Goal: Task Accomplishment & Management: Use online tool/utility

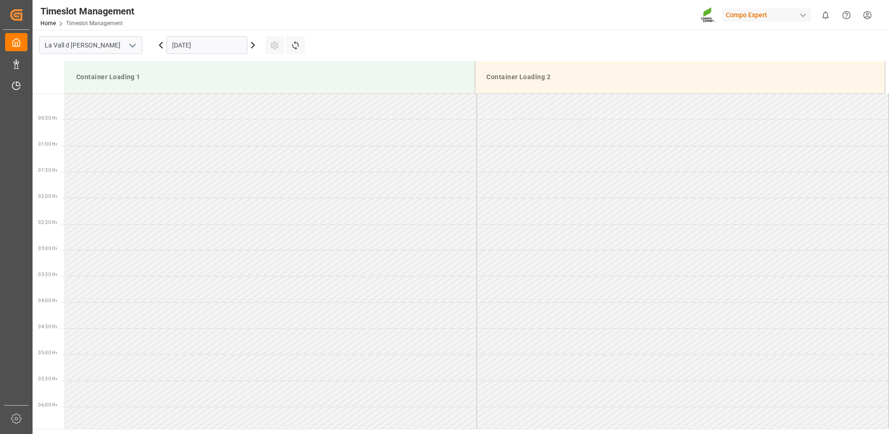
scroll to position [236, 0]
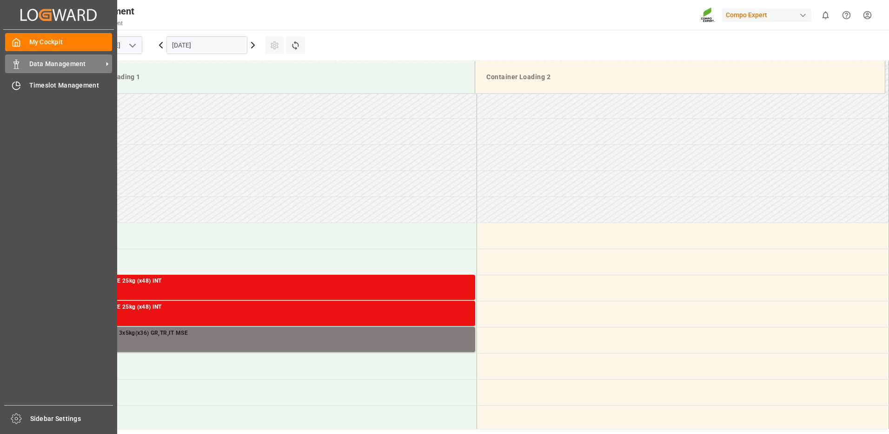
click at [18, 60] on icon at bounding box center [16, 64] width 9 height 9
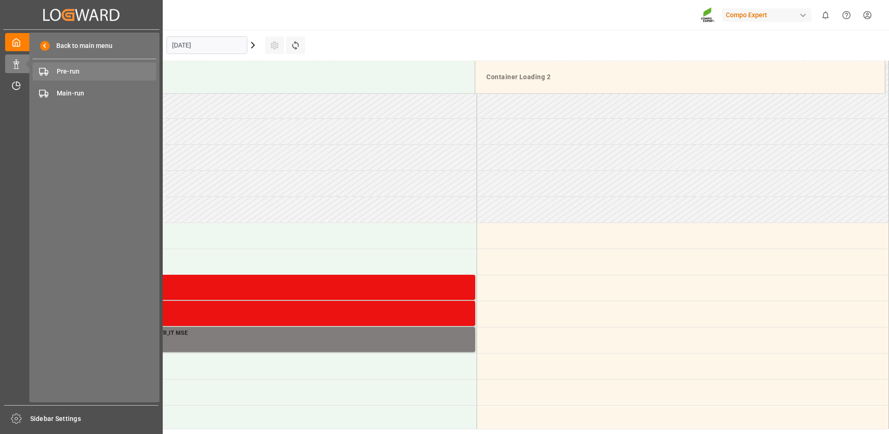
click at [60, 72] on span "Pre-run" at bounding box center [107, 72] width 100 height 10
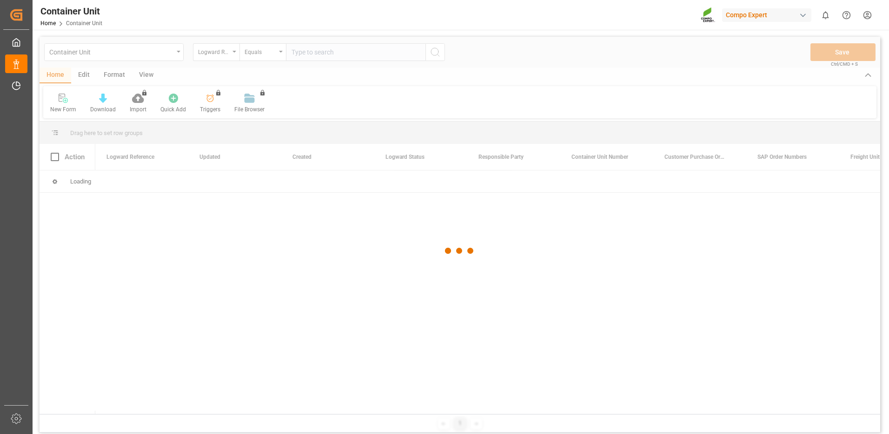
click at [216, 56] on div at bounding box center [460, 251] width 841 height 428
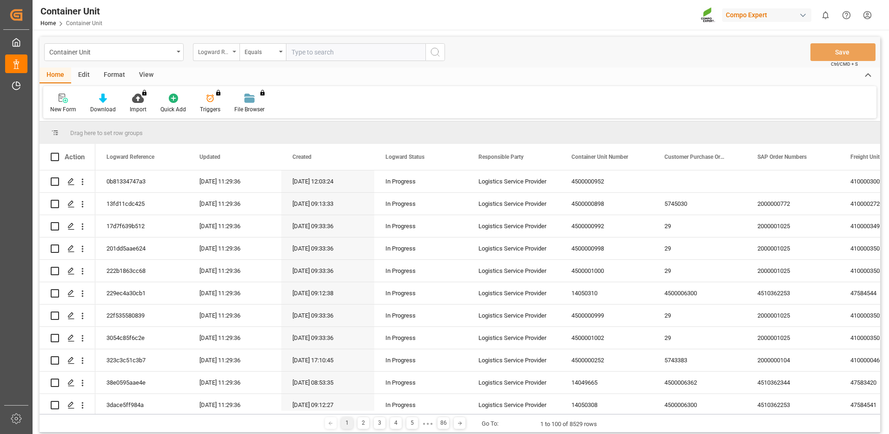
click at [218, 53] on div "Logward Reference" at bounding box center [214, 51] width 32 height 11
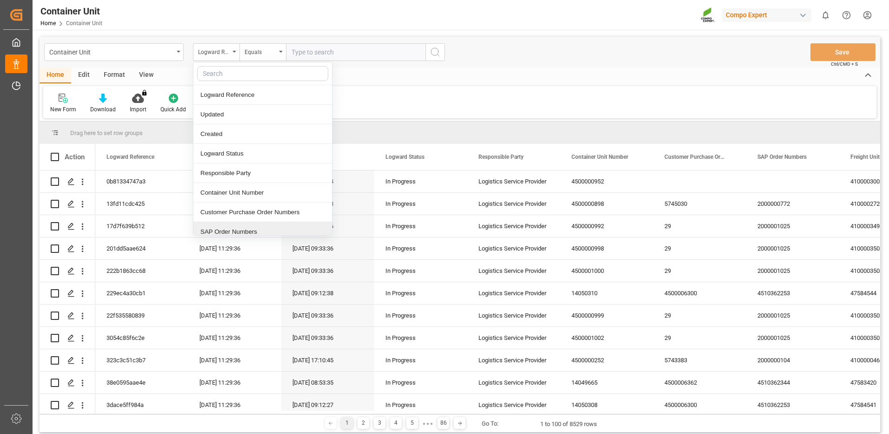
drag, startPoint x: 241, startPoint y: 231, endPoint x: 278, endPoint y: 132, distance: 105.5
click at [241, 229] on div "SAP Order Numbers" at bounding box center [262, 232] width 139 height 20
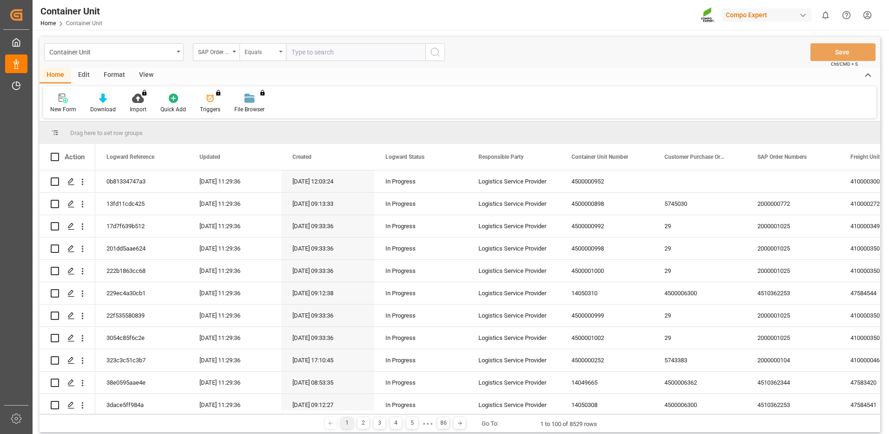
click at [271, 54] on div "Equals" at bounding box center [261, 51] width 32 height 11
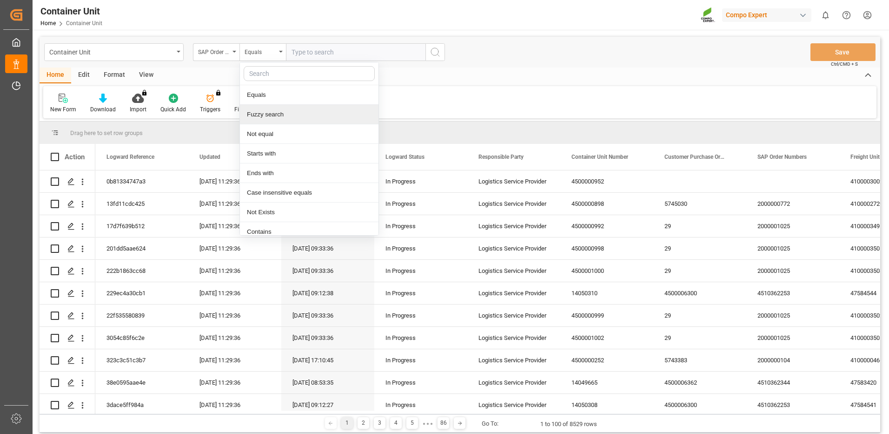
drag, startPoint x: 271, startPoint y: 115, endPoint x: 319, endPoint y: 81, distance: 58.1
click at [272, 114] on div "Fuzzy search" at bounding box center [309, 115] width 139 height 20
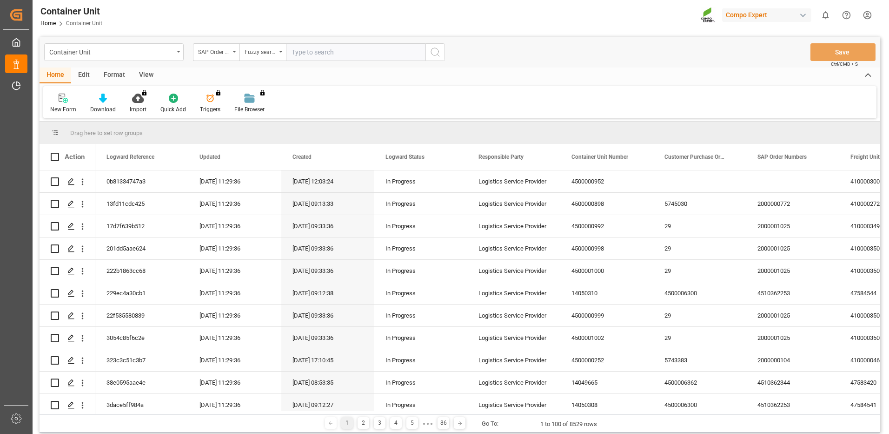
click at [354, 58] on input "text" at bounding box center [356, 52] width 140 height 18
paste input "4510365718"
type input "4510365718"
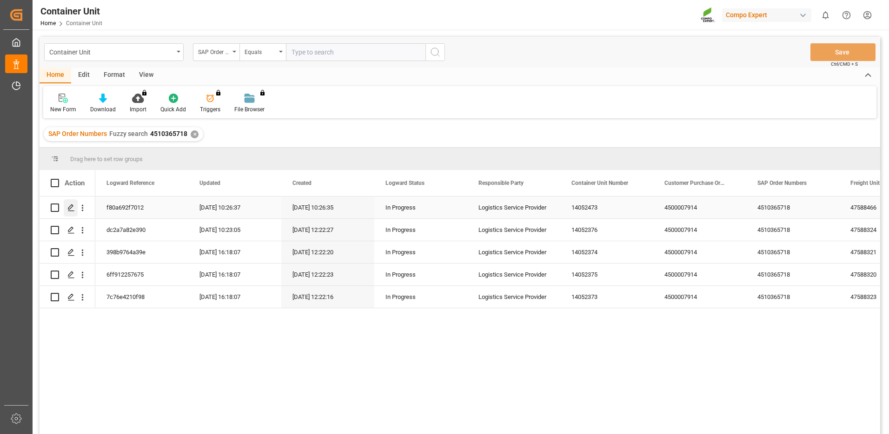
click at [72, 209] on icon "Press SPACE to select this row." at bounding box center [70, 207] width 7 height 7
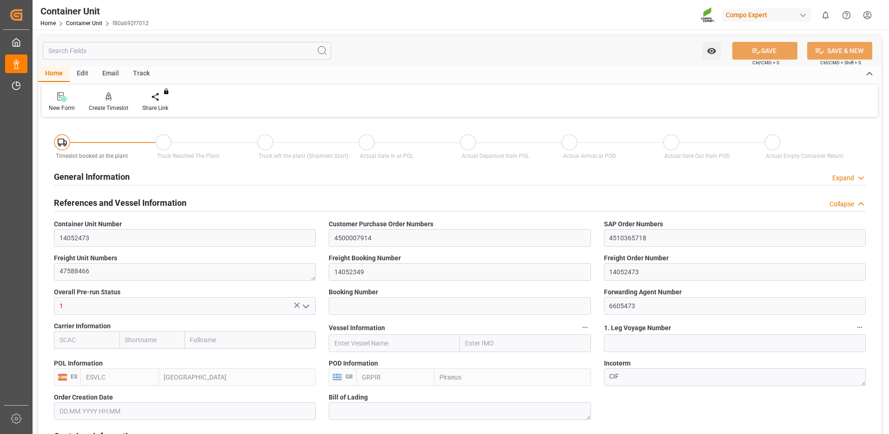
type input "ESVLC"
type input "GRPIR"
type input "0"
type input "100"
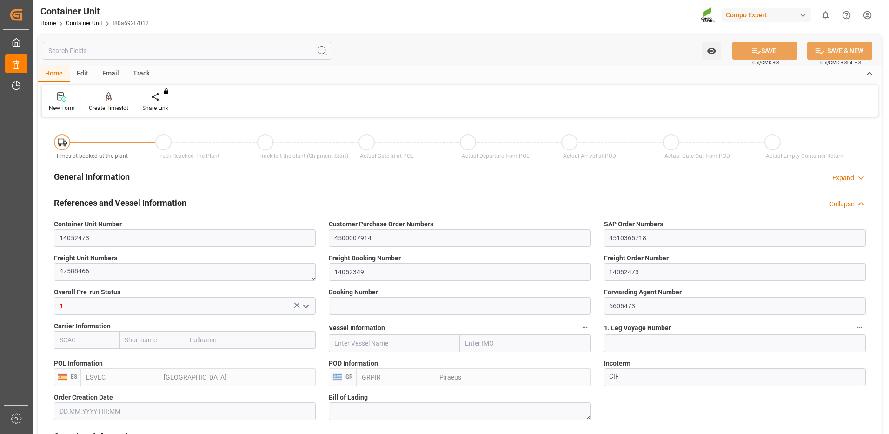
type input "21504"
type input "16.09.2025 16:15"
type input "[DATE]"
click at [117, 106] on div "Create Timeslot" at bounding box center [109, 108] width 40 height 8
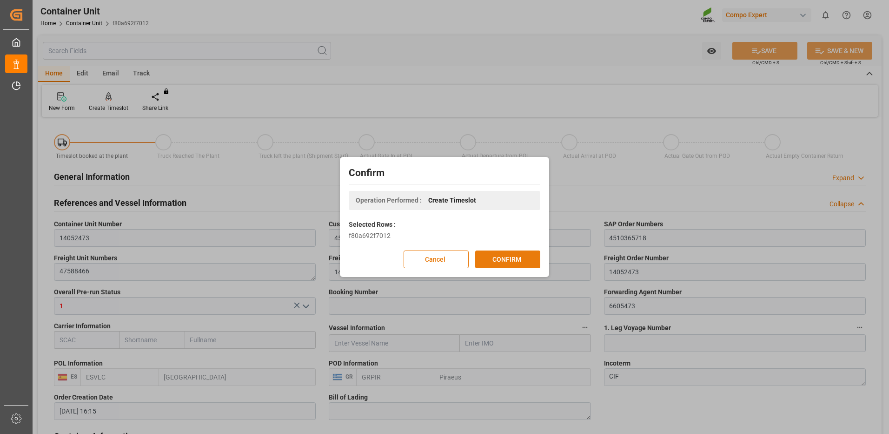
click at [493, 259] on button "CONFIRM" at bounding box center [507, 259] width 65 height 18
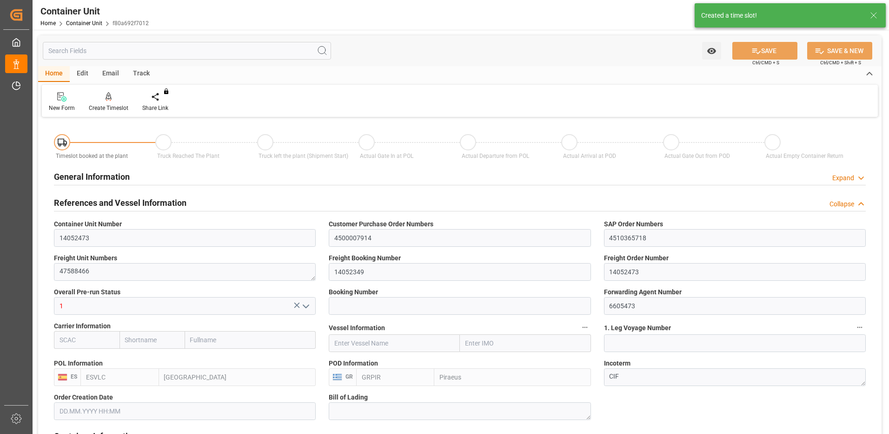
type input "ESVLC"
type input "GRPIR"
type input "7"
type input "0"
type input "8"
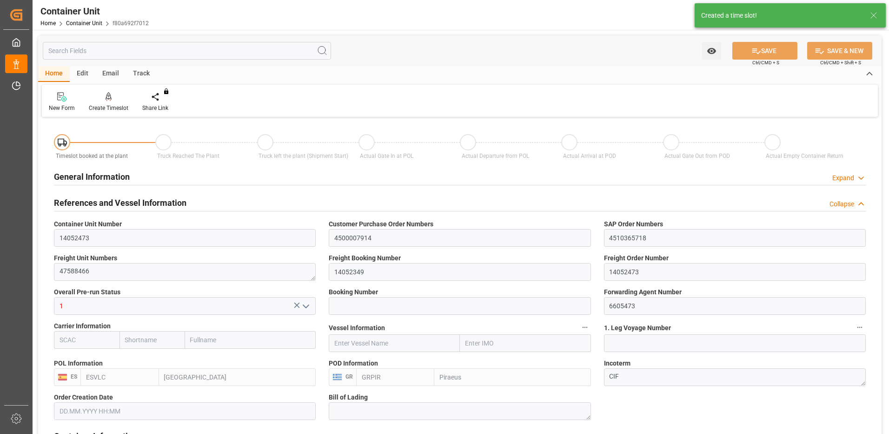
type input "0"
type input "100"
type input "21504"
type input "16.09.2025 16:15"
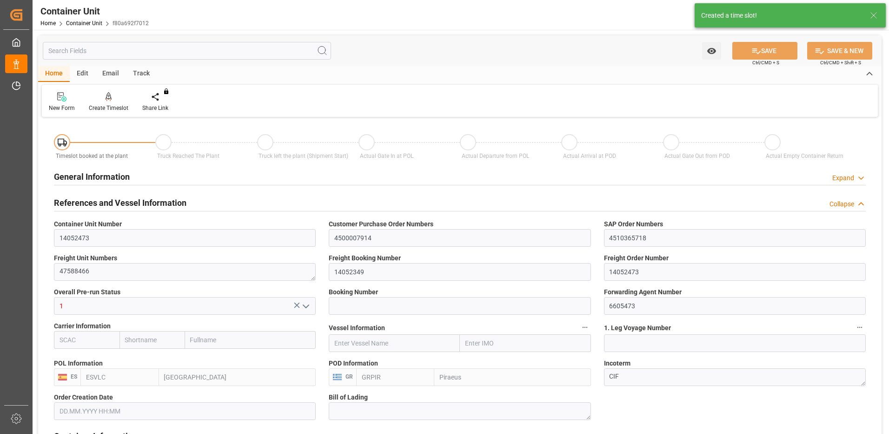
type input "[DATE]"
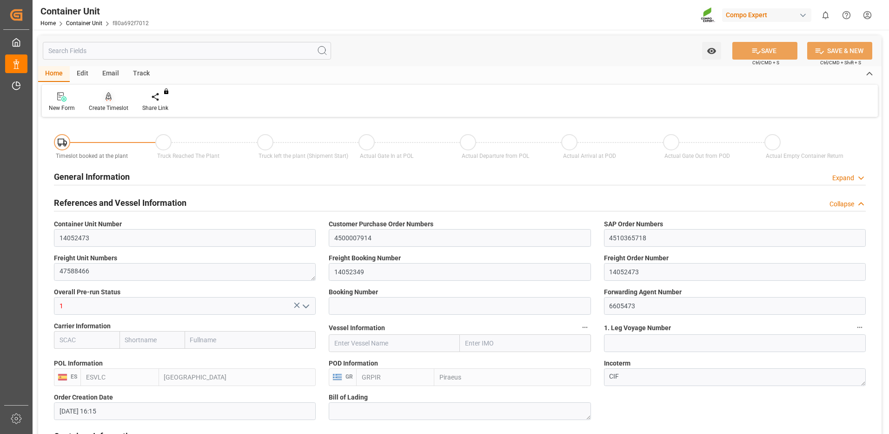
click at [116, 101] on div at bounding box center [109, 97] width 40 height 10
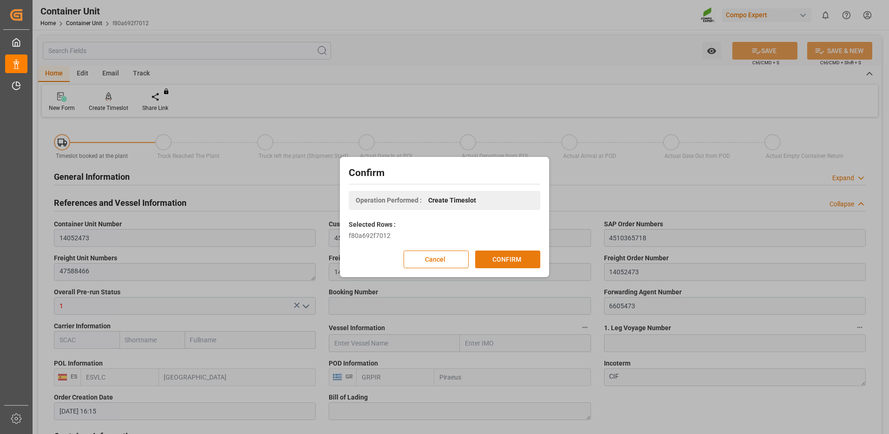
click at [524, 256] on button "CONFIRM" at bounding box center [507, 259] width 65 height 18
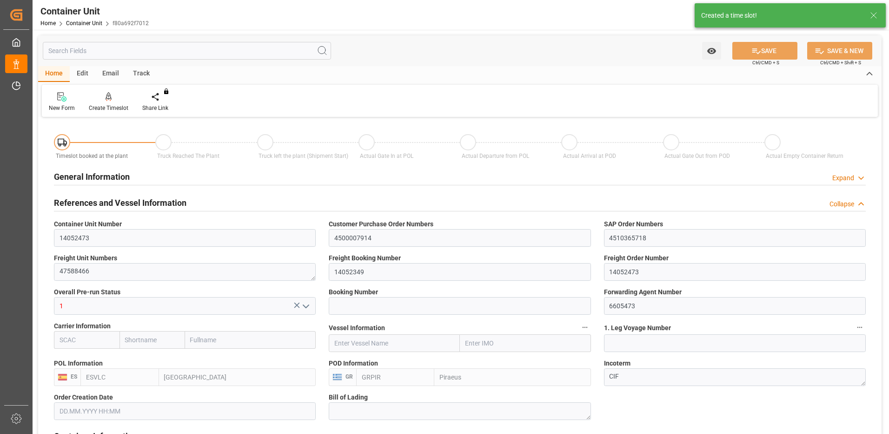
type input "16.09.2025 16:15"
type input "29.09.2025"
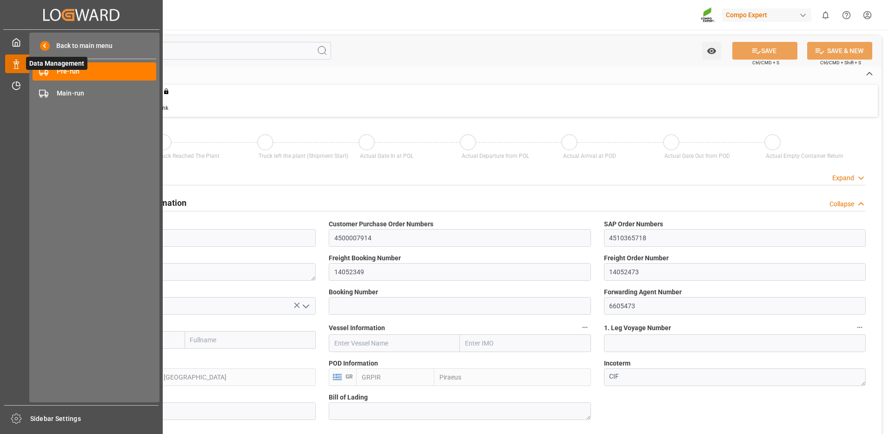
click at [19, 64] on icon at bounding box center [28, 64] width 20 height 20
click at [44, 72] on icon at bounding box center [43, 71] width 9 height 9
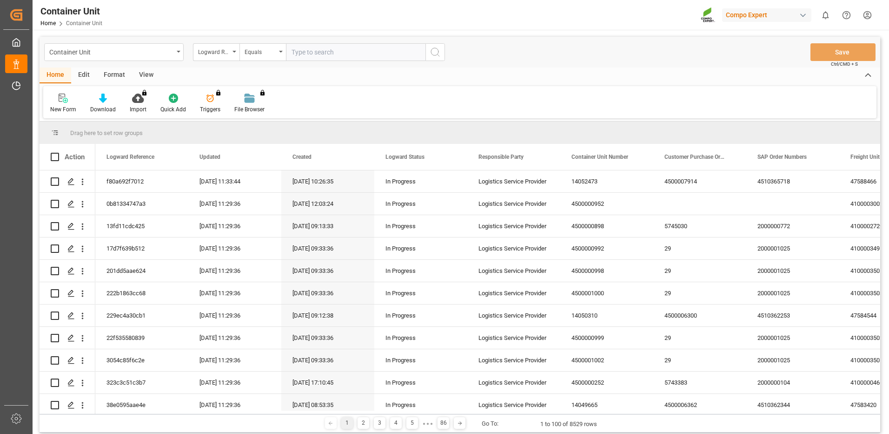
drag, startPoint x: 230, startPoint y: 53, endPoint x: 230, endPoint y: 61, distance: 7.9
click at [230, 53] on div "Logward Reference" at bounding box center [216, 52] width 47 height 18
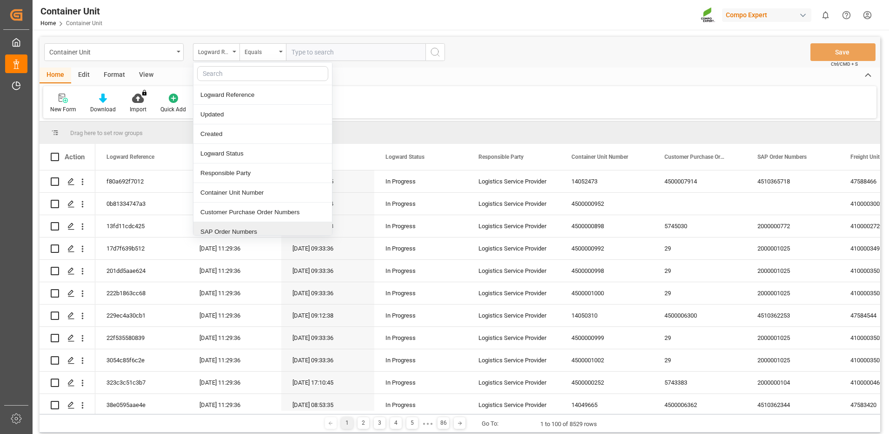
click at [229, 228] on div "SAP Order Numbers" at bounding box center [262, 232] width 139 height 20
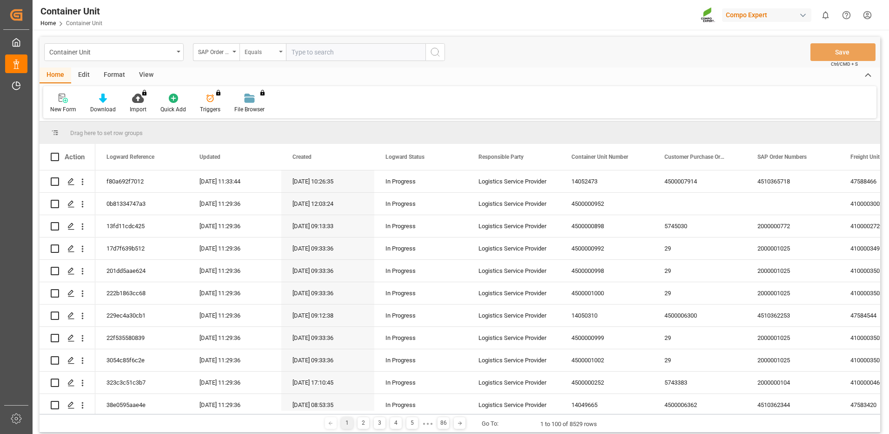
click at [269, 57] on div "Equals" at bounding box center [263, 52] width 47 height 18
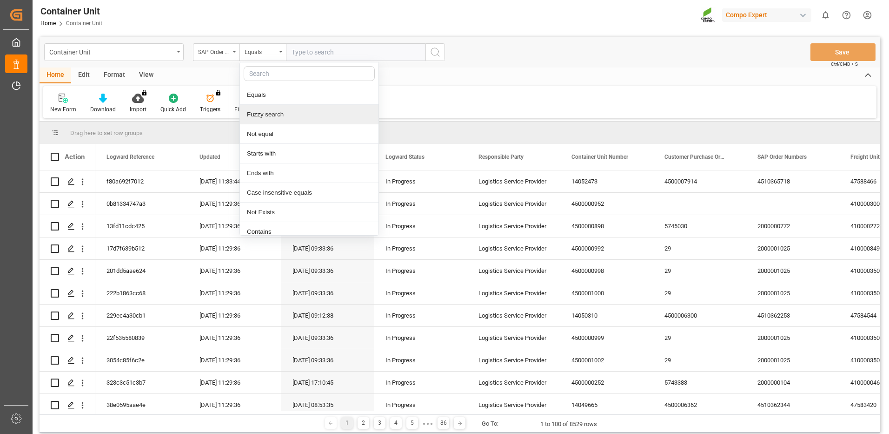
click at [266, 116] on div "Fuzzy search" at bounding box center [309, 115] width 139 height 20
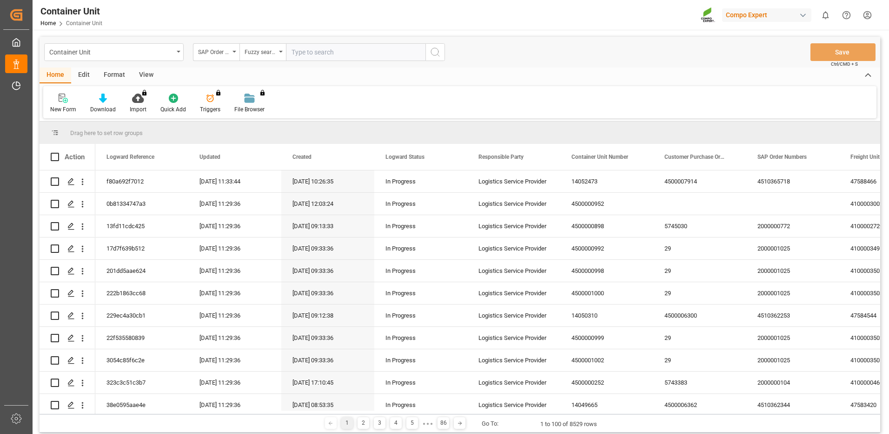
click at [316, 51] on input "text" at bounding box center [356, 52] width 140 height 18
paste input "4510365718"
type input "4510365718"
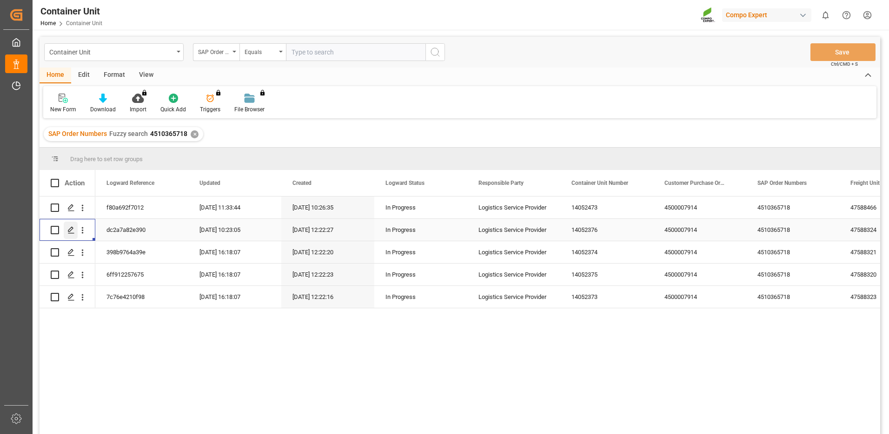
click at [69, 228] on icon "Press SPACE to select this row." at bounding box center [70, 229] width 7 height 7
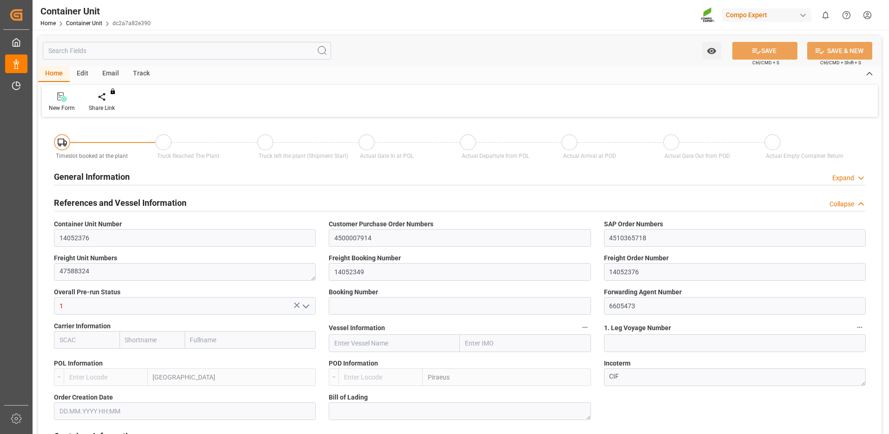
type input "ESVLC"
type input "GRPIR"
type input "7"
type input "0"
type input "8"
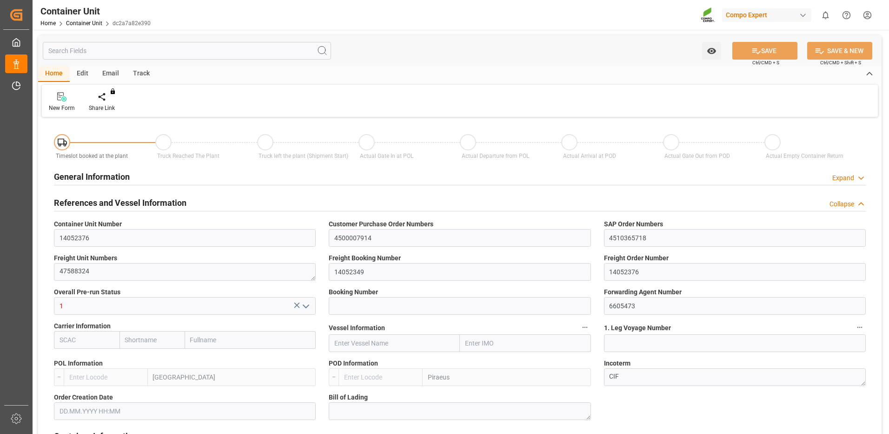
type input "0"
type input "100"
type input "21504"
type input "15.09.2025 12:37"
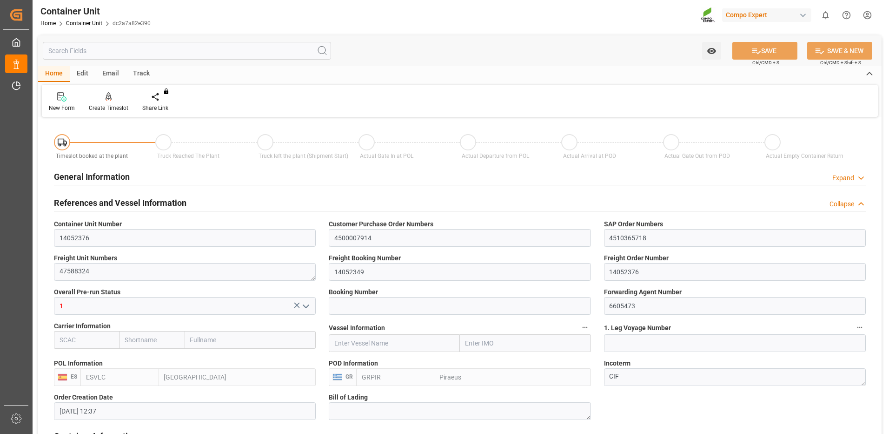
type input "29.09.2025"
click at [100, 105] on div "Create Timeslot" at bounding box center [109, 108] width 40 height 8
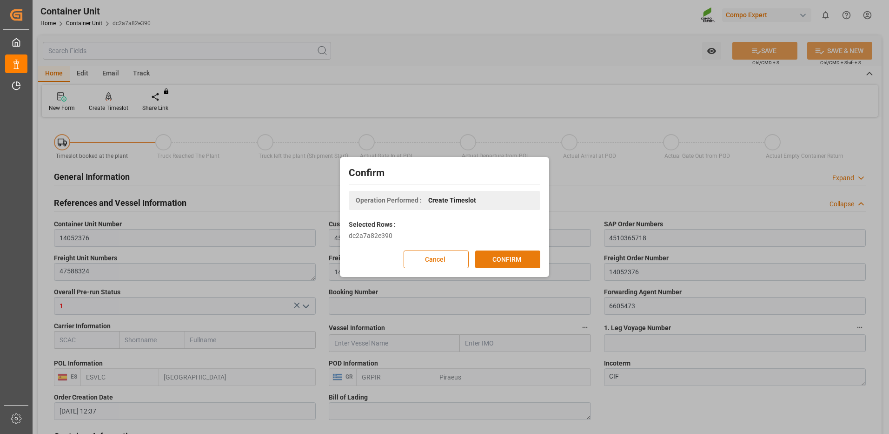
click at [508, 259] on button "CONFIRM" at bounding box center [507, 259] width 65 height 18
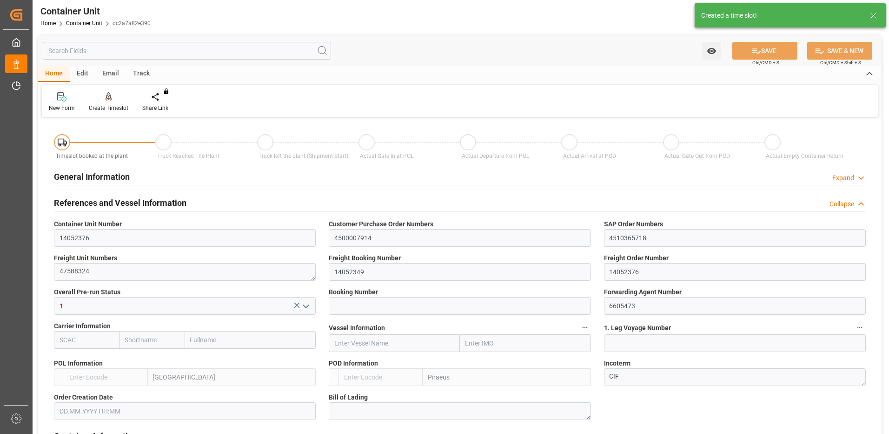
type input "ESVLC"
type input "GRPIR"
type input "7"
type input "0"
type input "8"
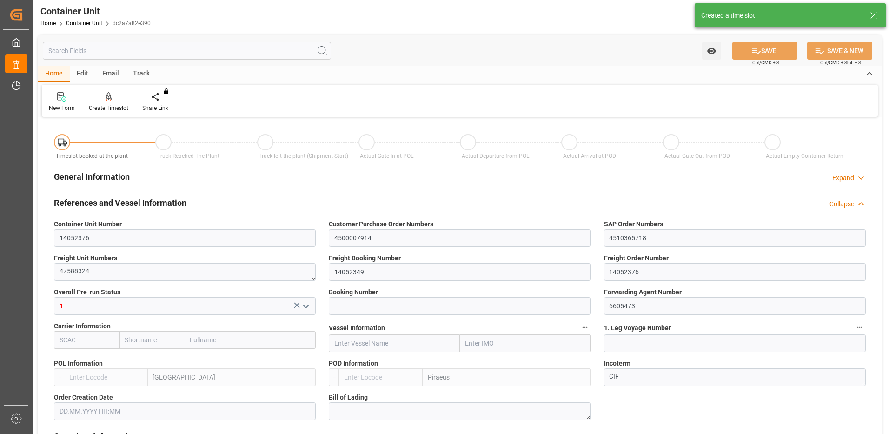
type input "0"
type input "100"
type input "21504"
type input "15.09.2025 12:37"
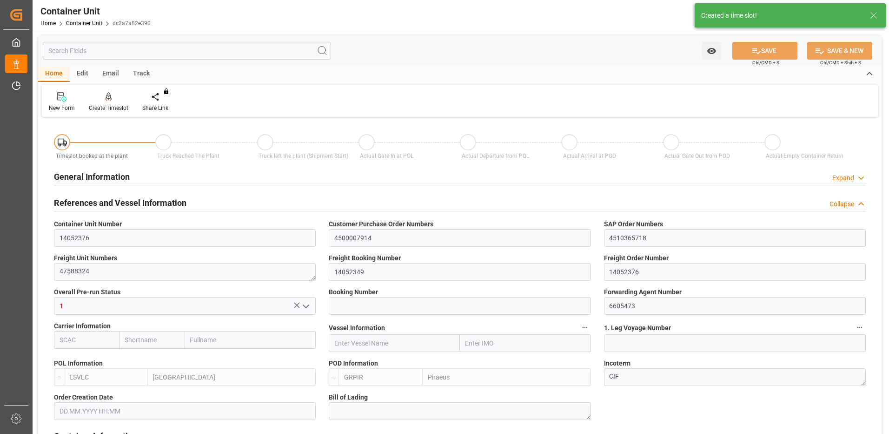
type input "29.09.2025"
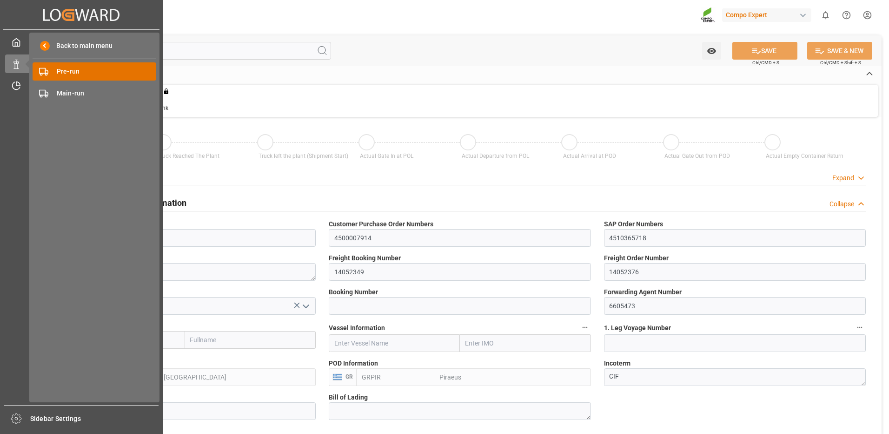
drag, startPoint x: 20, startPoint y: 60, endPoint x: 42, endPoint y: 72, distance: 25.0
click at [20, 60] on icon at bounding box center [28, 64] width 20 height 20
click at [53, 73] on div "Pre-run Pre-run" at bounding box center [95, 71] width 124 height 18
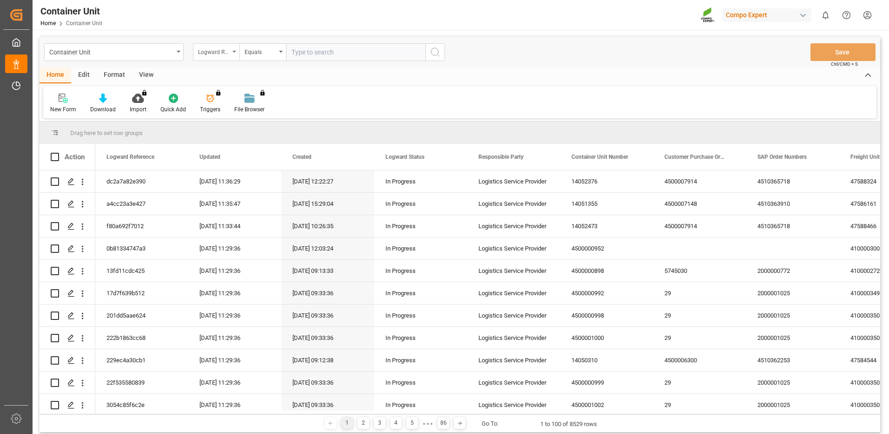
click at [229, 55] on div "Logward Reference" at bounding box center [214, 51] width 32 height 11
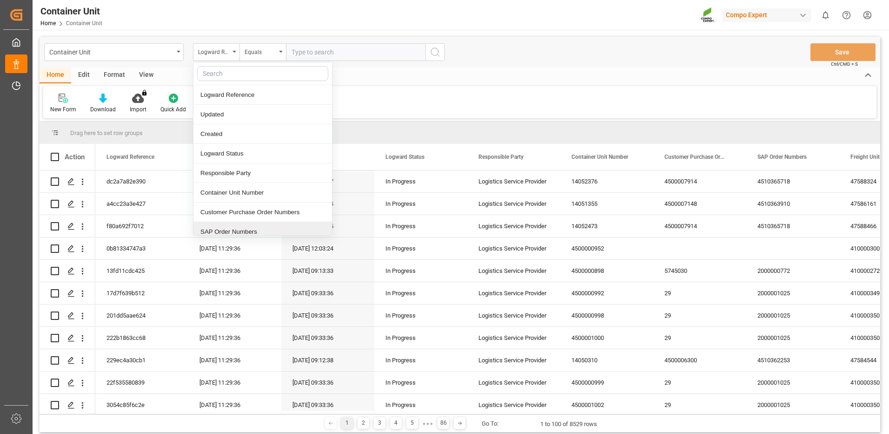
click at [223, 230] on div "SAP Order Numbers" at bounding box center [262, 232] width 139 height 20
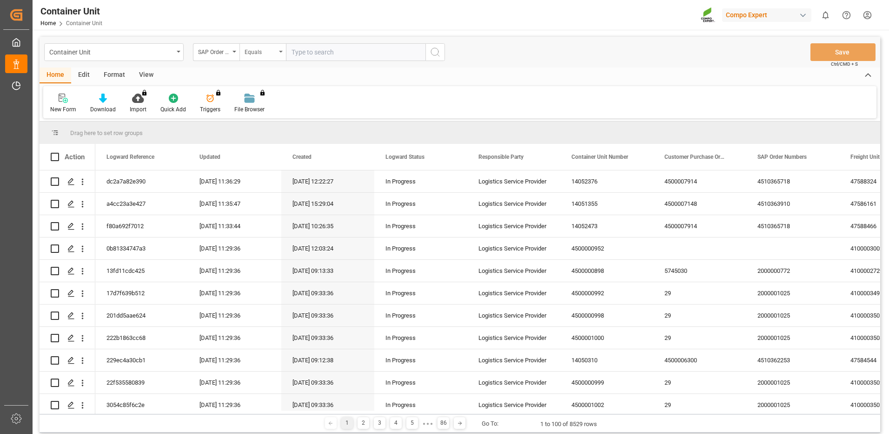
click at [264, 56] on div "Equals" at bounding box center [261, 51] width 32 height 11
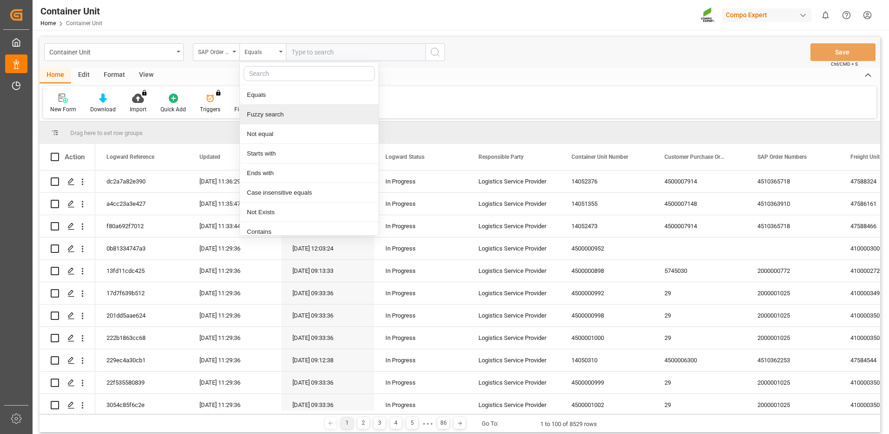
click at [280, 111] on div "Fuzzy search" at bounding box center [309, 115] width 139 height 20
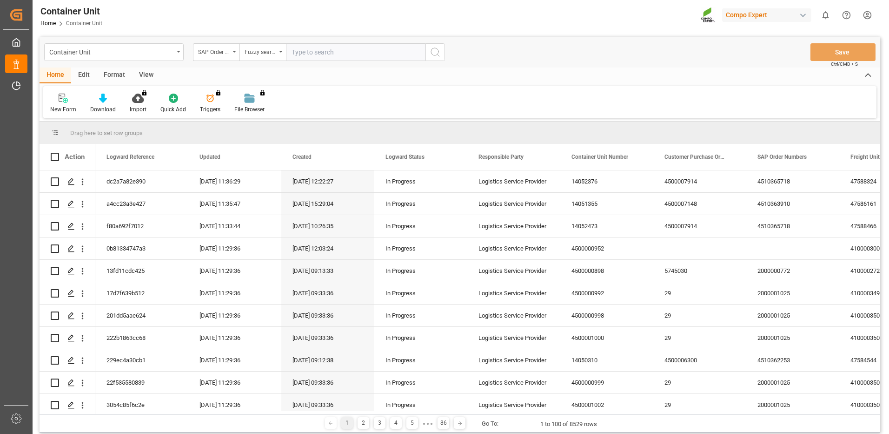
click at [341, 50] on input "text" at bounding box center [356, 52] width 140 height 18
paste input "4510365718"
type input "4510365718"
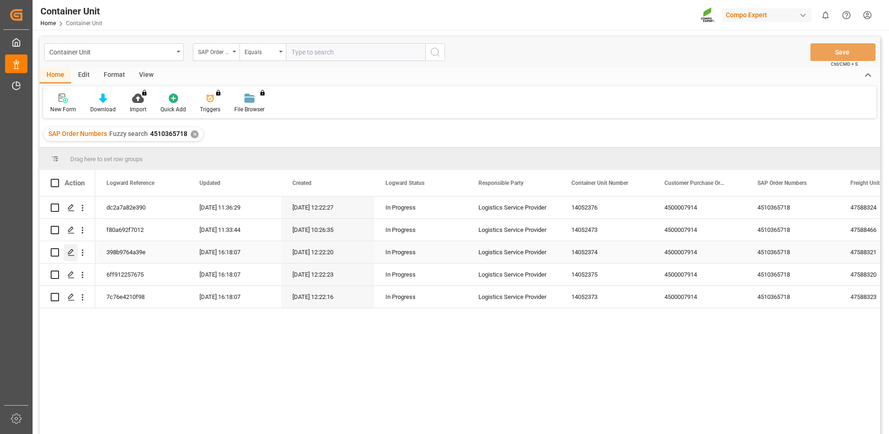
click at [71, 255] on icon "Press SPACE to select this row." at bounding box center [70, 251] width 7 height 7
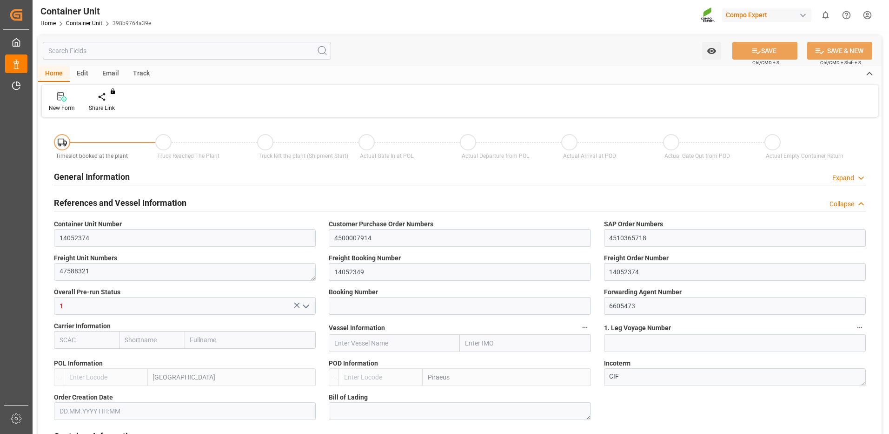
type input "ESVLC"
type input "GRPIR"
type input "7"
type input "0"
type input "8"
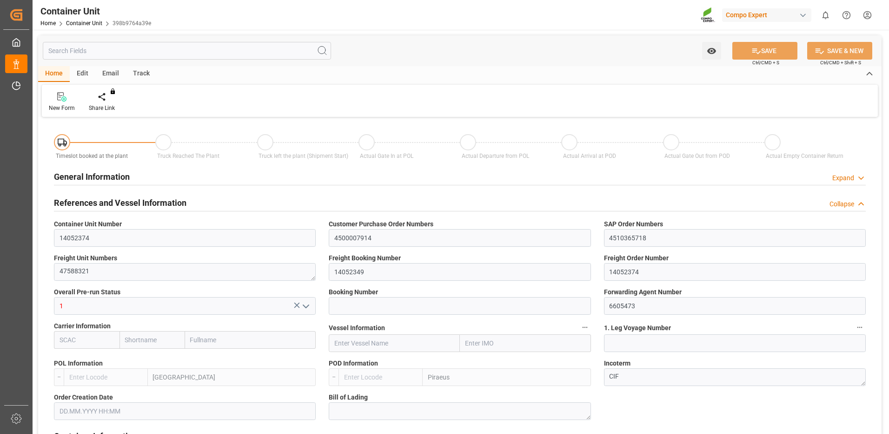
type input "0"
type input "100"
type input "21504"
type input "29.09.2025"
click at [118, 104] on div "Create Timeslot" at bounding box center [109, 108] width 40 height 8
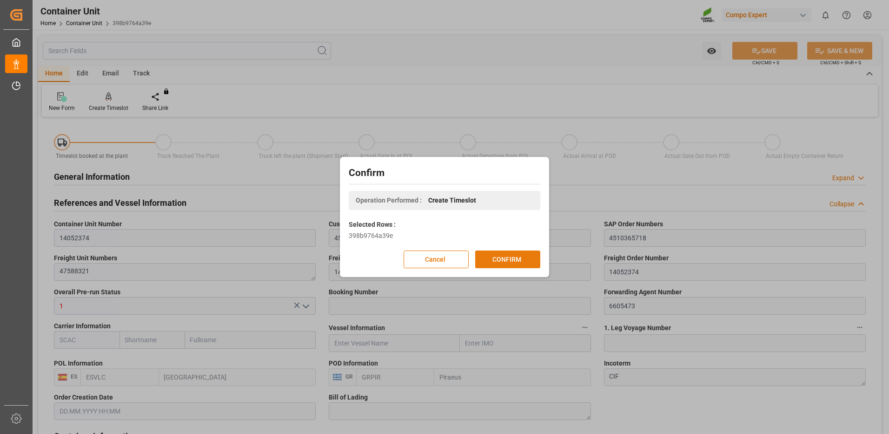
click at [528, 260] on button "CONFIRM" at bounding box center [507, 259] width 65 height 18
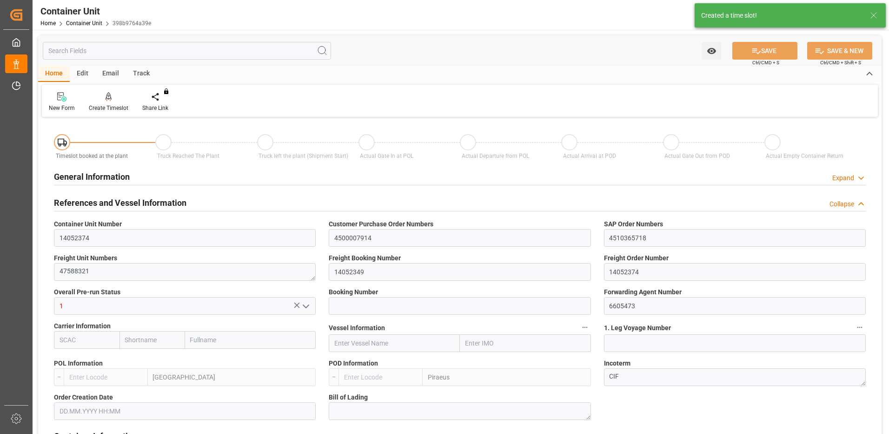
type input "ESVLC"
type input "GRPIR"
type input "7"
type input "0"
type input "8"
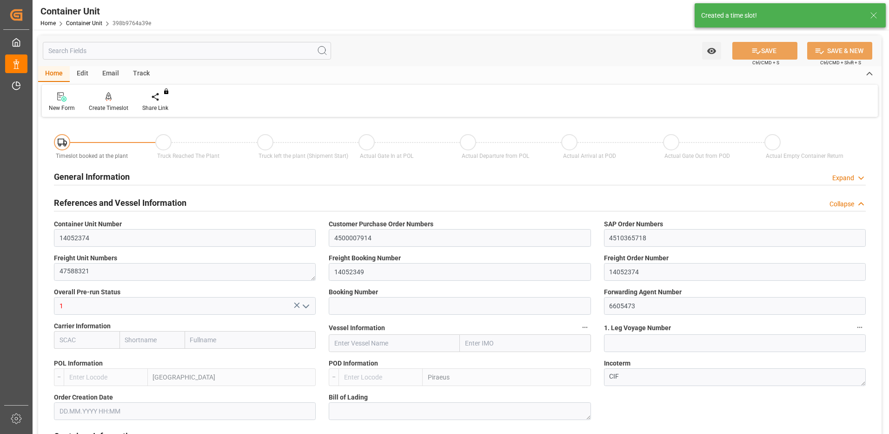
type input "0"
type input "100"
type input "21504"
type input "29.09.2025"
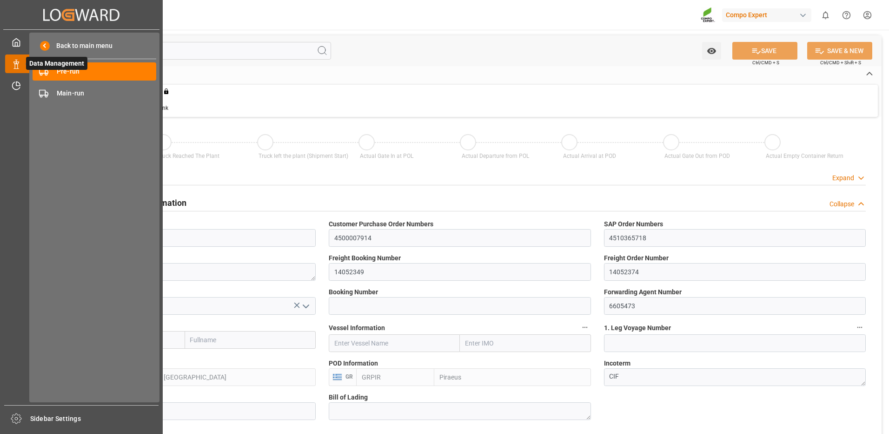
click at [54, 68] on span "Data Management" at bounding box center [56, 63] width 61 height 13
click at [55, 69] on span "Data Management" at bounding box center [56, 63] width 61 height 13
click at [57, 72] on span "Pre-run" at bounding box center [107, 72] width 100 height 10
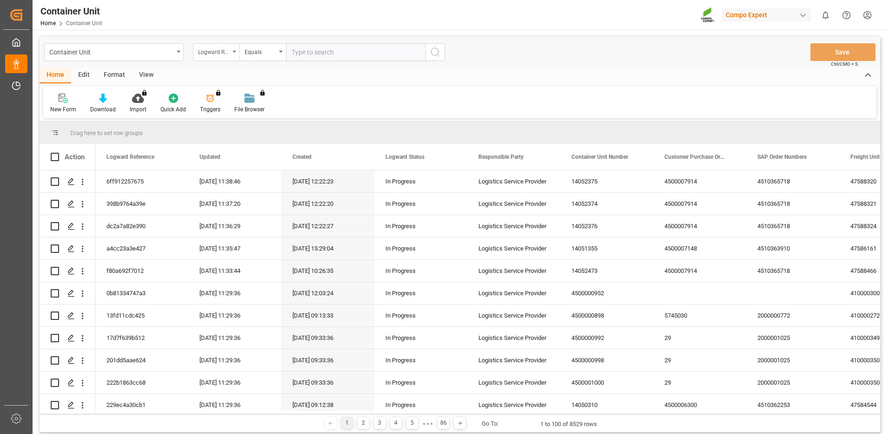
click at [219, 55] on div "Logward Reference" at bounding box center [214, 51] width 32 height 11
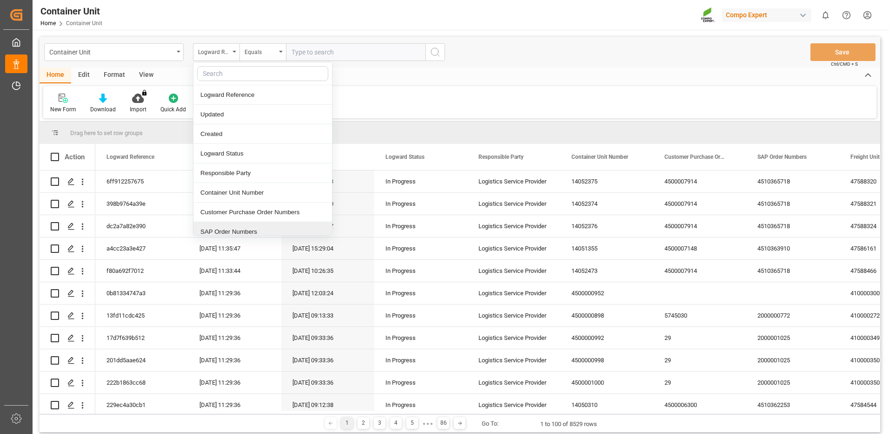
drag, startPoint x: 238, startPoint y: 231, endPoint x: 245, endPoint y: 221, distance: 12.7
click at [238, 231] on div "SAP Order Numbers" at bounding box center [262, 232] width 139 height 20
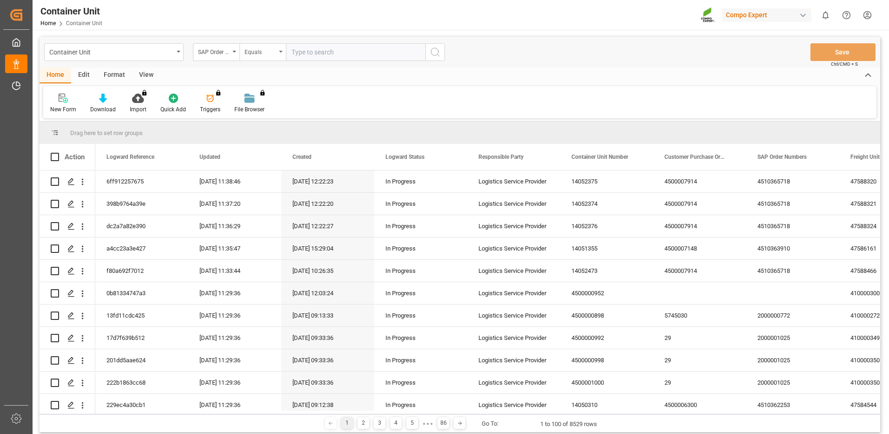
click at [264, 52] on div "Equals" at bounding box center [261, 51] width 32 height 11
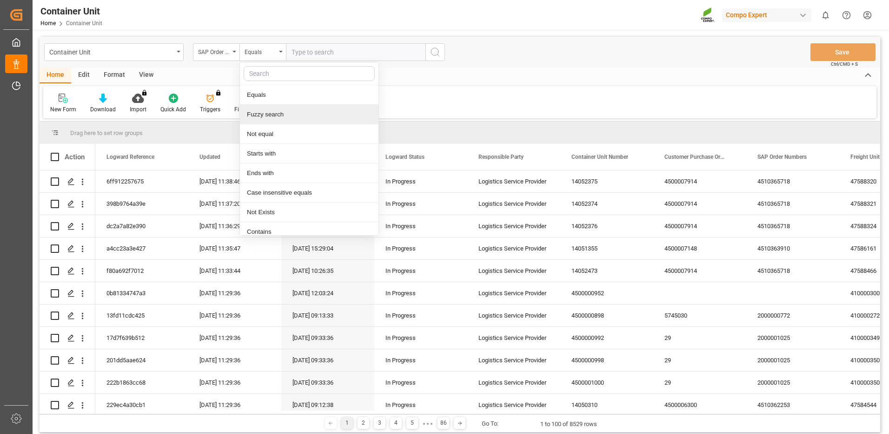
drag, startPoint x: 271, startPoint y: 113, endPoint x: 288, endPoint y: 94, distance: 25.0
click at [272, 111] on div "Fuzzy search" at bounding box center [309, 115] width 139 height 20
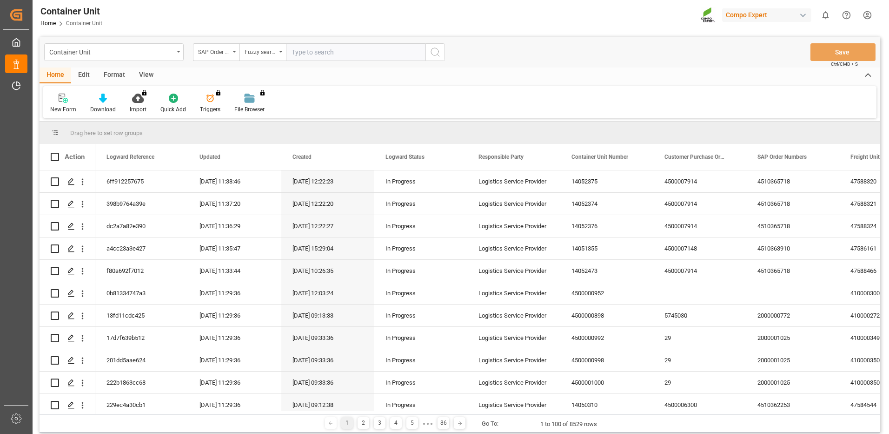
click at [354, 50] on input "text" at bounding box center [356, 52] width 140 height 18
paste input "4510365718"
type input "4510365718"
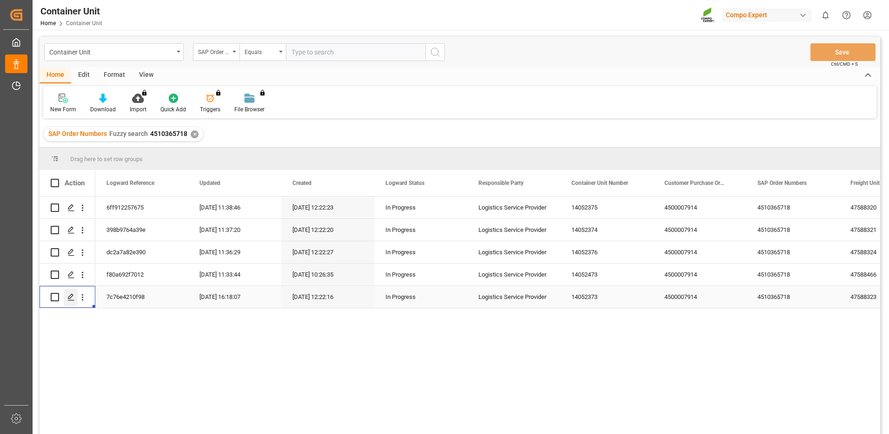
click at [74, 294] on icon "Press SPACE to select this row." at bounding box center [70, 296] width 7 height 7
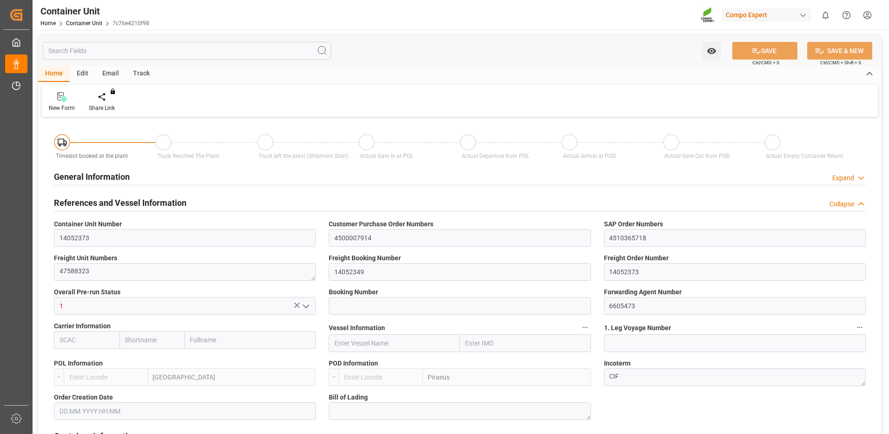
type input "14052373"
type input "4500007914"
type input "4510365718"
type textarea "47588323"
type input "14052349"
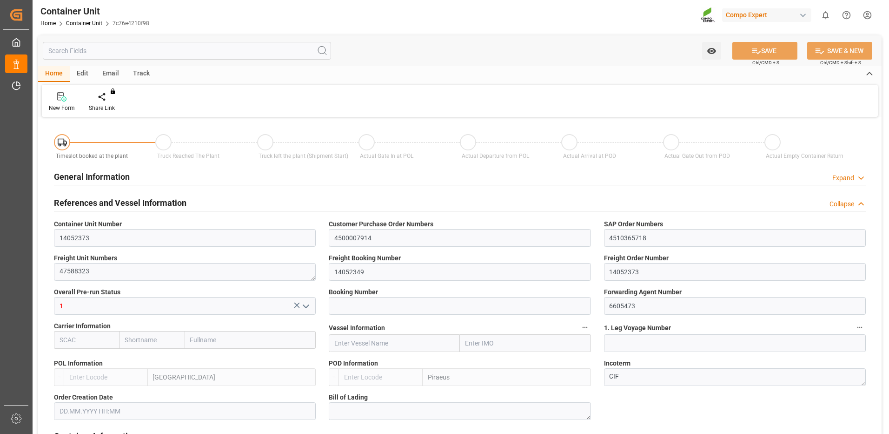
type input "14052373"
type input "1"
type input "6605473"
type input "Valencia"
type input "Piraeus"
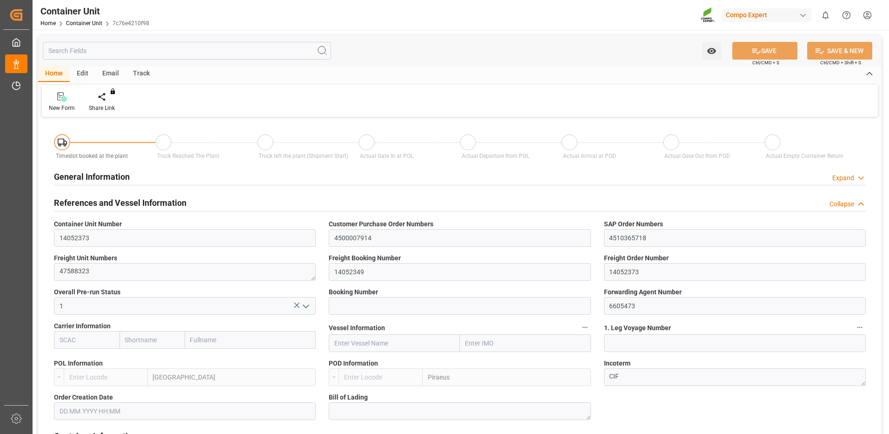
type textarea "CIF"
type input "No"
type input "20GP"
type input "2"
type textarea "30"
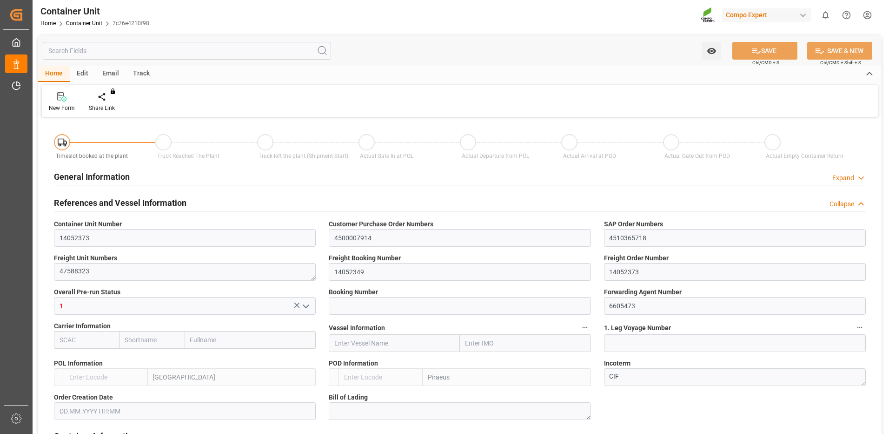
type textarea "Z3"
type input "CE07"
type textarea "COMPO Centro de Producción"
type textarea "12600"
type input "Spain"
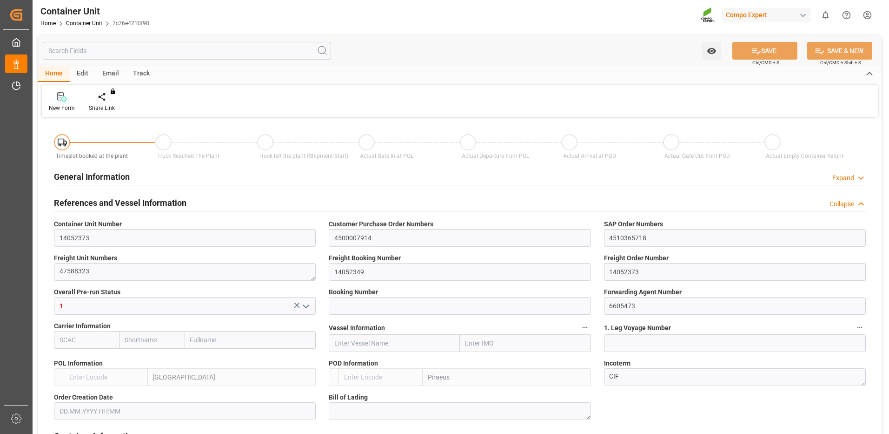
type textarea "151 25"
type input "Greece"
type input "EUR"
type textarea "CE31"
type textarea "HAK Cal + K 14-5-24+10 25 Kg (x42) WW"
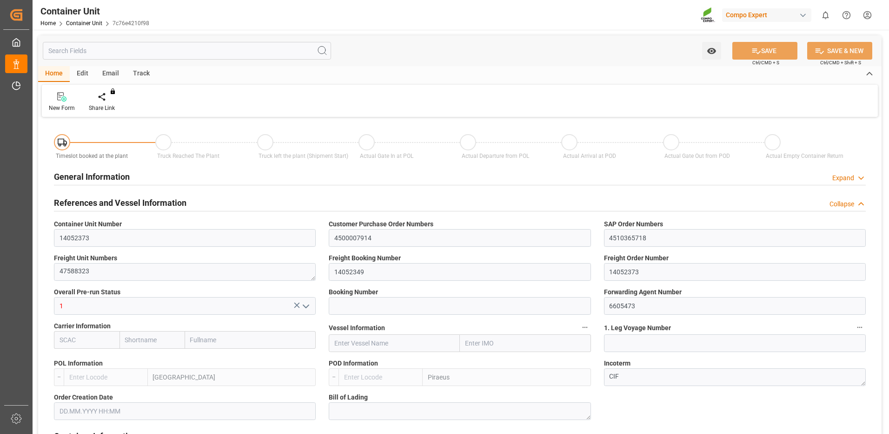
type textarea "2475112011"
type input "ESVLC"
type input "GRPIR"
type input "7"
type input "0"
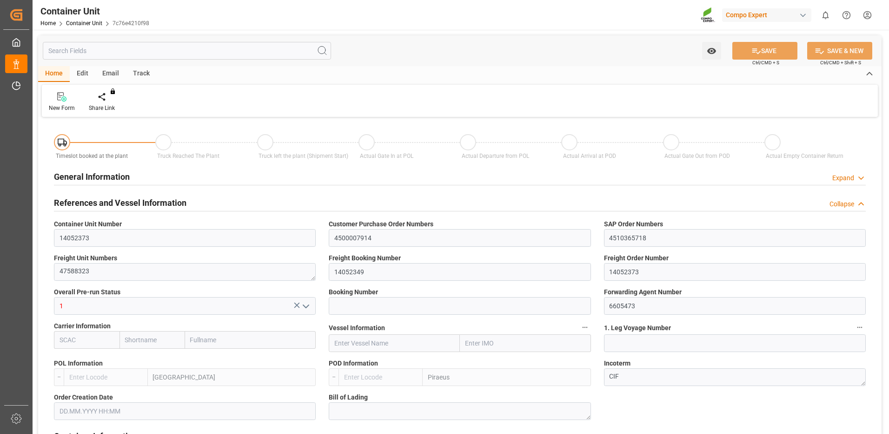
type input "8"
type input "0"
type input "100"
type input "21504"
type input "29.09.2025"
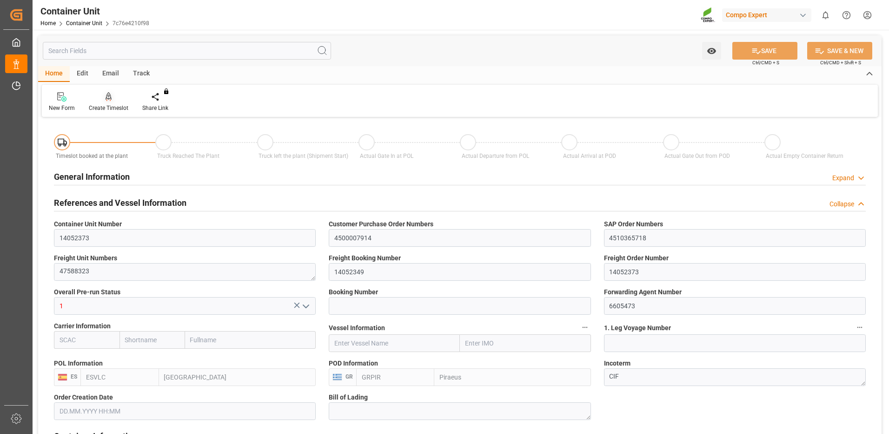
click at [113, 104] on div "Create Timeslot" at bounding box center [109, 108] width 40 height 8
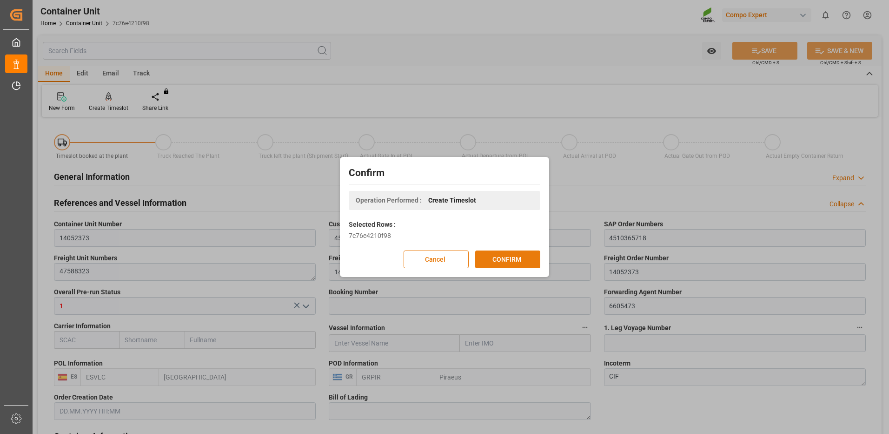
click at [524, 257] on button "CONFIRM" at bounding box center [507, 259] width 65 height 18
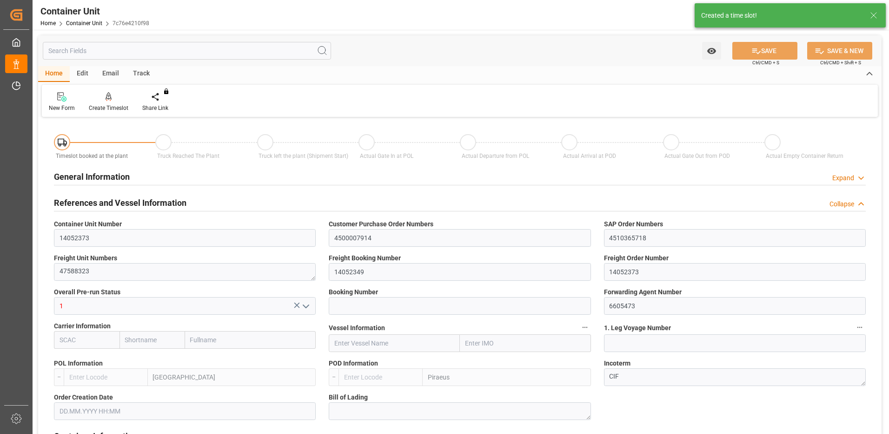
type input "ESVLC"
type input "GRPIR"
type input "7"
type input "0"
type input "8"
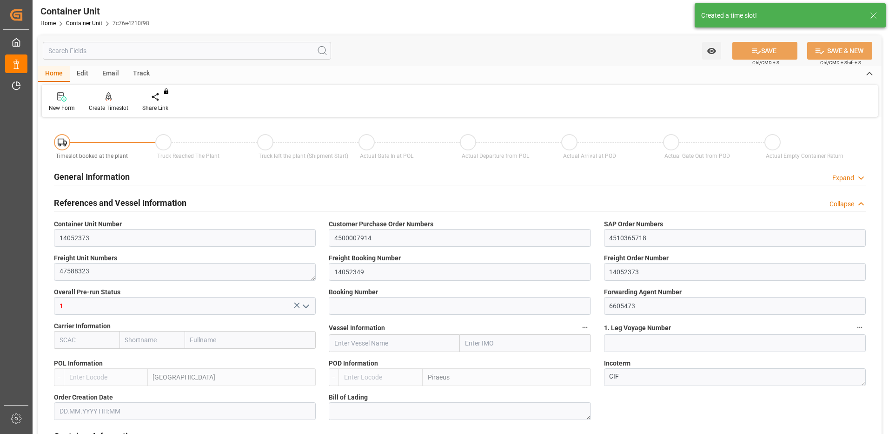
type input "0"
type input "100"
type input "21504"
type input "29.09.2025"
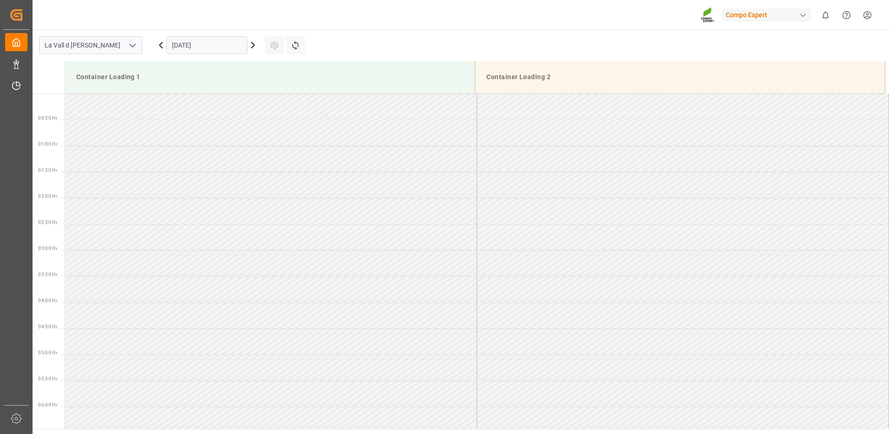
scroll to position [567, 0]
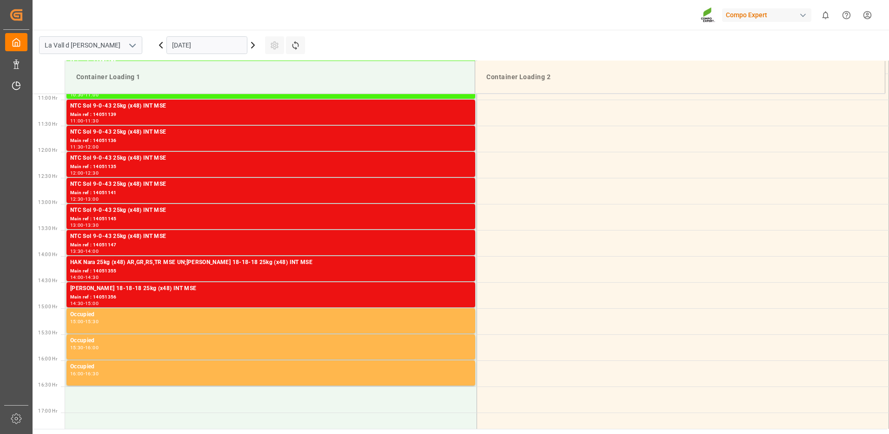
click at [198, 49] on input "[DATE]" at bounding box center [207, 45] width 81 height 18
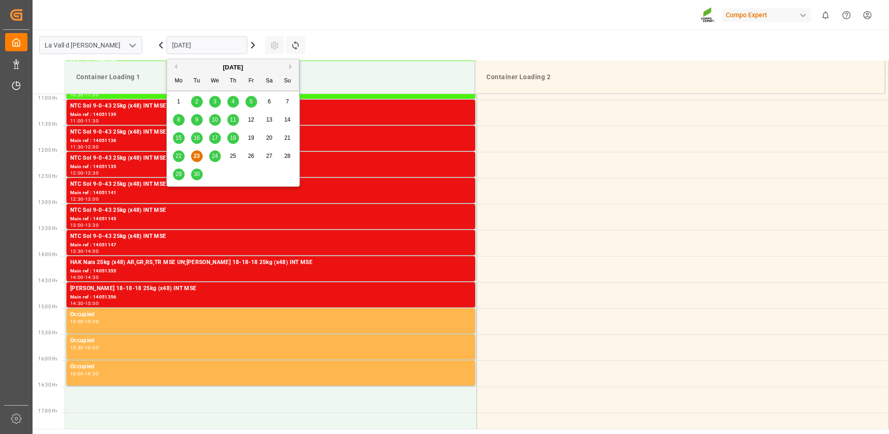
click at [294, 65] on button "Next Month" at bounding box center [292, 67] width 6 height 6
click at [237, 101] on div "2" at bounding box center [233, 101] width 12 height 11
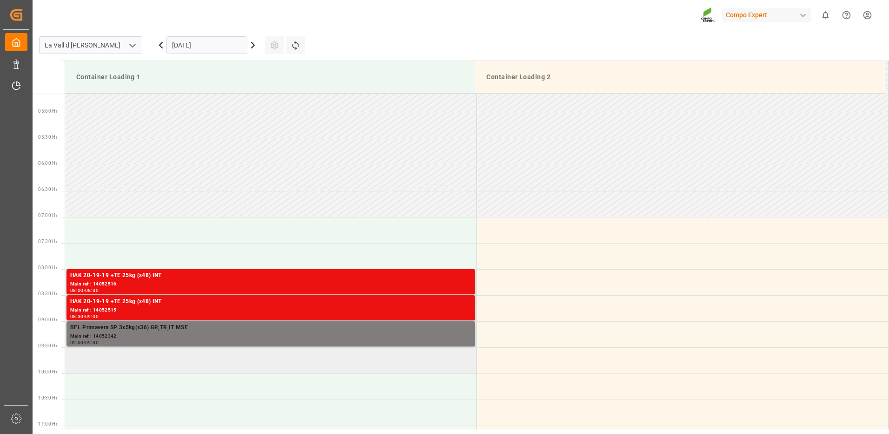
scroll to position [381, 0]
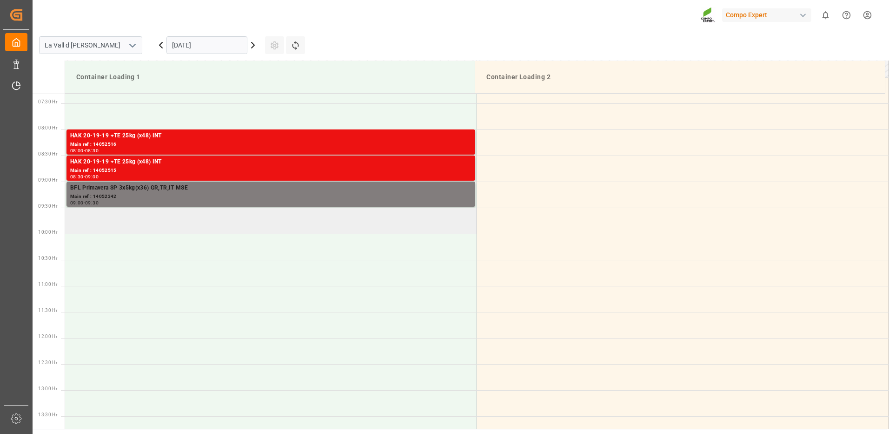
click at [144, 221] on td at bounding box center [271, 220] width 412 height 26
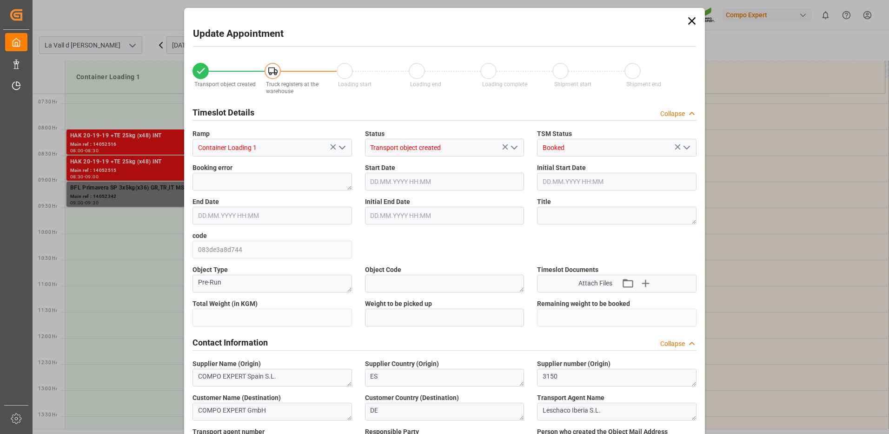
type input "21504"
type input "100"
type input "02.10.2025 09:30"
type input "02.10.2025 10:00"
type input "16.09.2025 16:15"
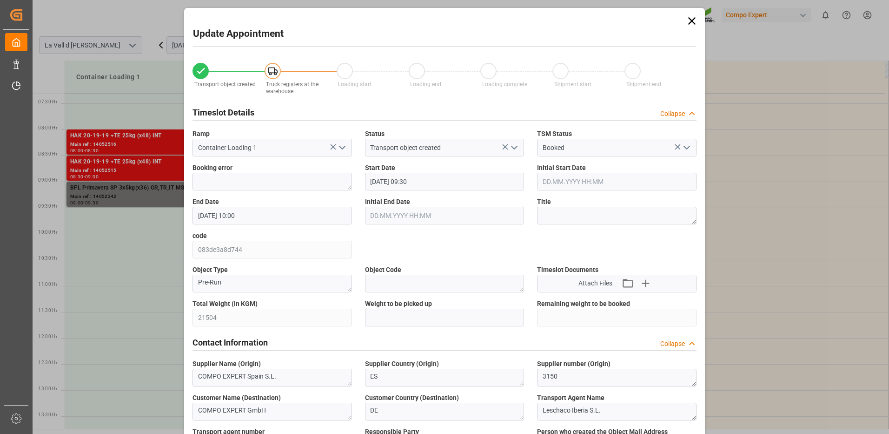
type input "[DATE] 11:33"
click at [435, 320] on input "text" at bounding box center [445, 317] width 160 height 18
type input "21504"
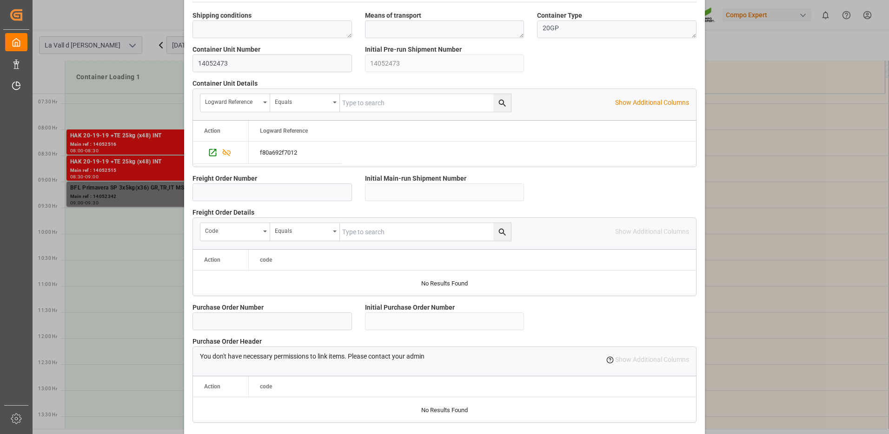
scroll to position [793, 0]
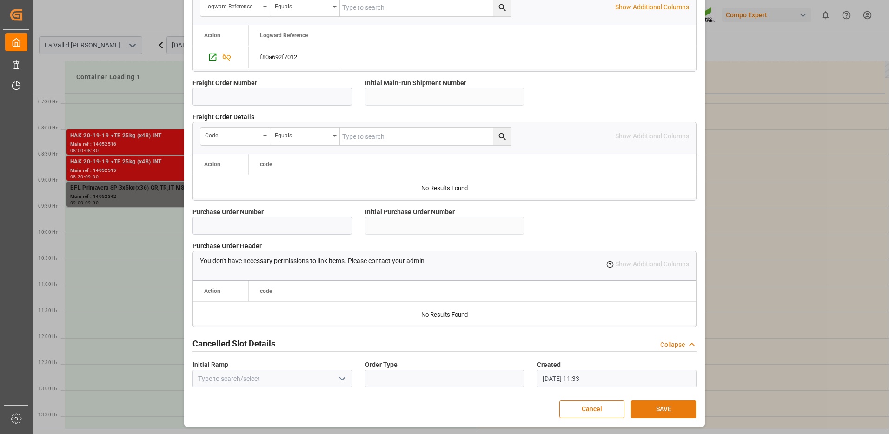
click at [669, 409] on button "SAVE" at bounding box center [663, 409] width 65 height 18
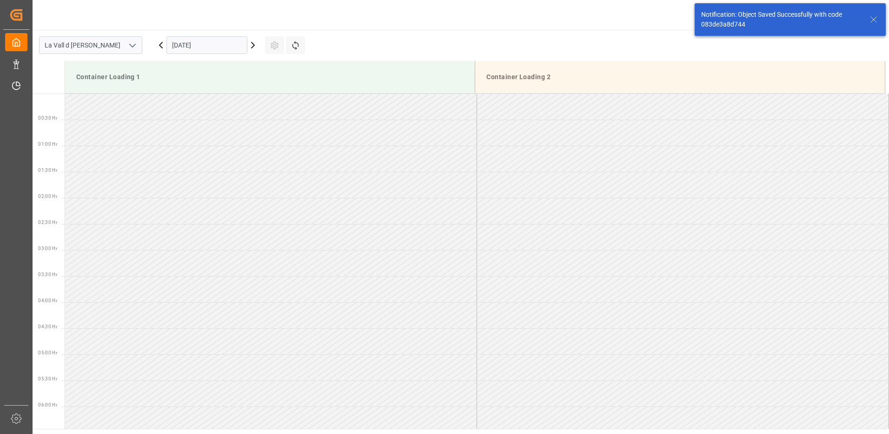
scroll to position [411, 0]
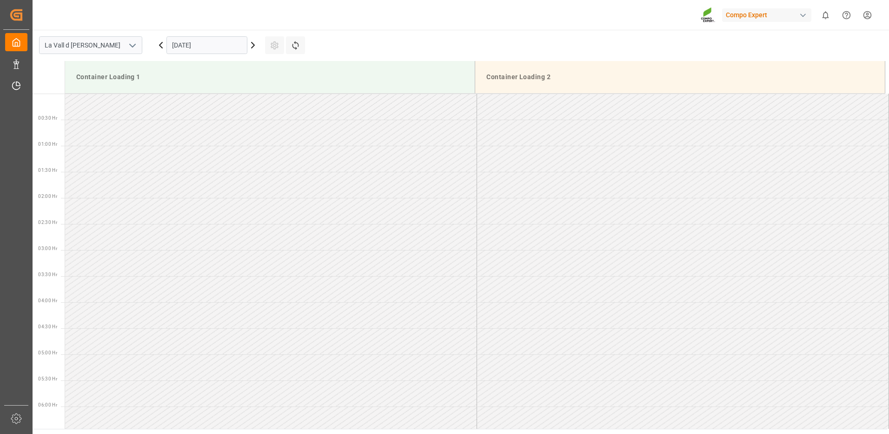
scroll to position [567, 0]
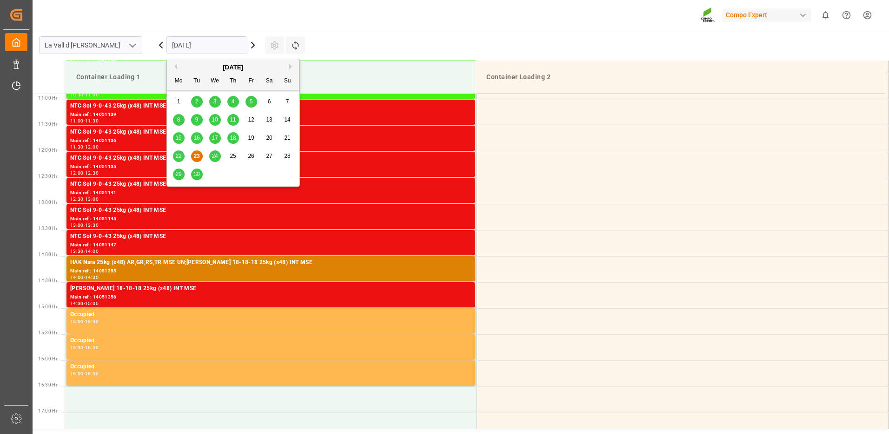
click at [197, 42] on input "[DATE]" at bounding box center [207, 45] width 81 height 18
click at [252, 46] on icon at bounding box center [252, 45] width 11 height 11
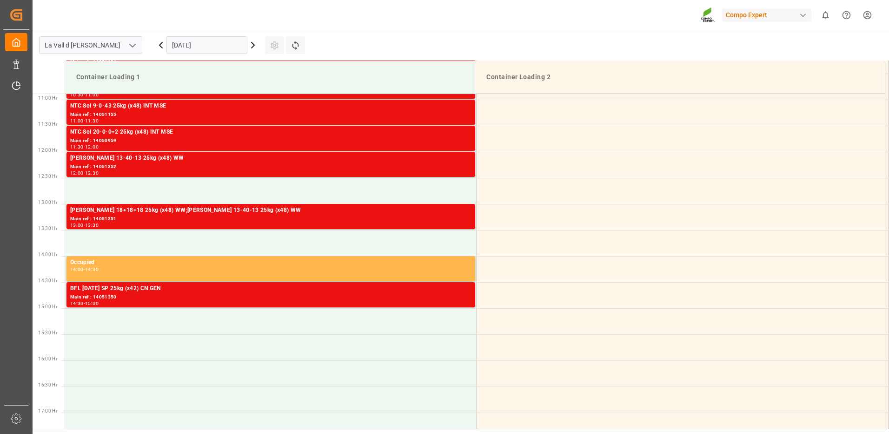
click at [254, 47] on icon at bounding box center [252, 45] width 11 height 11
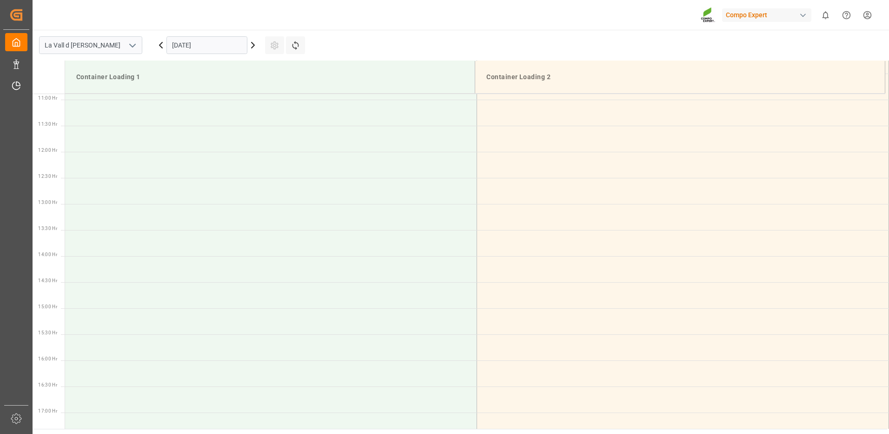
click at [226, 48] on input "25.09.2025" at bounding box center [207, 45] width 81 height 18
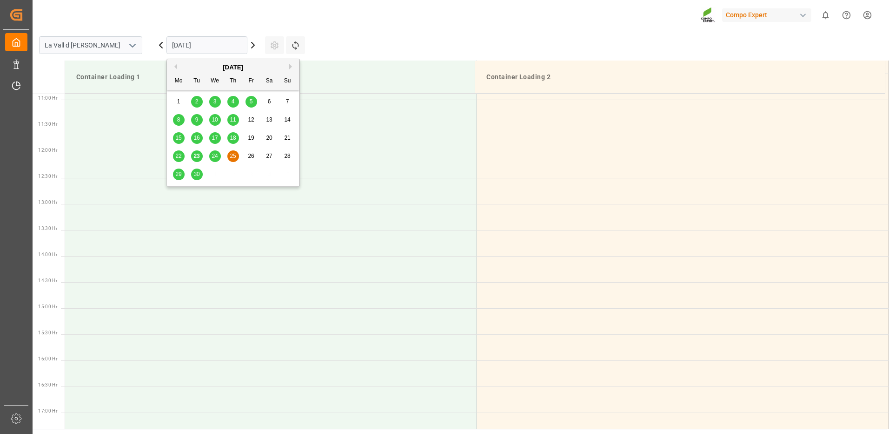
click at [293, 65] on button "Next Month" at bounding box center [292, 67] width 6 height 6
click at [236, 100] on div "2" at bounding box center [233, 101] width 12 height 11
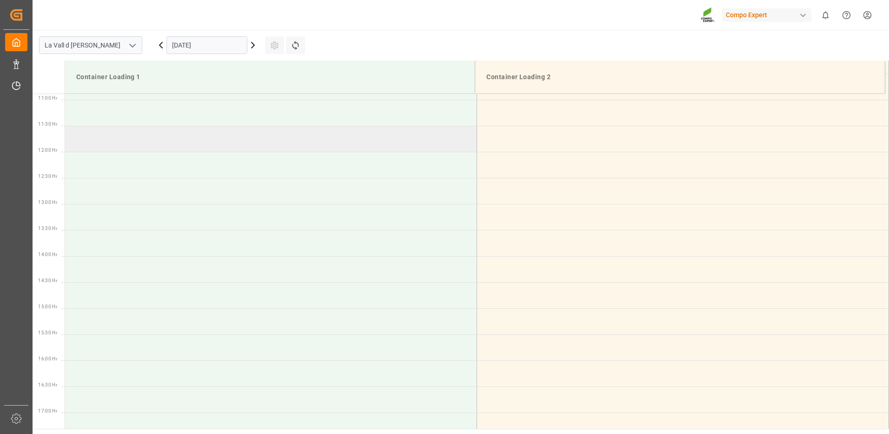
scroll to position [427, 0]
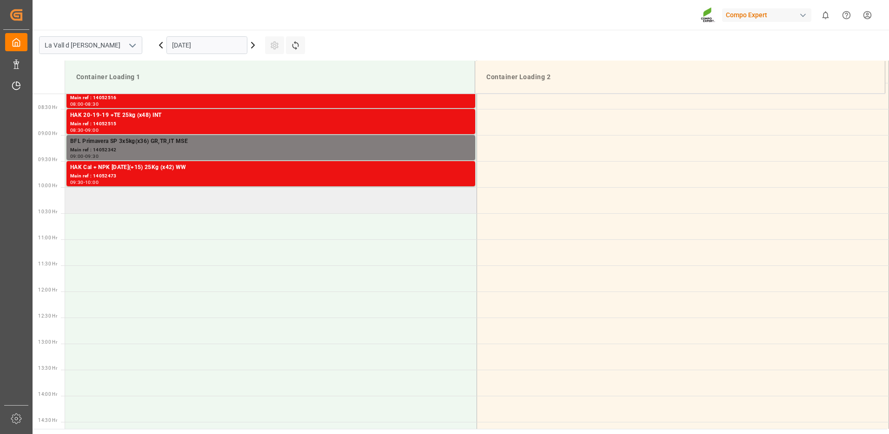
click at [187, 198] on td at bounding box center [271, 200] width 412 height 26
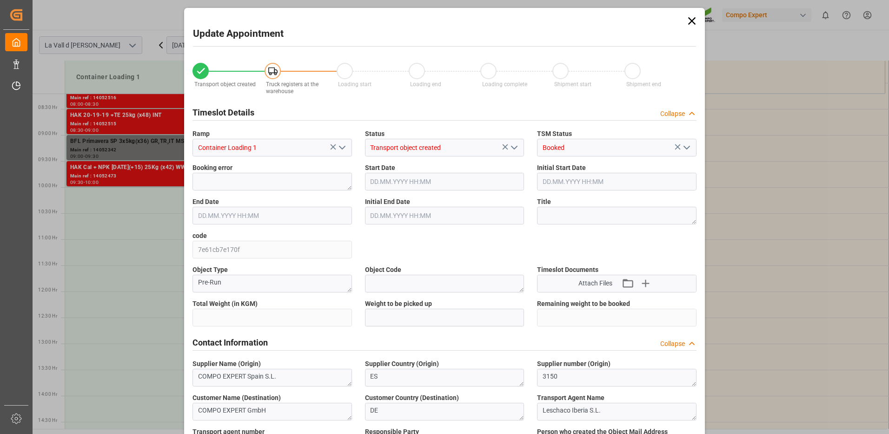
type input "21504"
type input "100"
type input "02.10.2025 10:00"
type input "02.10.2025 10:30"
type input "15.09.2025 12:37"
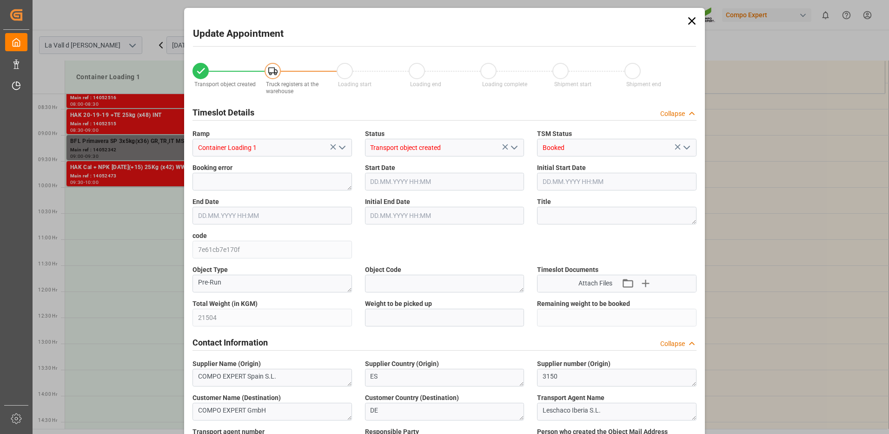
type input "23.09.2025 11:35"
click at [455, 317] on input "text" at bounding box center [445, 317] width 160 height 18
type input "21504"
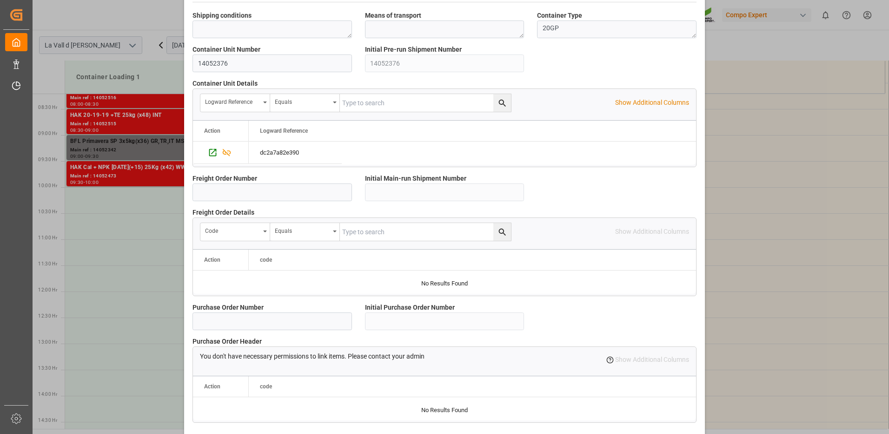
scroll to position [793, 0]
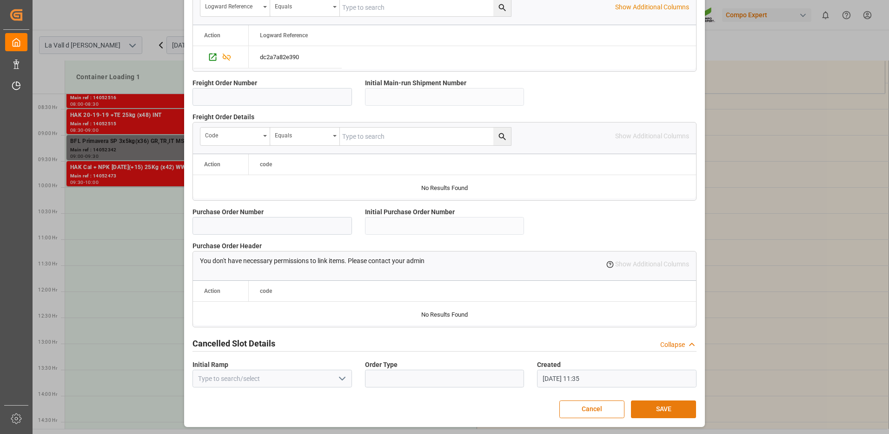
click at [670, 409] on button "SAVE" at bounding box center [663, 409] width 65 height 18
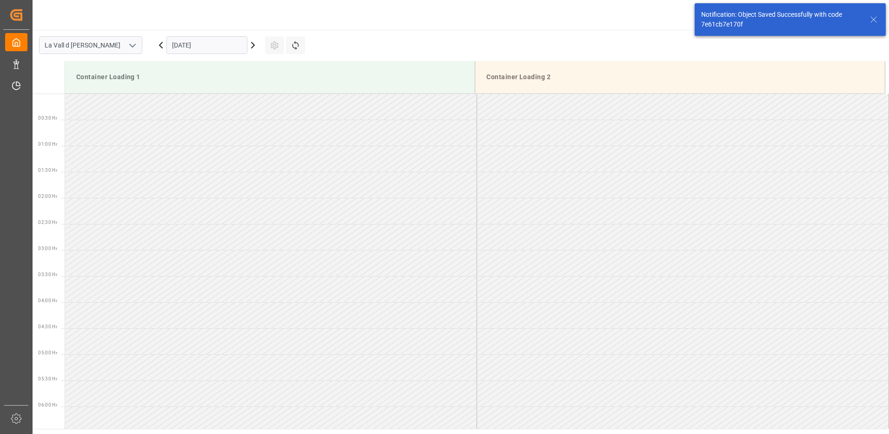
scroll to position [430, 0]
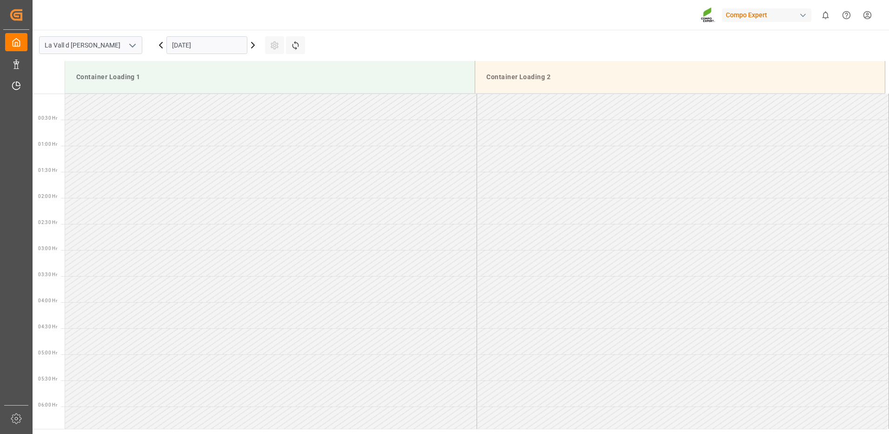
scroll to position [567, 0]
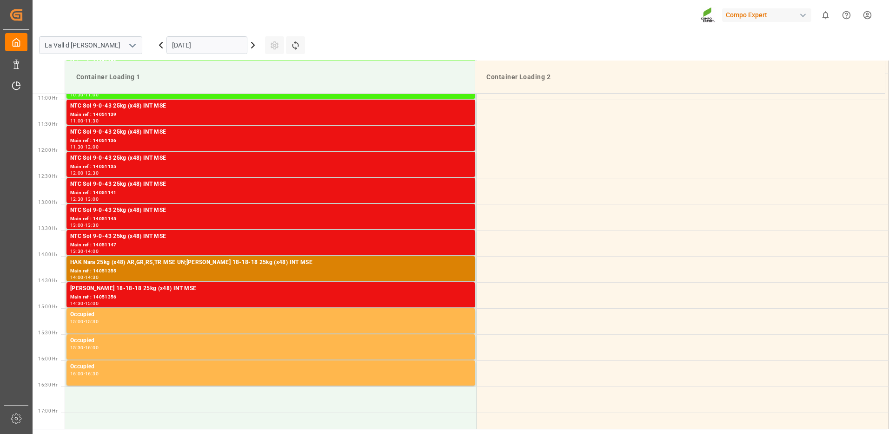
click at [240, 46] on input "[DATE]" at bounding box center [207, 45] width 81 height 18
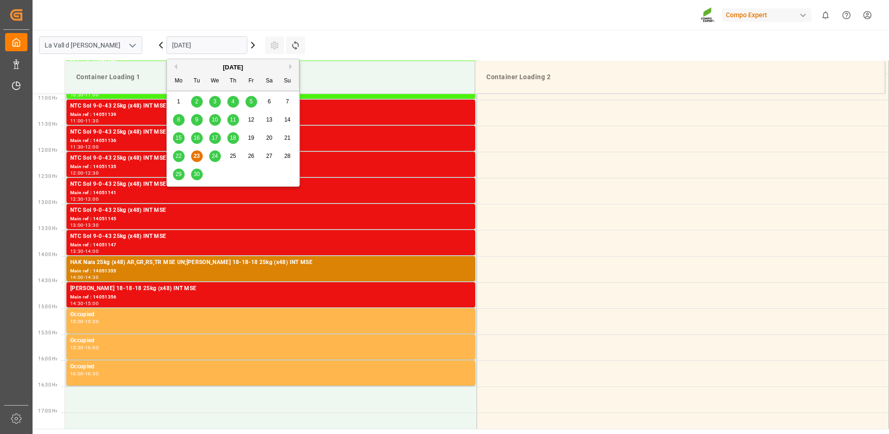
click at [292, 65] on button "Next Month" at bounding box center [292, 67] width 6 height 6
click at [233, 104] on span "2" at bounding box center [233, 101] width 3 height 7
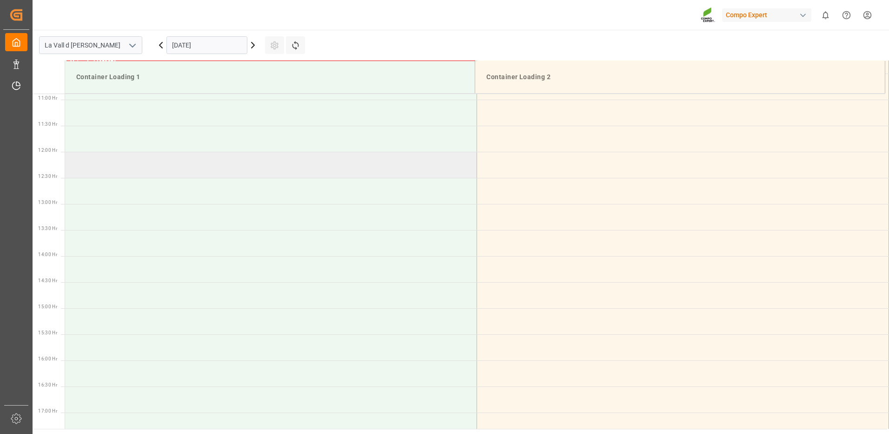
scroll to position [427, 0]
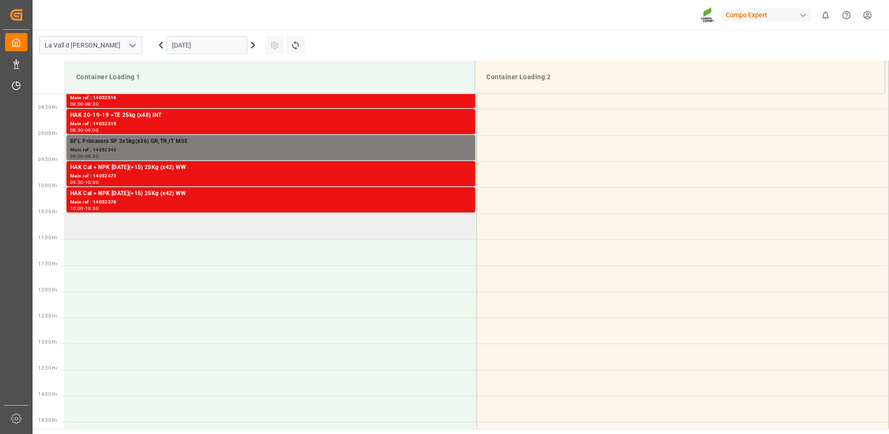
click at [211, 229] on td at bounding box center [271, 226] width 412 height 26
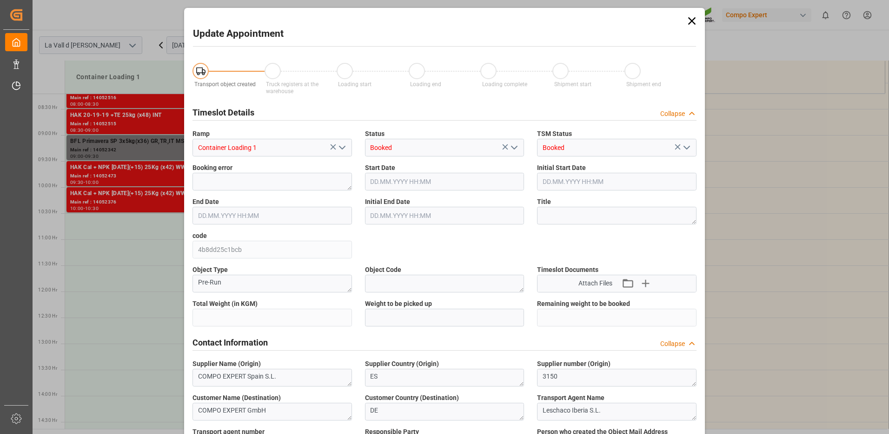
type input "21504"
type input "100"
type input "02.10.2025 10:30"
type input "02.10.2025 11:00"
type input "23.09.2025 11:36"
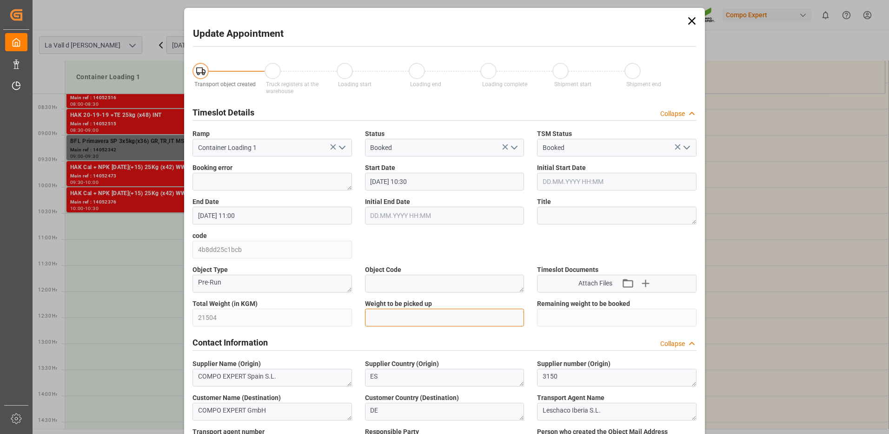
click at [418, 319] on input "text" at bounding box center [445, 317] width 160 height 18
type input "21504"
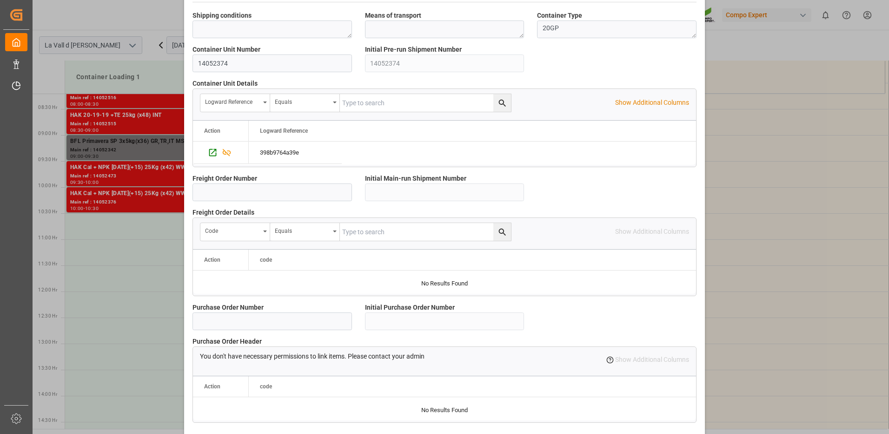
scroll to position [793, 0]
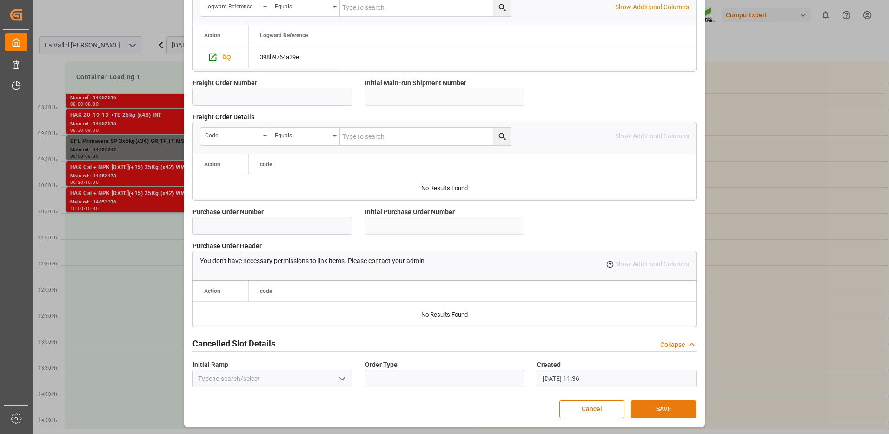
click at [663, 404] on button "SAVE" at bounding box center [663, 409] width 65 height 18
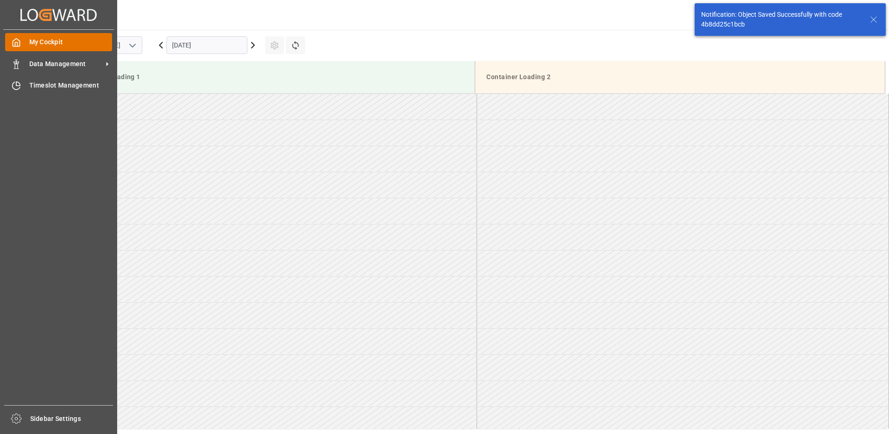
scroll to position [463, 0]
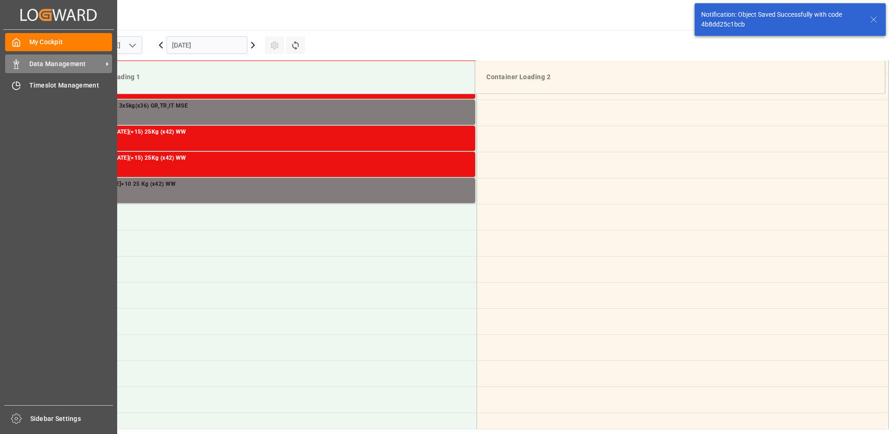
click at [42, 64] on span "Data Management" at bounding box center [65, 64] width 73 height 10
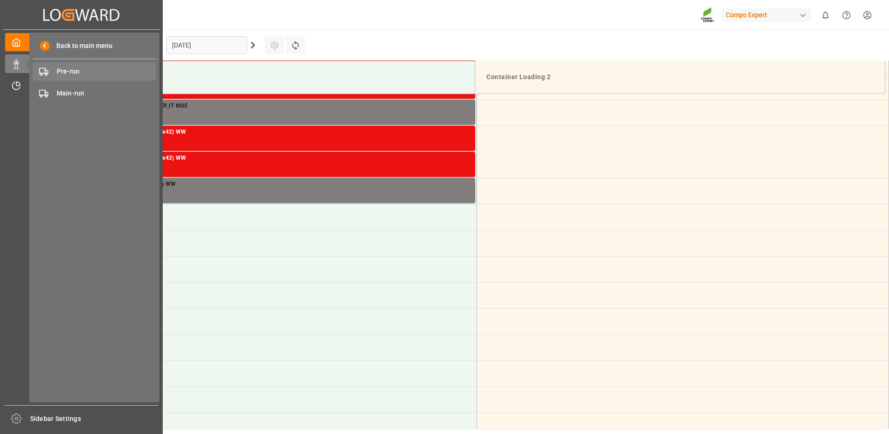
click at [107, 72] on span "Pre-run" at bounding box center [107, 72] width 100 height 10
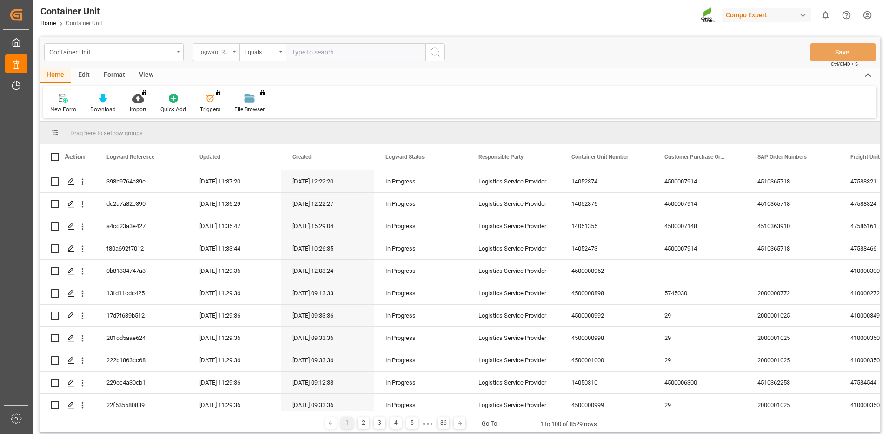
click at [234, 59] on div "Logward Reference" at bounding box center [216, 52] width 47 height 18
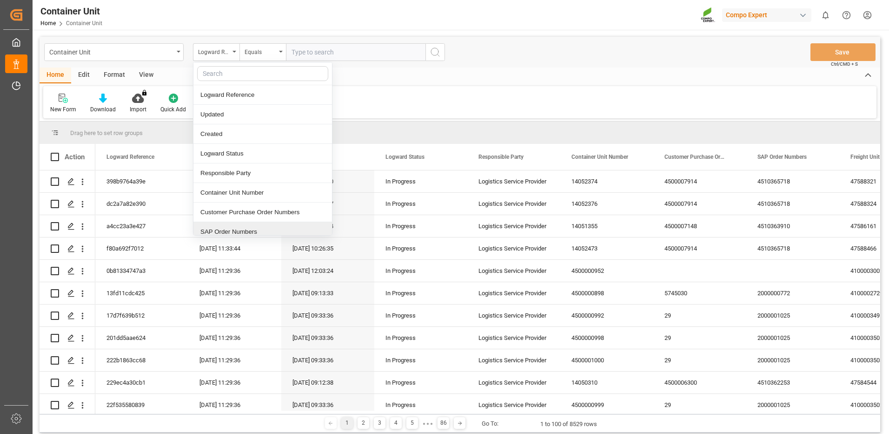
click at [232, 232] on div "SAP Order Numbers" at bounding box center [262, 232] width 139 height 20
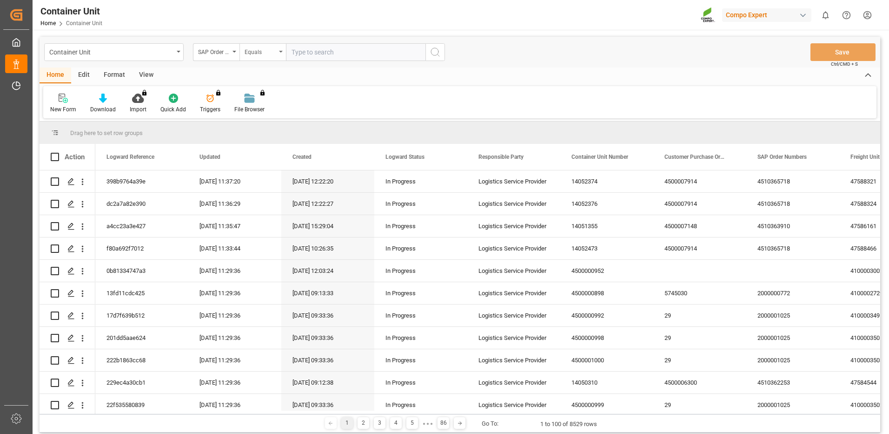
click at [267, 53] on div "Equals" at bounding box center [261, 51] width 32 height 11
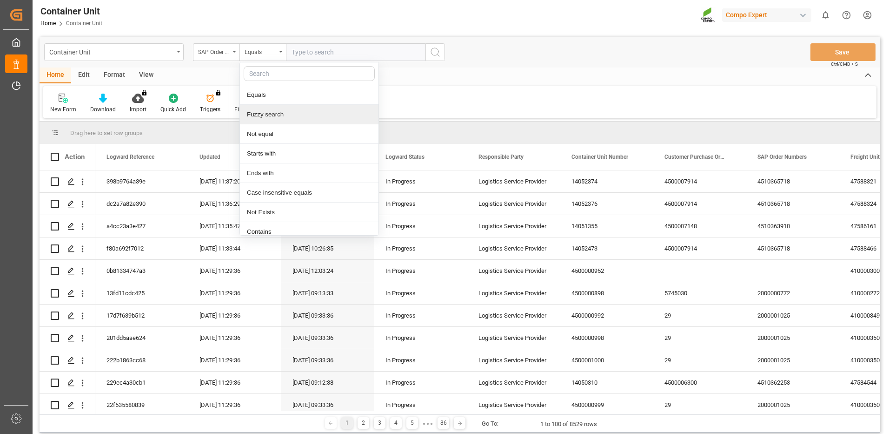
click at [271, 117] on div "Fuzzy search" at bounding box center [309, 115] width 139 height 20
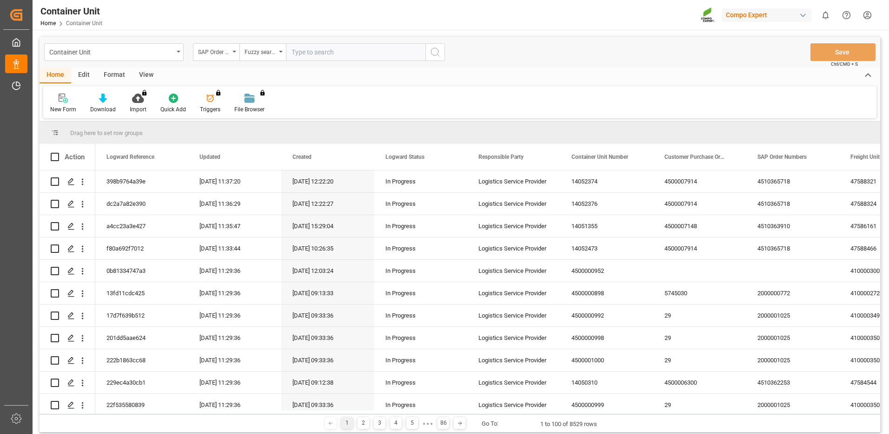
click at [329, 50] on input "text" at bounding box center [356, 52] width 140 height 18
paste input "4510365718"
type input "4510365718"
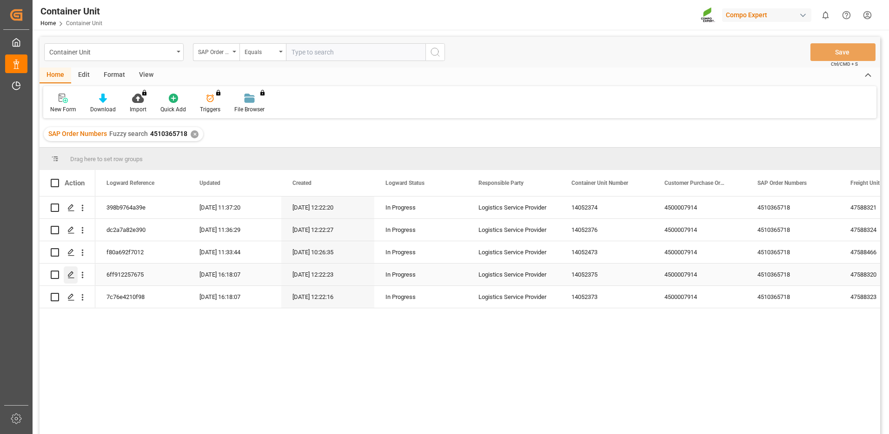
click at [73, 275] on icon "Press SPACE to select this row." at bounding box center [70, 274] width 7 height 7
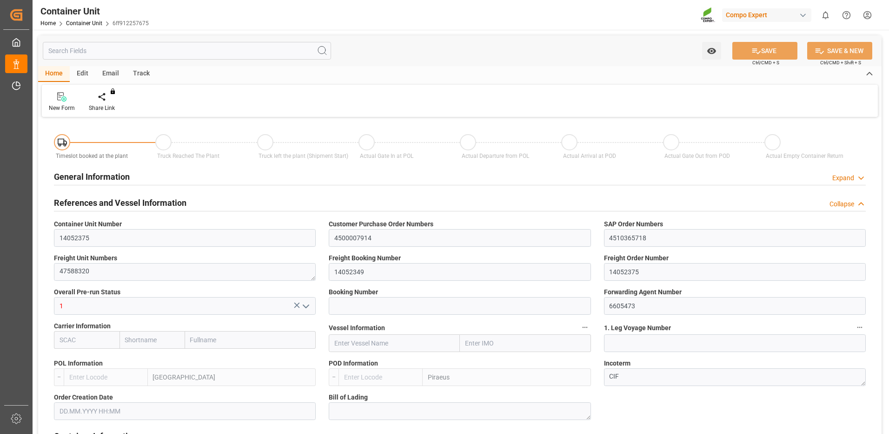
type input "ESVLC"
type input "GRPIR"
type input "7"
type input "0"
type input "8"
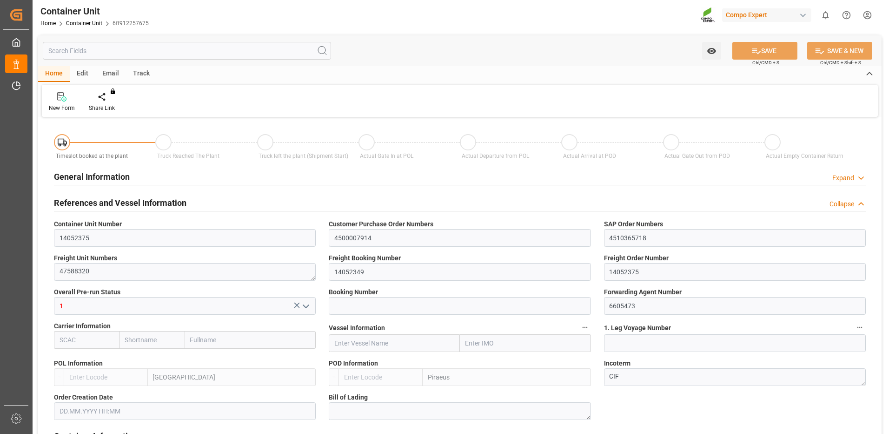
type input "0"
type input "100"
type input "21504"
type input "29.09.2025"
click at [107, 102] on div "Create Timeslot" at bounding box center [108, 102] width 53 height 20
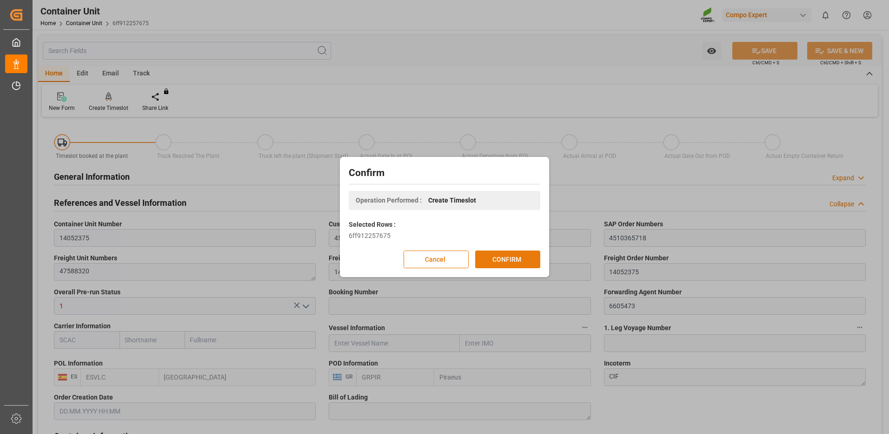
click at [513, 266] on button "CONFIRM" at bounding box center [507, 259] width 65 height 18
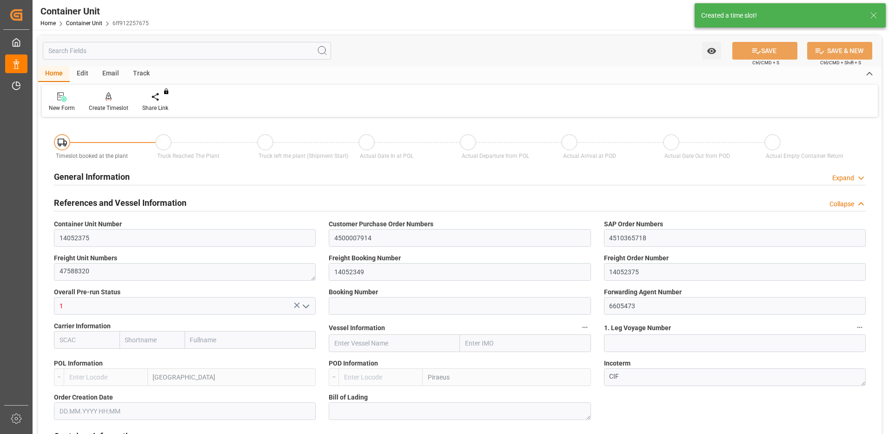
type input "ESVLC"
type input "GRPIR"
type input "7"
type input "0"
type input "8"
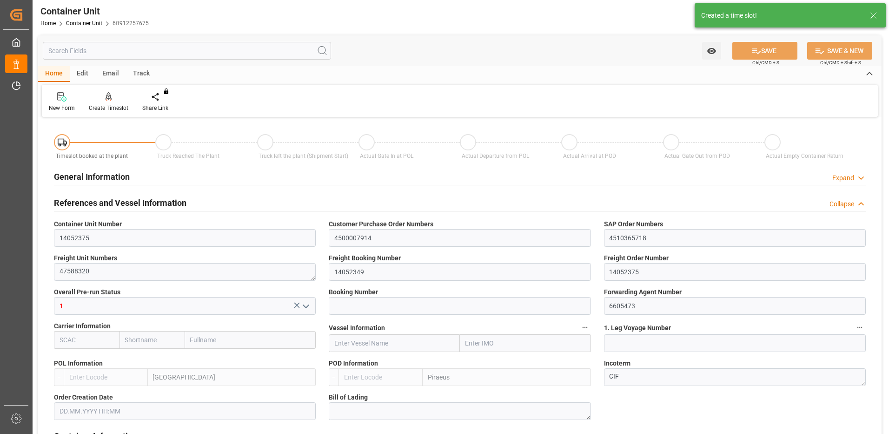
type input "0"
type input "100"
type input "21504"
type input "29.09.2025"
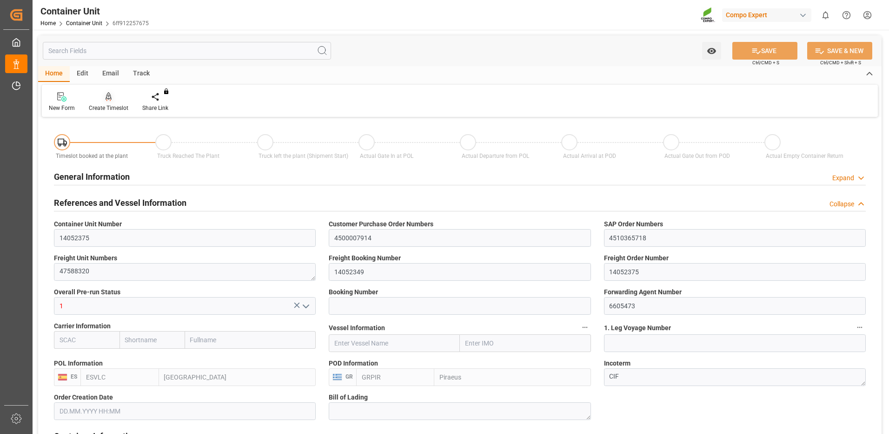
click at [120, 102] on div "Create Timeslot" at bounding box center [108, 102] width 53 height 20
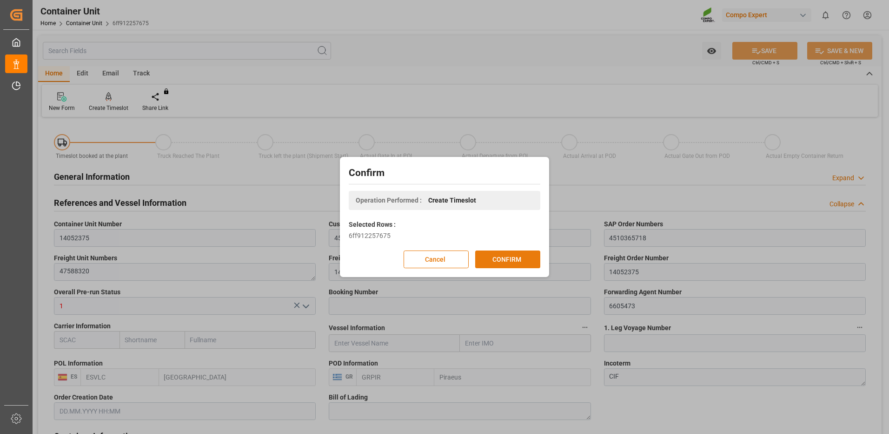
click at [533, 255] on button "CONFIRM" at bounding box center [507, 259] width 65 height 18
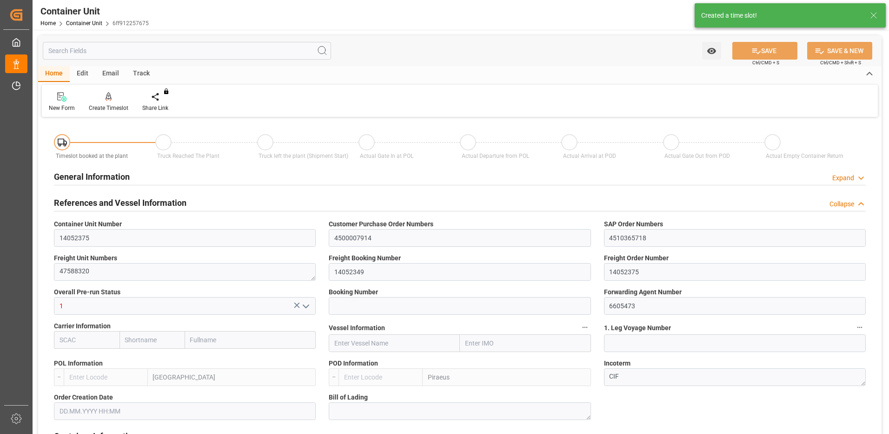
type input "ESVLC"
type input "GRPIR"
type input "7"
type input "0"
type input "8"
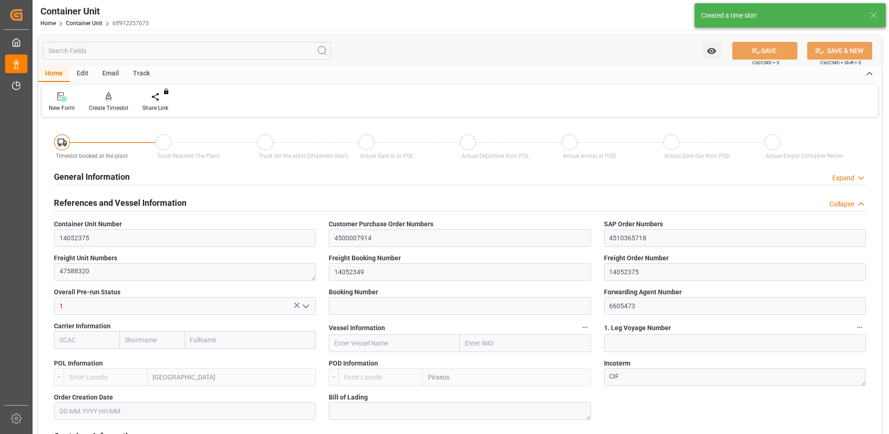
type input "0"
type input "100"
type input "21504"
type input "29.09.2025"
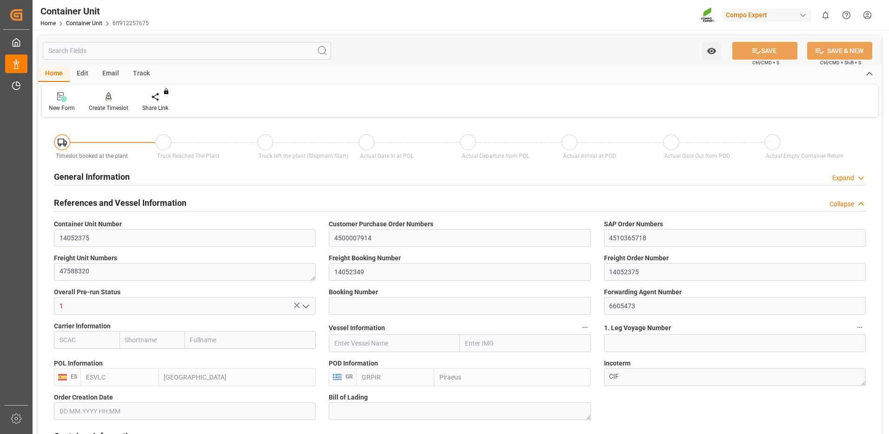
click at [117, 105] on div "Create Timeslot" at bounding box center [109, 108] width 40 height 8
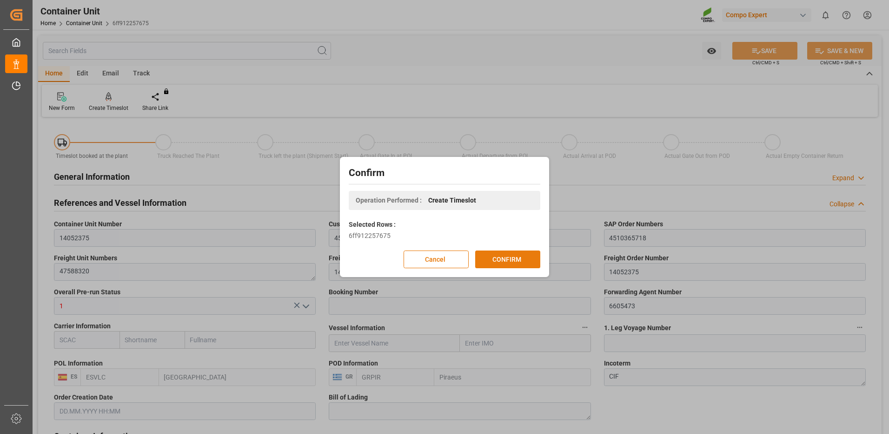
click at [531, 260] on button "CONFIRM" at bounding box center [507, 259] width 65 height 18
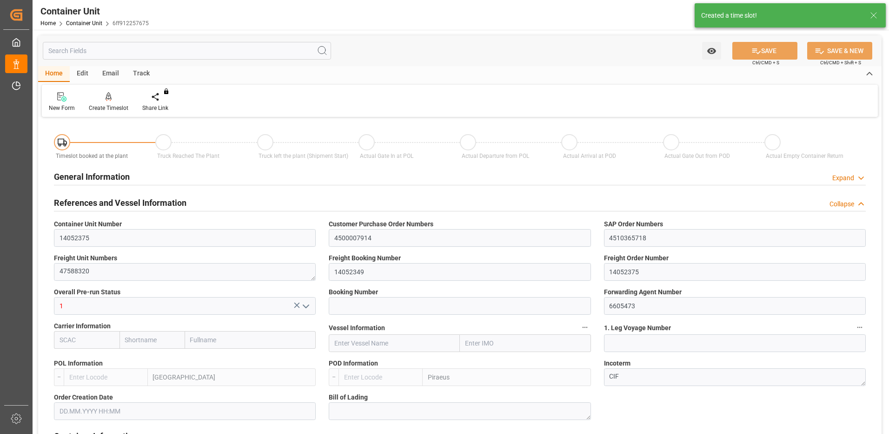
type input "ESVLC"
type input "GRPIR"
type input "7"
type input "0"
type input "8"
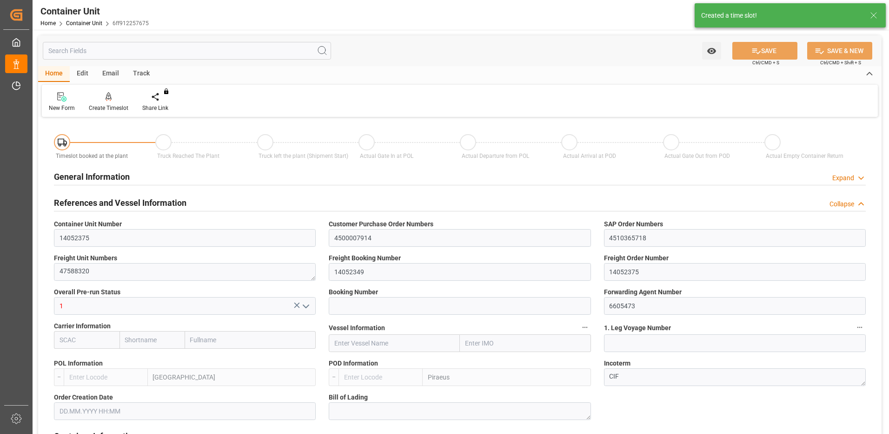
type input "0"
type input "100"
type input "21504"
type input "29.09.2025"
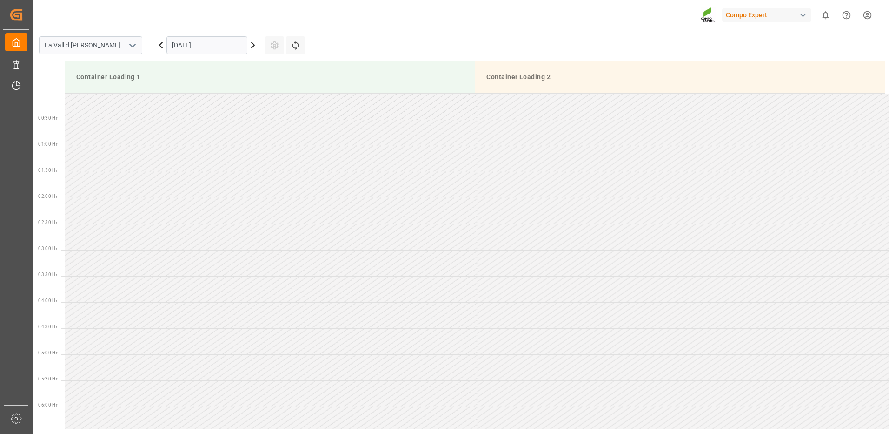
scroll to position [567, 0]
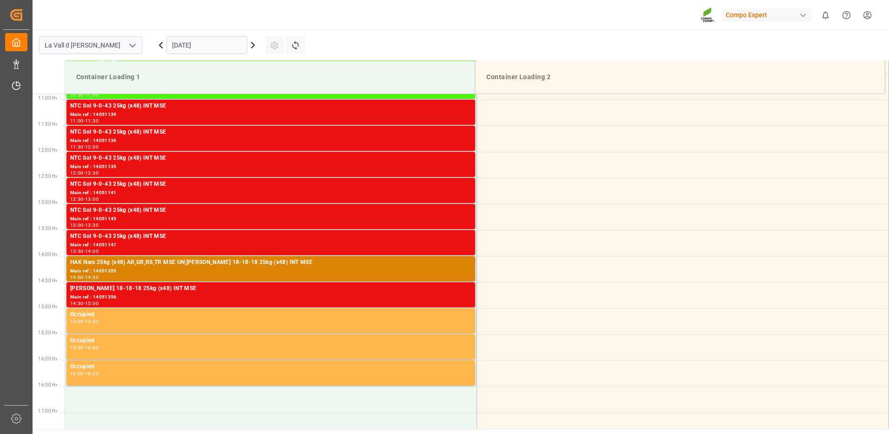
click at [219, 52] on input "[DATE]" at bounding box center [207, 45] width 81 height 18
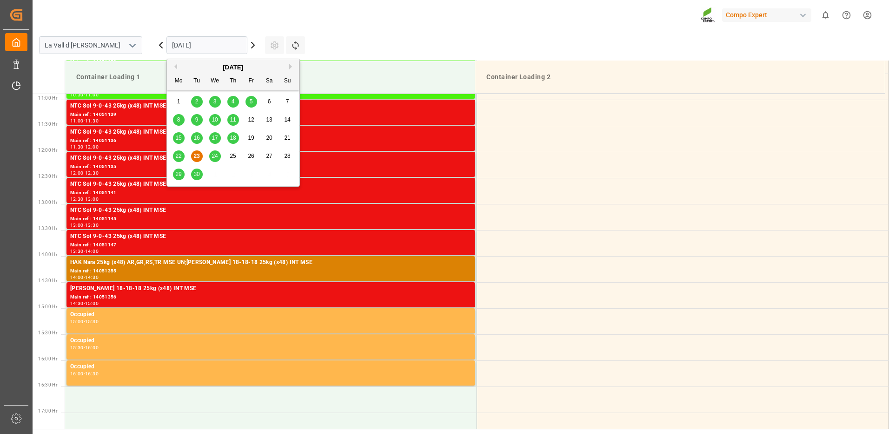
click at [293, 66] on button "Next Month" at bounding box center [292, 67] width 6 height 6
click at [234, 99] on span "2" at bounding box center [233, 101] width 3 height 7
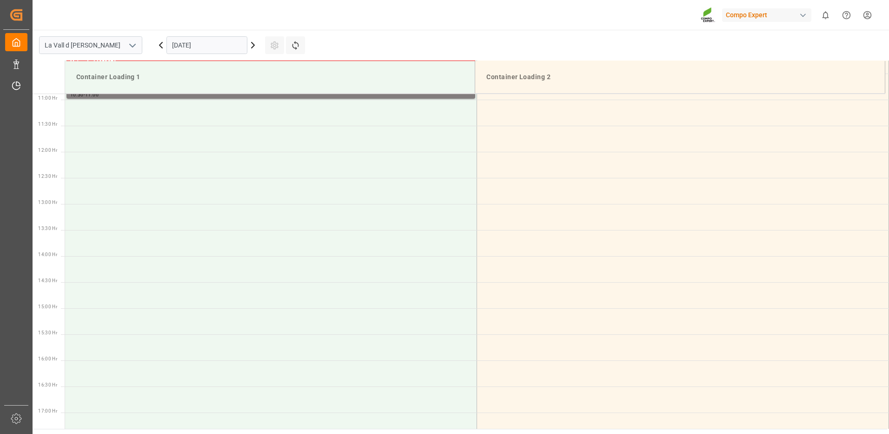
scroll to position [381, 0]
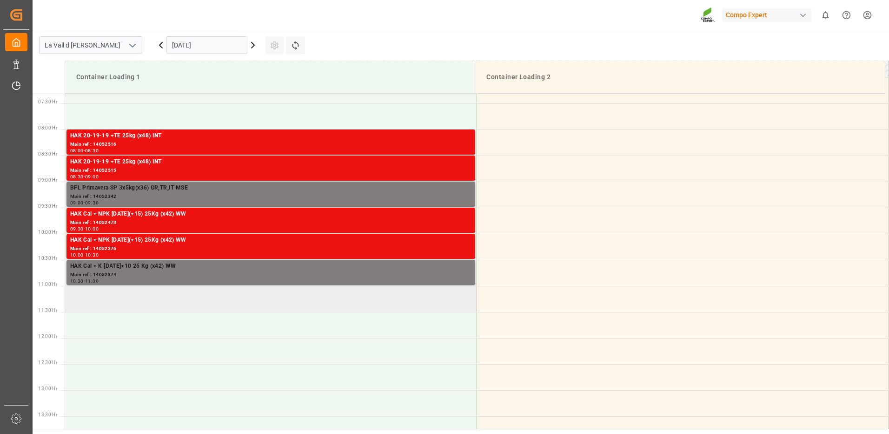
click at [215, 299] on td at bounding box center [271, 299] width 412 height 26
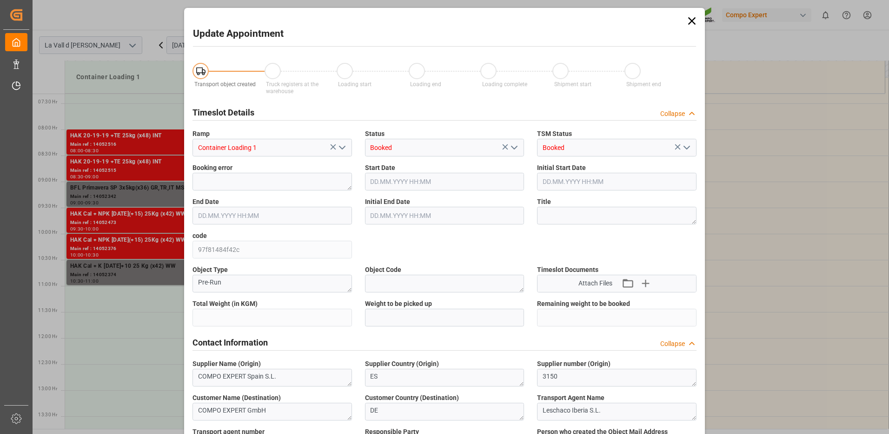
type input "21504"
type input "100"
type input "[DATE] 11:00"
type input "[DATE] 11:30"
type input "[DATE] 11:38"
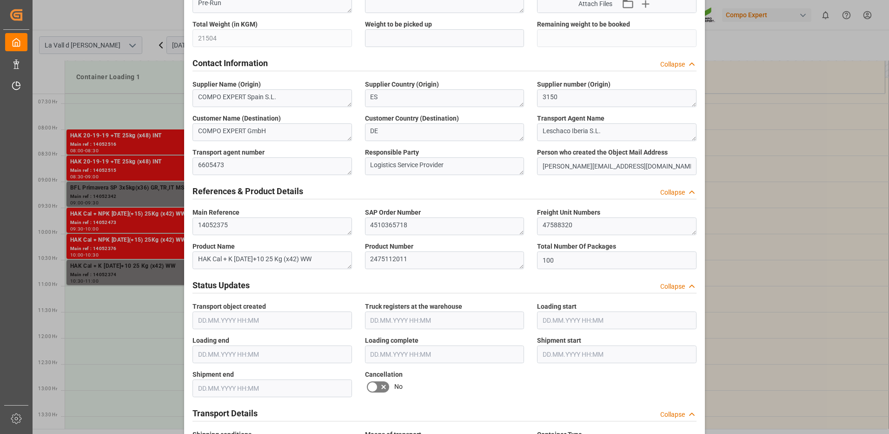
scroll to position [140, 0]
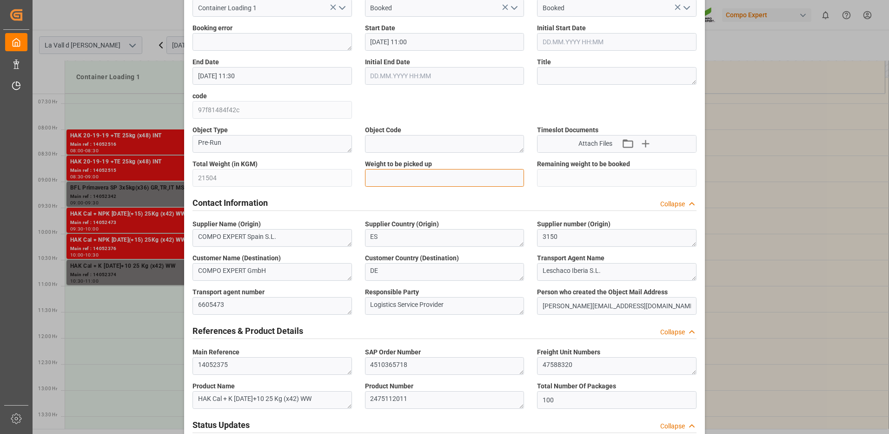
click at [375, 174] on input "text" at bounding box center [445, 178] width 160 height 18
type input "21504"
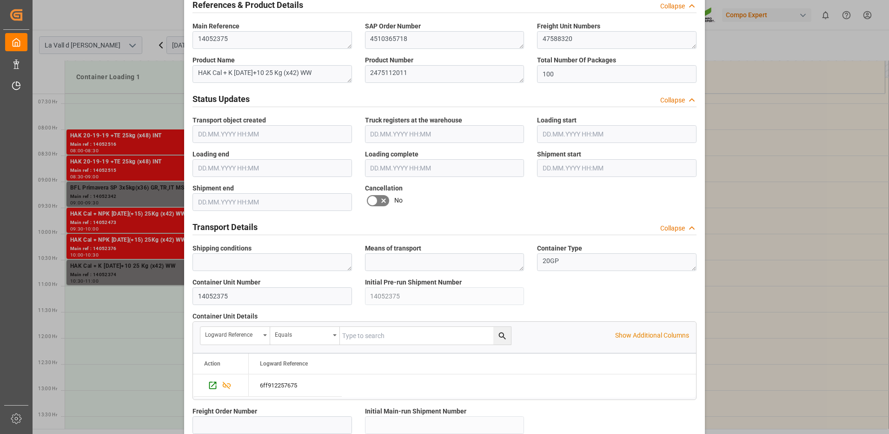
scroll to position [791, 0]
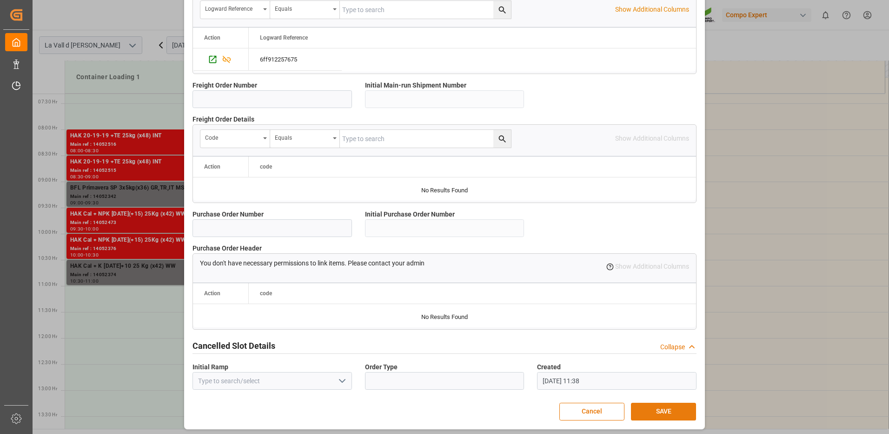
click at [674, 410] on button "SAVE" at bounding box center [663, 411] width 65 height 18
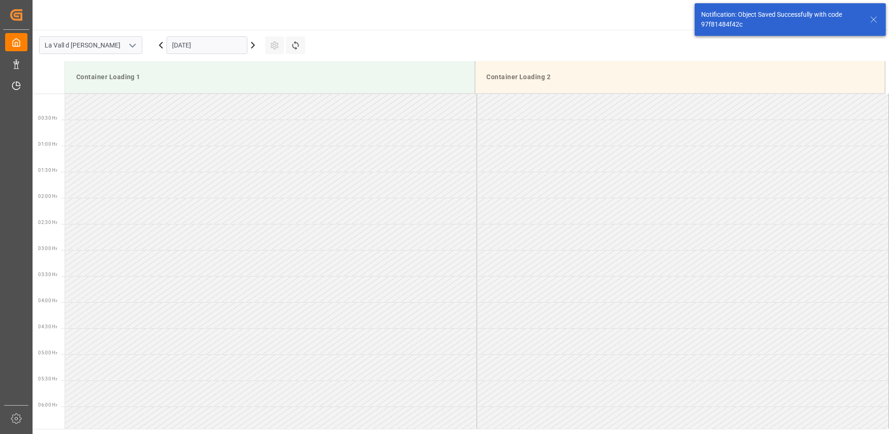
scroll to position [515, 0]
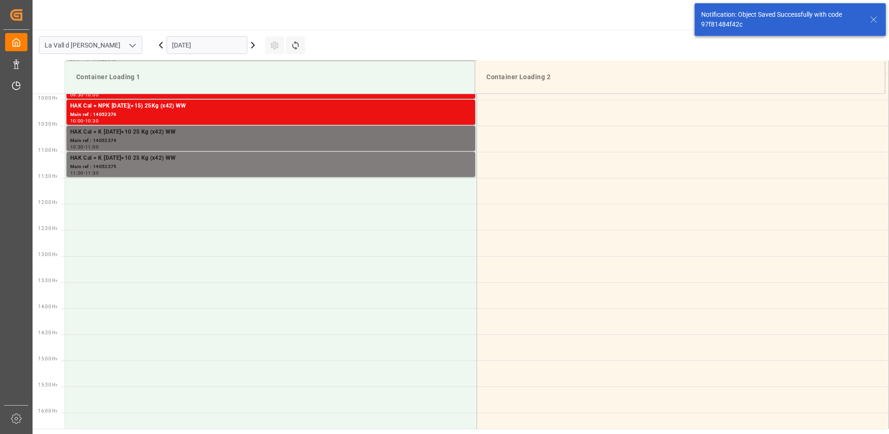
click at [414, 140] on div "Main ref : 14052374" at bounding box center [270, 141] width 401 height 8
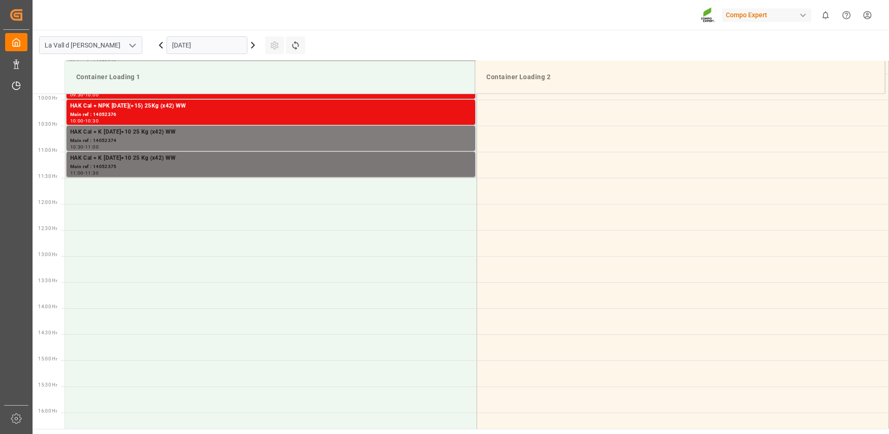
click at [422, 161] on div "HAK Cal + K [DATE]+10 25 Kg (x42) WW" at bounding box center [270, 157] width 401 height 9
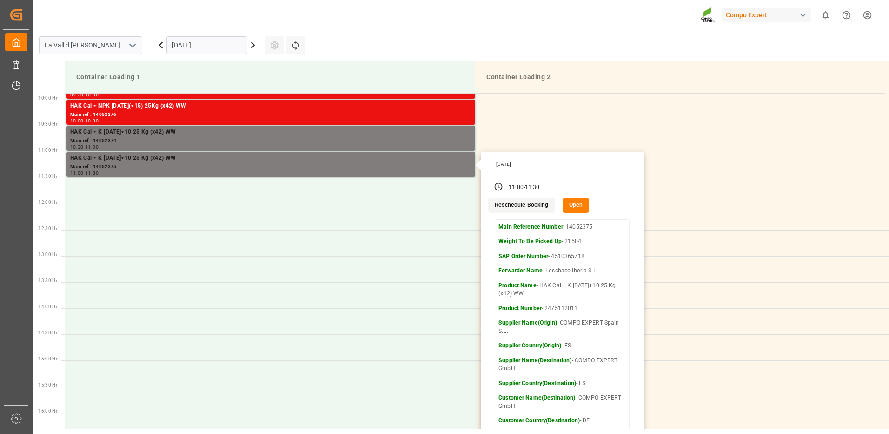
scroll to position [375, 0]
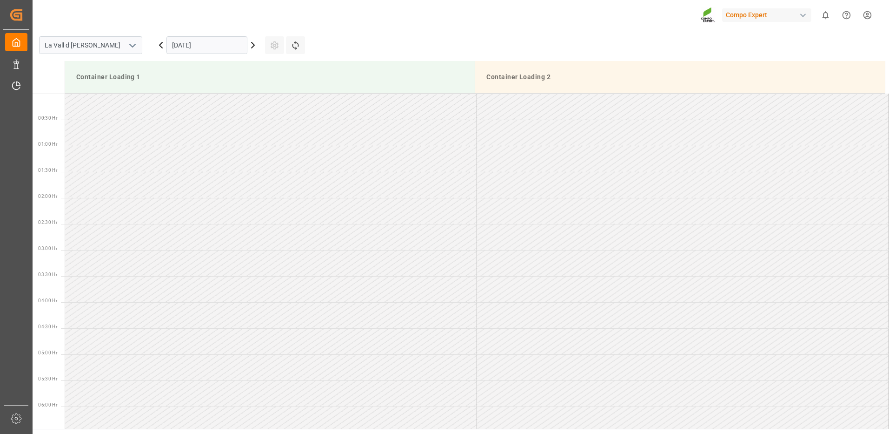
scroll to position [567, 0]
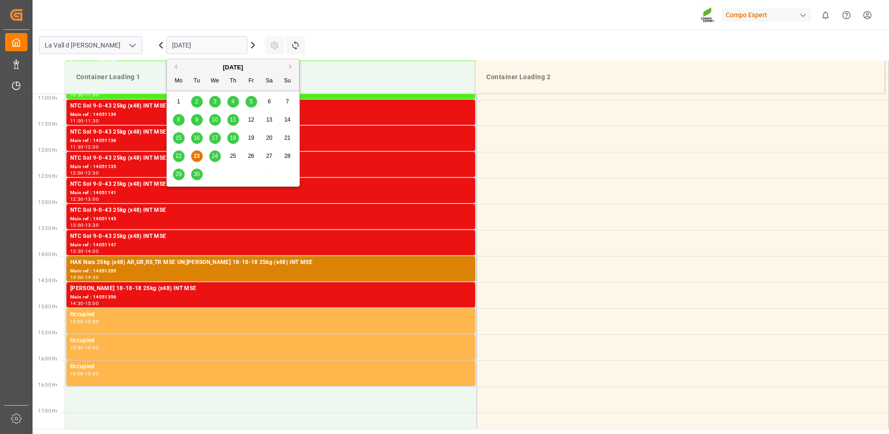
click at [187, 40] on input "[DATE]" at bounding box center [207, 45] width 81 height 18
click at [292, 67] on button "Next Month" at bounding box center [292, 67] width 6 height 6
click at [234, 105] on div "2" at bounding box center [233, 101] width 12 height 11
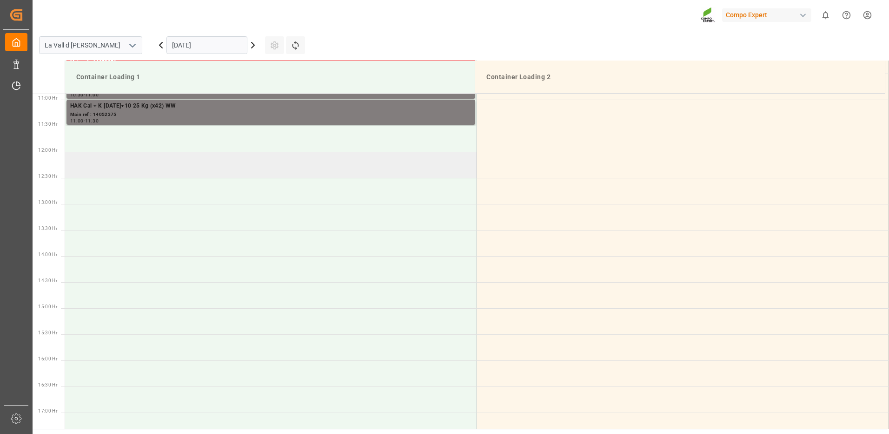
scroll to position [520, 0]
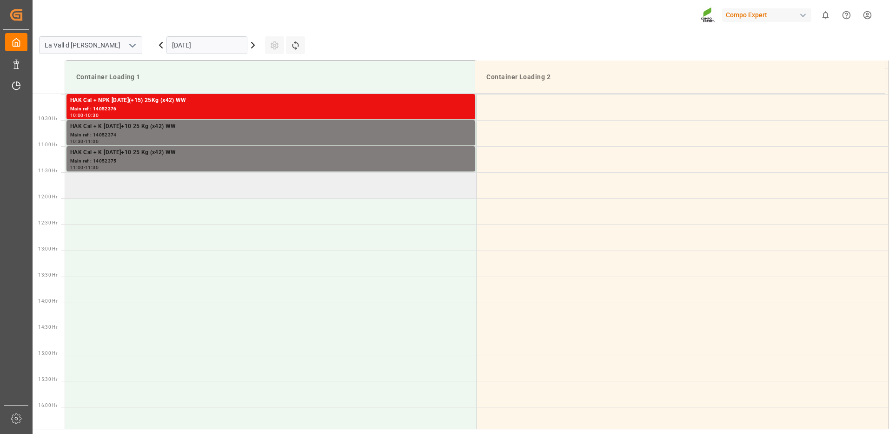
click at [193, 190] on td at bounding box center [271, 185] width 412 height 26
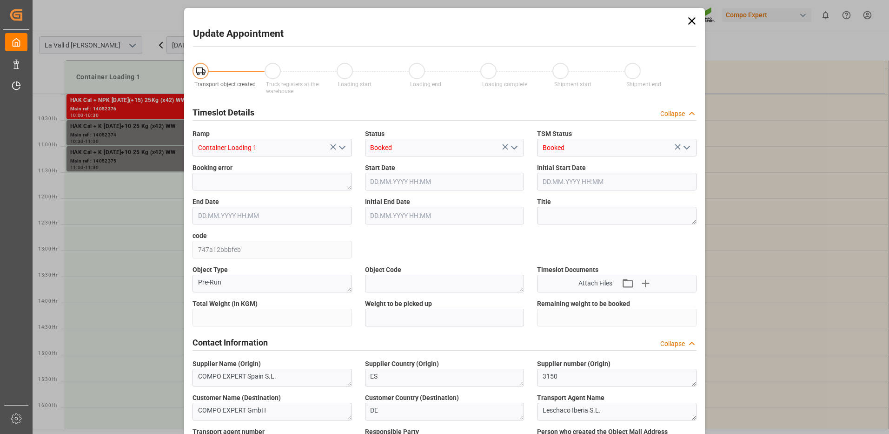
type input "21504"
type input "100"
type input "02.10.2025 11:30"
type input "[DATE] 12:00"
type input "23.09.2025 11:39"
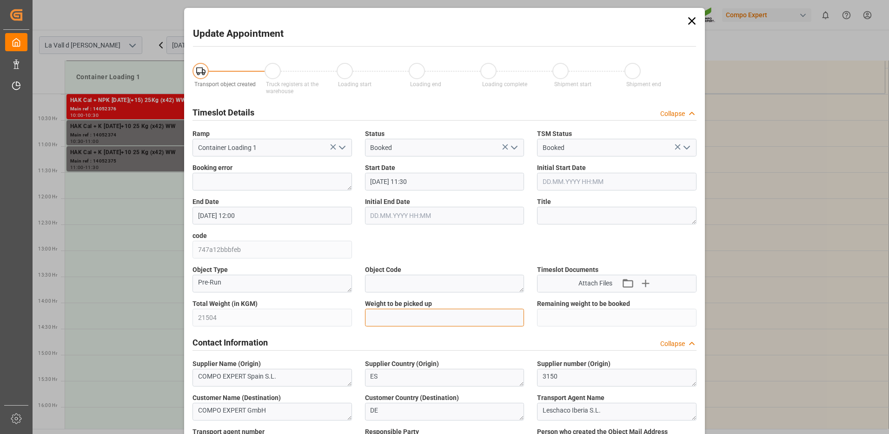
click at [416, 317] on input "text" at bounding box center [445, 317] width 160 height 18
type input "21504"
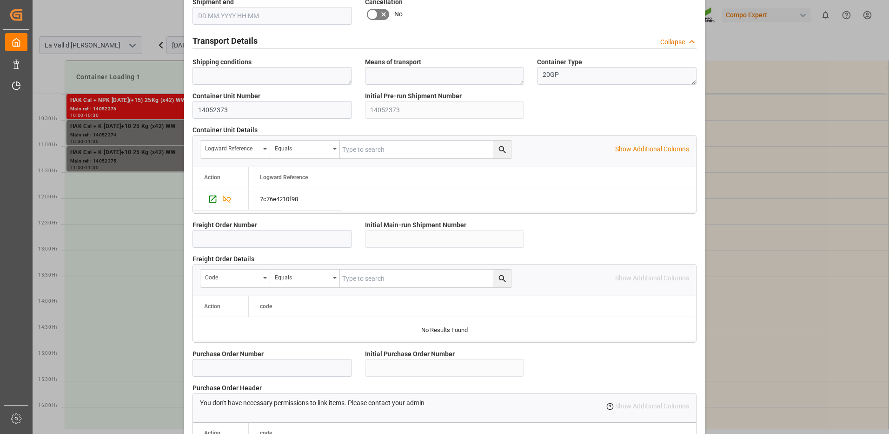
scroll to position [793, 0]
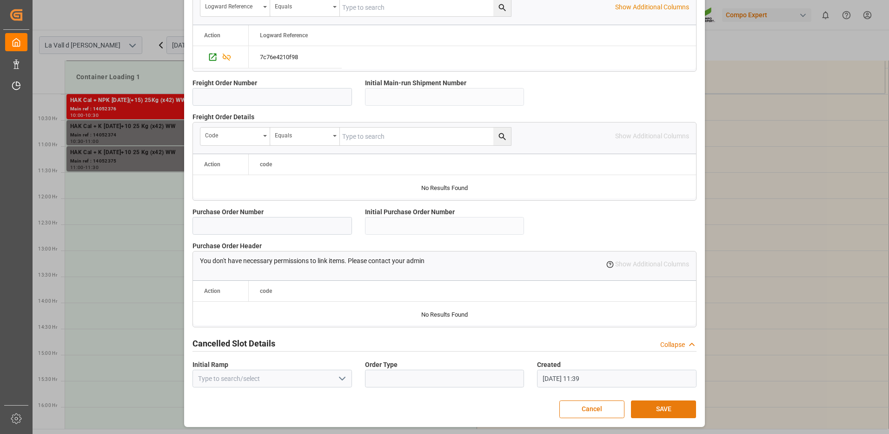
click at [650, 410] on button "SAVE" at bounding box center [663, 409] width 65 height 18
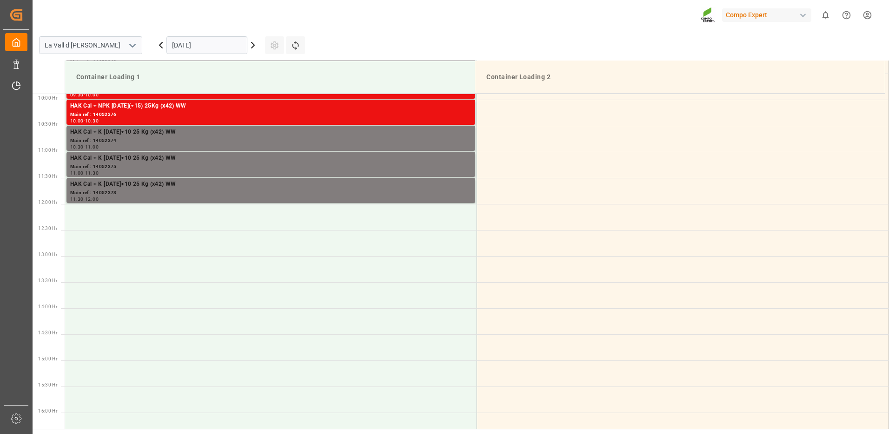
scroll to position [468, 0]
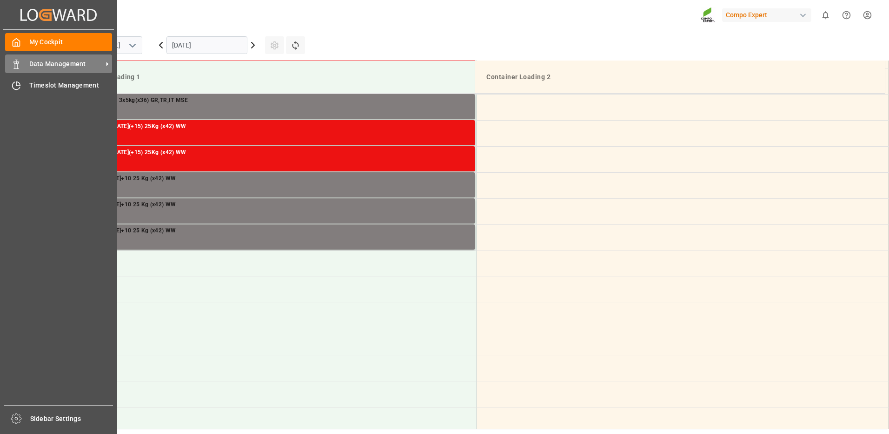
click at [17, 66] on icon at bounding box center [16, 64] width 9 height 9
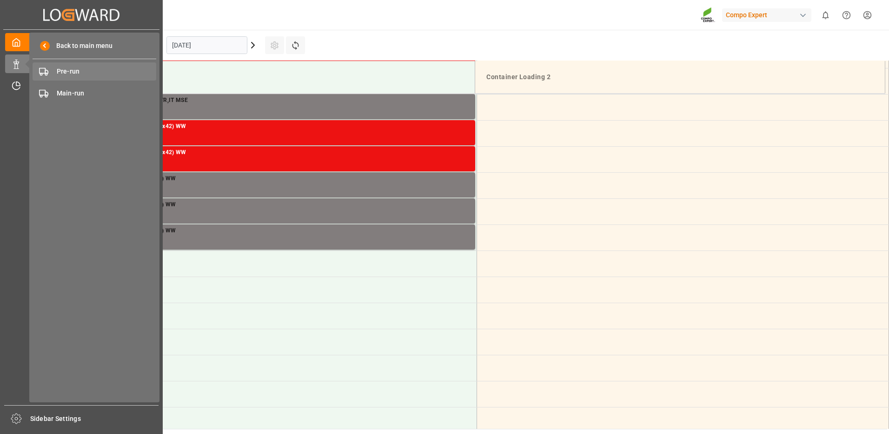
click at [67, 73] on span "Pre-run" at bounding box center [107, 72] width 100 height 10
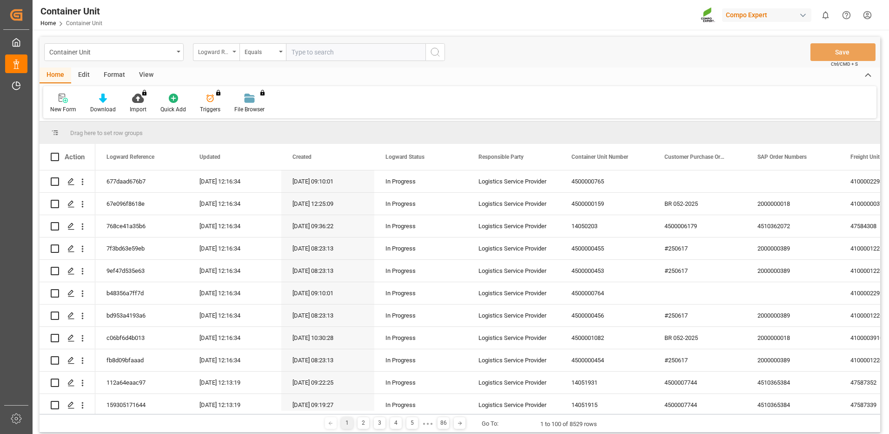
click at [233, 58] on div "Logward Reference" at bounding box center [216, 52] width 47 height 18
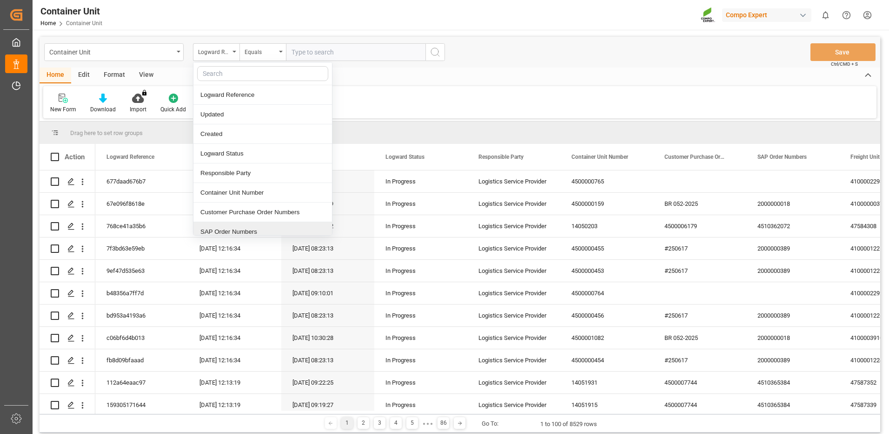
drag, startPoint x: 223, startPoint y: 234, endPoint x: 233, endPoint y: 143, distance: 91.2
click at [223, 234] on div "SAP Order Numbers" at bounding box center [262, 232] width 139 height 20
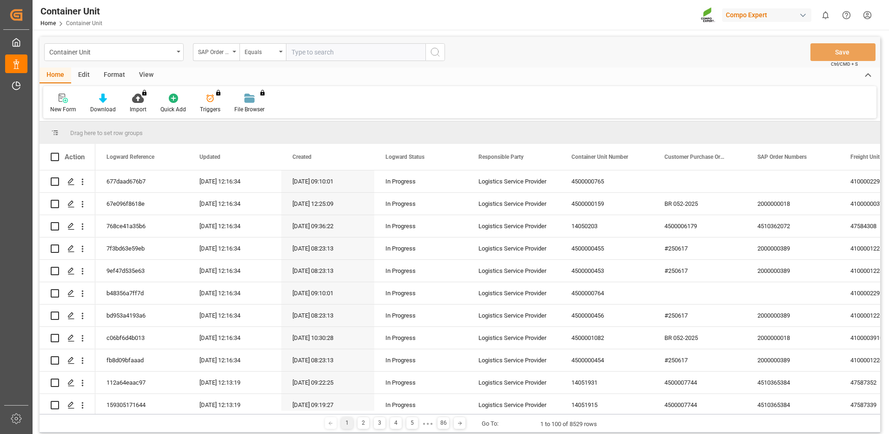
click at [251, 61] on div "Container Unit SAP Order Numbers Equals Save Ctrl/CMD + S" at bounding box center [460, 52] width 841 height 31
click at [253, 56] on div "Equals" at bounding box center [263, 52] width 47 height 18
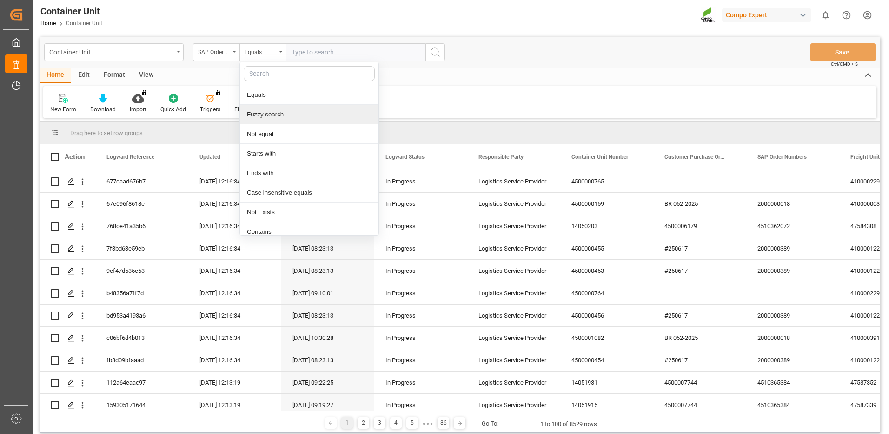
click at [263, 113] on div "Fuzzy search" at bounding box center [309, 115] width 139 height 20
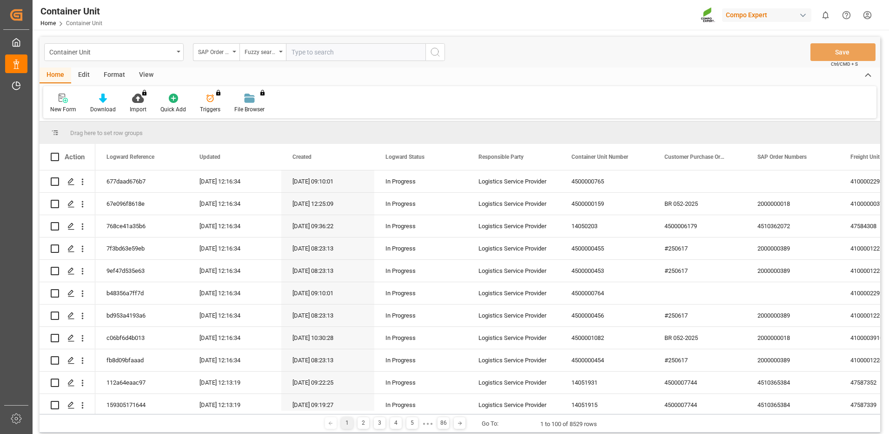
click at [320, 57] on input "text" at bounding box center [356, 52] width 140 height 18
paste input "4510362347"
type input "4510362347"
click at [431, 56] on icon "search button" at bounding box center [435, 52] width 11 height 11
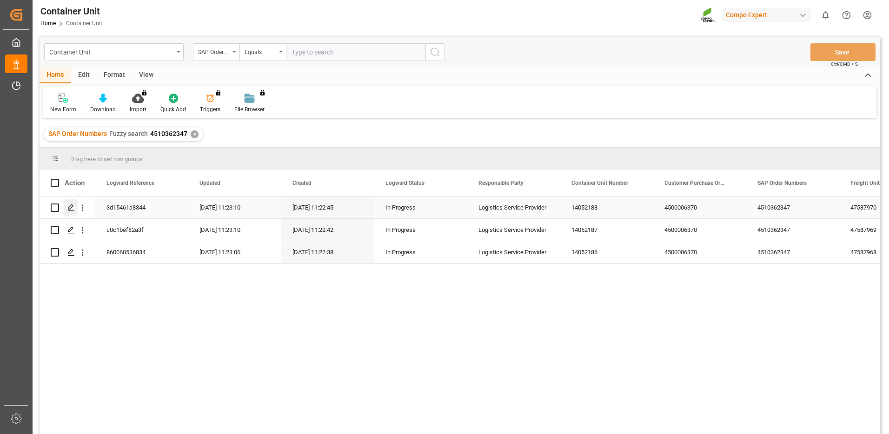
click at [68, 211] on icon "Press SPACE to select this row." at bounding box center [70, 207] width 7 height 7
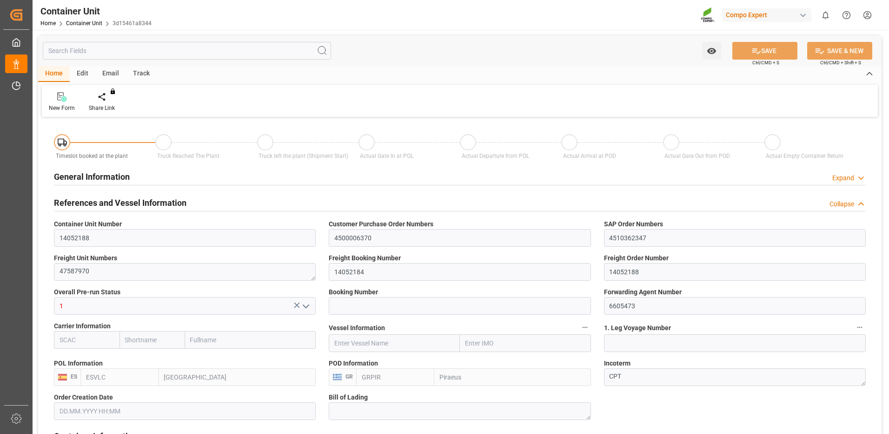
type input "ESVLC"
type input "GRPIR"
type input "7"
type input "0"
type input "8"
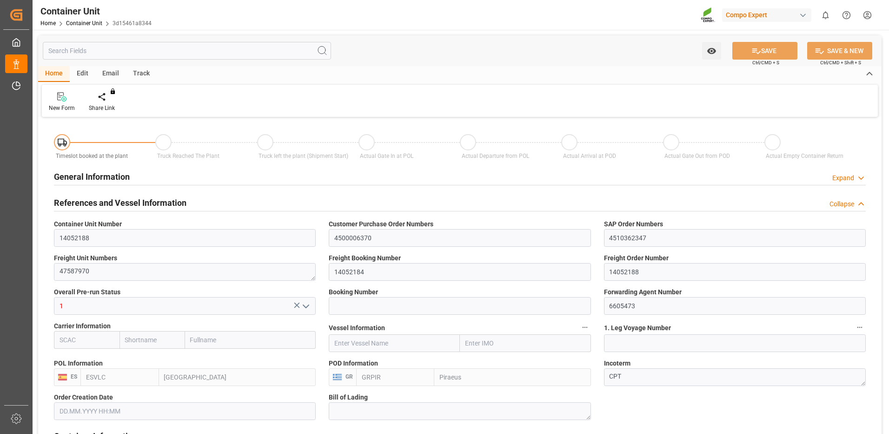
type input "0"
type input "30"
type input "8256"
type input "10.09.2025 11:22"
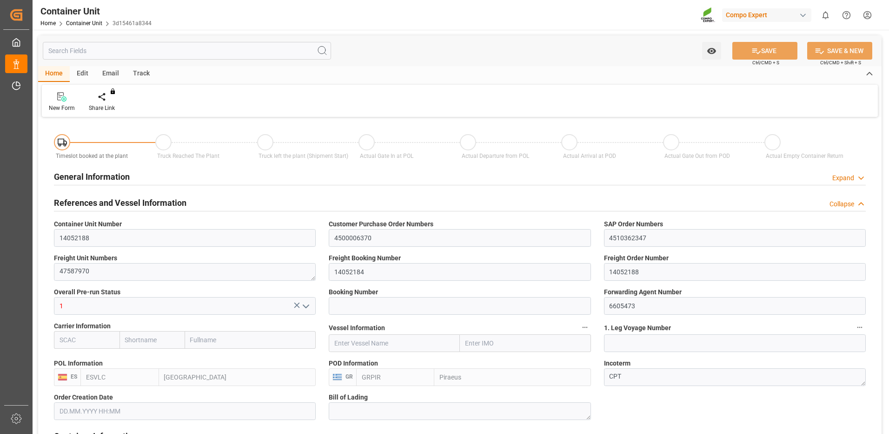
type input "10.09.2025"
click at [116, 106] on div "Create Timeslot" at bounding box center [109, 108] width 40 height 8
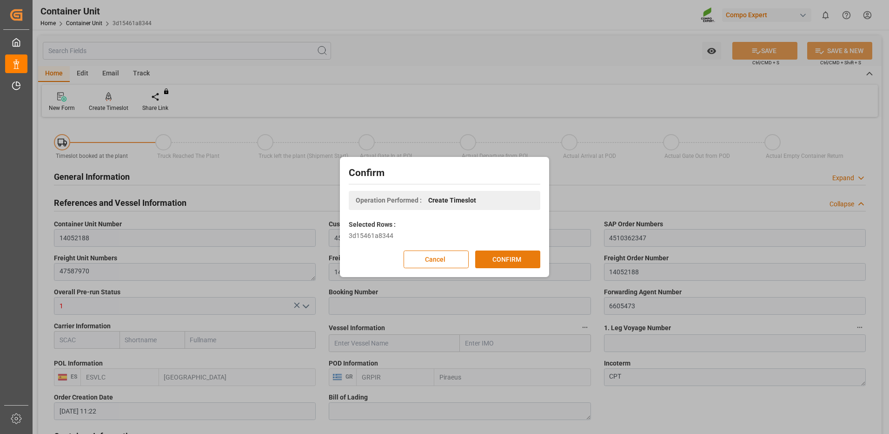
click at [519, 263] on button "CONFIRM" at bounding box center [507, 259] width 65 height 18
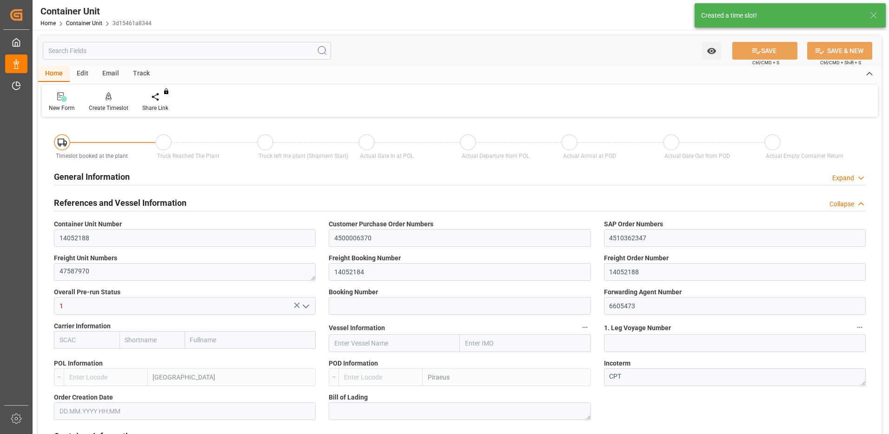
type input "ESVLC"
type input "GRPIR"
type input "7"
type input "0"
type input "8"
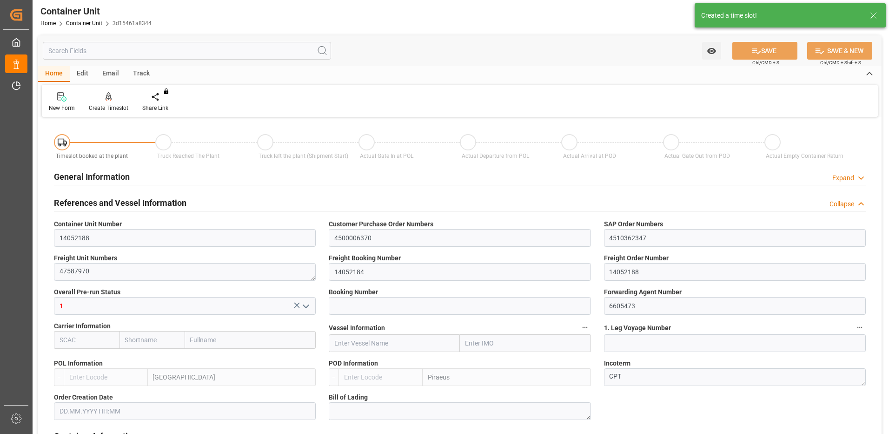
type input "0"
type input "30"
type input "8256"
type input "10.09.2025 11:22"
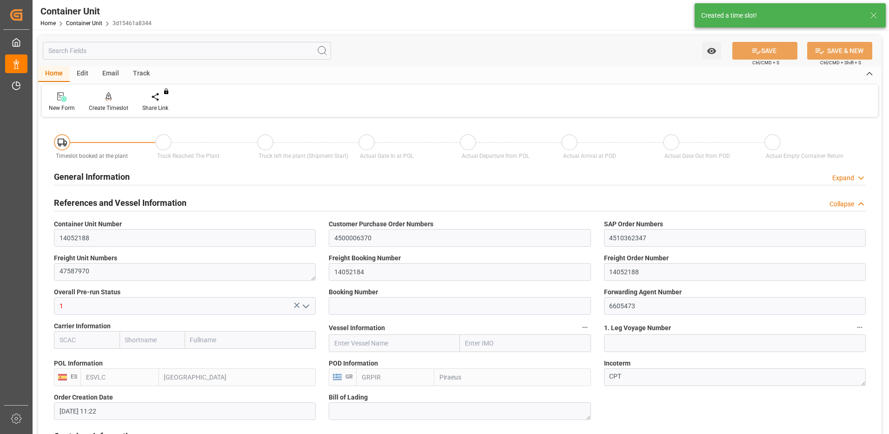
type input "10.09.2025"
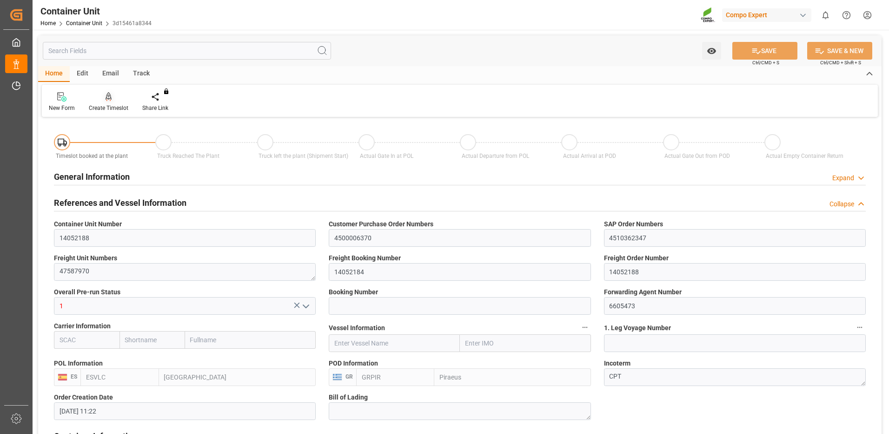
click at [107, 100] on icon at bounding box center [109, 96] width 7 height 9
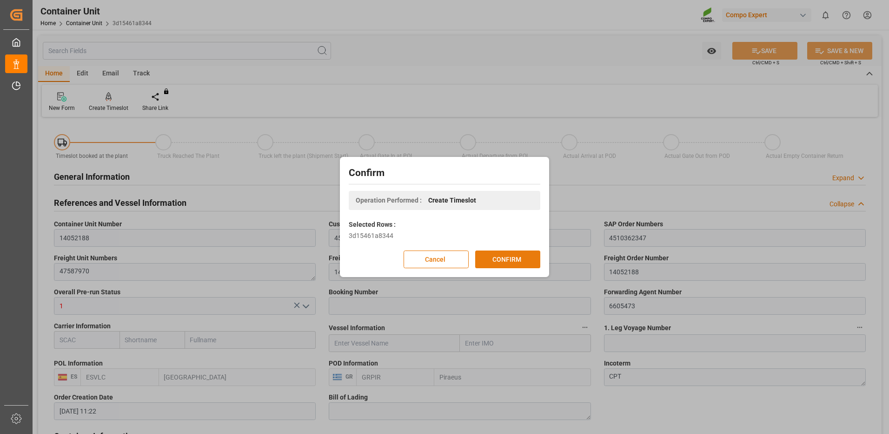
click at [509, 262] on button "CONFIRM" at bounding box center [507, 259] width 65 height 18
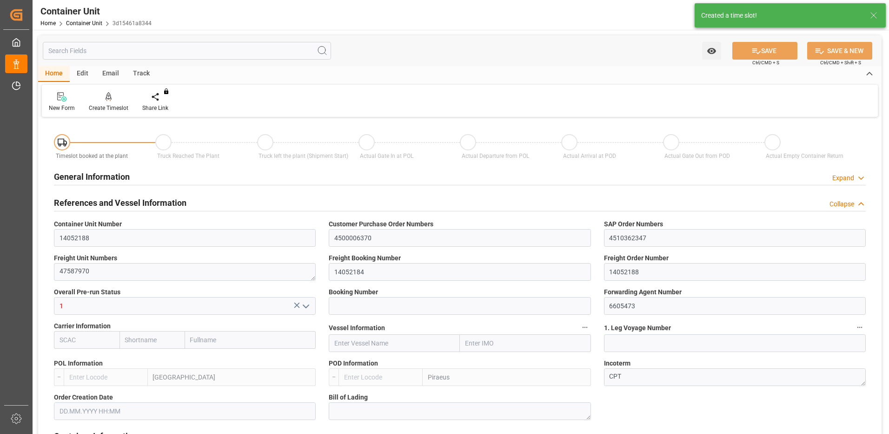
type input "14052188"
type input "4500006370"
type input "4510362347"
type textarea "47587970"
type input "14052184"
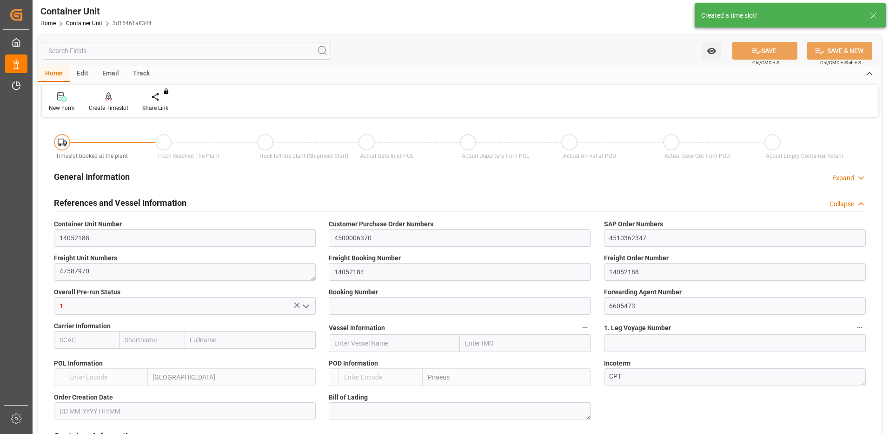
type input "14052188"
type input "1"
type input "6605473"
type input "[GEOGRAPHIC_DATA]"
type input "Piraeus"
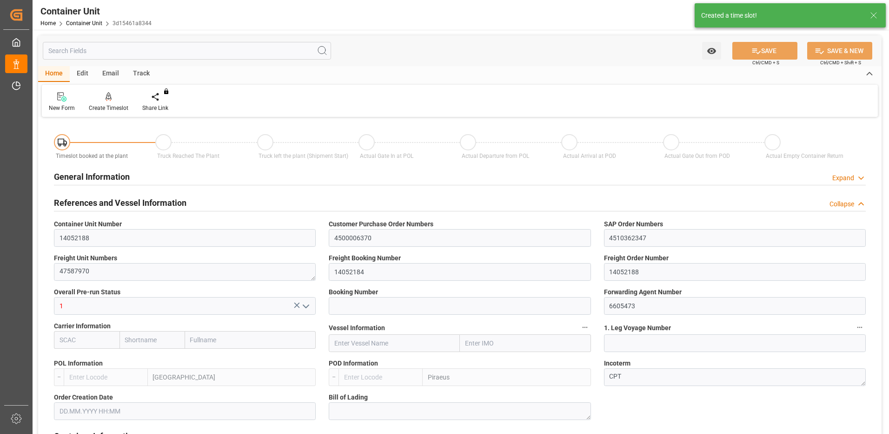
type textarea "CPT"
type input "No"
type input "20GP"
type input "2"
type textarea "30"
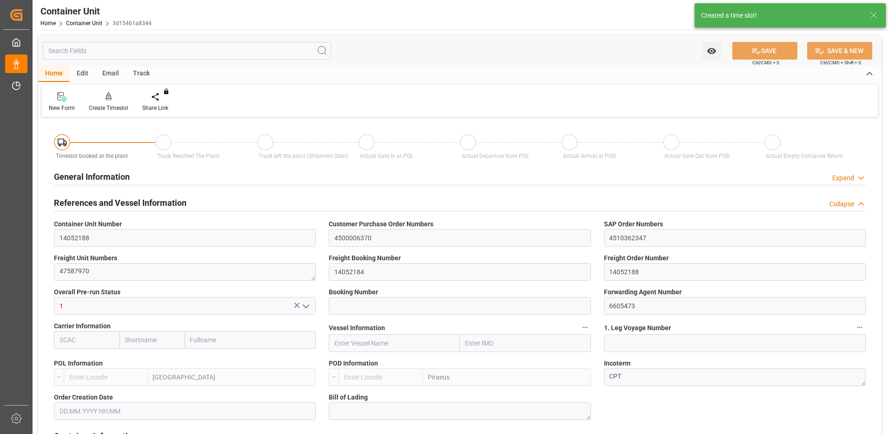
type textarea "Z3"
type input "[DATE]"
type textarea "COMPO Centro de Producción"
type textarea "12600"
type input "[GEOGRAPHIC_DATA]"
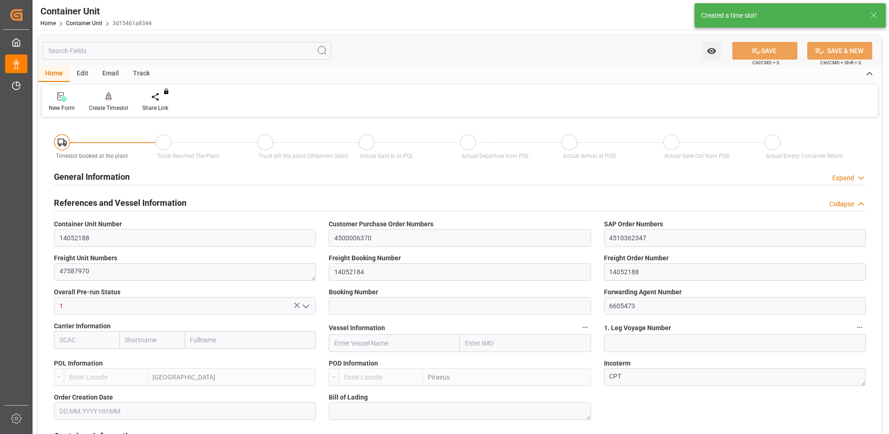
type textarea "151 25"
type input "[GEOGRAPHIC_DATA]"
type input "EUR"
type textarea "[DATE]"
type textarea "TPL INITIAL FLUID 20L (x32) GR"
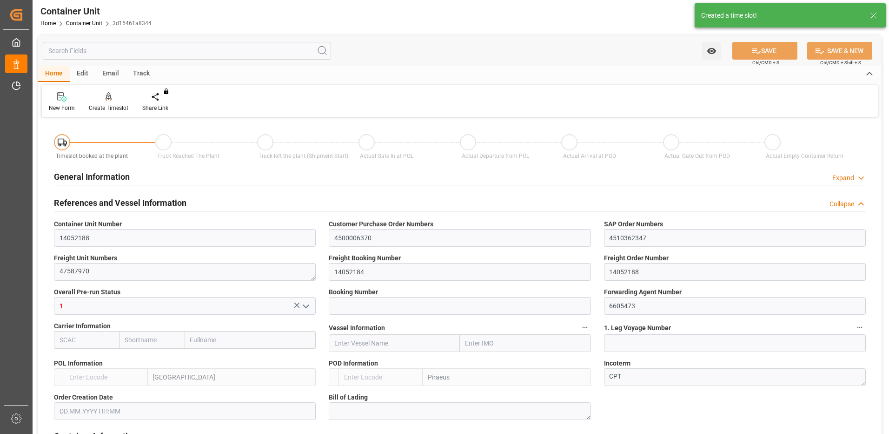
type textarea "4211502009"
type input "ESVLC"
type input "GRPIR"
type input "7"
type input "0"
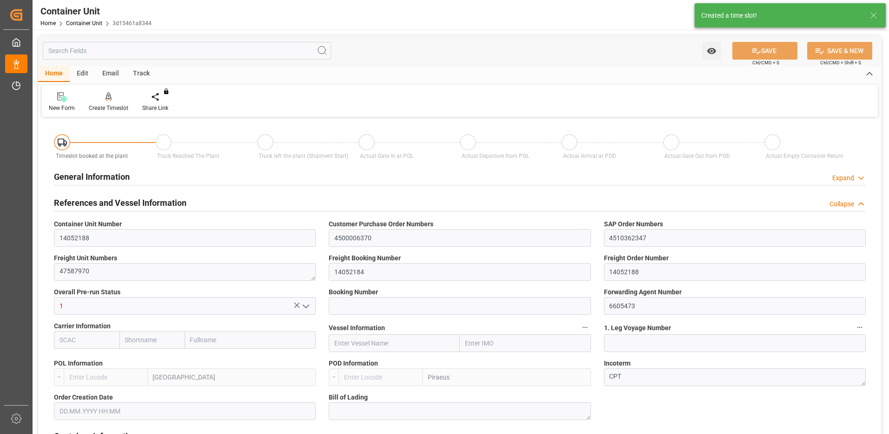
type input "8"
type input "0"
type input "30"
type input "8256"
type input "10.09.2025 11:22"
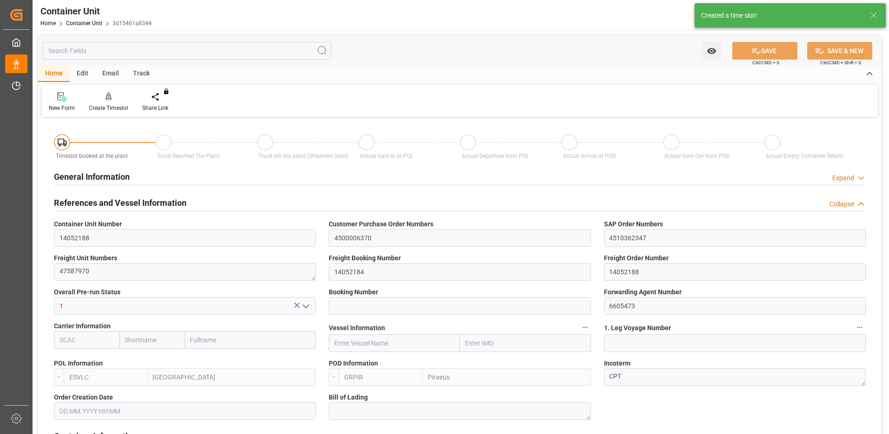
type input "10.09.2025 11:22"
type input "10.09.2025"
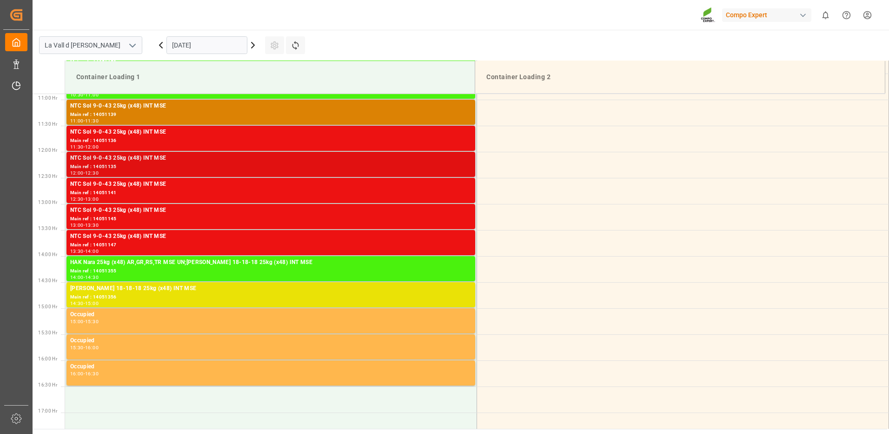
scroll to position [474, 0]
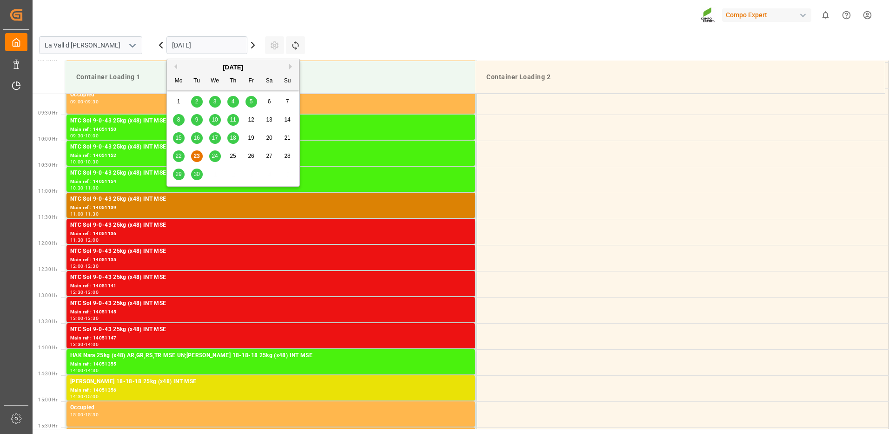
click at [188, 45] on input "[DATE]" at bounding box center [207, 45] width 81 height 18
click at [288, 66] on div "[DATE]" at bounding box center [233, 67] width 132 height 9
click at [290, 66] on button "Next Month" at bounding box center [292, 67] width 6 height 6
click at [232, 102] on span "2" at bounding box center [233, 101] width 3 height 7
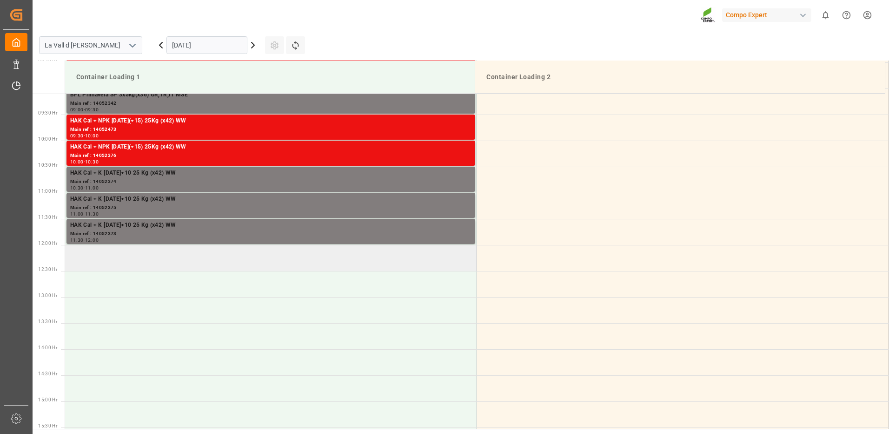
click at [254, 254] on td at bounding box center [271, 258] width 412 height 26
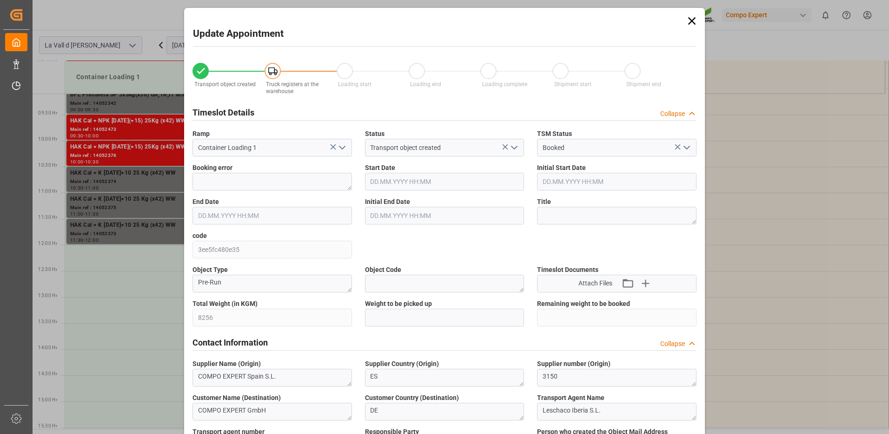
type input "[DATE] 12:00"
type input "[DATE] 12:30"
type input "[DATE] 11:22"
type input "[DATE] 12:18"
click at [397, 312] on input "text" at bounding box center [445, 317] width 160 height 18
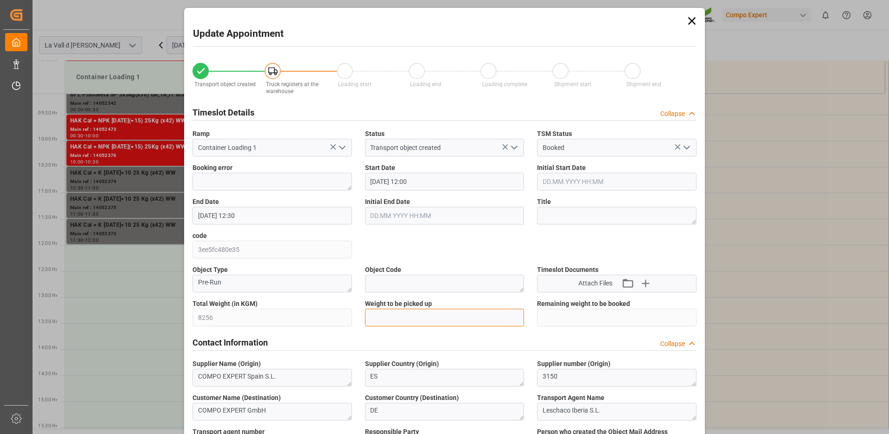
click at [387, 318] on input "text" at bounding box center [445, 317] width 160 height 18
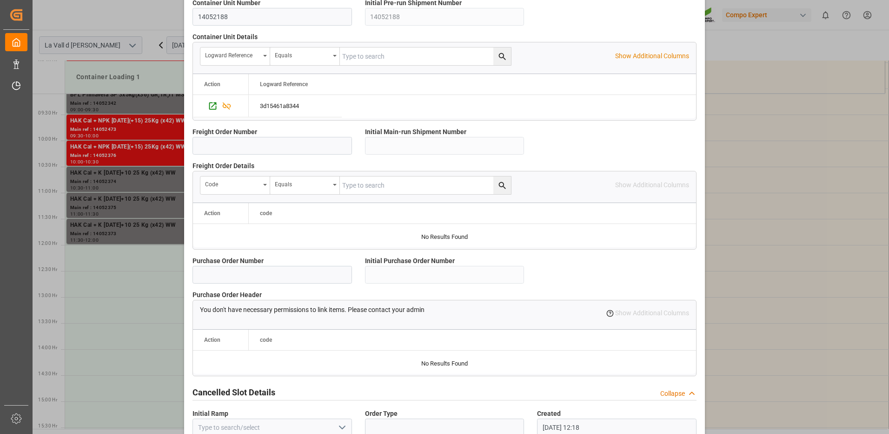
scroll to position [793, 0]
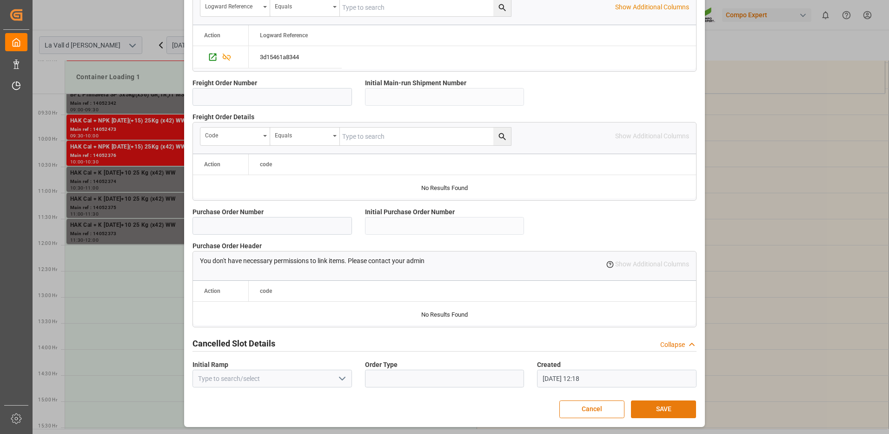
type input "8256"
click at [676, 411] on button "SAVE" at bounding box center [663, 409] width 65 height 18
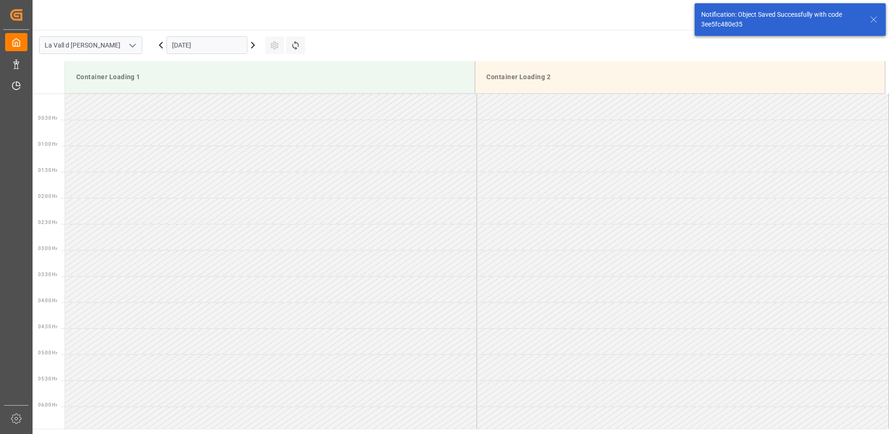
scroll to position [567, 0]
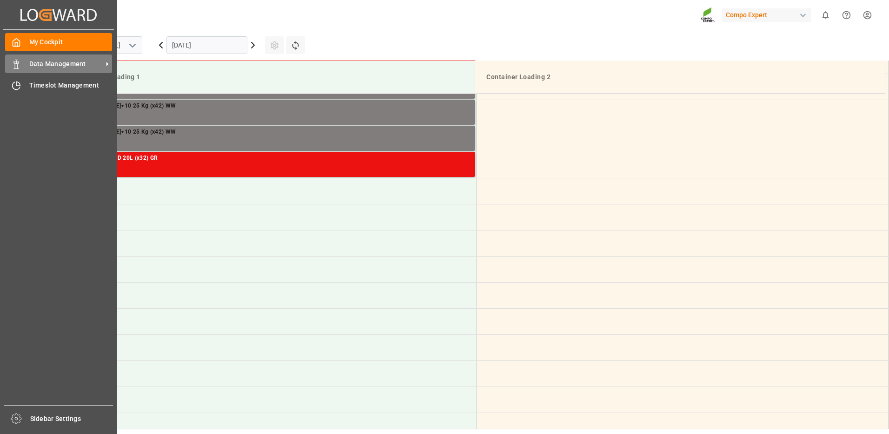
click at [43, 63] on span "Data Management" at bounding box center [65, 64] width 73 height 10
click at [94, 66] on span "Data Management" at bounding box center [65, 64] width 73 height 10
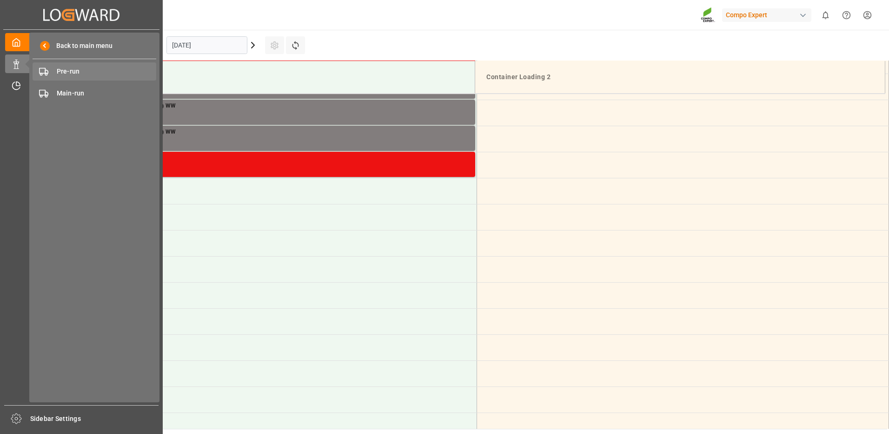
click at [80, 72] on span "Pre-run" at bounding box center [107, 72] width 100 height 10
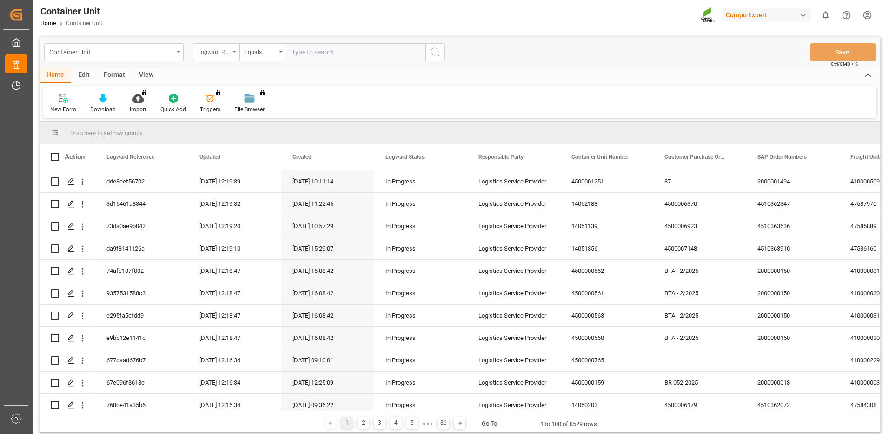
click at [222, 55] on div "Logward Reference" at bounding box center [214, 51] width 32 height 11
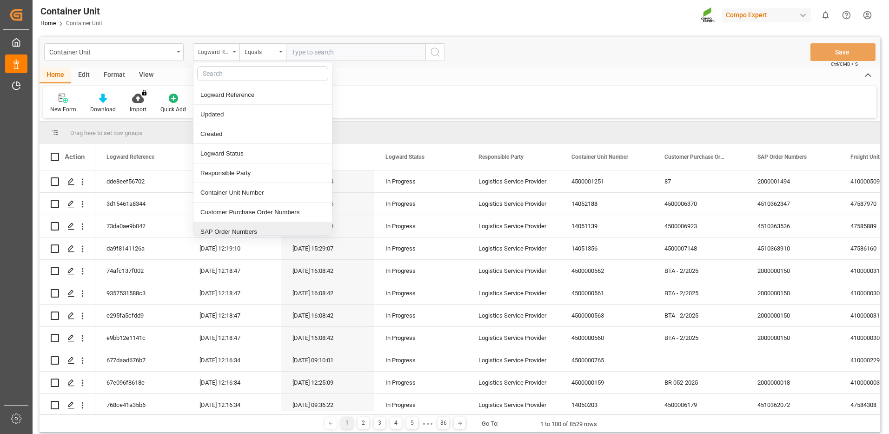
click at [221, 227] on div "SAP Order Numbers" at bounding box center [262, 232] width 139 height 20
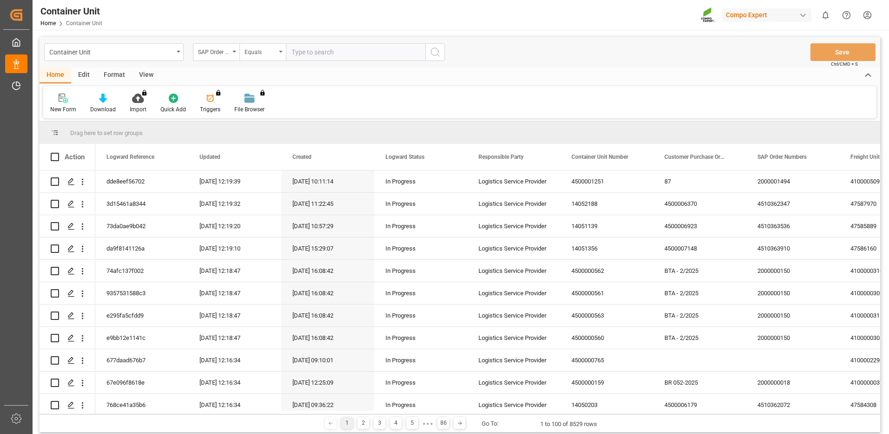
click at [259, 55] on div "Equals" at bounding box center [261, 51] width 32 height 11
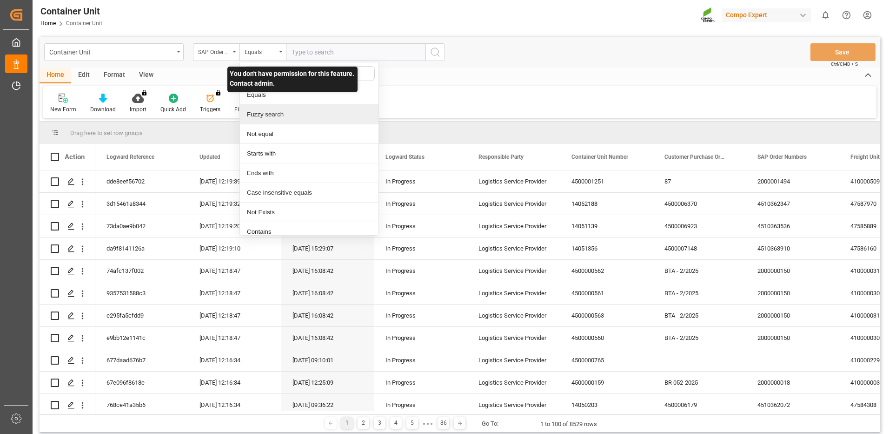
click at [267, 115] on div "Fuzzy search" at bounding box center [309, 115] width 139 height 20
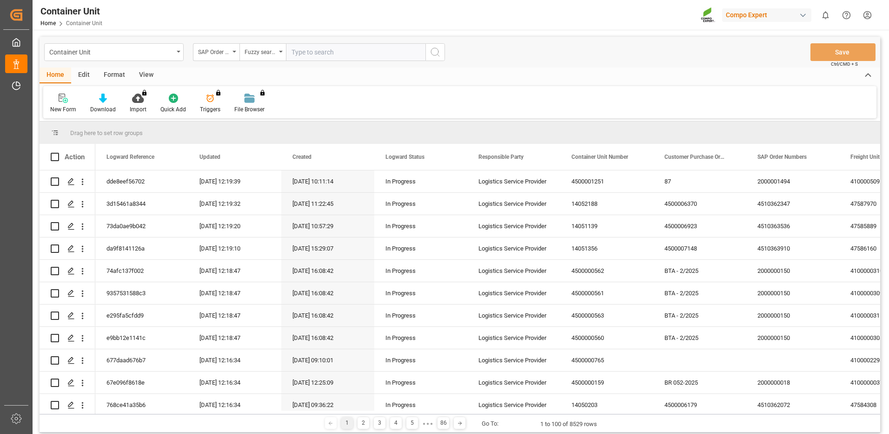
click at [344, 51] on input "text" at bounding box center [356, 52] width 140 height 18
paste input "4510362347"
type input "4510362347"
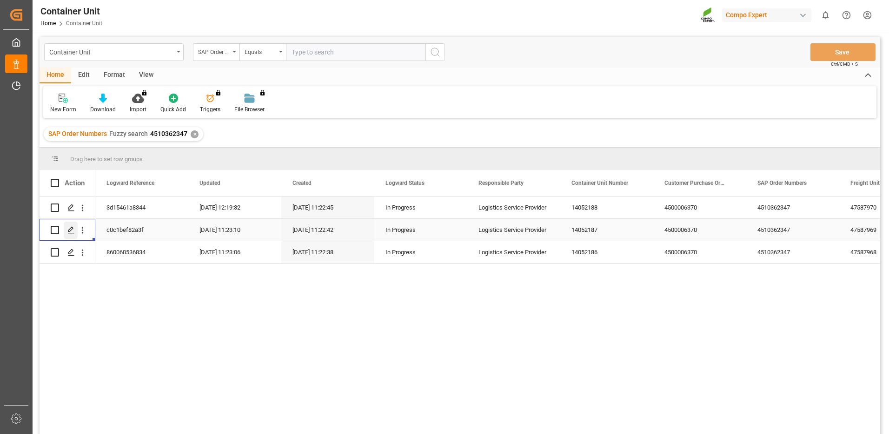
click at [73, 231] on icon "Press SPACE to select this row." at bounding box center [70, 229] width 7 height 7
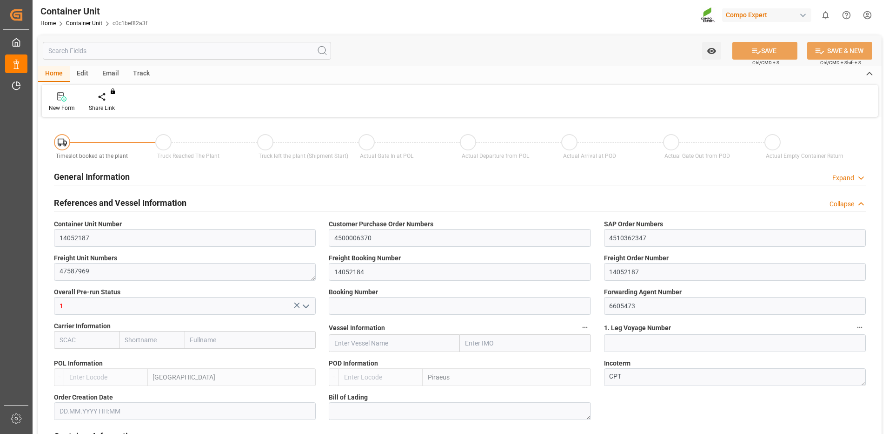
type input "ESVLC"
type input "GRPIR"
type input "7"
type input "0"
type input "8"
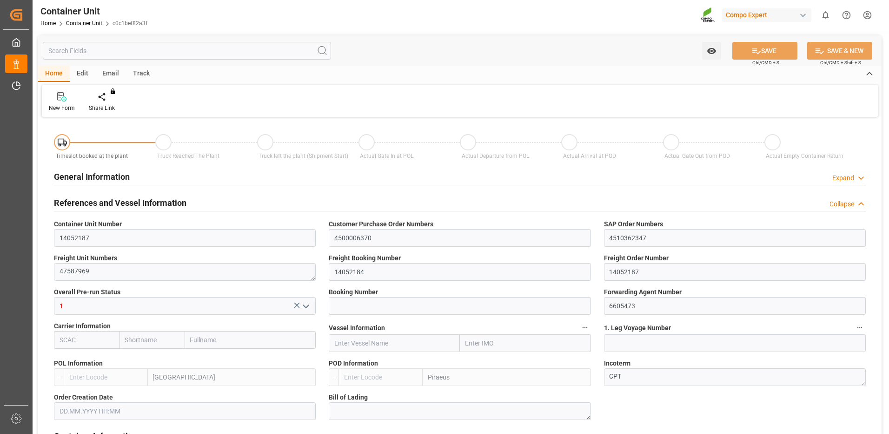
type input "0"
type input "30"
type input "8256"
type input "[DATE] 11:22"
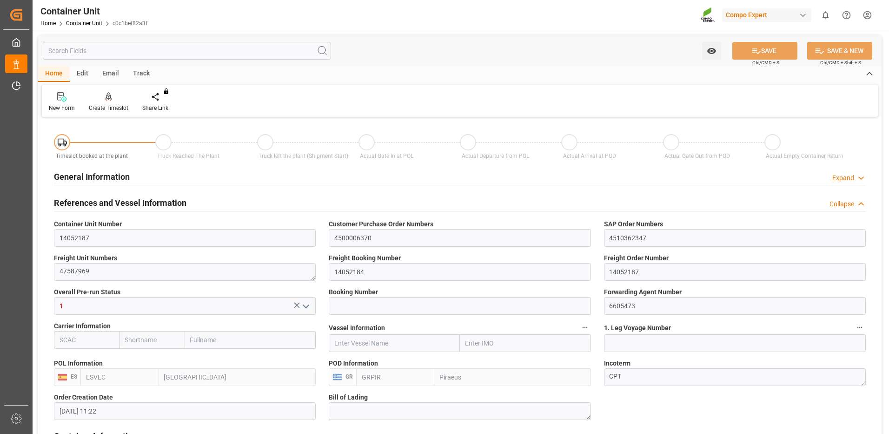
type input "[DATE]"
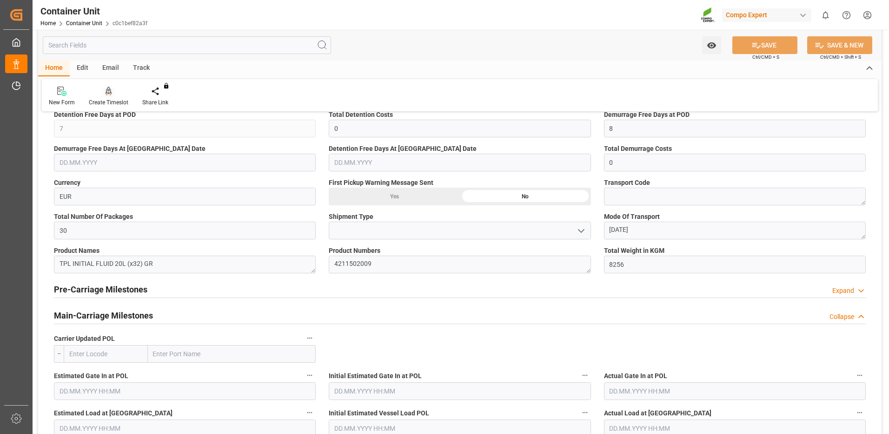
scroll to position [465, 0]
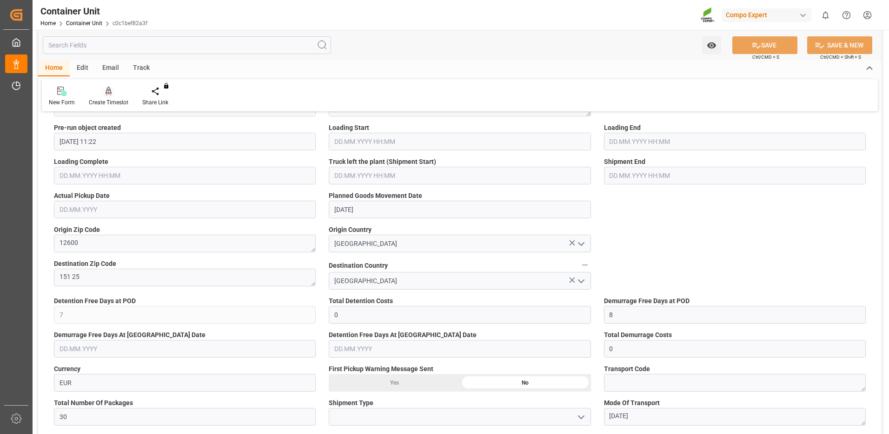
click at [103, 102] on div "Create Timeslot" at bounding box center [109, 102] width 40 height 8
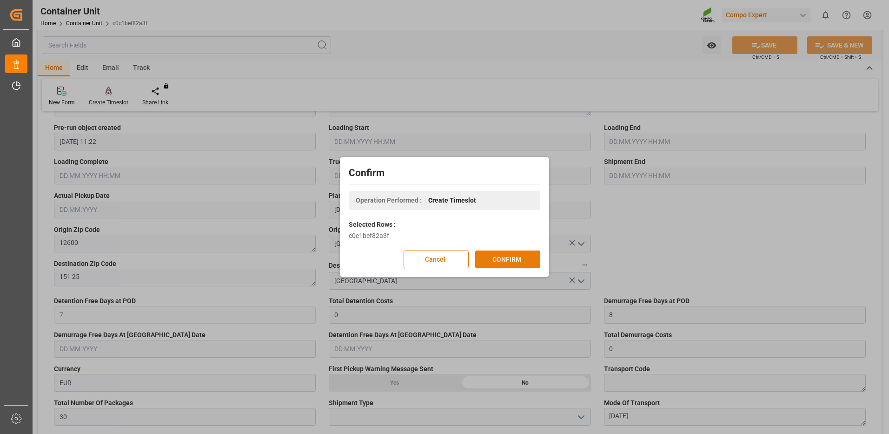
click at [510, 262] on button "CONFIRM" at bounding box center [507, 259] width 65 height 18
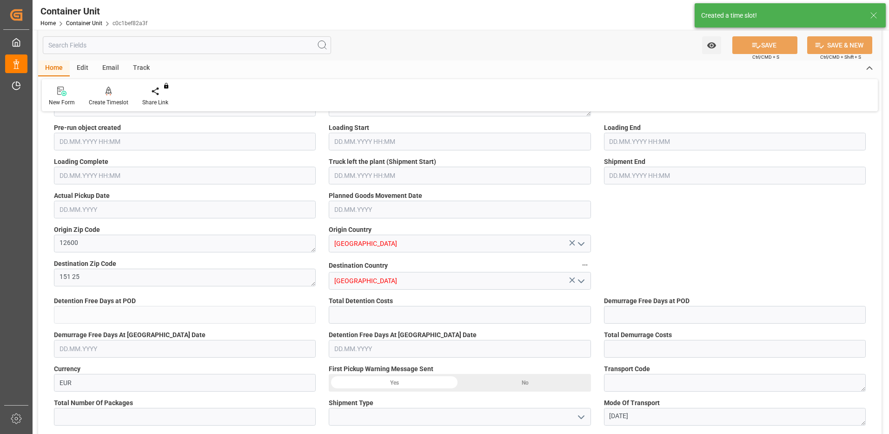
type input "ESVLC"
type input "GRPIR"
type input "7"
type input "0"
type input "8"
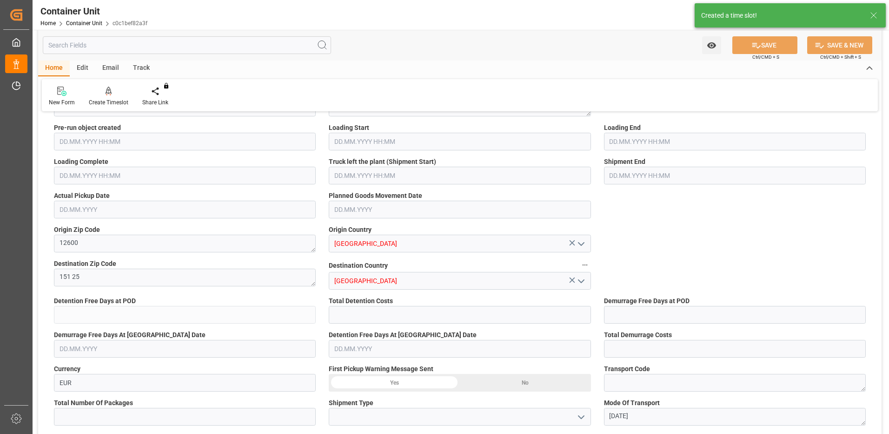
type input "0"
type input "30"
type input "8256"
type input "[DATE] 11:22"
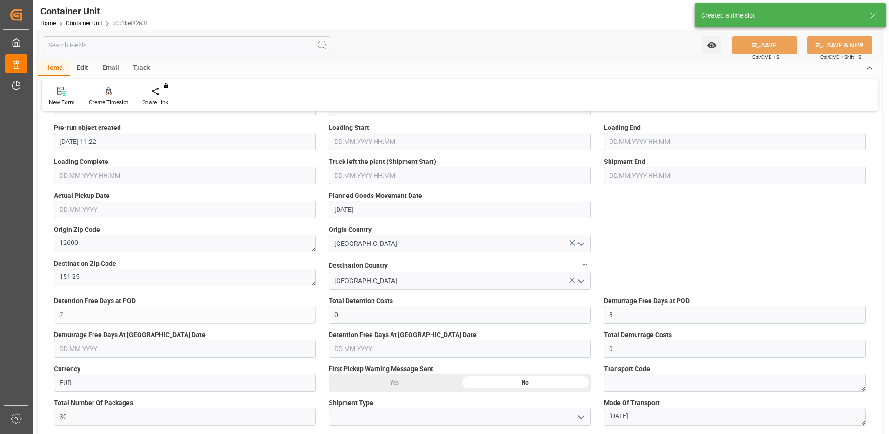
type input "[DATE]"
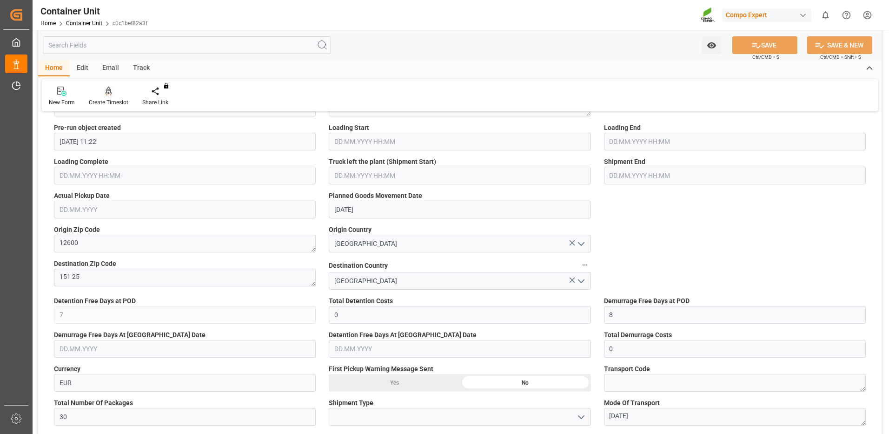
click at [107, 99] on div "Create Timeslot" at bounding box center [109, 102] width 40 height 8
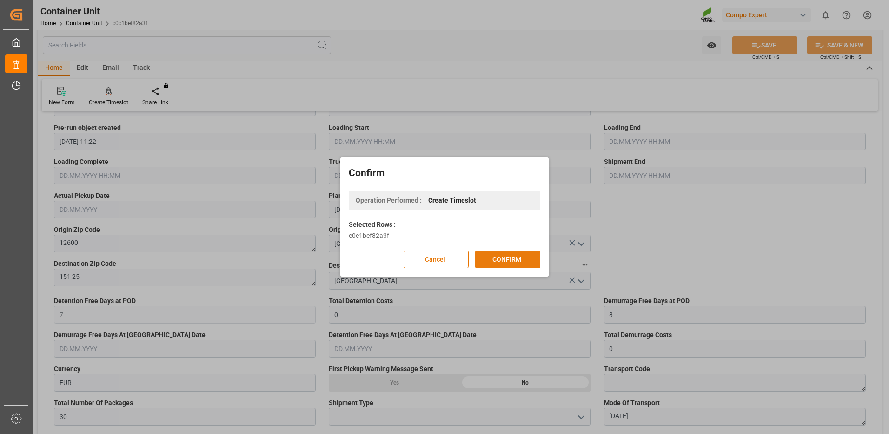
click at [518, 257] on button "CONFIRM" at bounding box center [507, 259] width 65 height 18
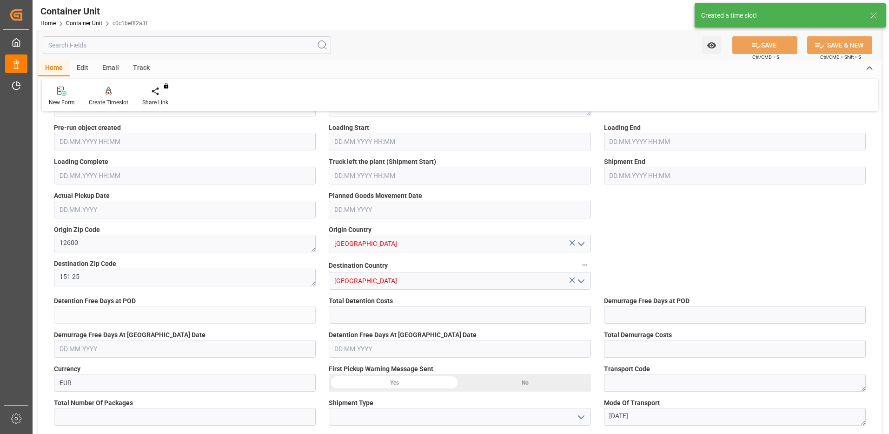
type input "ESVLC"
type input "GRPIR"
type input "7"
type input "0"
type input "8"
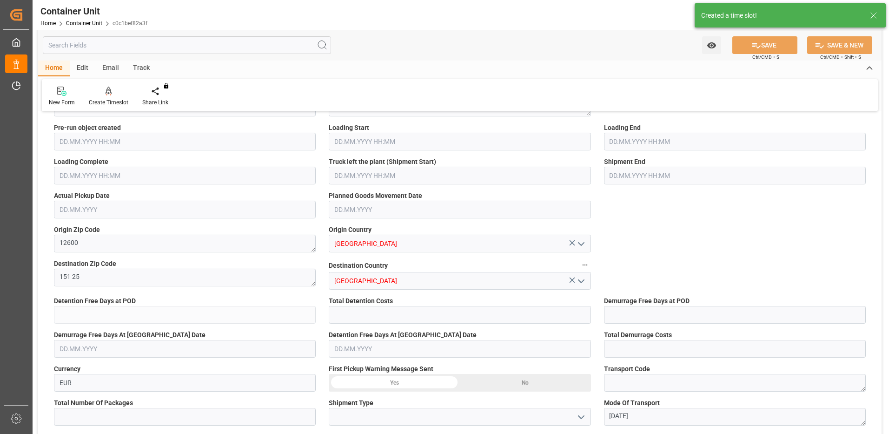
type input "0"
type input "30"
type input "8256"
type input "[DATE] 11:22"
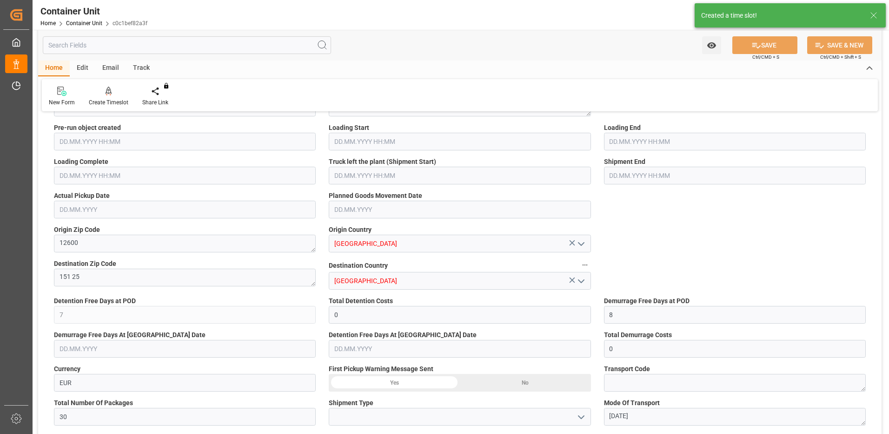
type input "[DATE]"
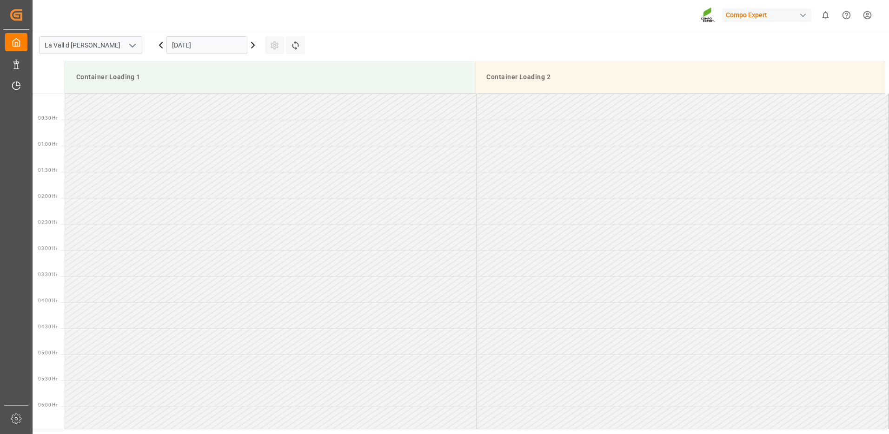
scroll to position [567, 0]
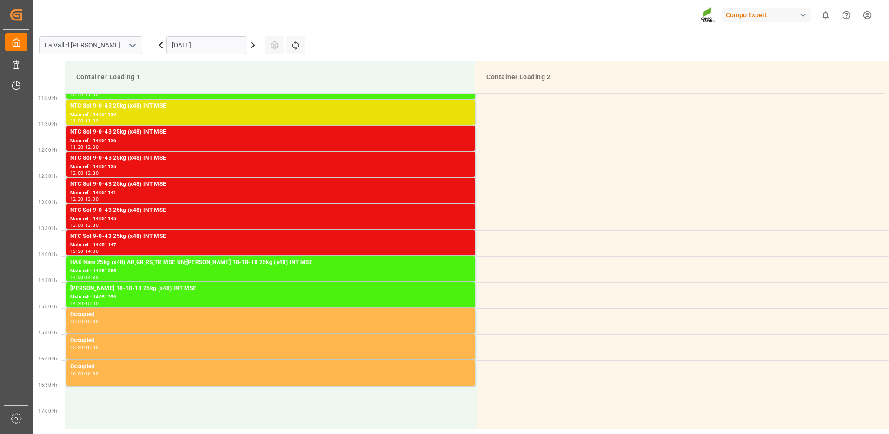
click at [195, 45] on input "[DATE]" at bounding box center [207, 45] width 81 height 18
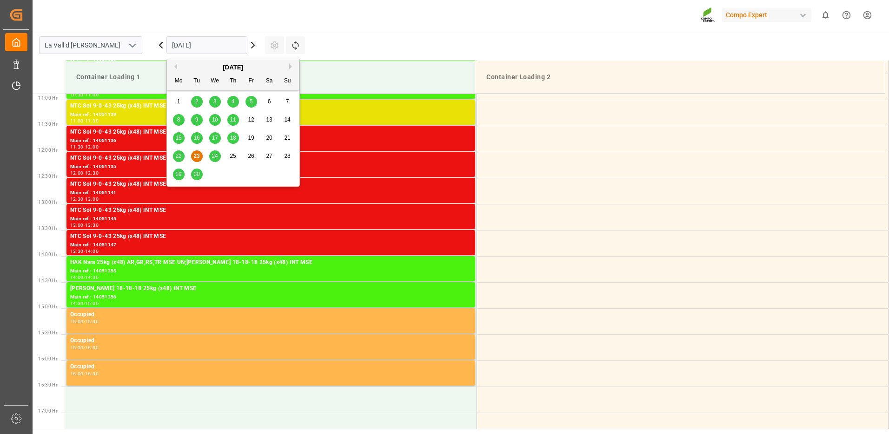
click at [291, 69] on div "[DATE]" at bounding box center [233, 67] width 132 height 9
click at [288, 66] on div "[DATE]" at bounding box center [233, 67] width 132 height 9
click at [228, 66] on div "September 2025" at bounding box center [233, 67] width 132 height 9
click at [297, 64] on div "September 2025" at bounding box center [233, 67] width 132 height 9
click at [289, 66] on button "Next Month" at bounding box center [292, 67] width 6 height 6
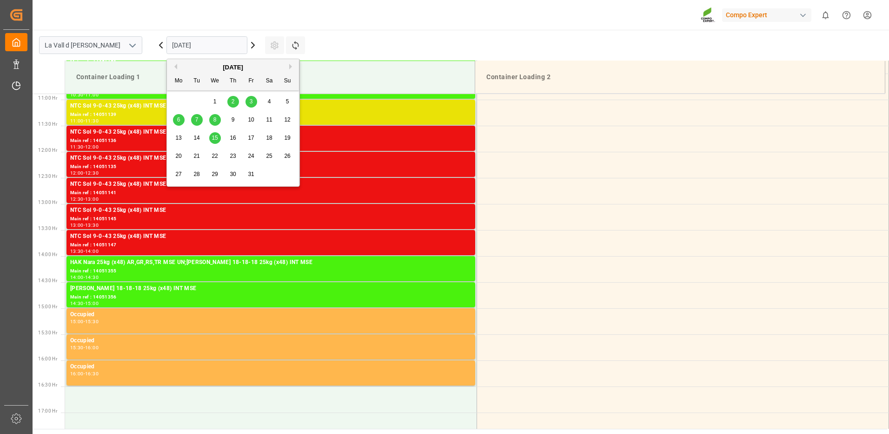
click at [234, 103] on span "2" at bounding box center [233, 101] width 3 height 7
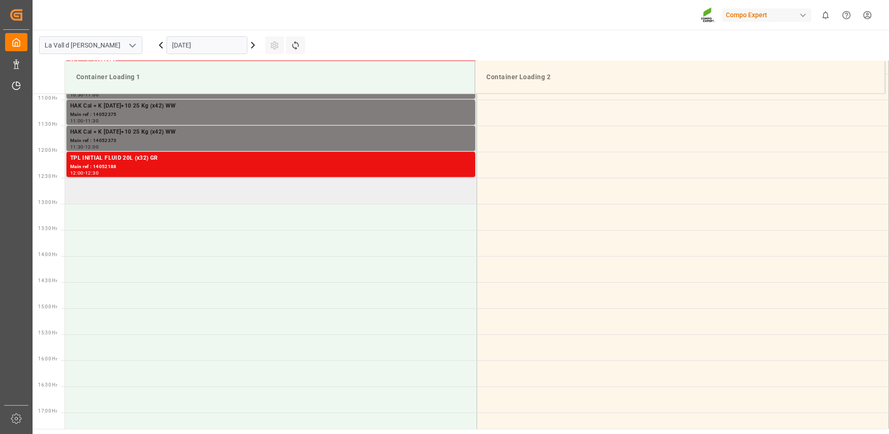
click at [223, 191] on td at bounding box center [271, 191] width 412 height 26
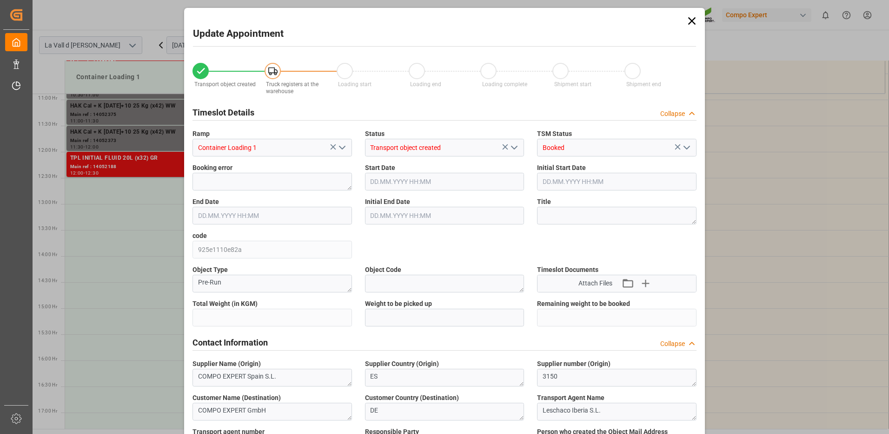
type input "8256"
type input "30"
type input "02.10.2025 12:30"
type input "02.10.2025 13:00"
type input "10.09.2025 11:22"
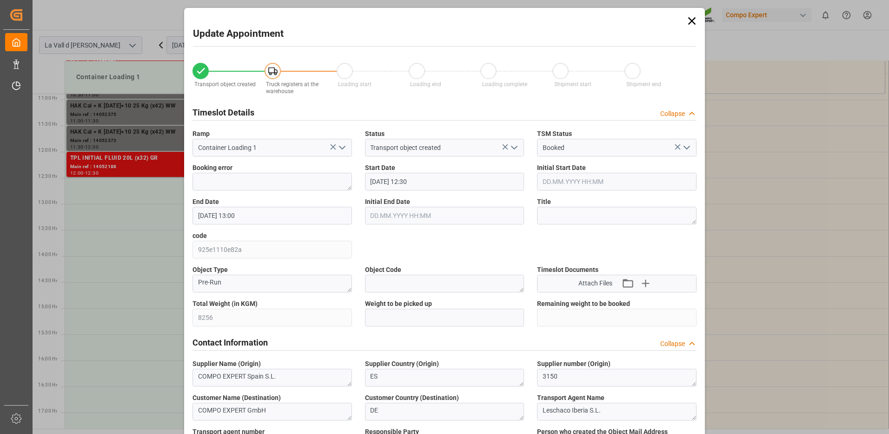
type input "23.09.2025 12:20"
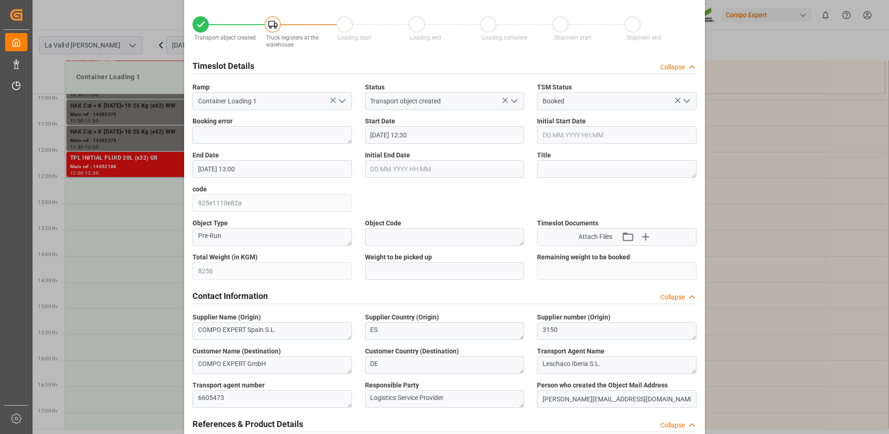
scroll to position [93, 0]
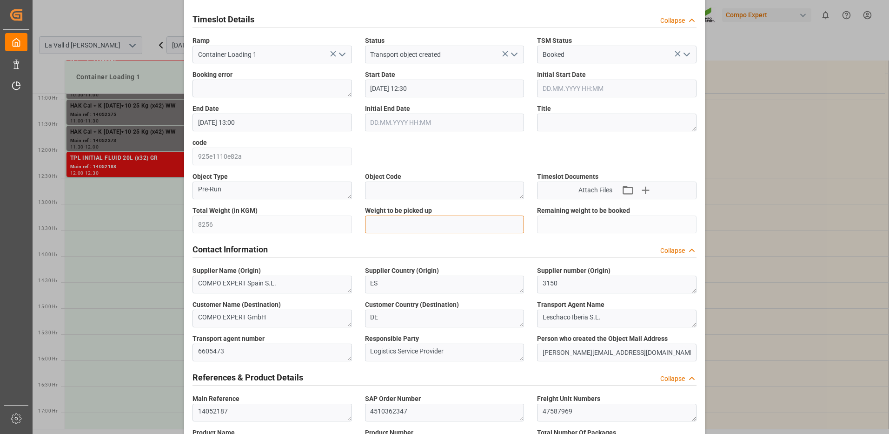
click at [389, 221] on input "text" at bounding box center [445, 224] width 160 height 18
type input "8256"
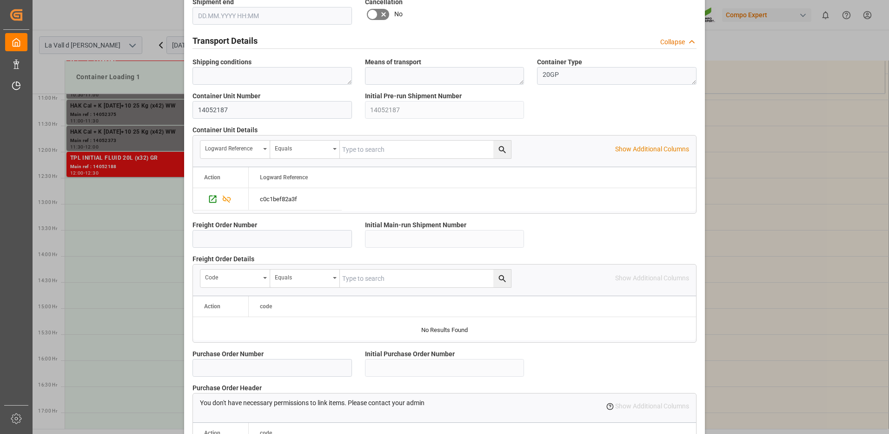
scroll to position [793, 0]
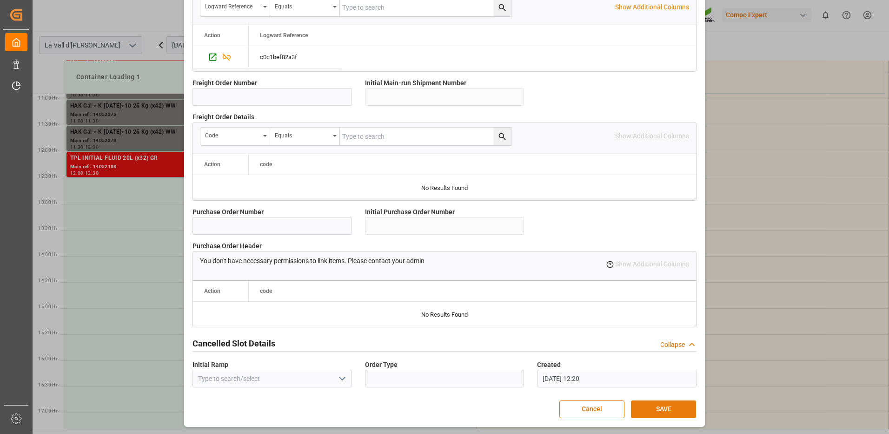
click at [660, 408] on button "SAVE" at bounding box center [663, 409] width 65 height 18
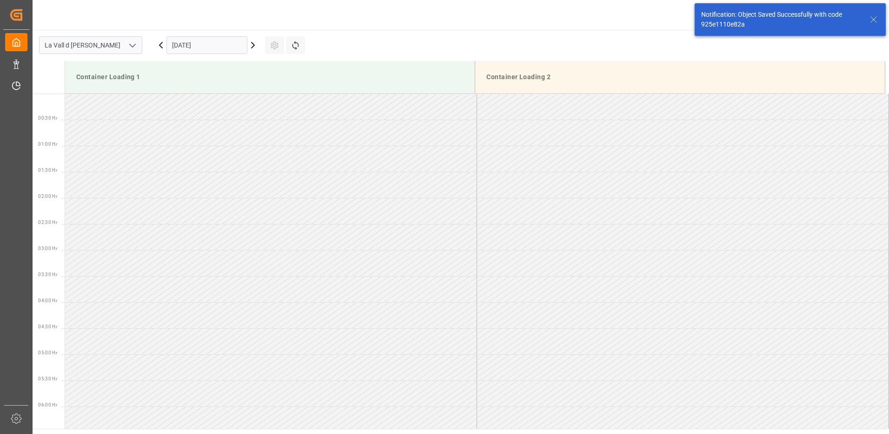
scroll to position [567, 0]
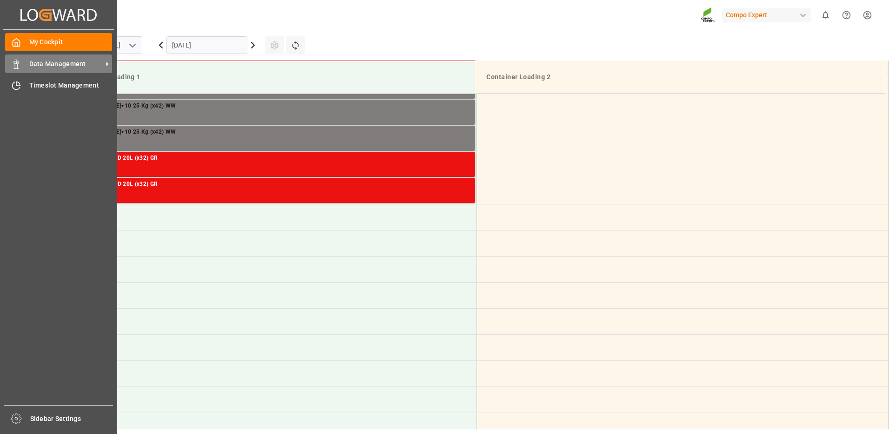
click at [21, 66] on div "Data Management Data Management" at bounding box center [58, 63] width 107 height 18
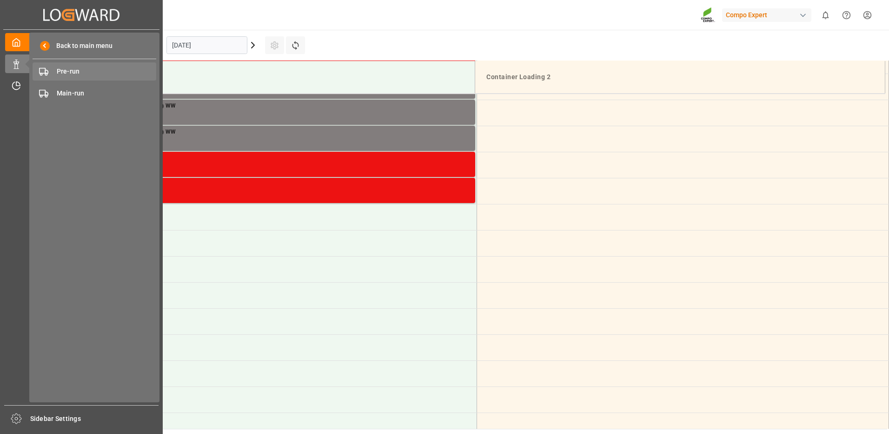
click at [67, 72] on span "Pre-run" at bounding box center [107, 72] width 100 height 10
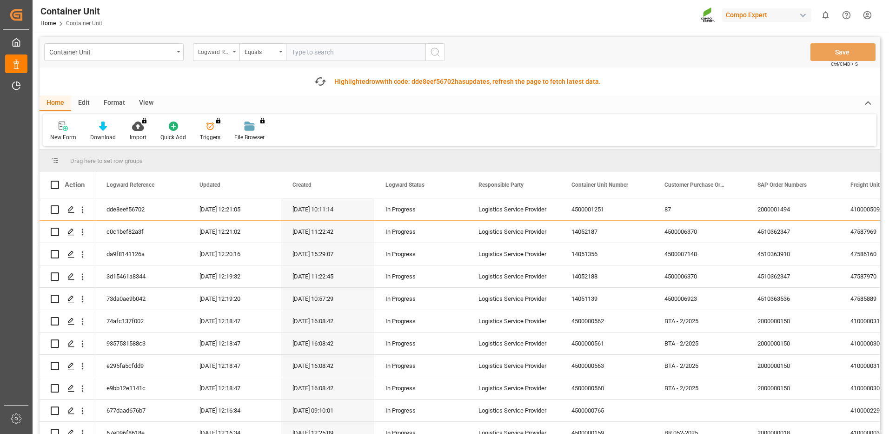
click at [233, 55] on div "Logward Reference" at bounding box center [216, 52] width 47 height 18
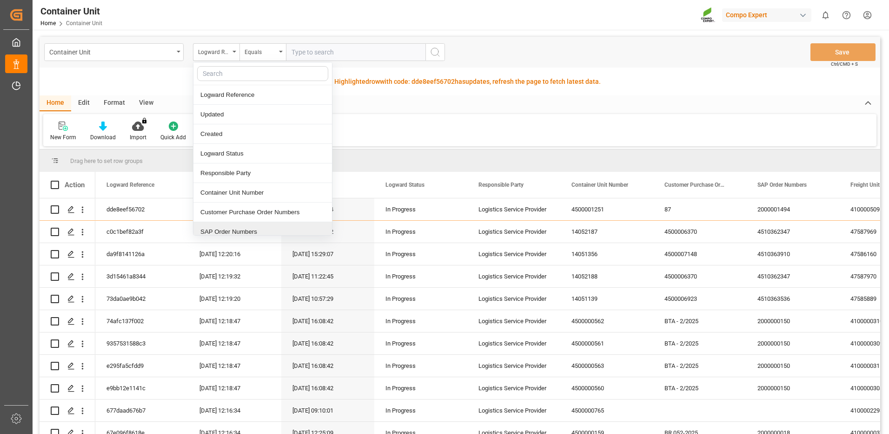
click at [233, 230] on div "SAP Order Numbers" at bounding box center [262, 232] width 139 height 20
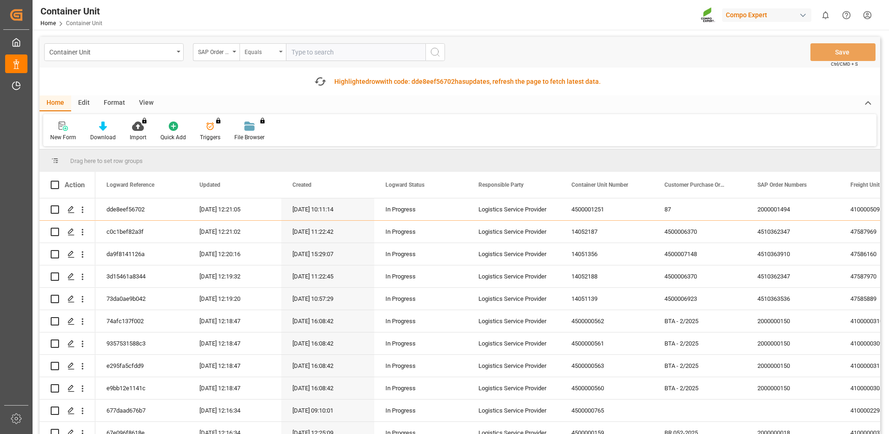
click at [257, 53] on div "Equals" at bounding box center [261, 51] width 32 height 11
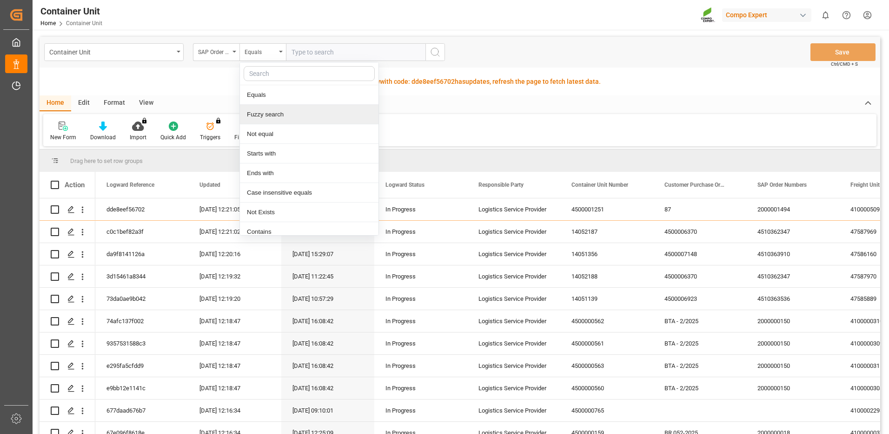
click at [266, 116] on div "Fuzzy search" at bounding box center [309, 115] width 139 height 20
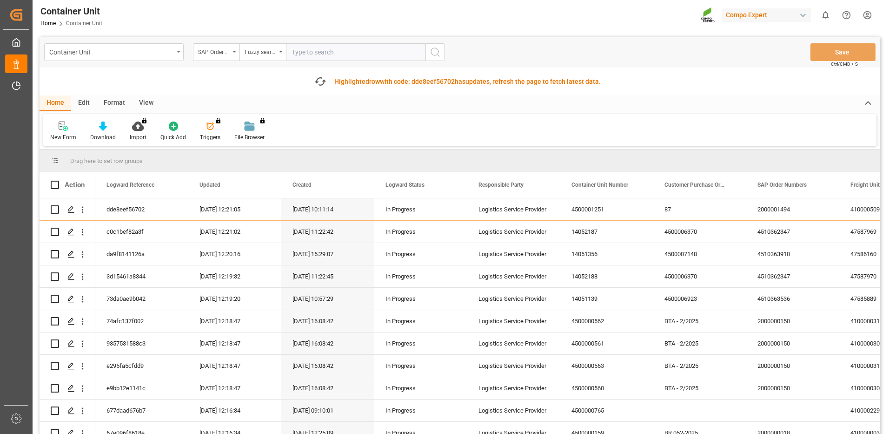
click at [315, 53] on input "text" at bounding box center [356, 52] width 140 height 18
paste input "4510362347"
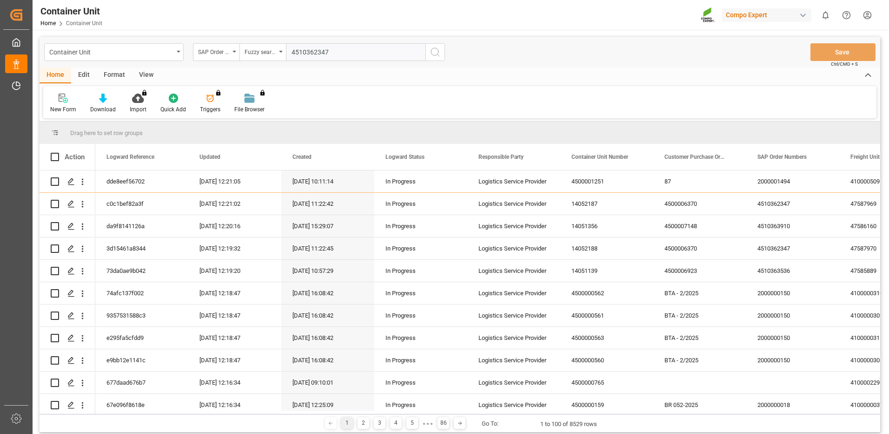
type input "4510362347"
click at [432, 52] on icon "search button" at bounding box center [435, 52] width 11 height 11
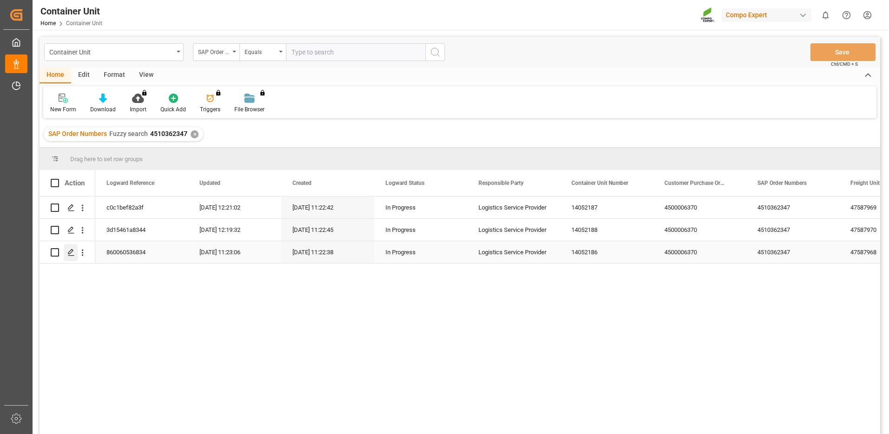
click at [67, 253] on icon "Press SPACE to select this row." at bounding box center [70, 251] width 7 height 7
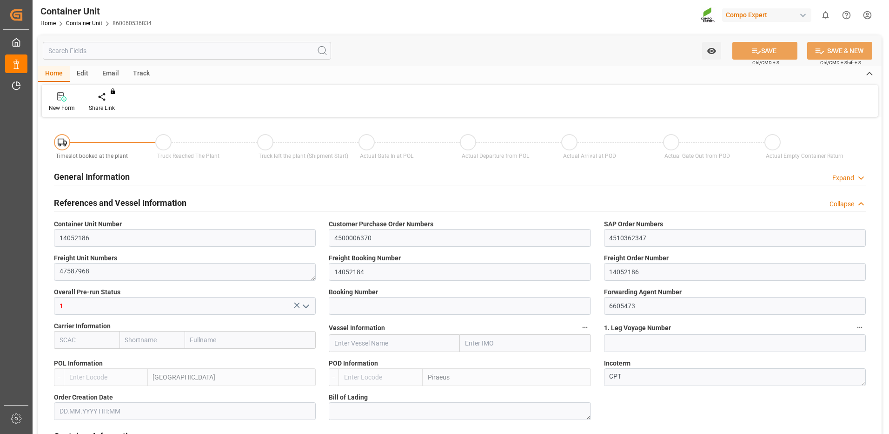
type input "ESVLC"
type input "GRPIR"
type input "7"
type input "0"
type input "8"
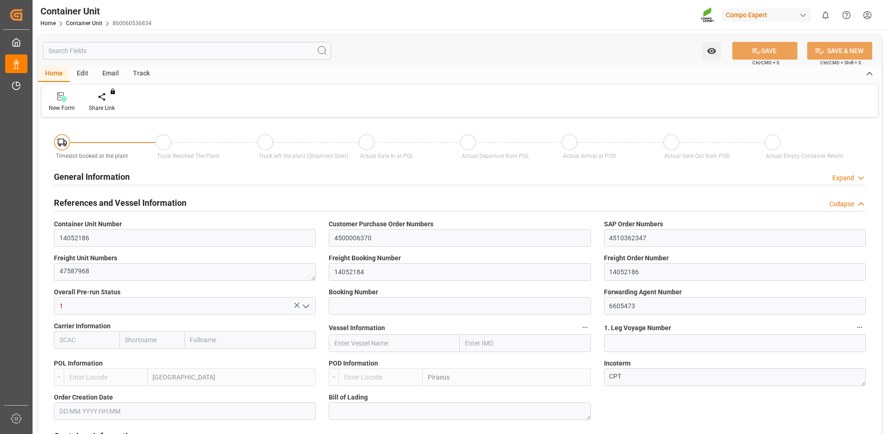
type input "0"
type input "30"
type input "8256"
type input "10.09.2025 11:22"
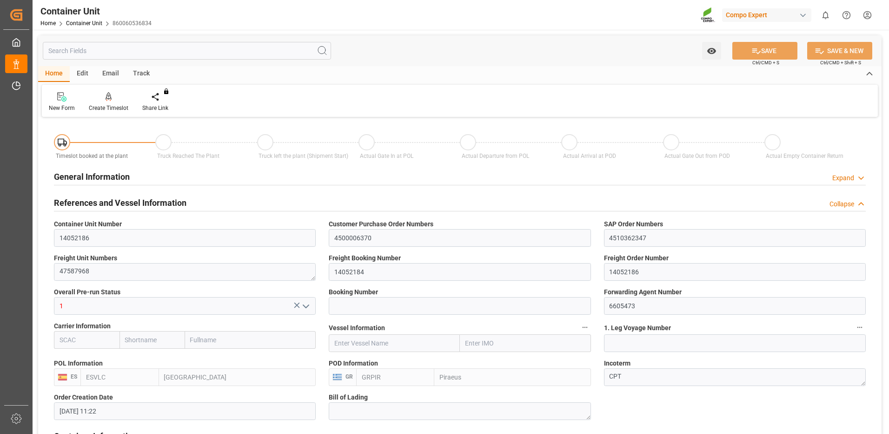
type input "10.09.2025"
click at [108, 102] on div "Create Timeslot" at bounding box center [108, 102] width 53 height 20
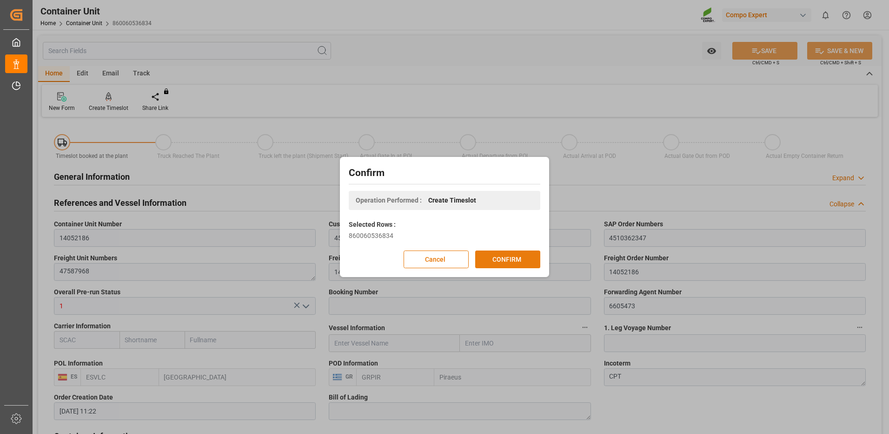
click at [513, 260] on button "CONFIRM" at bounding box center [507, 259] width 65 height 18
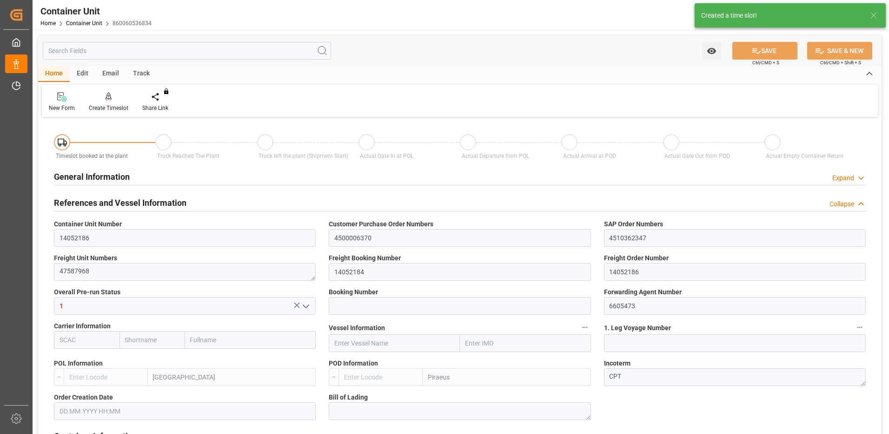
type input "ESVLC"
type input "GRPIR"
type input "7"
type input "0"
type input "8"
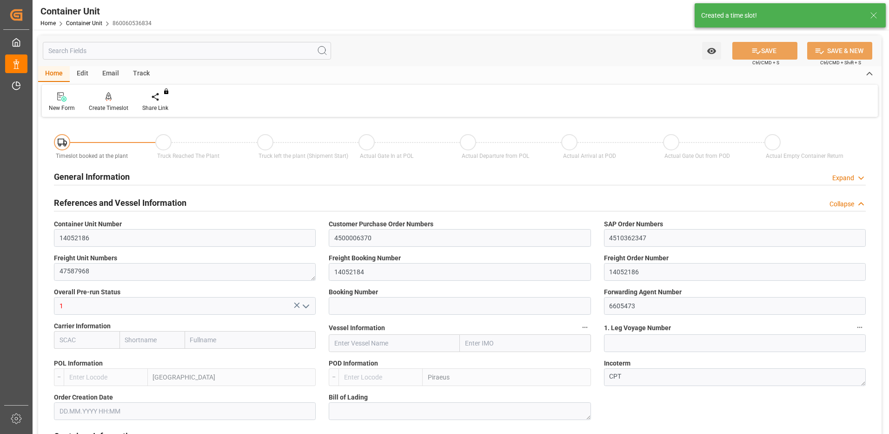
type input "0"
type input "30"
type input "8256"
type input "10.09.2025 11:22"
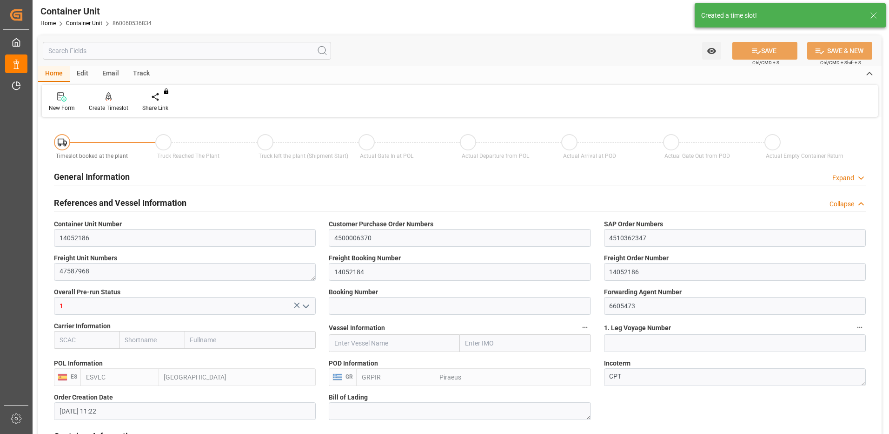
type input "10.09.2025"
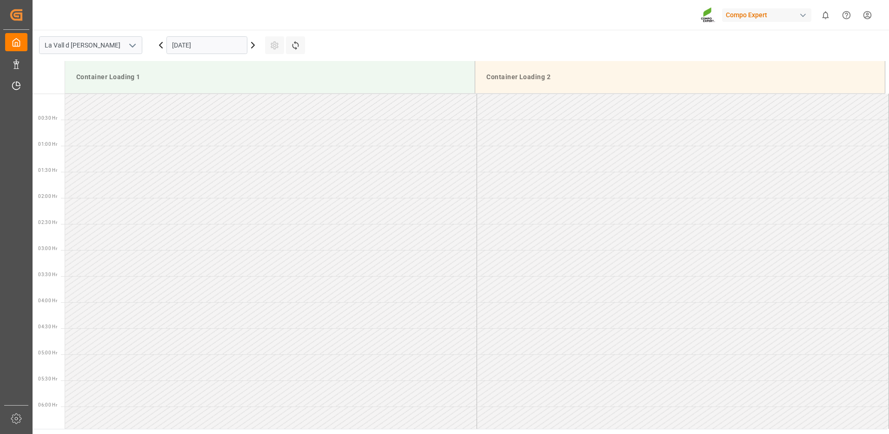
scroll to position [567, 0]
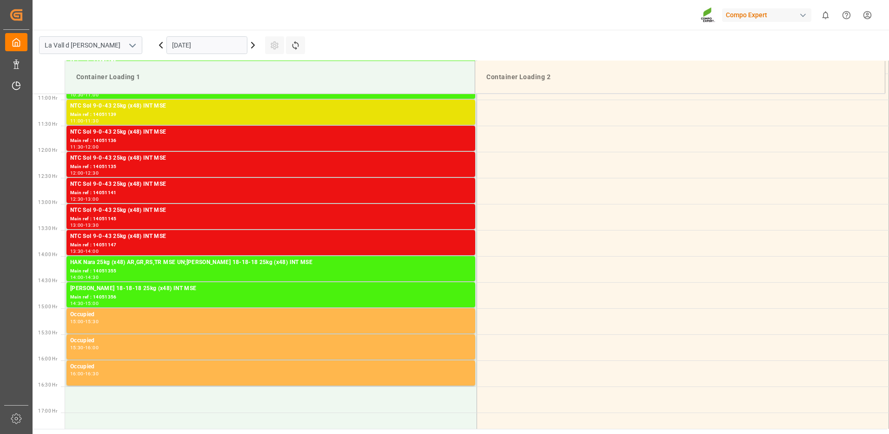
click at [197, 49] on input "[DATE]" at bounding box center [207, 45] width 81 height 18
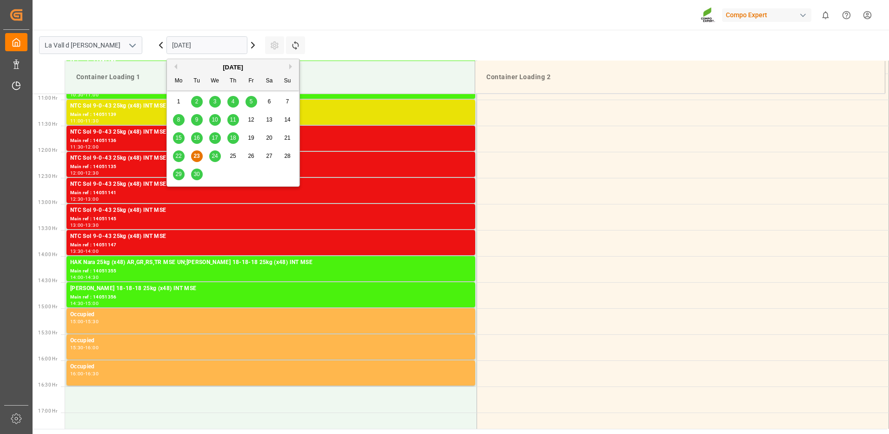
click at [293, 66] on button "Next Month" at bounding box center [292, 67] width 6 height 6
click at [234, 102] on span "2" at bounding box center [233, 101] width 3 height 7
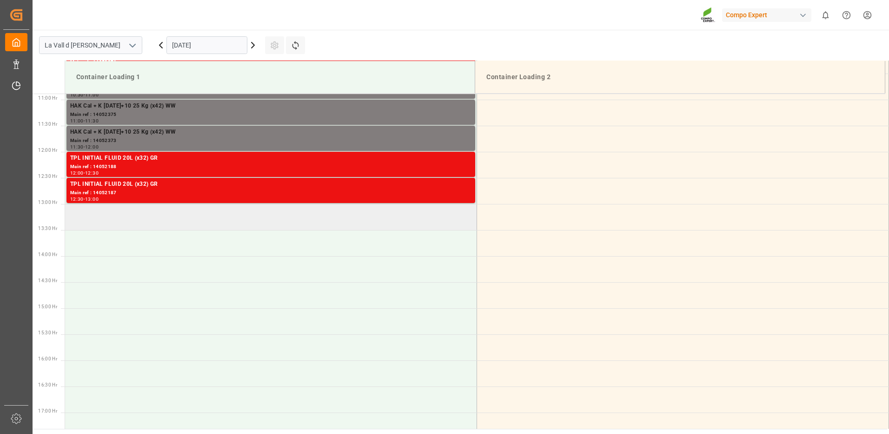
click at [191, 221] on td at bounding box center [271, 217] width 412 height 26
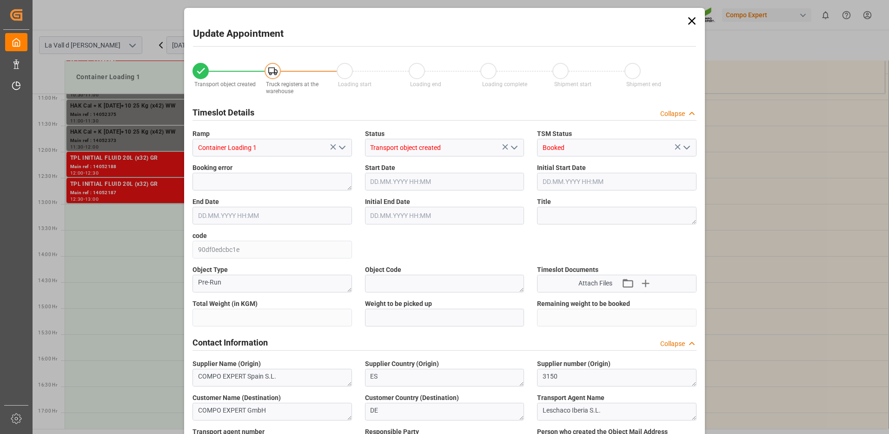
type input "8256"
type input "30"
type input "[DATE] 13:00"
type input "[DATE] 13:30"
type input "[DATE] 11:22"
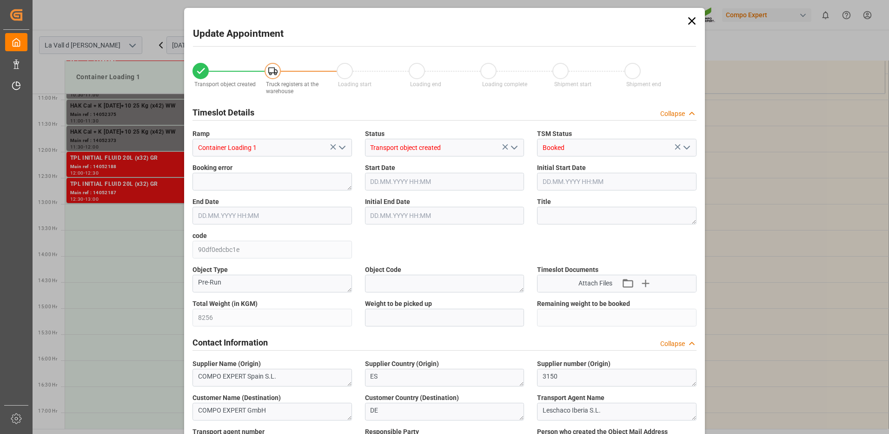
type input "[DATE] 12:21"
click at [410, 317] on input "text" at bounding box center [445, 317] width 160 height 18
click at [395, 321] on input "text" at bounding box center [445, 317] width 160 height 18
type input "8256"
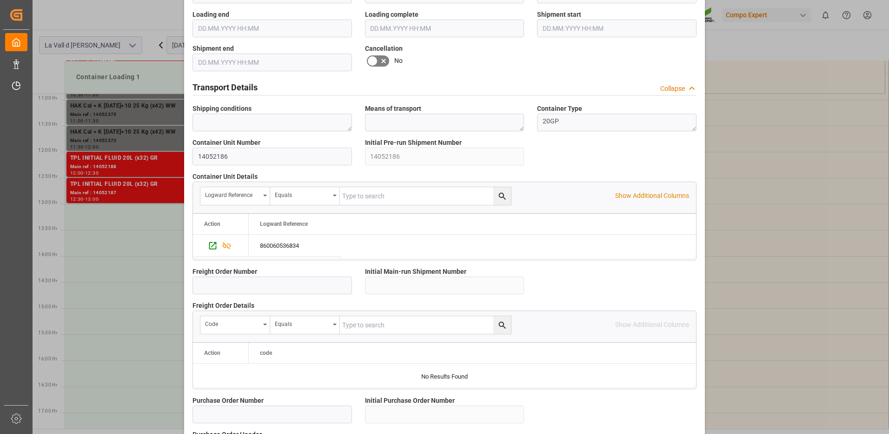
scroll to position [793, 0]
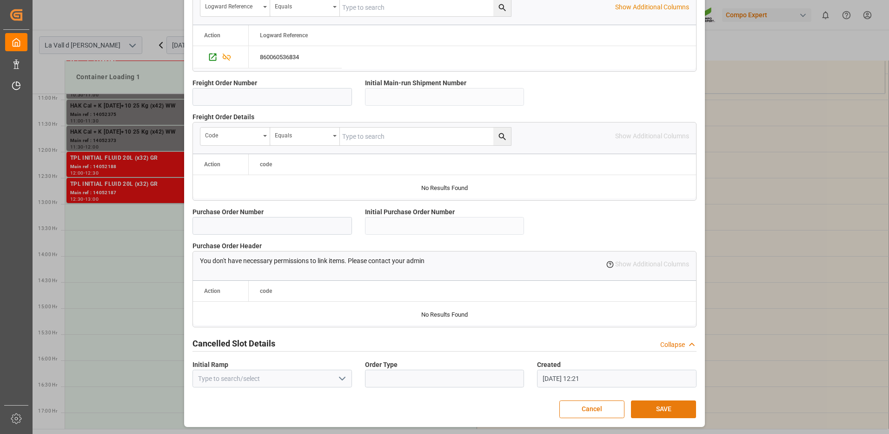
click at [655, 409] on button "SAVE" at bounding box center [663, 409] width 65 height 18
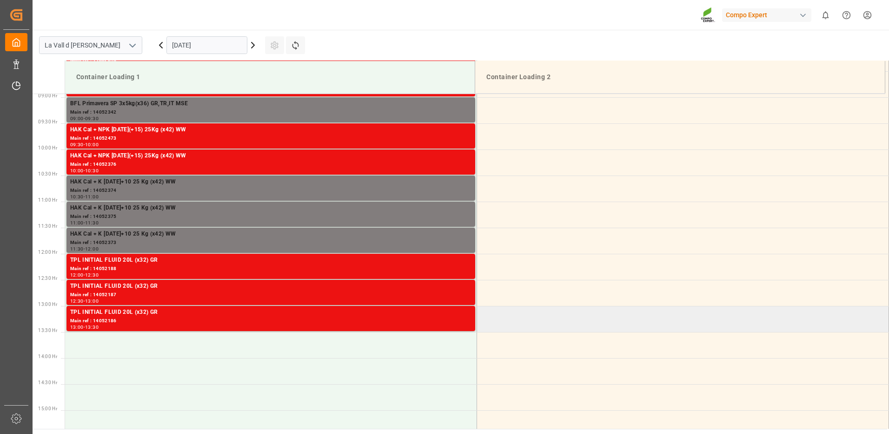
scroll to position [419, 0]
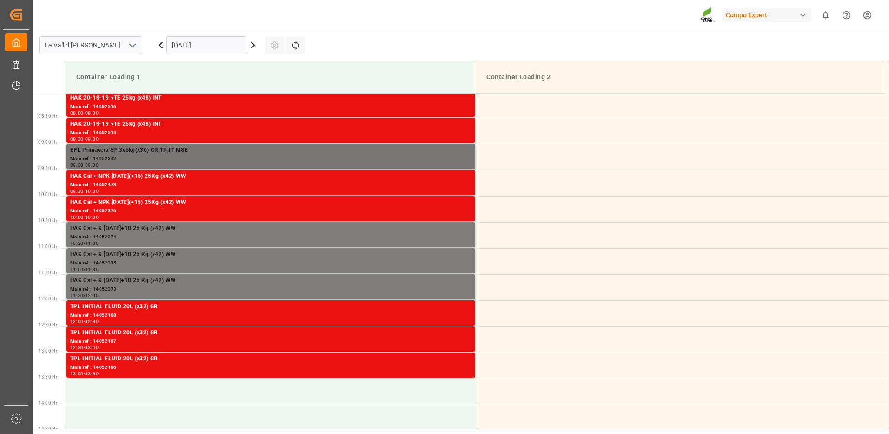
click at [445, 149] on div "BFL Primavera SP 3x5kg(x36) GR,TR,IT MSE" at bounding box center [270, 150] width 401 height 9
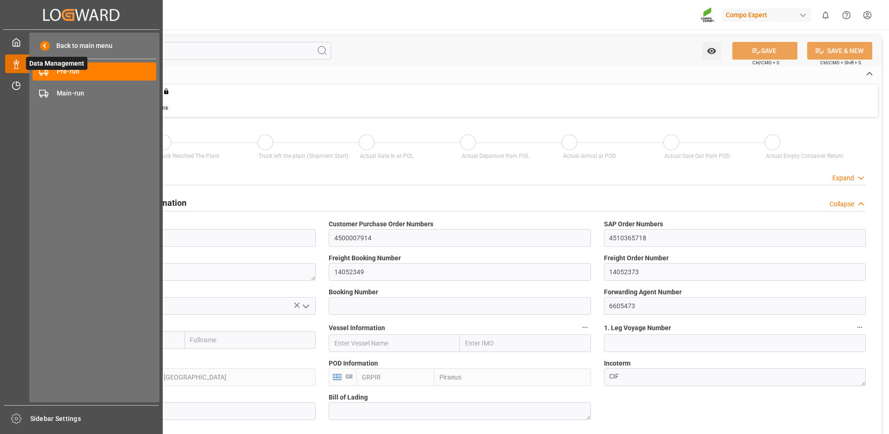
click at [17, 63] on icon at bounding box center [16, 64] width 9 height 9
click at [88, 72] on span "Pre-run" at bounding box center [107, 72] width 100 height 10
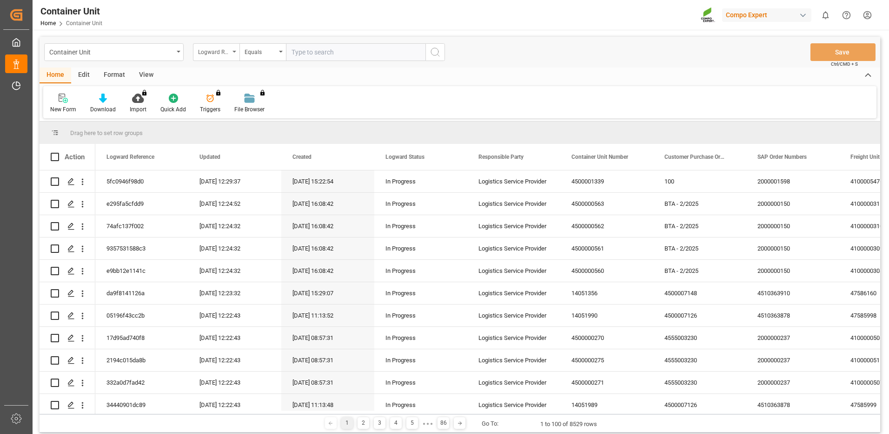
click at [217, 50] on div "Logward Reference" at bounding box center [214, 51] width 32 height 11
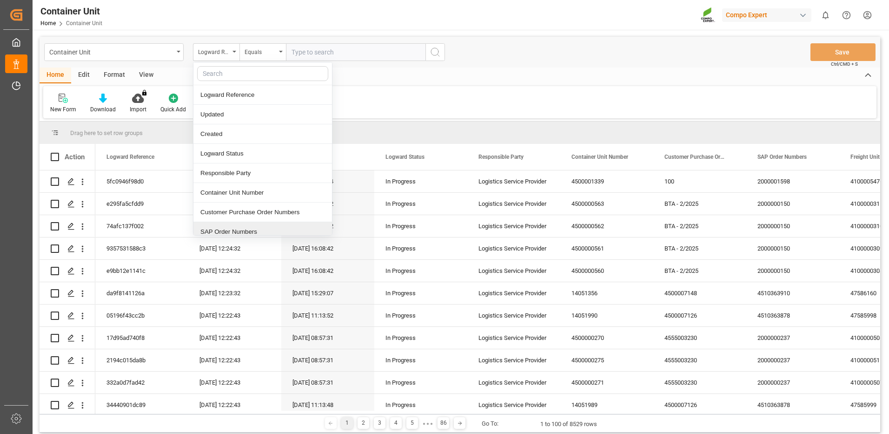
click at [221, 227] on div "SAP Order Numbers" at bounding box center [262, 232] width 139 height 20
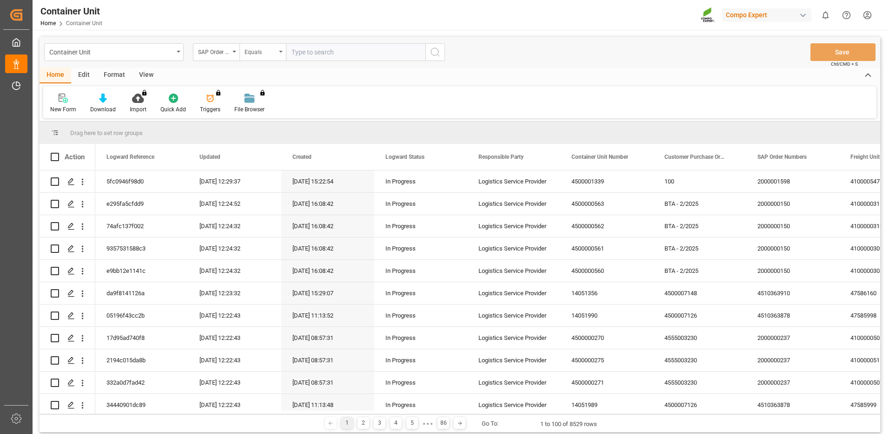
click at [255, 53] on div "Equals" at bounding box center [261, 51] width 32 height 11
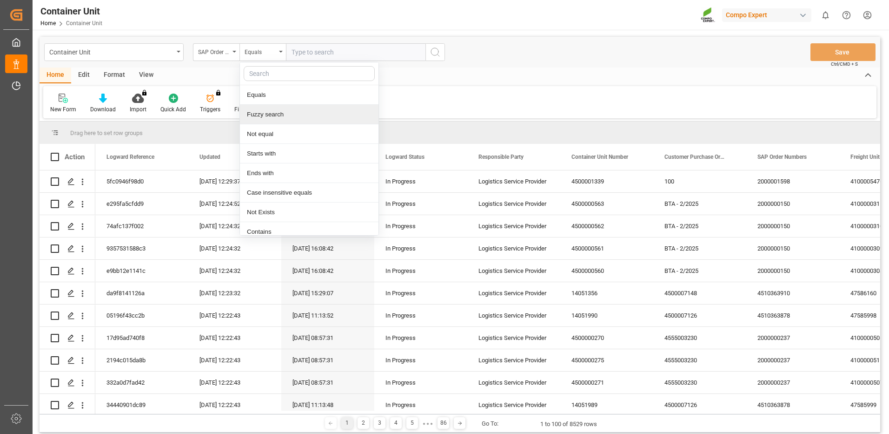
click at [275, 113] on div "Fuzzy search" at bounding box center [309, 115] width 139 height 20
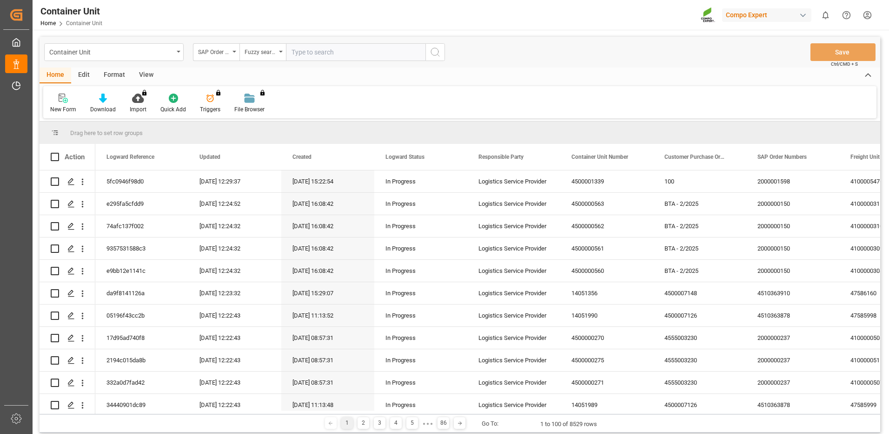
click at [322, 53] on input "text" at bounding box center [356, 52] width 140 height 18
paste input "4510364348"
type input "4510364348"
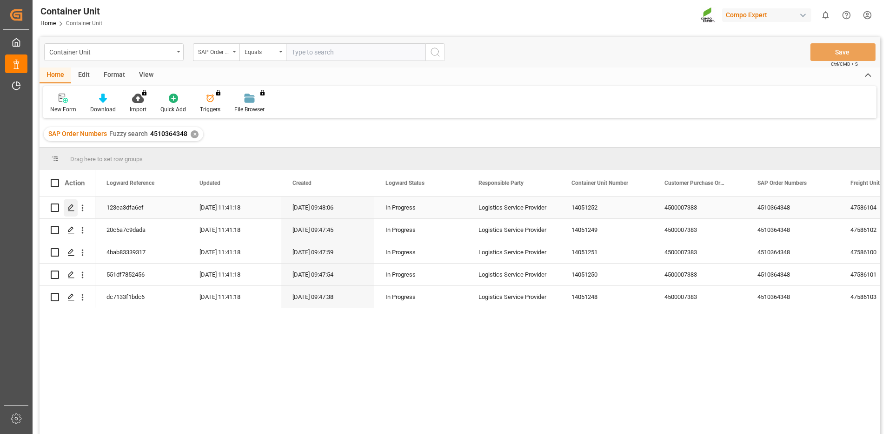
click at [67, 209] on div "Press SPACE to select this row." at bounding box center [71, 207] width 14 height 17
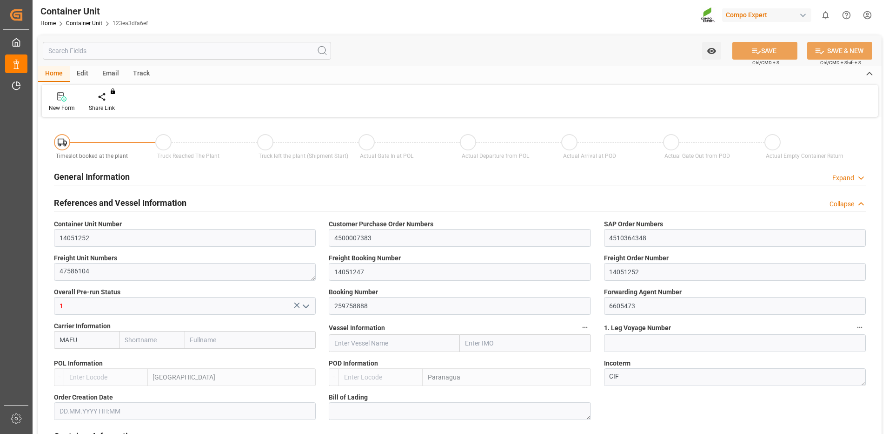
type input "MAEU"
type input "ESVLC"
type input "BRPNG"
type input "10"
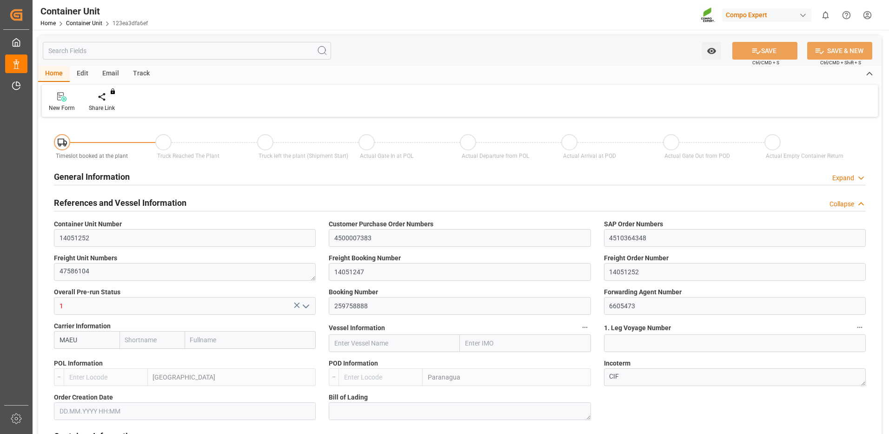
type input "0"
type input "10"
type input "0"
type input "100"
type input "24576"
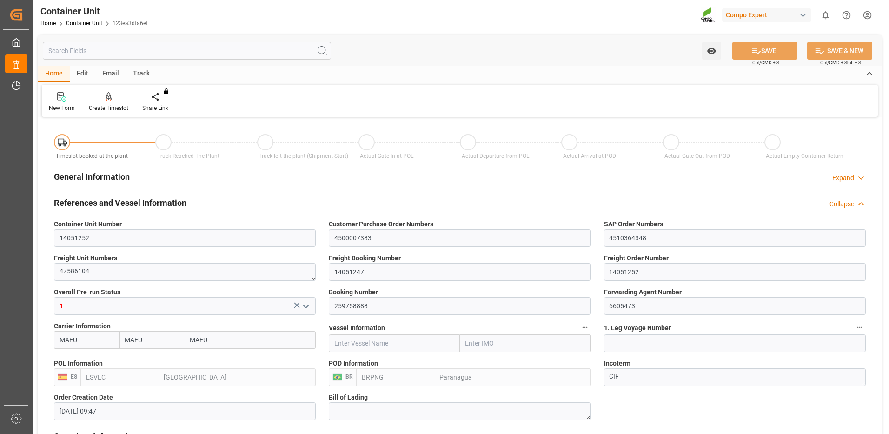
type input "[DATE] 09:47"
type input "[DATE]"
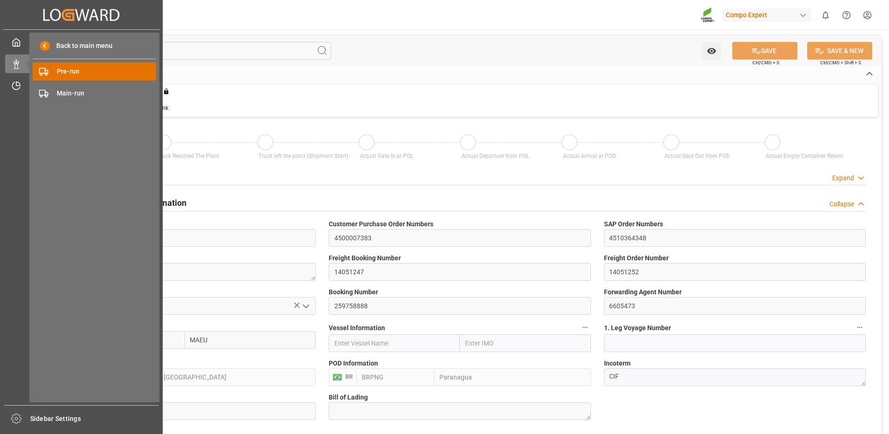
click at [68, 73] on span "Pre-run" at bounding box center [107, 72] width 100 height 10
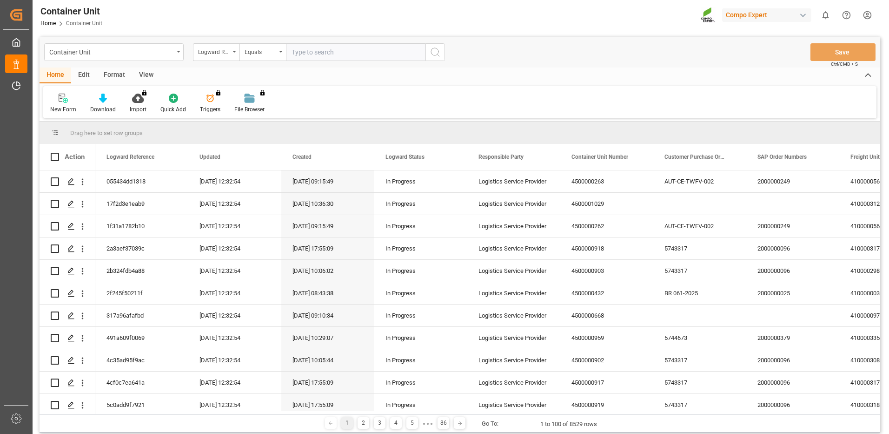
click at [229, 55] on div "Logward Reference" at bounding box center [214, 51] width 32 height 11
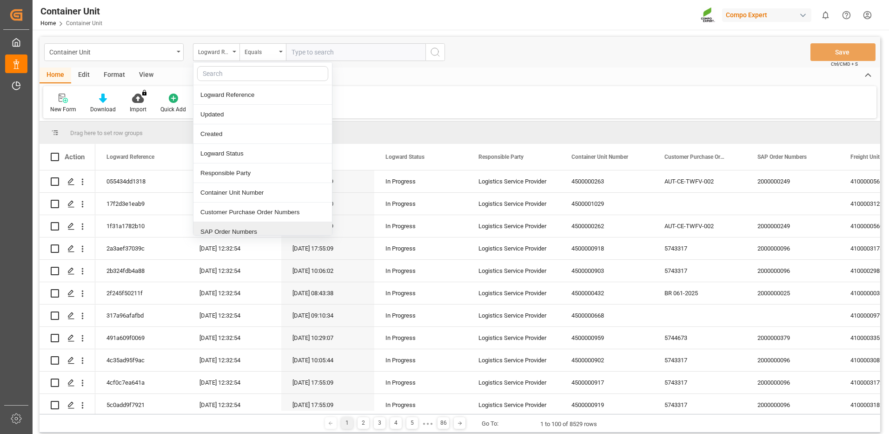
click at [254, 227] on div "SAP Order Numbers" at bounding box center [262, 232] width 139 height 20
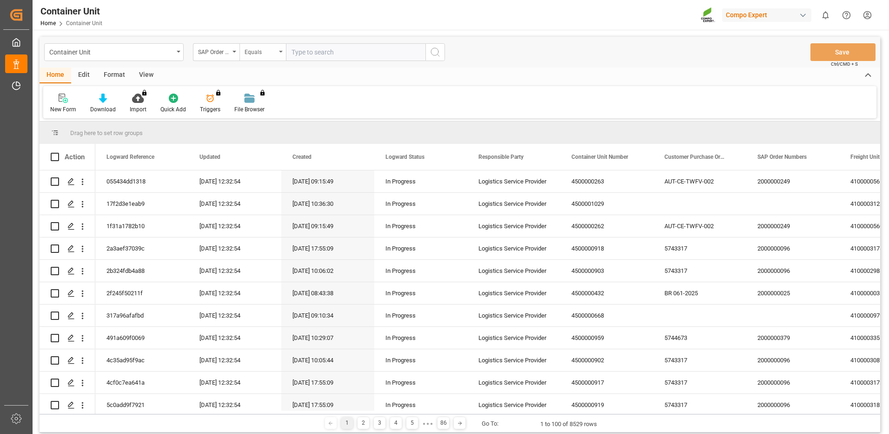
click at [268, 52] on div "Equals" at bounding box center [261, 51] width 32 height 11
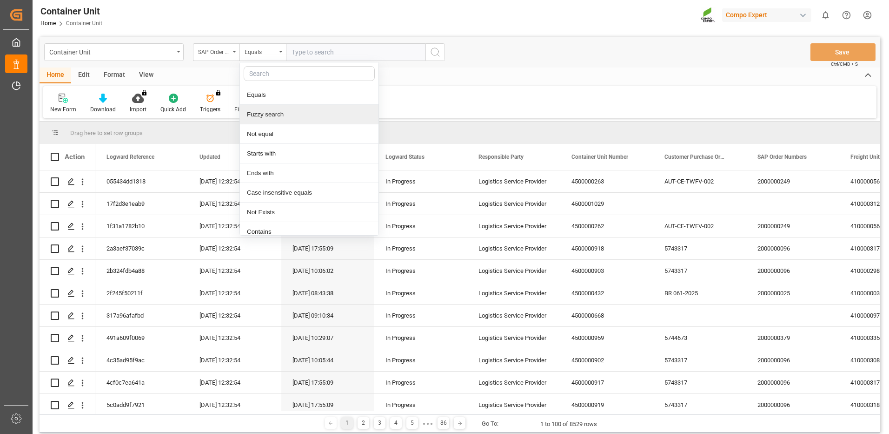
click at [266, 113] on div "Fuzzy search" at bounding box center [309, 115] width 139 height 20
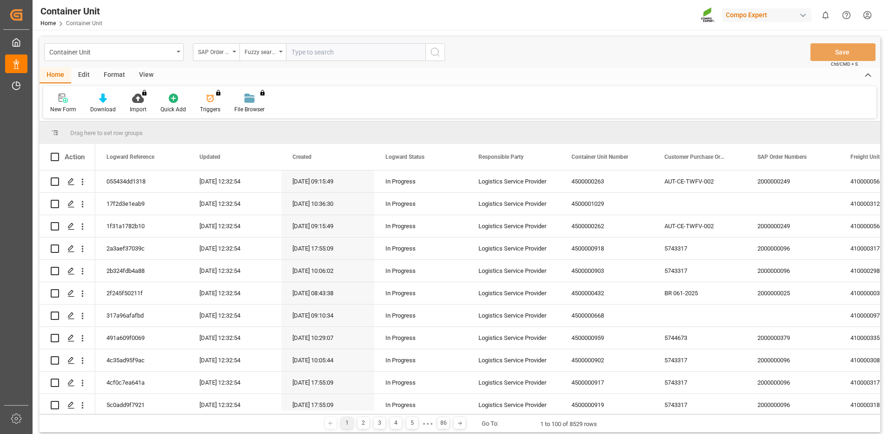
click at [306, 56] on input "text" at bounding box center [356, 52] width 140 height 18
paste input "4510364348"
type input "4510364348"
drag, startPoint x: 436, startPoint y: 53, endPoint x: 399, endPoint y: 69, distance: 40.3
click at [437, 53] on icon "search button" at bounding box center [435, 52] width 11 height 11
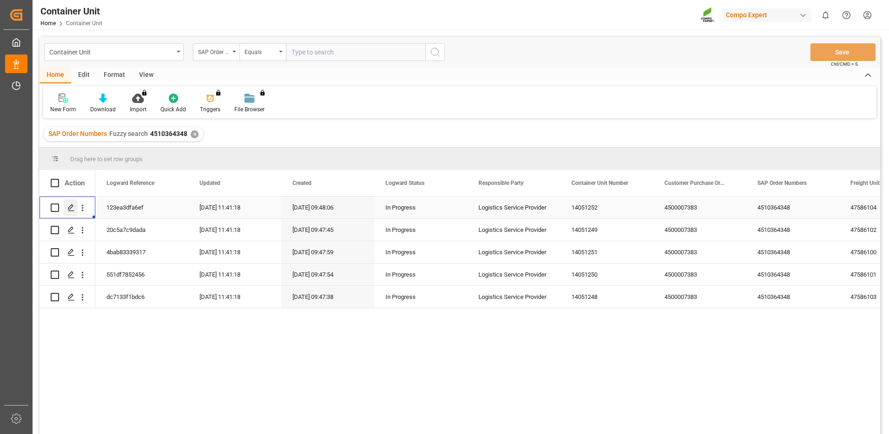
click at [73, 205] on icon "Press SPACE to select this row." at bounding box center [70, 207] width 7 height 7
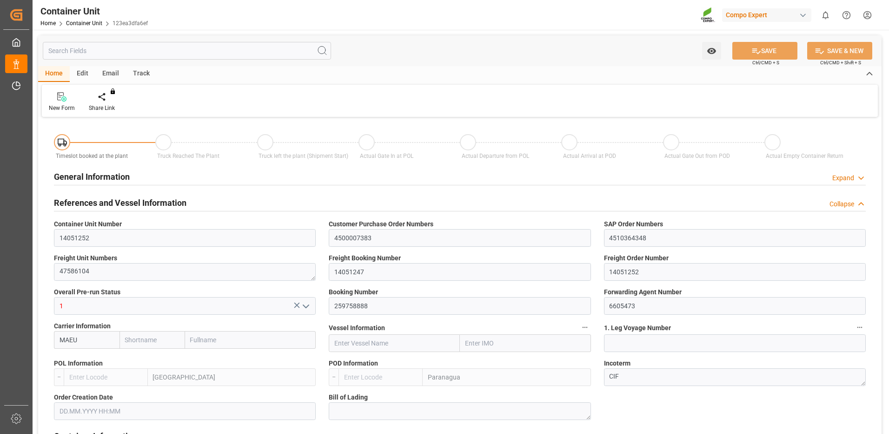
type input "MAEU"
type input "ESVLC"
type input "BRPNG"
type input "10"
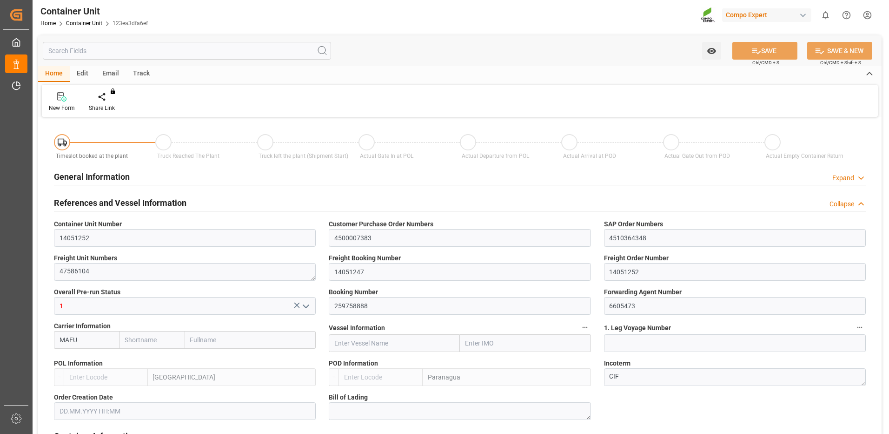
type input "0"
type input "10"
type input "0"
type input "100"
type input "24576"
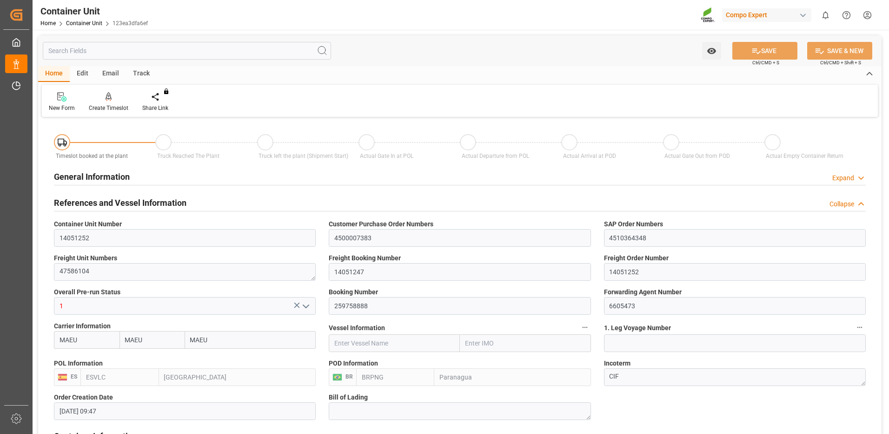
type input "[DATE] 09:47"
type input "[DATE]"
click at [111, 104] on div "Create Timeslot" at bounding box center [109, 108] width 40 height 8
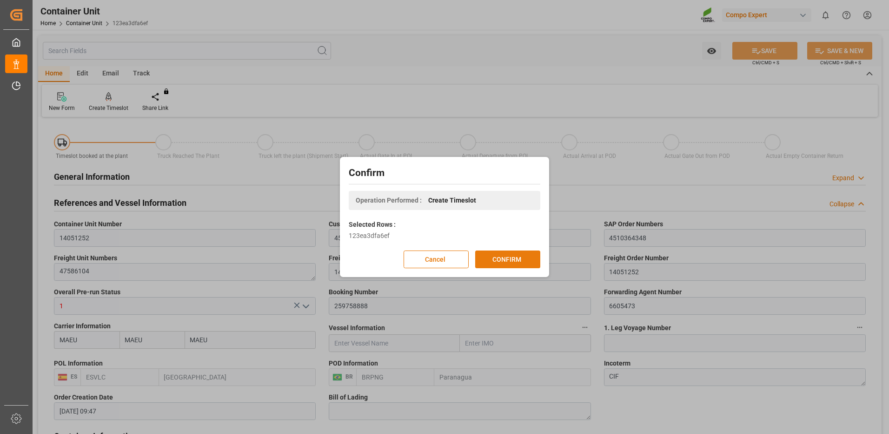
click at [511, 267] on button "CONFIRM" at bounding box center [507, 259] width 65 height 18
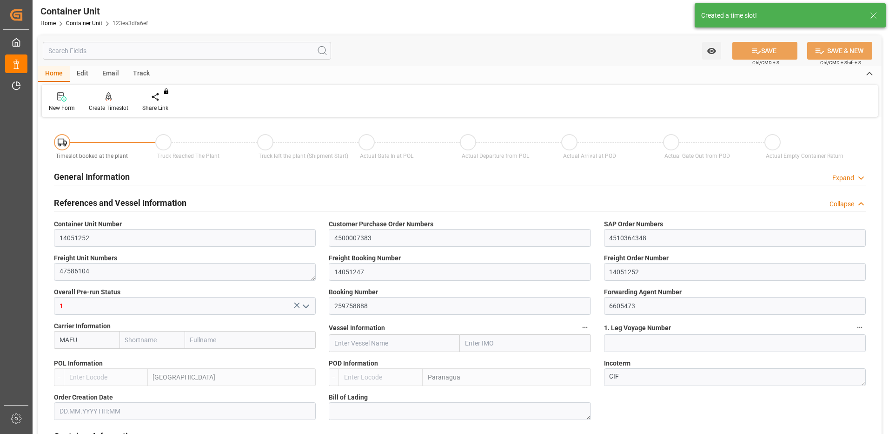
type input "MAEU"
type input "ESVLC"
type input "BRPNG"
type input "10"
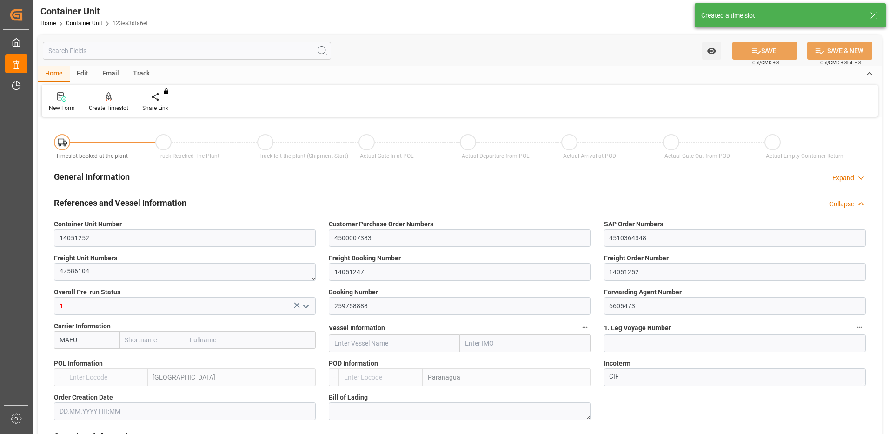
type input "0"
type input "10"
type input "0"
type input "100"
type input "24576"
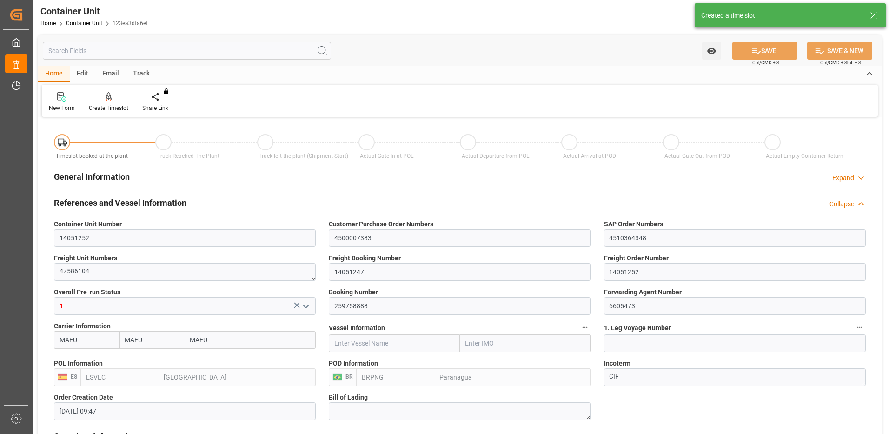
type input "[DATE] 09:47"
type input "[DATE]"
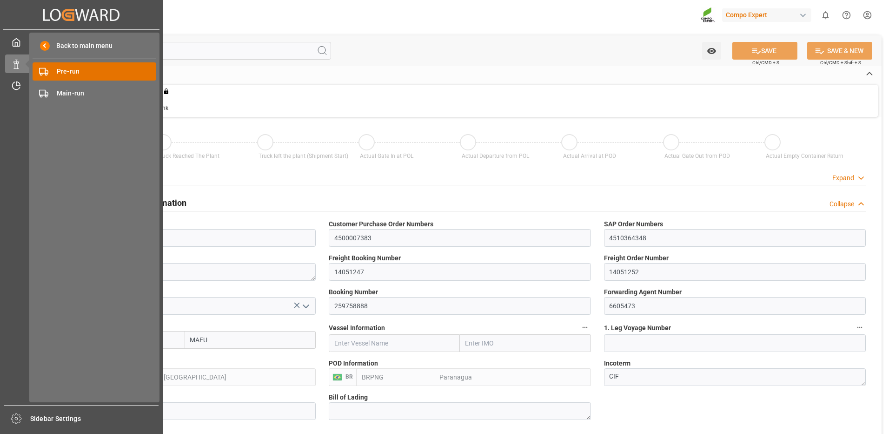
click at [46, 72] on icon at bounding box center [43, 71] width 9 height 9
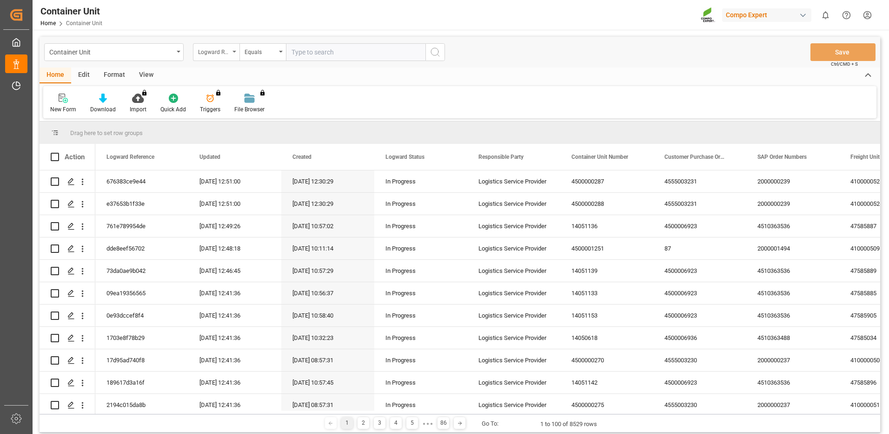
click at [214, 53] on div "Logward Reference" at bounding box center [214, 51] width 32 height 11
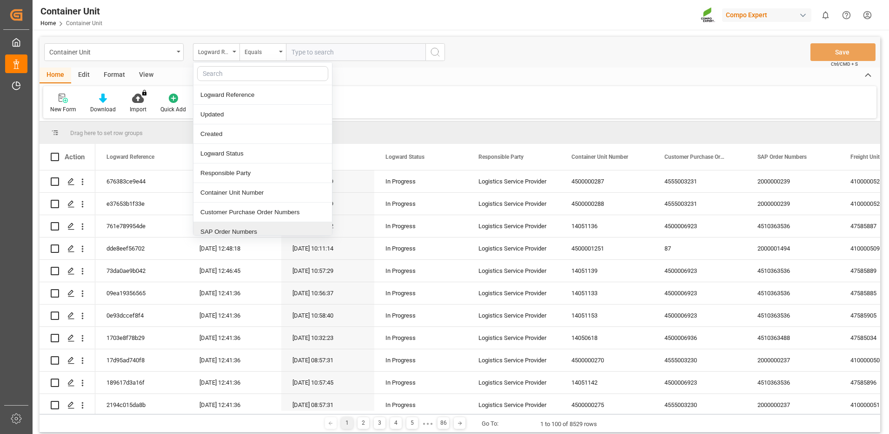
click at [239, 231] on div "SAP Order Numbers" at bounding box center [262, 232] width 139 height 20
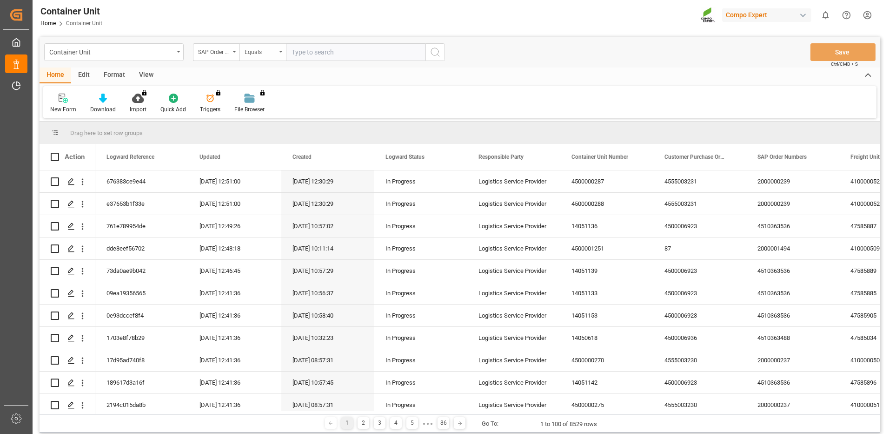
click at [253, 55] on div "Equals" at bounding box center [261, 51] width 32 height 11
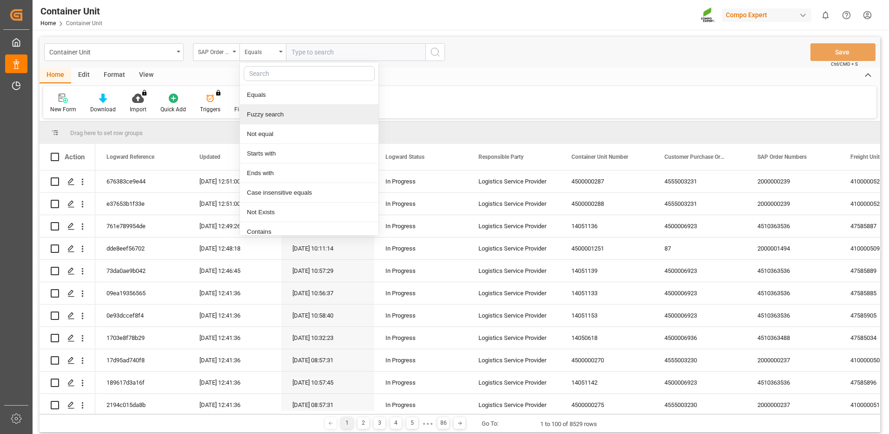
click at [264, 114] on div "Fuzzy search" at bounding box center [309, 115] width 139 height 20
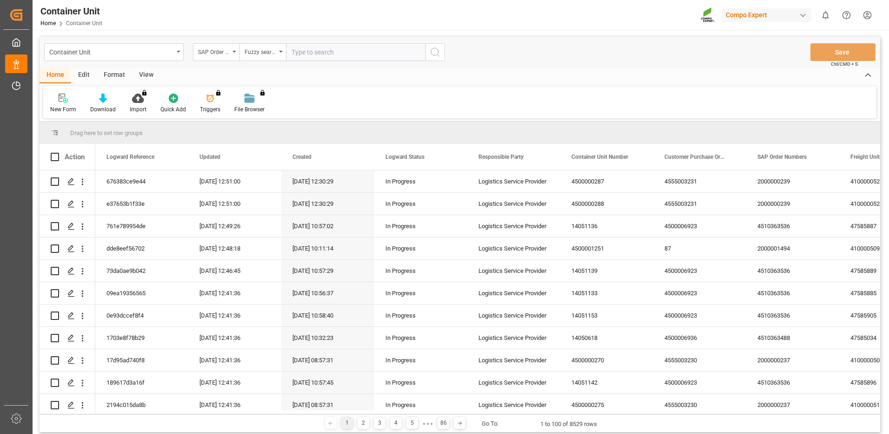
click at [328, 56] on input "text" at bounding box center [356, 52] width 140 height 18
paste input "4510364348"
type input "4510364348"
click at [438, 50] on icon "search button" at bounding box center [435, 52] width 11 height 11
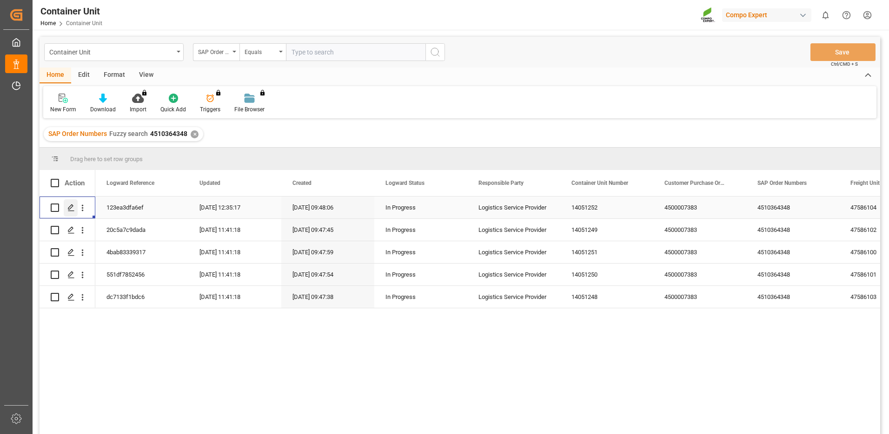
click at [70, 210] on icon "Press SPACE to select this row." at bounding box center [70, 207] width 7 height 7
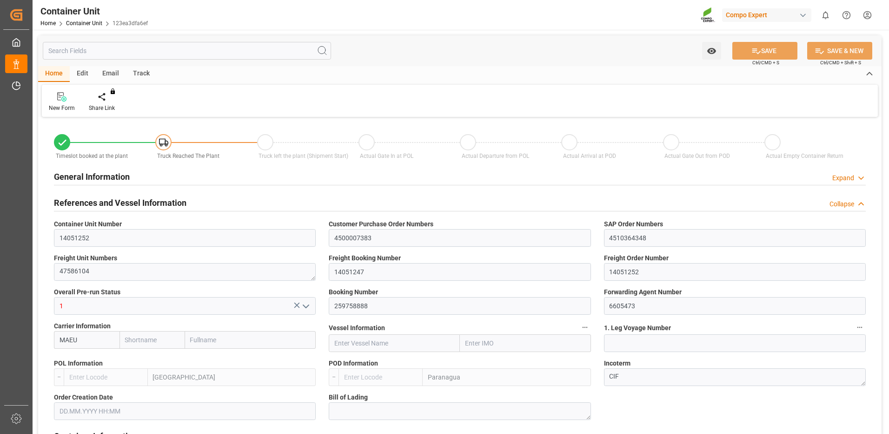
type input "MAEU"
type input "ESVLC"
type input "BRPNG"
type input "10"
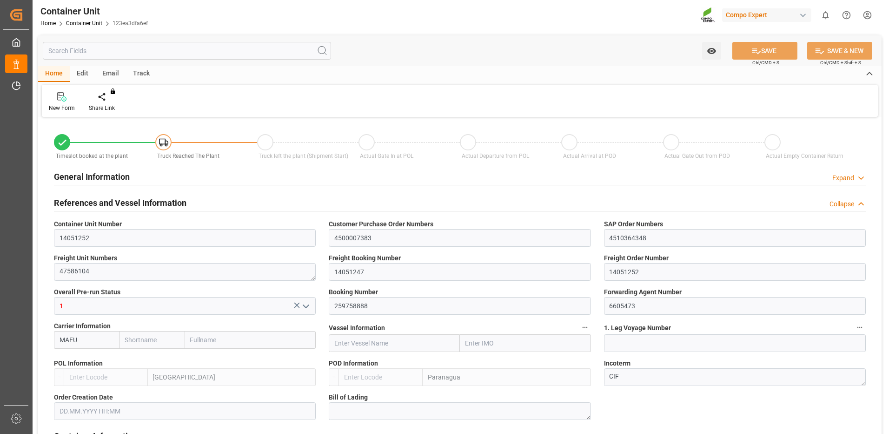
type input "0"
type input "10"
type input "0"
type input "100"
type input "24576"
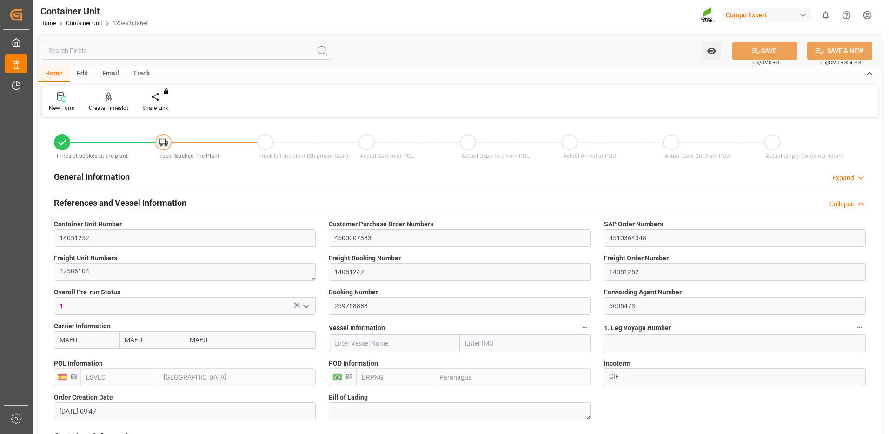
type input "[DATE] 09:47"
type input "06.10.2025"
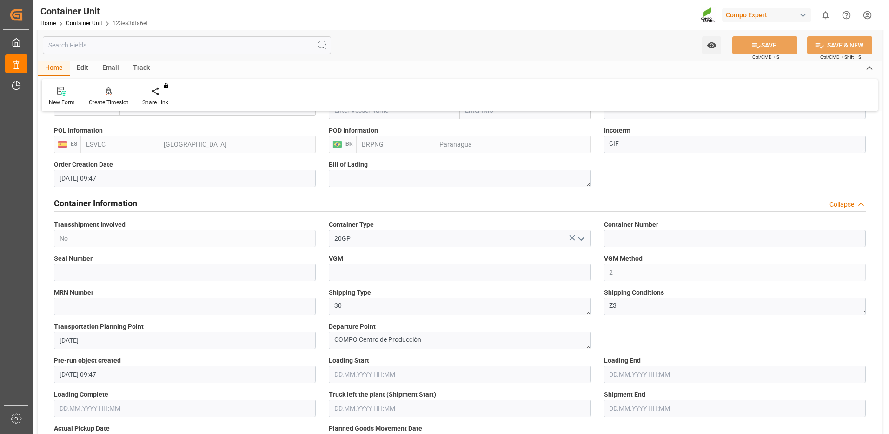
scroll to position [93, 0]
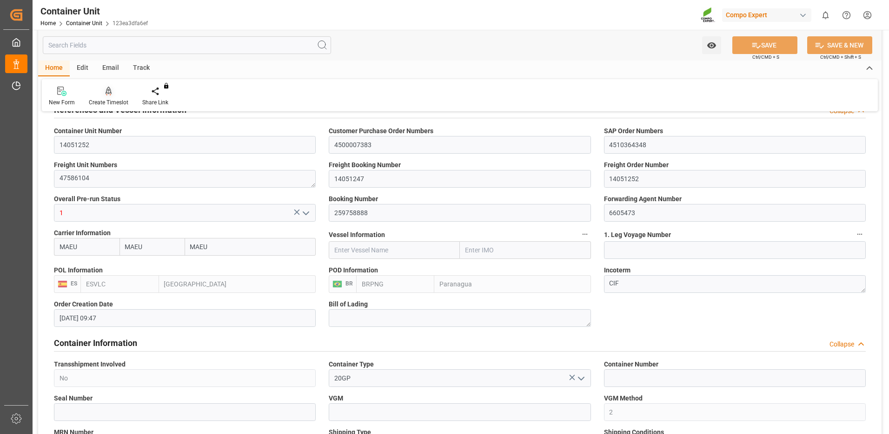
click at [112, 94] on div at bounding box center [109, 91] width 40 height 10
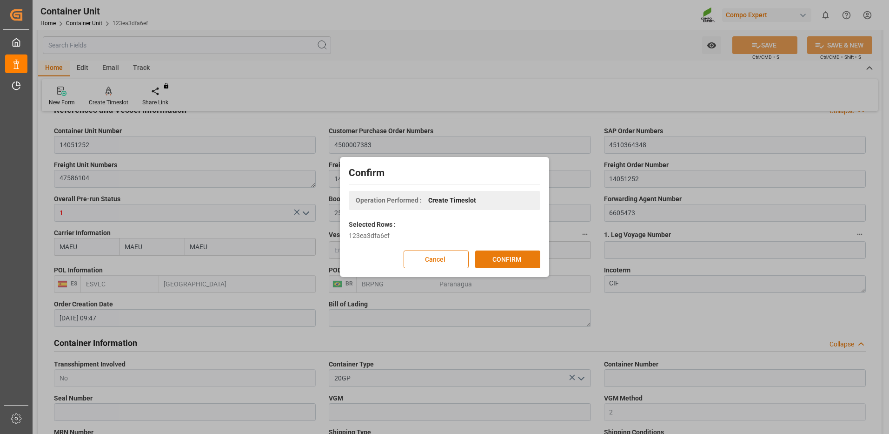
click at [515, 260] on button "CONFIRM" at bounding box center [507, 259] width 65 height 18
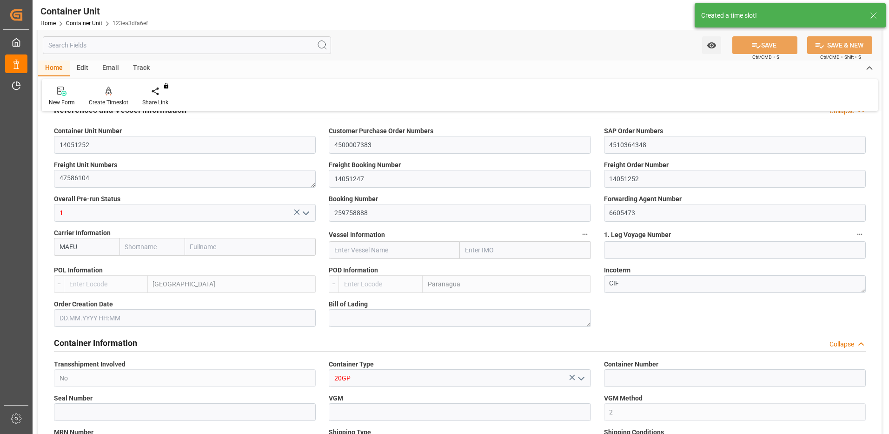
type input "MAEU"
type input "ESVLC"
type input "BRPNG"
type input "10"
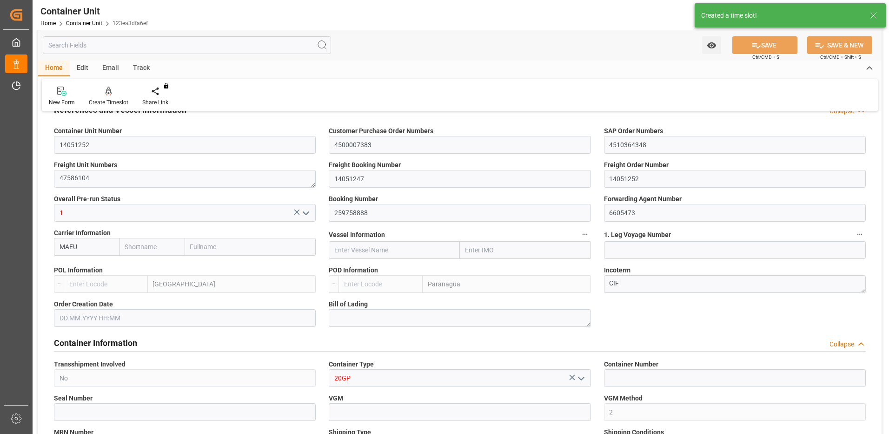
type input "0"
type input "10"
type input "0"
type input "100"
type input "24576"
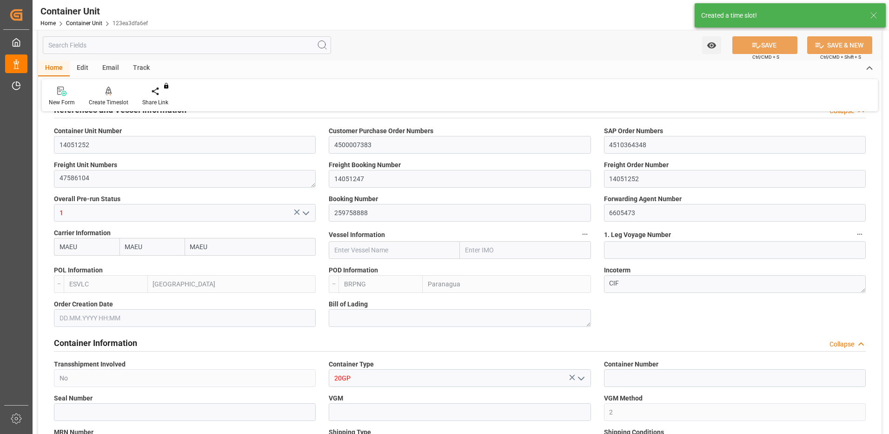
type input "[DATE] 09:47"
type input "06.10.2025"
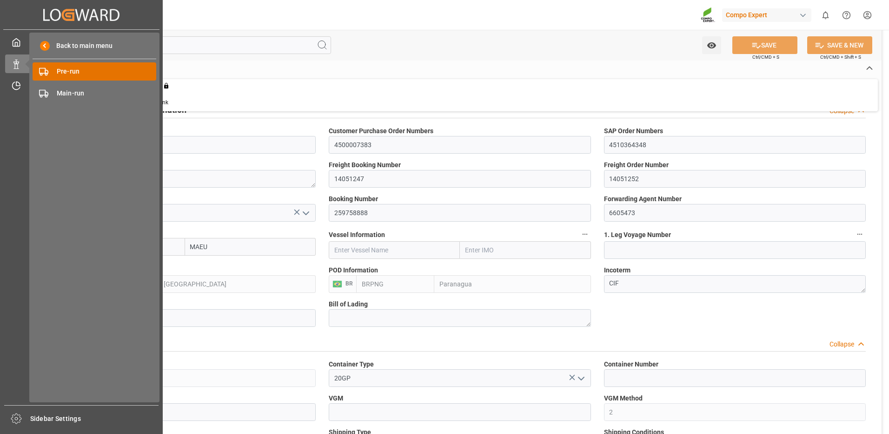
click at [56, 71] on div "Pre-run Pre-run" at bounding box center [95, 71] width 124 height 18
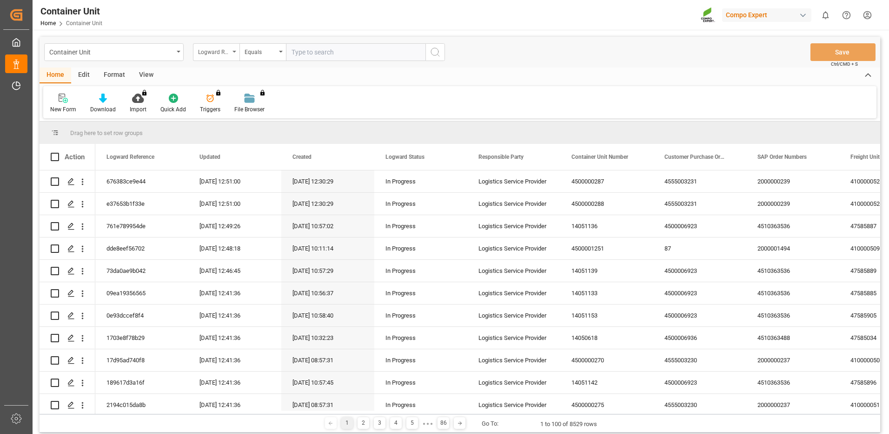
click at [227, 55] on div "Logward Reference" at bounding box center [214, 51] width 32 height 11
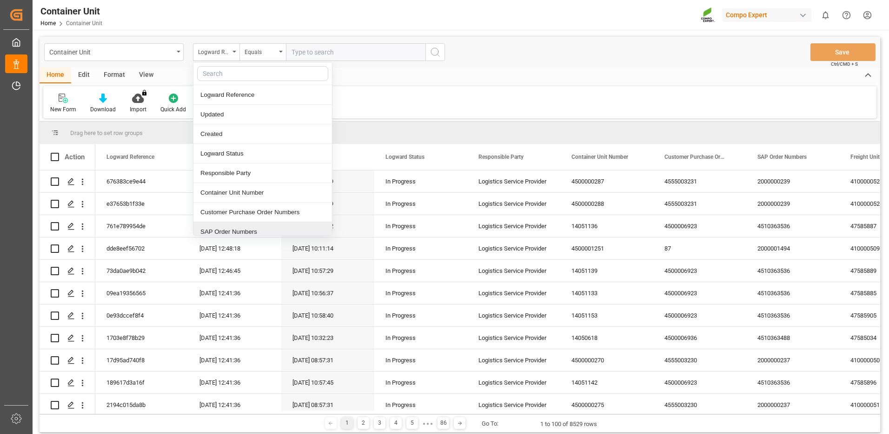
drag, startPoint x: 223, startPoint y: 227, endPoint x: 249, endPoint y: 162, distance: 70.1
click at [223, 227] on div "SAP Order Numbers" at bounding box center [262, 232] width 139 height 20
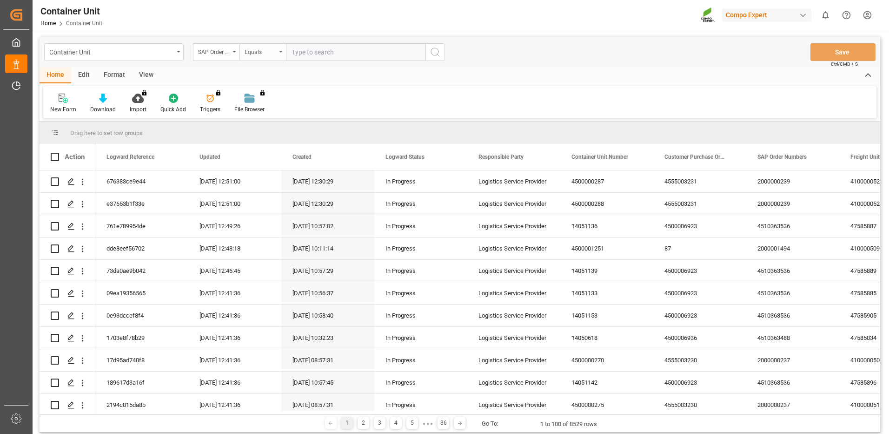
click at [269, 47] on div "Equals" at bounding box center [261, 51] width 32 height 11
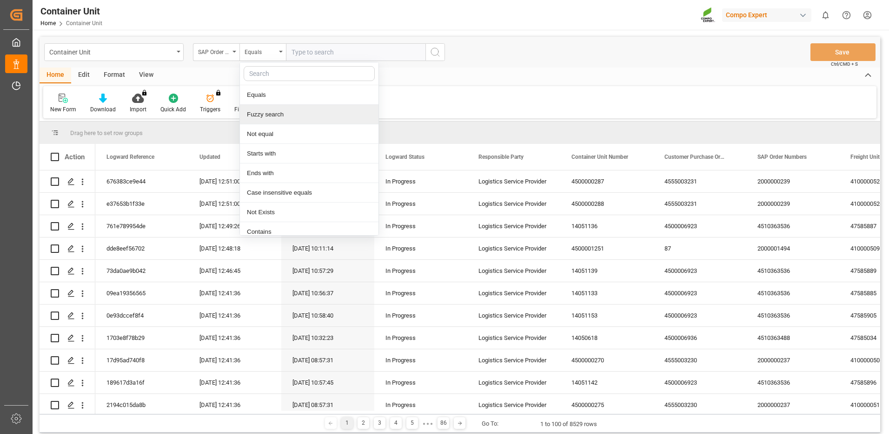
drag, startPoint x: 269, startPoint y: 119, endPoint x: 324, endPoint y: 52, distance: 86.6
click at [269, 117] on div "Fuzzy search" at bounding box center [309, 115] width 139 height 20
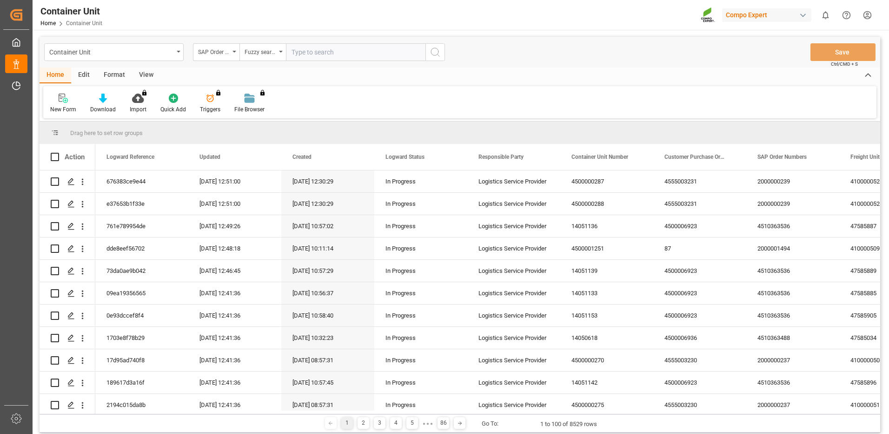
click at [329, 49] on input "text" at bounding box center [356, 52] width 140 height 18
paste input "4510364348"
type input "4510364348"
click at [441, 54] on button "search button" at bounding box center [436, 52] width 20 height 18
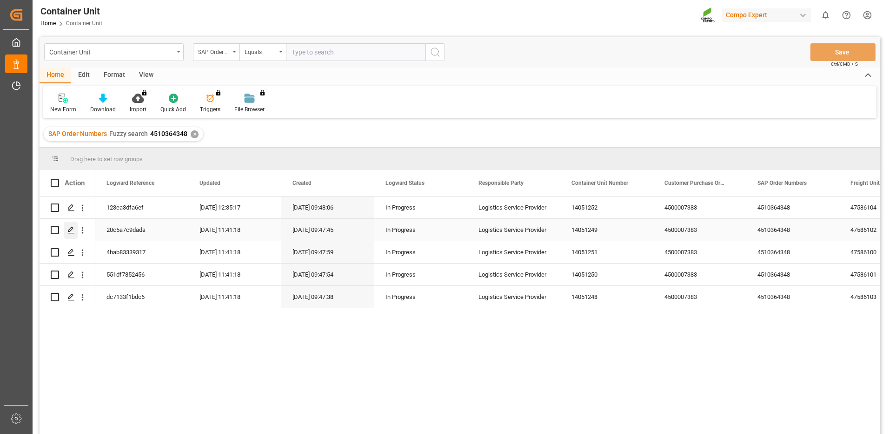
click at [71, 226] on div "Press SPACE to select this row." at bounding box center [71, 229] width 14 height 17
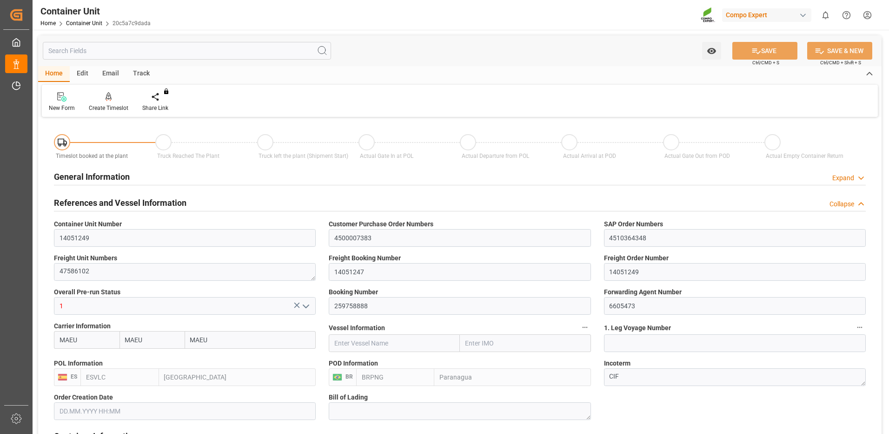
type input "MAEU"
type input "ESVLC"
type input "BRPNG"
type input "10"
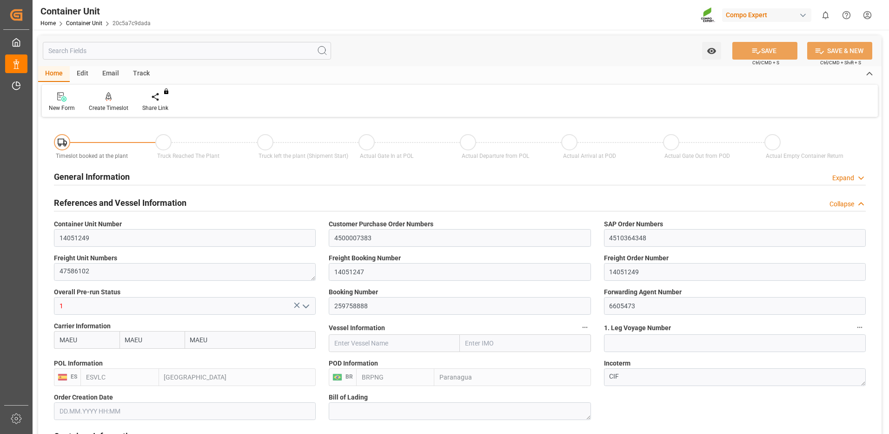
type input "0"
type input "10"
type input "0"
type input "100"
type input "24576"
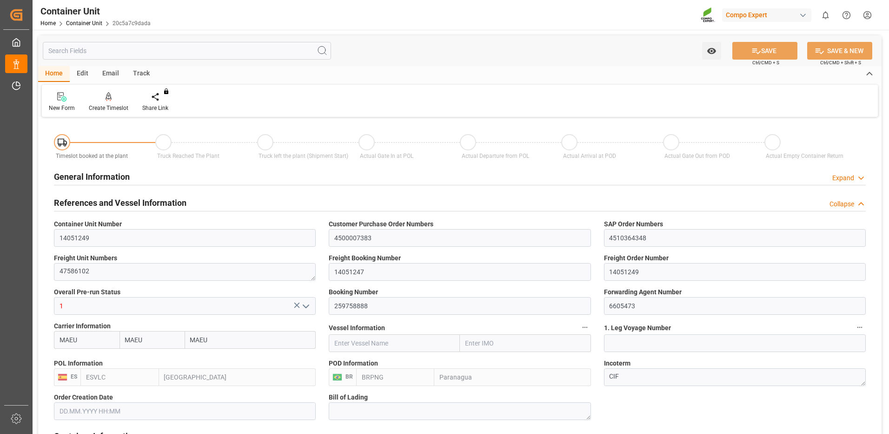
type input "[DATE] 09:47"
type input "[DATE]"
click at [108, 107] on div "Create Timeslot" at bounding box center [109, 108] width 40 height 8
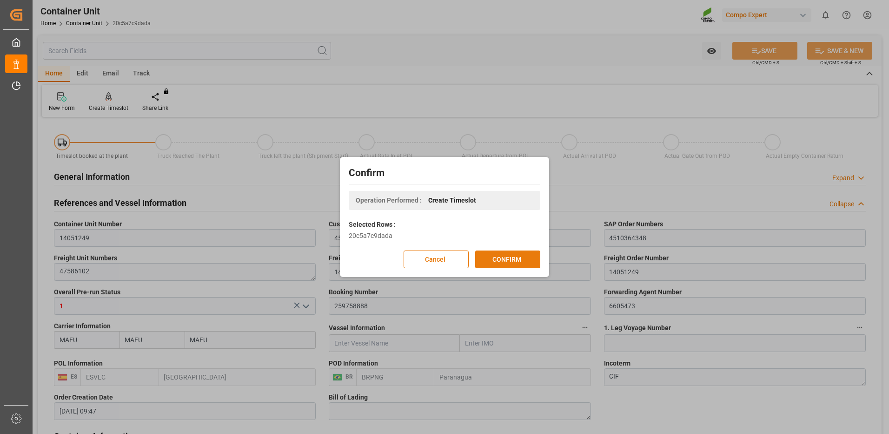
click at [494, 260] on button "CONFIRM" at bounding box center [507, 259] width 65 height 18
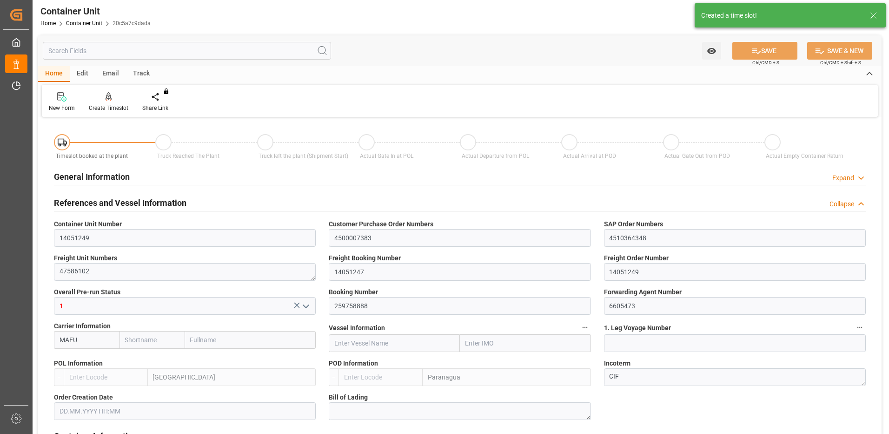
type input "MAEU"
type input "ESVLC"
type input "BRPNG"
type input "10"
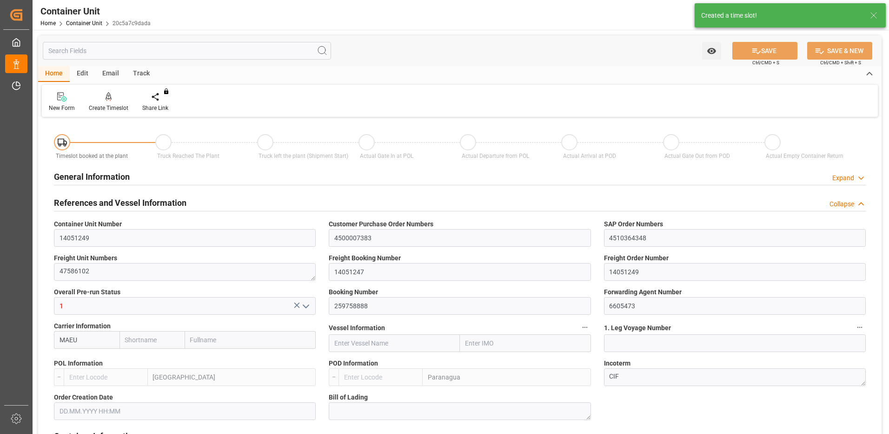
type input "0"
type input "10"
type input "0"
type input "100"
type input "24576"
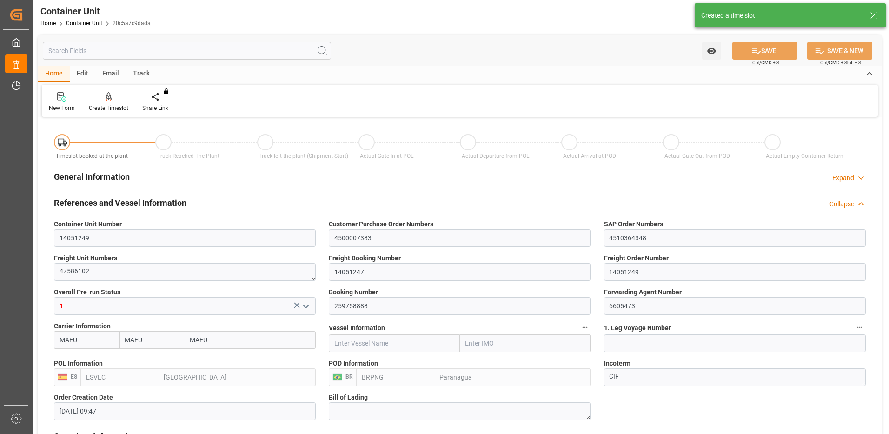
type input "[DATE] 09:47"
type input "[DATE]"
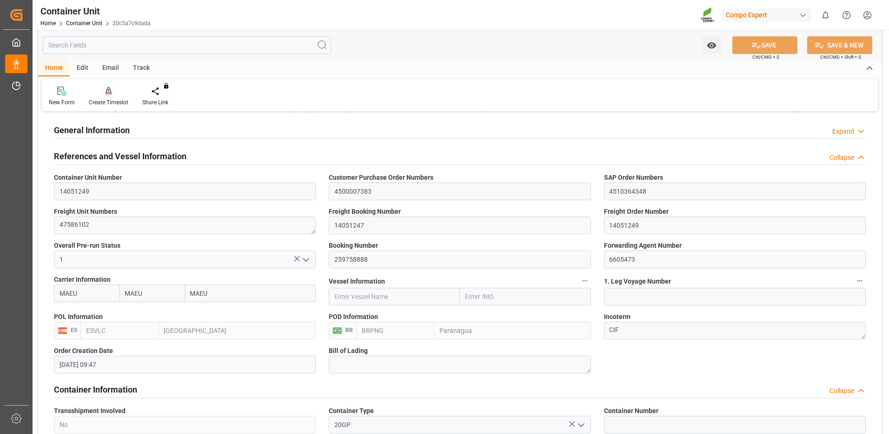
click at [117, 96] on div at bounding box center [109, 91] width 40 height 10
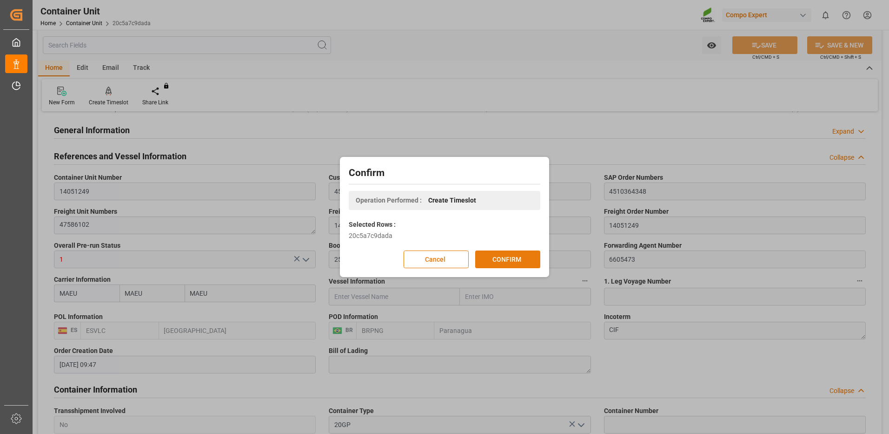
click at [513, 254] on button "CONFIRM" at bounding box center [507, 259] width 65 height 18
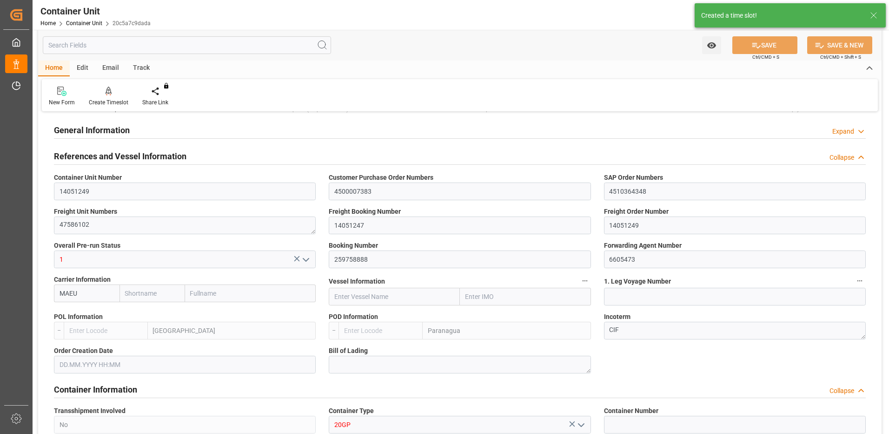
type input "MAEU"
type input "ESVLC"
type input "BRPNG"
type input "10"
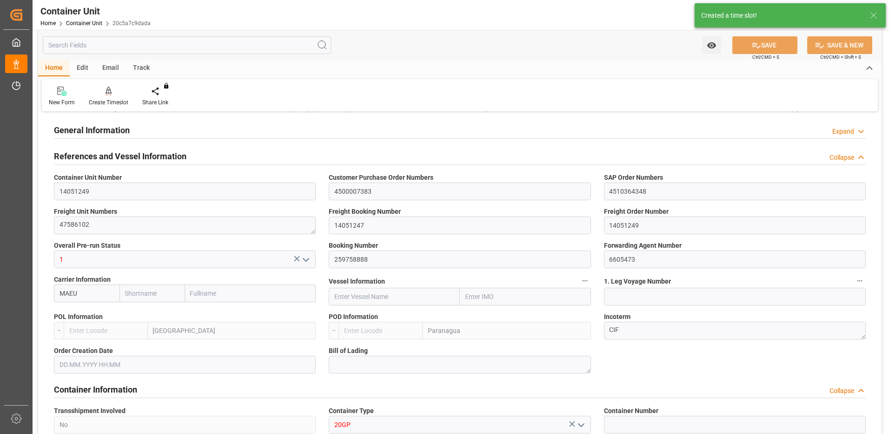
type input "0"
type input "10"
type input "0"
type input "100"
type input "24576"
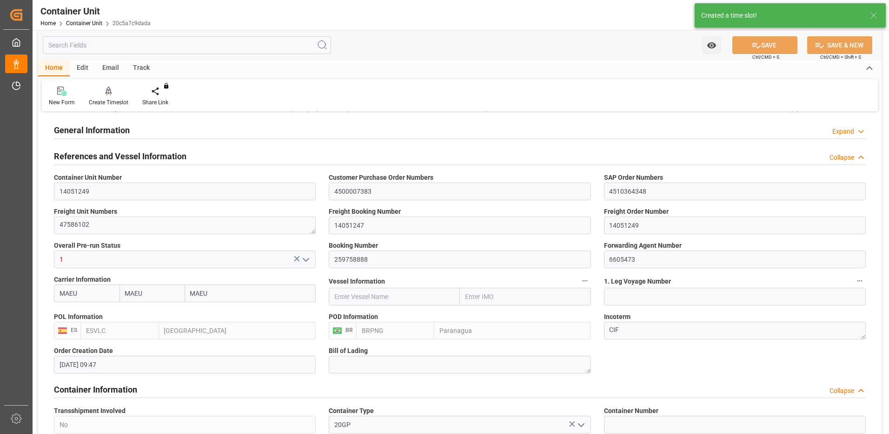
type input "[DATE] 09:47"
type input "[DATE]"
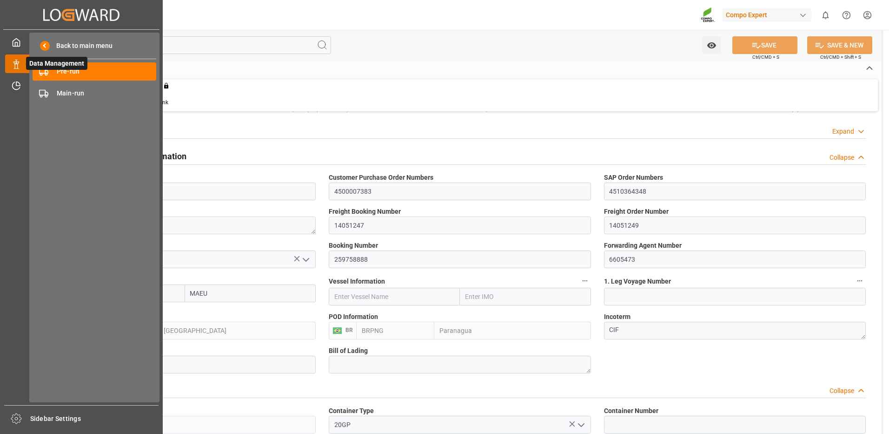
click at [17, 62] on polygon at bounding box center [17, 63] width 3 height 2
click at [60, 71] on span "Pre-run" at bounding box center [107, 72] width 100 height 10
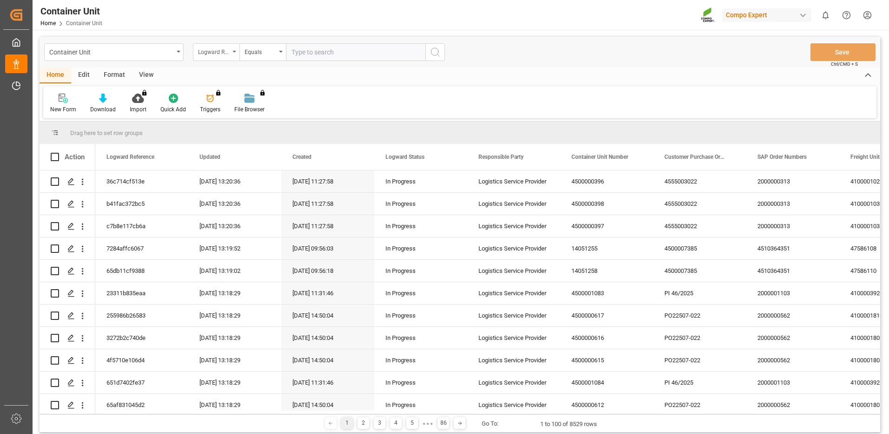
click at [221, 53] on div "Logward Reference" at bounding box center [214, 51] width 32 height 11
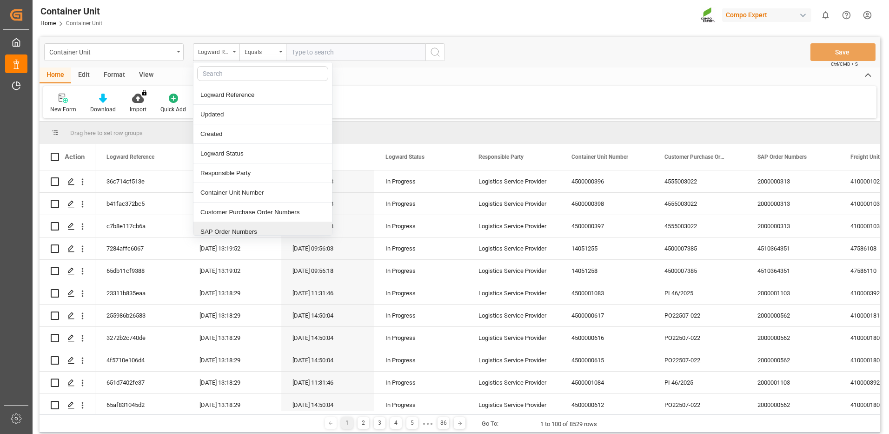
drag, startPoint x: 230, startPoint y: 229, endPoint x: 229, endPoint y: 224, distance: 5.1
click at [229, 227] on div "SAP Order Numbers" at bounding box center [262, 232] width 139 height 20
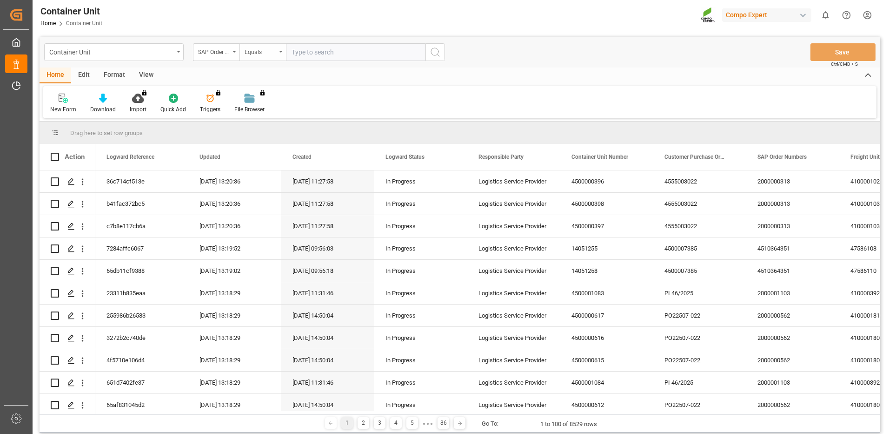
click at [259, 56] on div "Equals" at bounding box center [261, 51] width 32 height 11
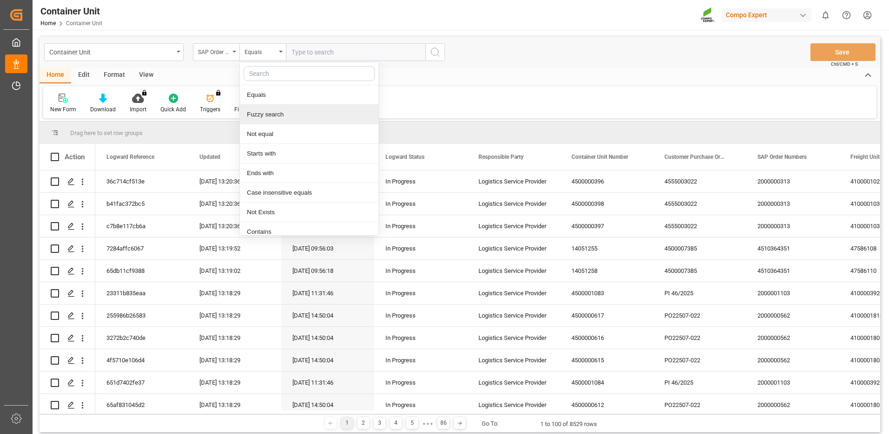
click at [282, 117] on div "Fuzzy search" at bounding box center [309, 115] width 139 height 20
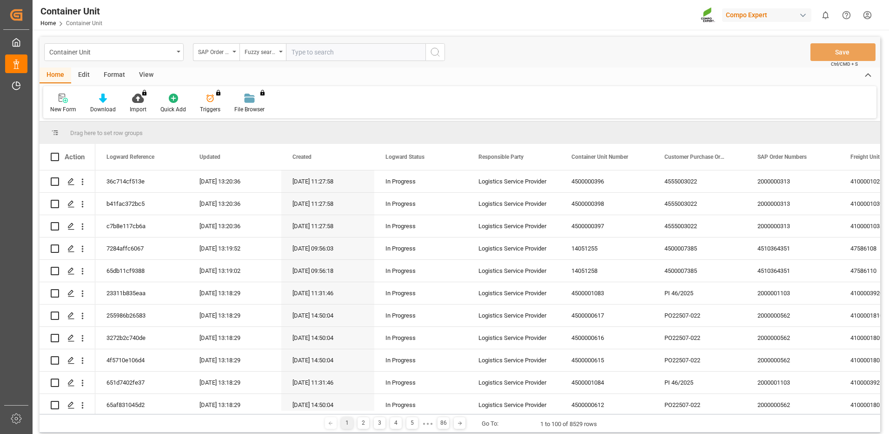
click at [328, 55] on input "text" at bounding box center [356, 52] width 140 height 18
paste input "4510364351"
type input "4510364351"
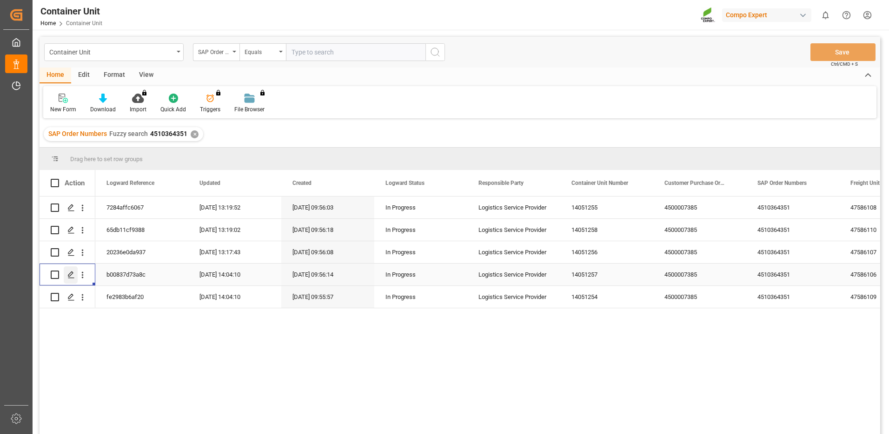
click at [70, 276] on icon "Press SPACE to select this row." at bounding box center [70, 274] width 7 height 7
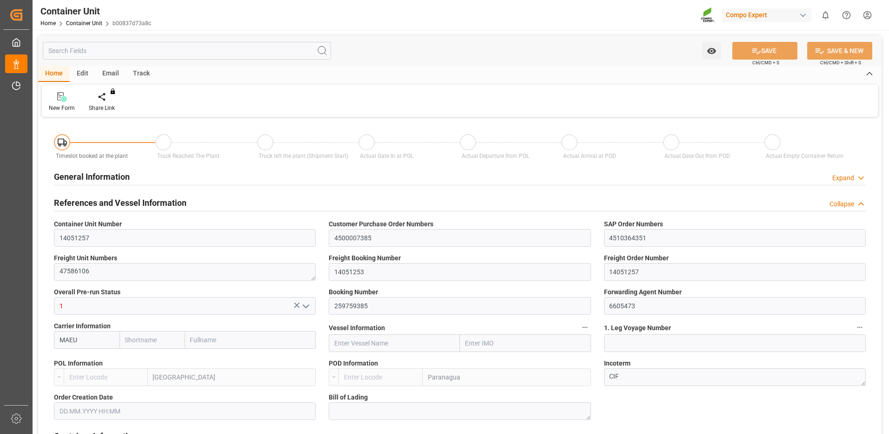
type input "MAEU"
type input "ESVLC"
type input "BRPNG"
type input "10"
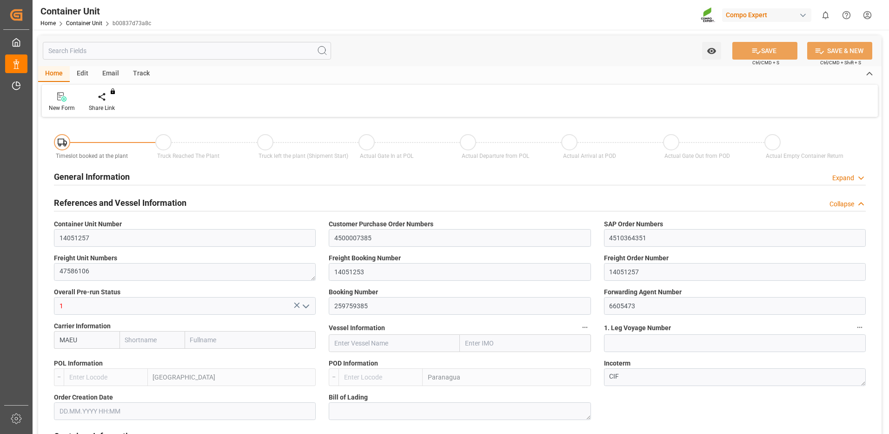
type input "0"
type input "10"
type input "0"
type input "100"
type input "24576"
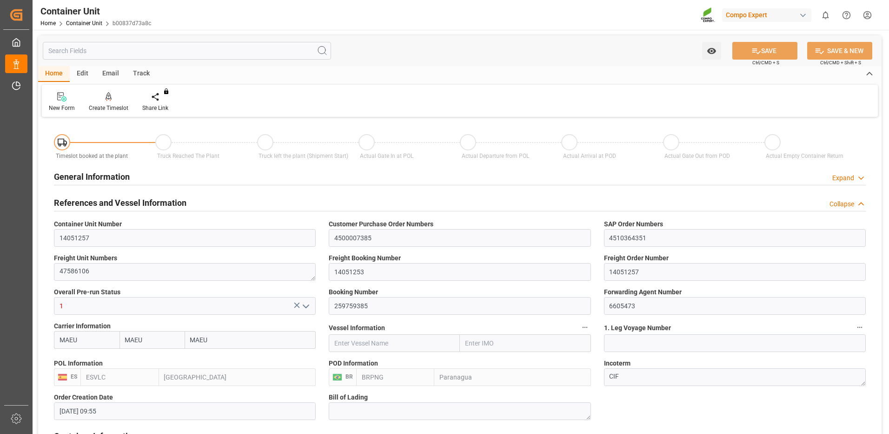
type input "22.08.2025 09:55"
type input "[DATE]"
click at [107, 107] on div "Create Timeslot" at bounding box center [109, 108] width 40 height 8
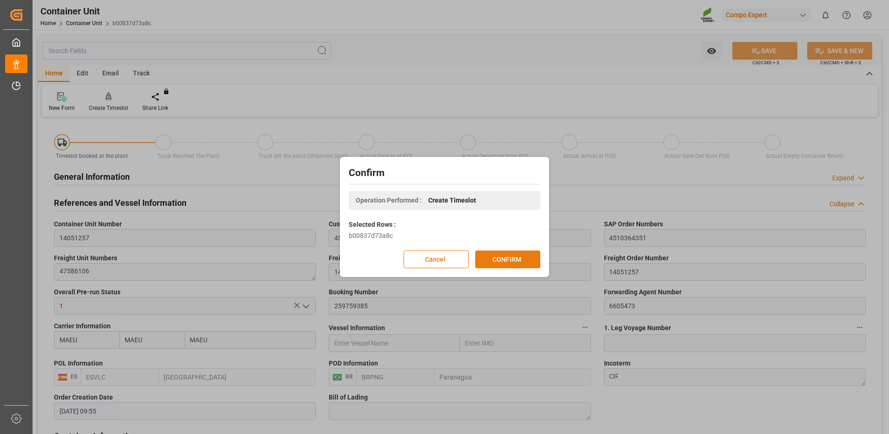
click at [511, 260] on button "CONFIRM" at bounding box center [507, 259] width 65 height 18
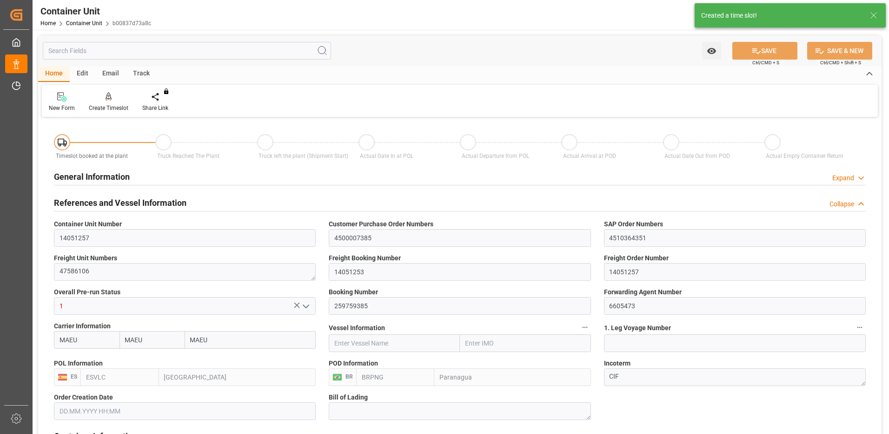
type input "22.08.2025 09:55"
type input "[DATE]"
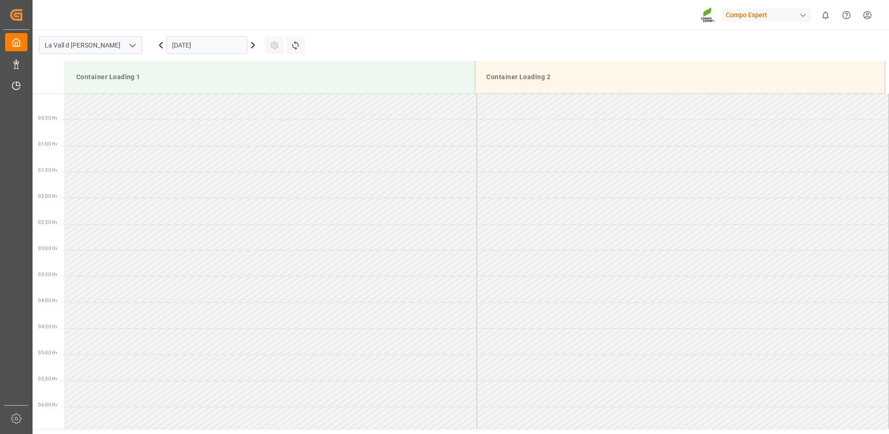
scroll to position [619, 0]
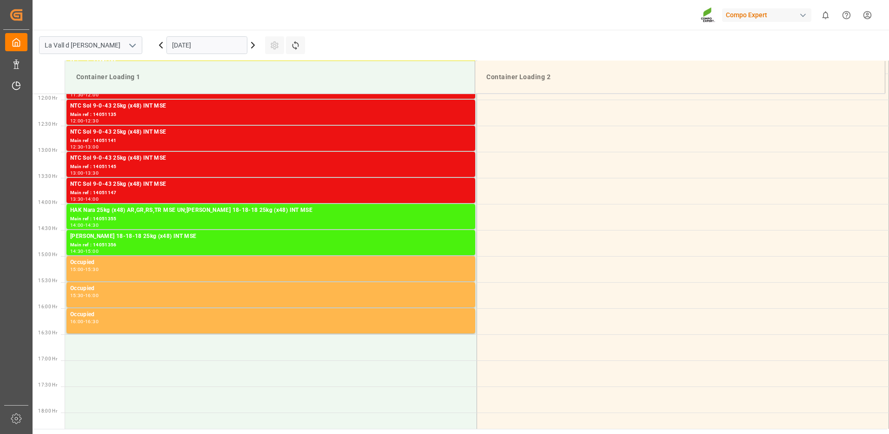
click at [199, 47] on input "[DATE]" at bounding box center [207, 45] width 81 height 18
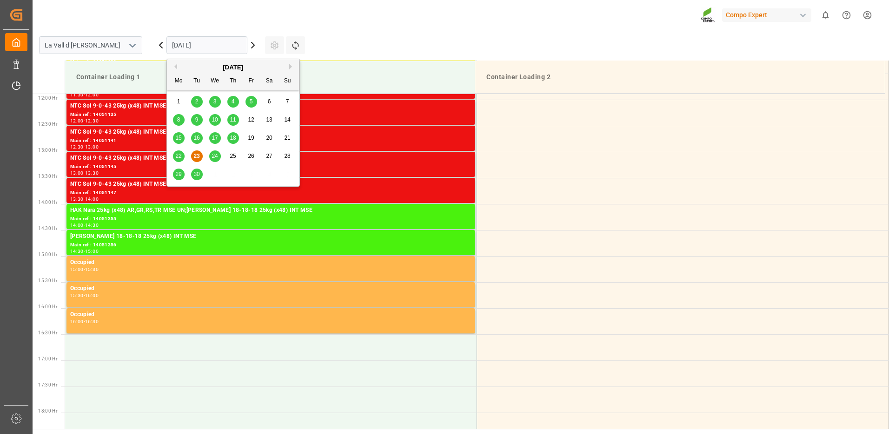
click at [295, 67] on div "[DATE]" at bounding box center [233, 67] width 132 height 9
click at [292, 67] on button "Next Month" at bounding box center [292, 67] width 6 height 6
click at [212, 120] on div "8" at bounding box center [215, 119] width 12 height 11
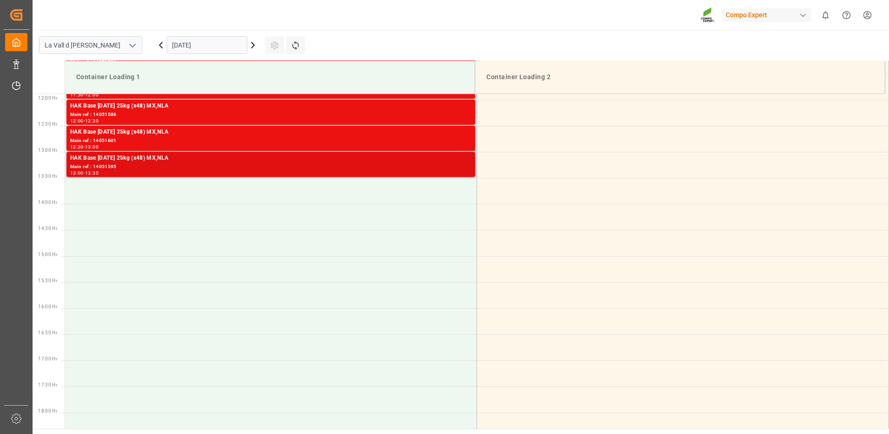
scroll to position [387, 0]
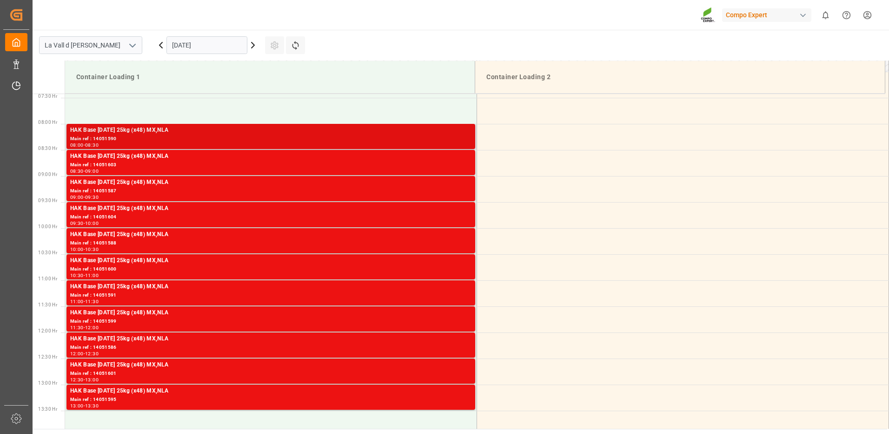
click at [360, 136] on div "Main ref : 14051590" at bounding box center [270, 139] width 401 height 8
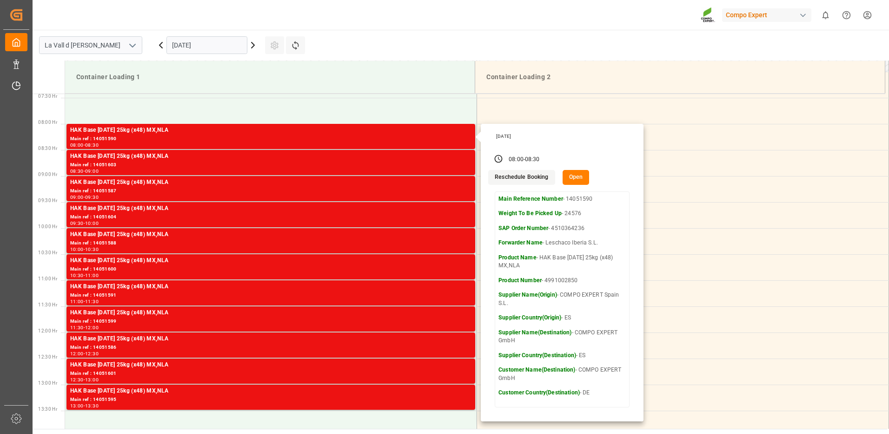
scroll to position [480, 0]
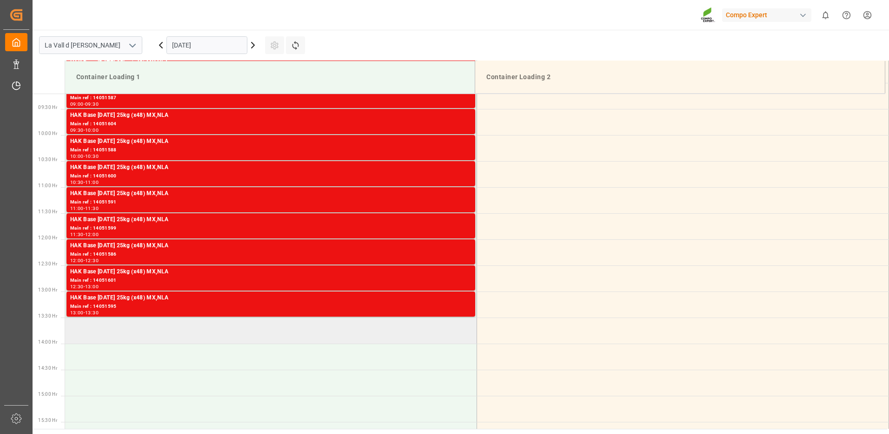
click at [333, 331] on td at bounding box center [271, 330] width 412 height 26
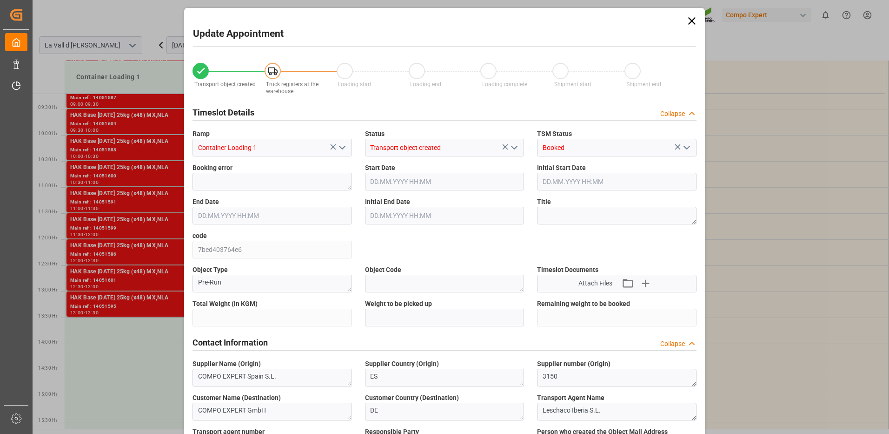
type input "24576"
type input "100"
type input "[DATE] 13:30"
type input "[DATE] 14:00"
type input "[DATE] 09:47"
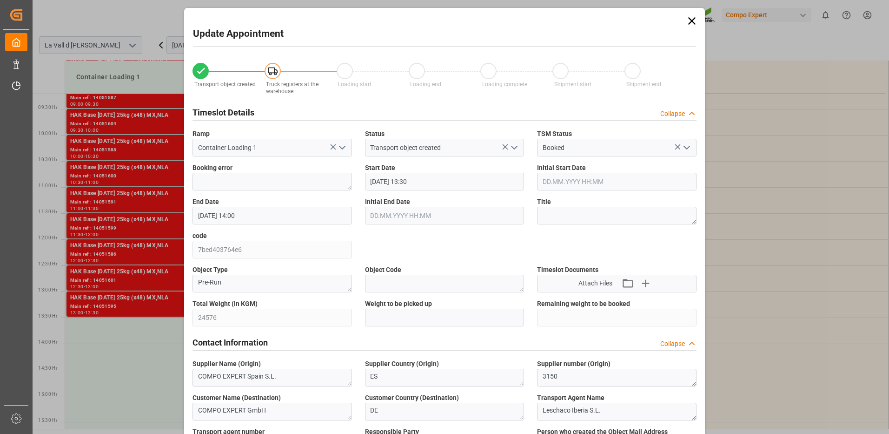
type input "[DATE] 12:33"
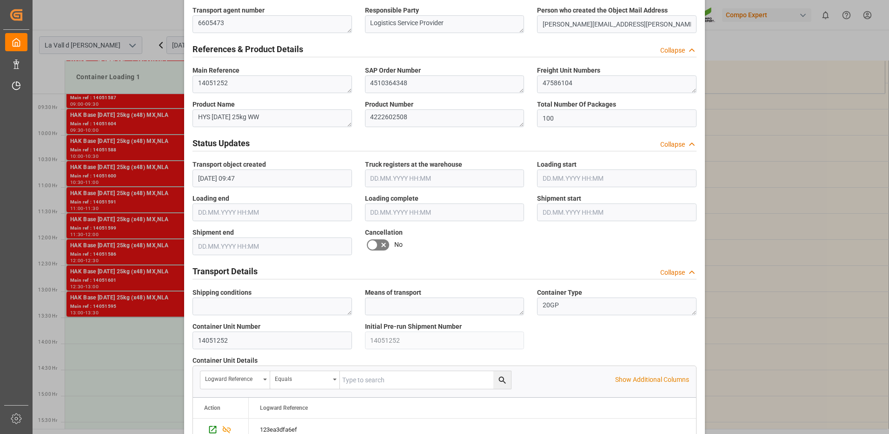
scroll to position [188, 0]
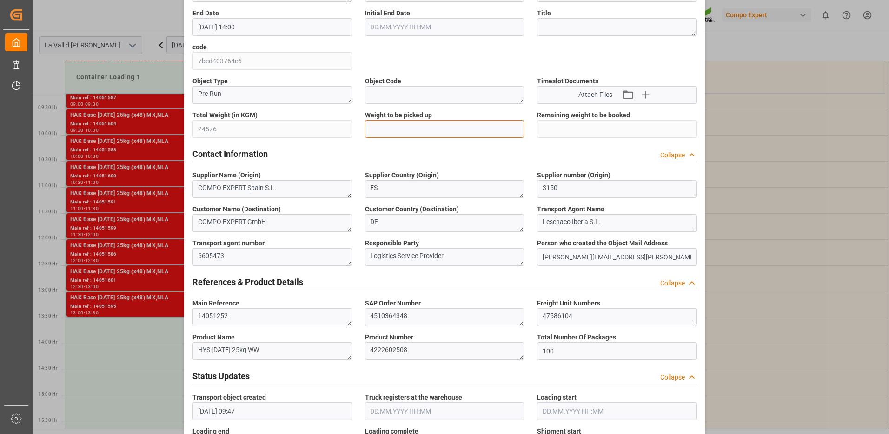
click at [387, 129] on input "text" at bounding box center [445, 129] width 160 height 18
type input "24576"
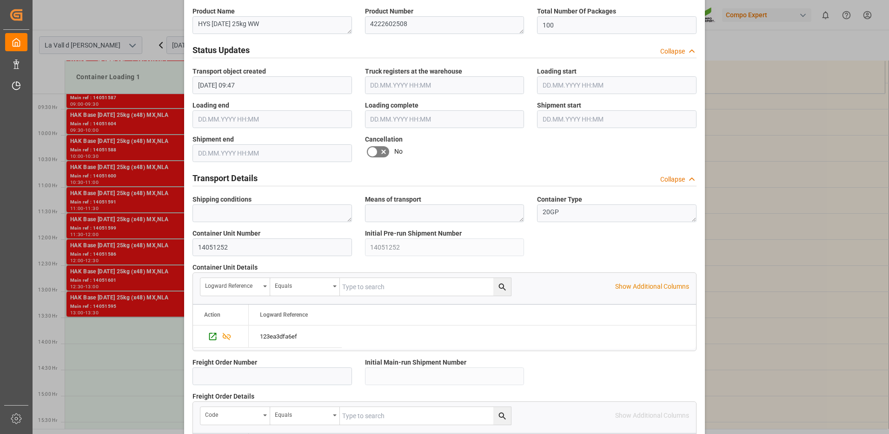
scroll to position [793, 0]
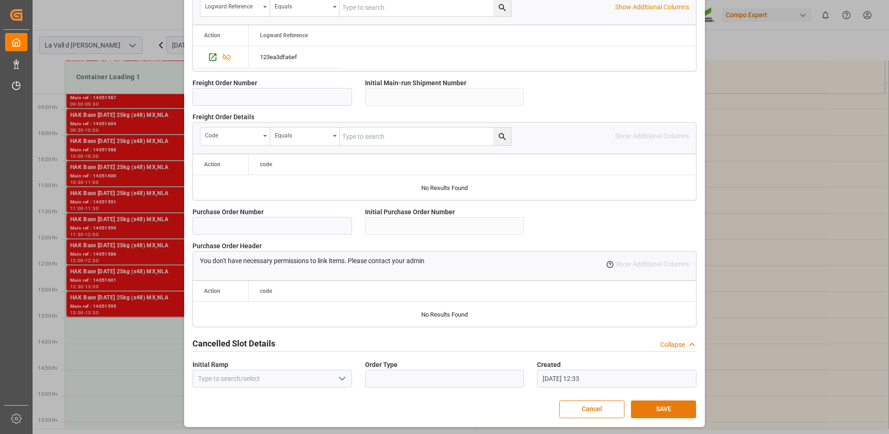
click at [672, 407] on button "SAVE" at bounding box center [663, 409] width 65 height 18
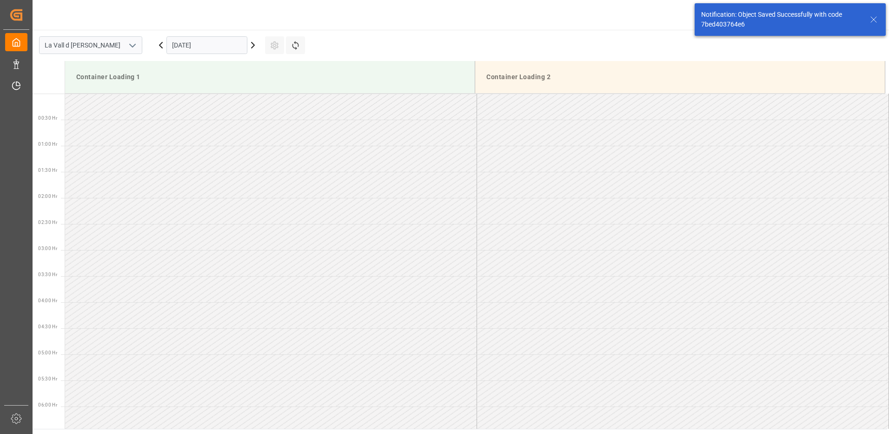
scroll to position [619, 0]
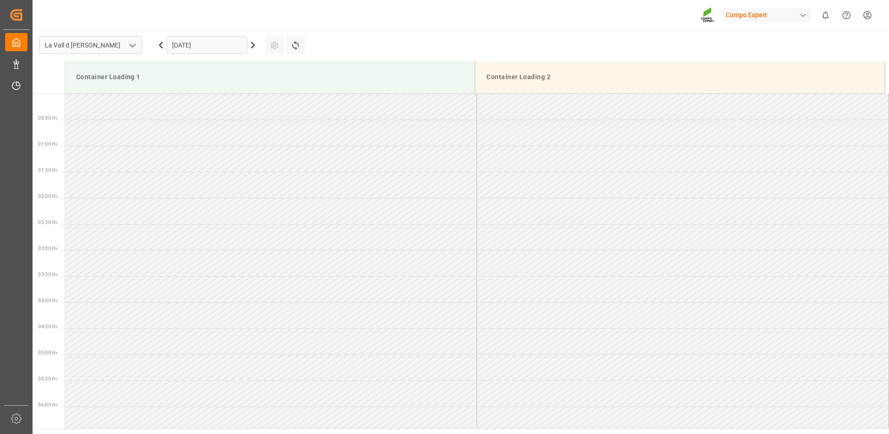
scroll to position [619, 0]
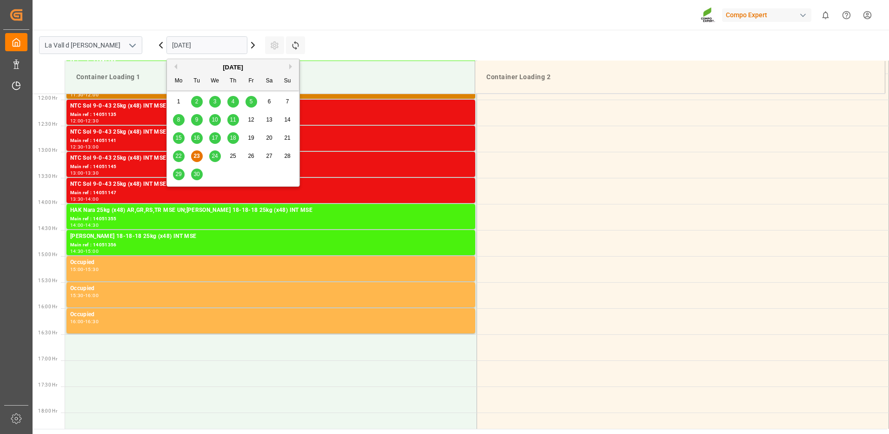
click at [182, 48] on input "[DATE]" at bounding box center [207, 45] width 81 height 18
click at [289, 67] on button "Next Month" at bounding box center [292, 67] width 6 height 6
click at [216, 118] on span "8" at bounding box center [215, 119] width 3 height 7
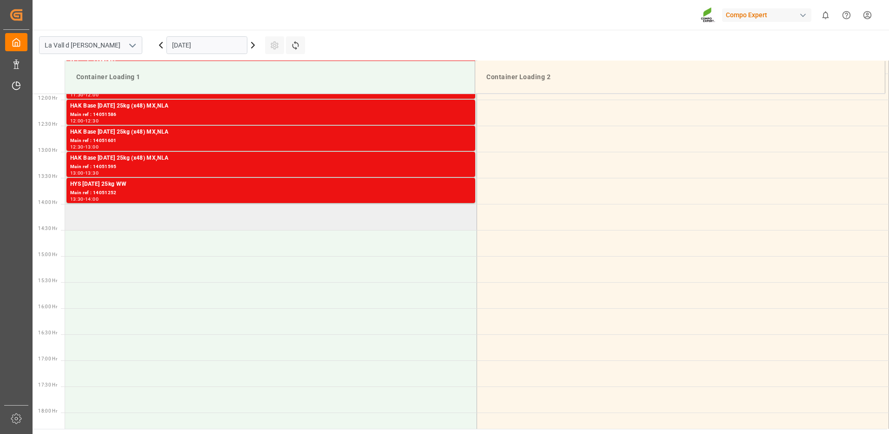
click at [238, 222] on td at bounding box center [271, 217] width 412 height 26
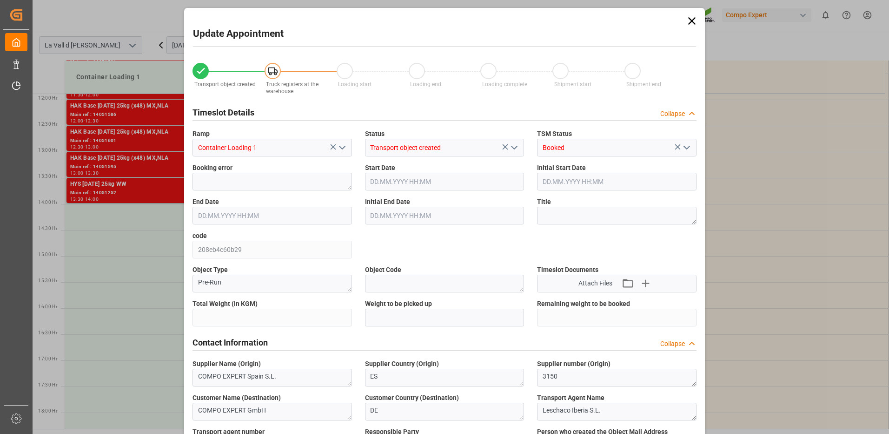
type input "24576"
type input "100"
type input "[DATE] 14:00"
type input "[DATE] 14:30"
type input "[DATE] 09:47"
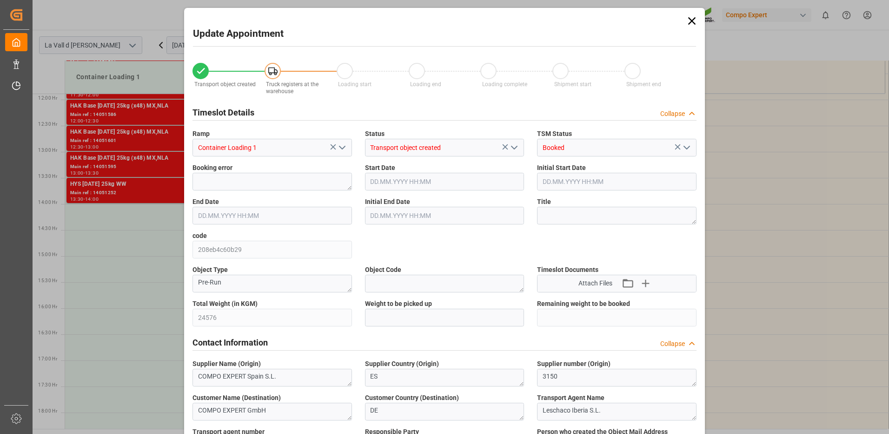
type input "[DATE] 12:52"
click at [693, 23] on icon at bounding box center [691, 20] width 7 height 7
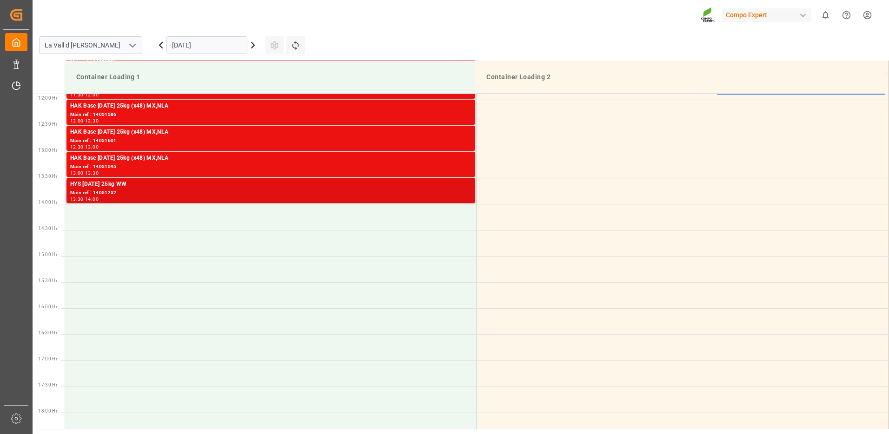
click at [419, 184] on div "HYS [DATE] 25kg WW" at bounding box center [270, 184] width 401 height 9
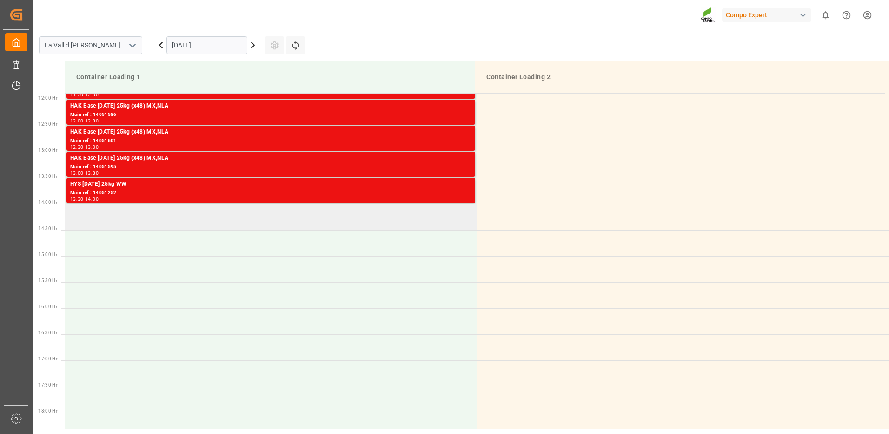
click at [260, 214] on td at bounding box center [271, 217] width 412 height 26
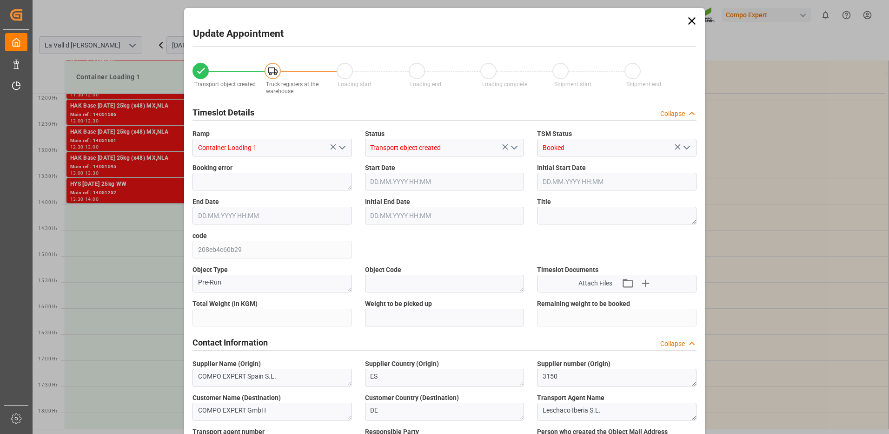
type input "24576"
type input "100"
type input "[DATE] 14:00"
type input "[DATE] 14:30"
type input "[DATE] 09:47"
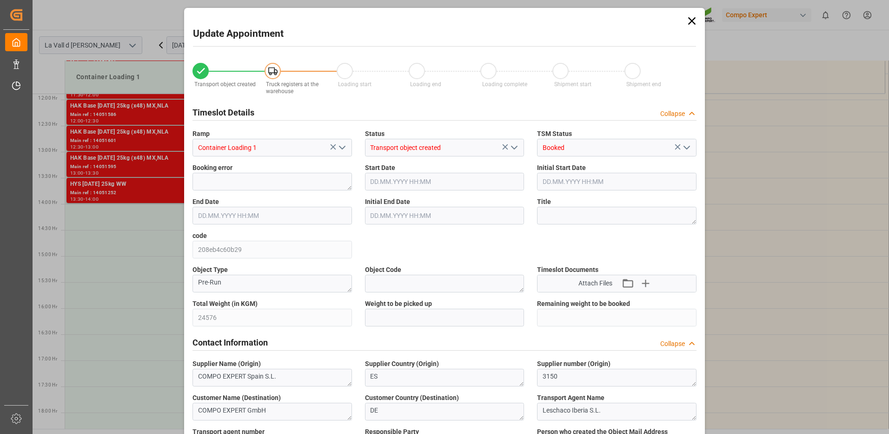
type input "[DATE] 12:52"
click at [692, 20] on icon at bounding box center [692, 20] width 13 height 13
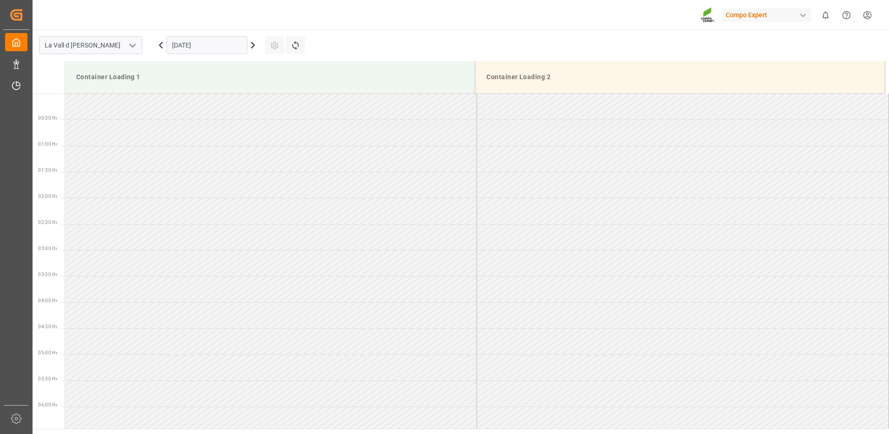
scroll to position [619, 0]
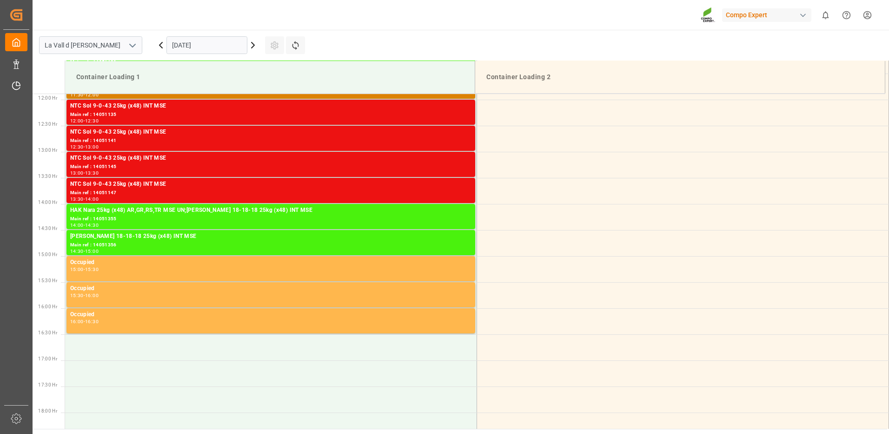
click at [183, 44] on input "[DATE]" at bounding box center [207, 45] width 81 height 18
click at [255, 47] on icon at bounding box center [252, 45] width 11 height 11
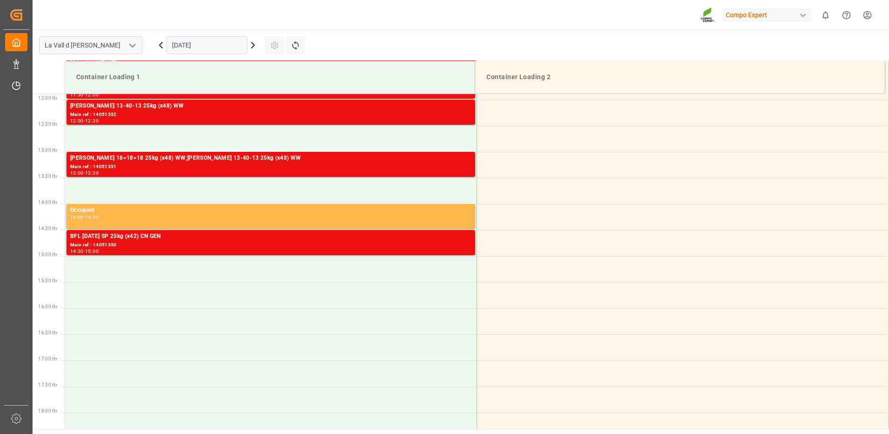
click at [234, 43] on input "[DATE]" at bounding box center [207, 45] width 81 height 18
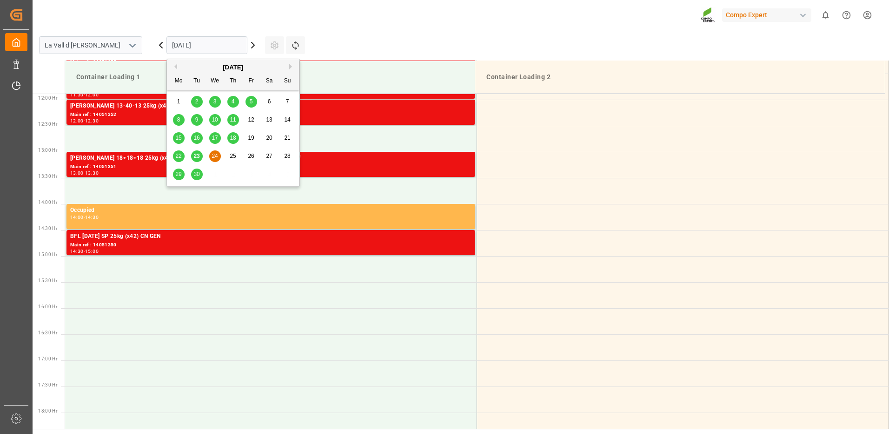
click at [288, 67] on div "[DATE]" at bounding box center [233, 67] width 132 height 9
click at [289, 67] on div "[DATE]" at bounding box center [233, 67] width 132 height 9
click at [294, 65] on button "Next Month" at bounding box center [292, 67] width 6 height 6
click at [216, 118] on div "8" at bounding box center [215, 119] width 12 height 11
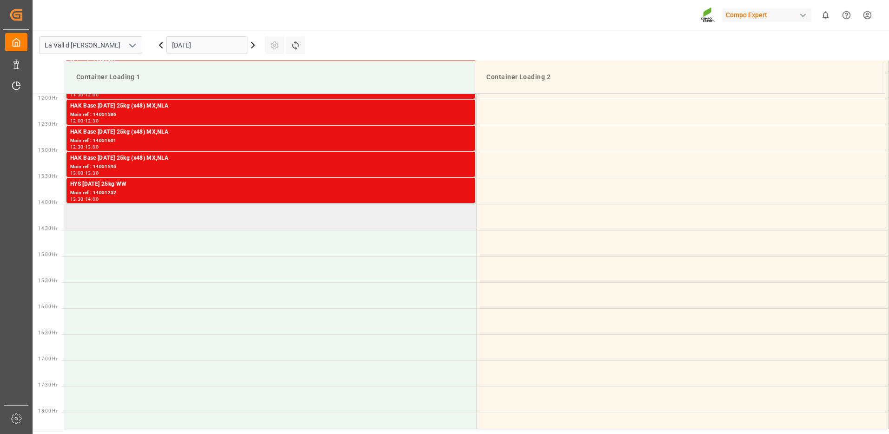
click at [169, 215] on td at bounding box center [271, 217] width 412 height 26
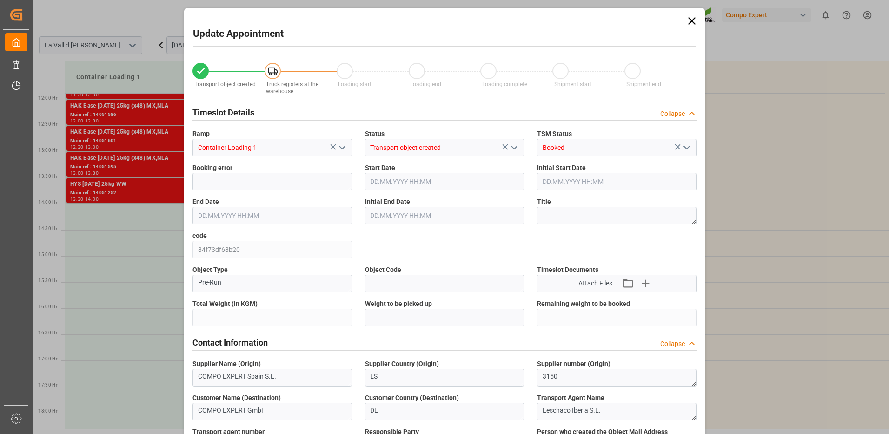
type input "24576"
type input "100"
type input "[DATE] 14:00"
type input "[DATE] 14:30"
type input "[DATE] 09:47"
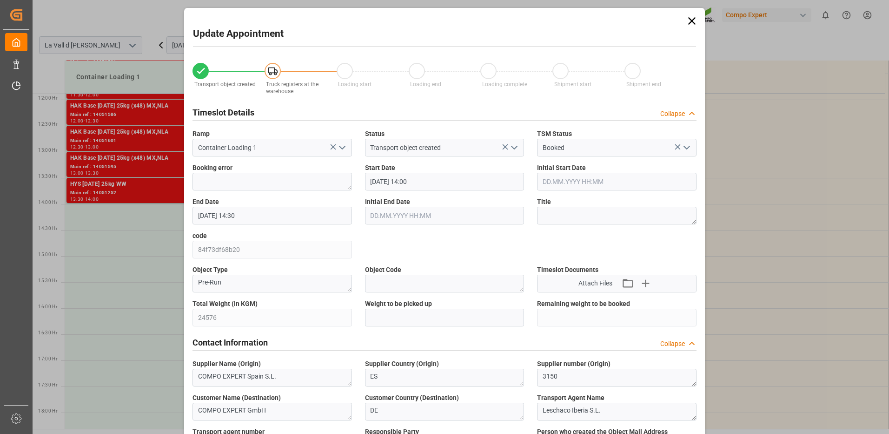
type input "[DATE] 12:54"
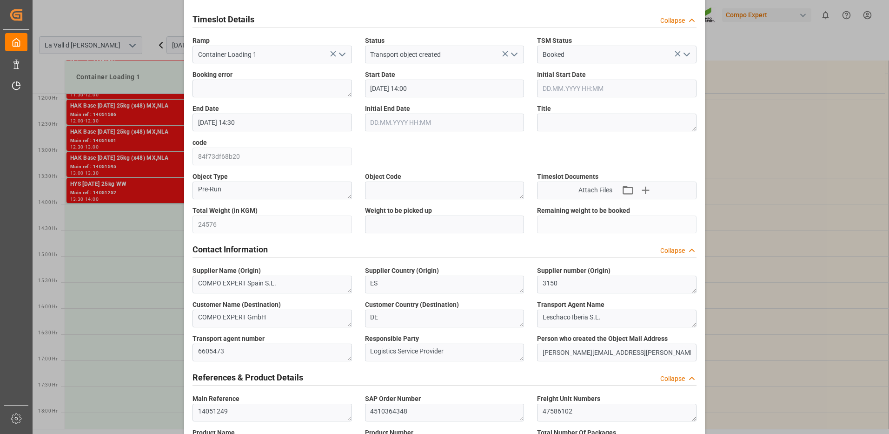
scroll to position [140, 0]
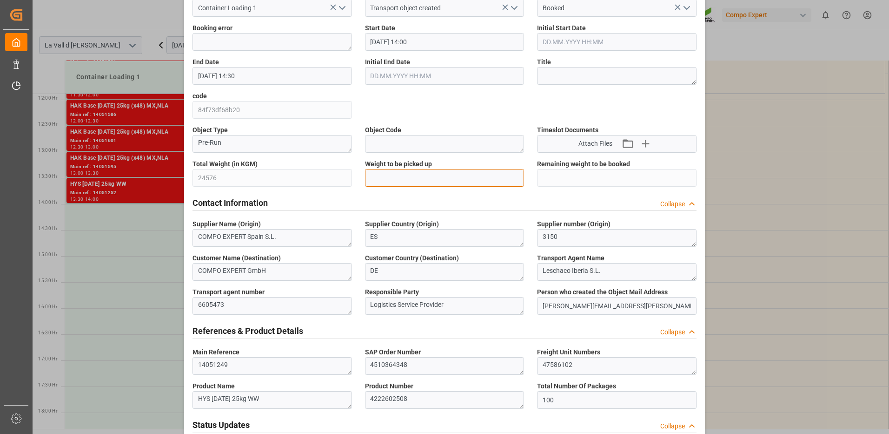
click at [406, 176] on input "text" at bounding box center [445, 178] width 160 height 18
type input "24576"
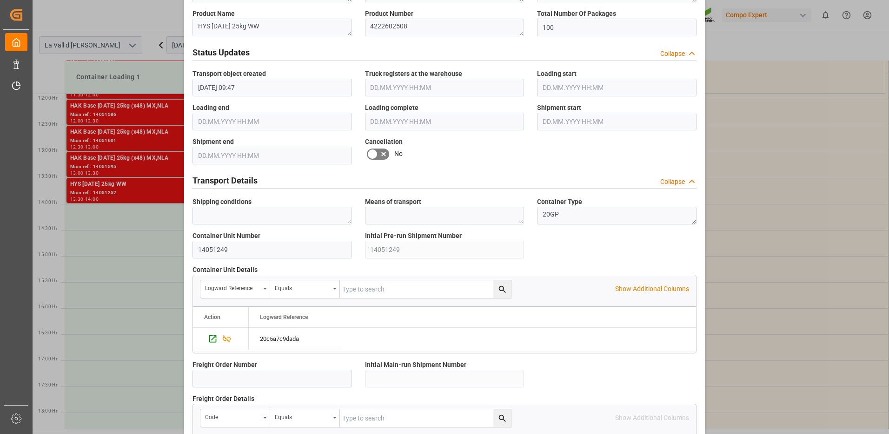
scroll to position [793, 0]
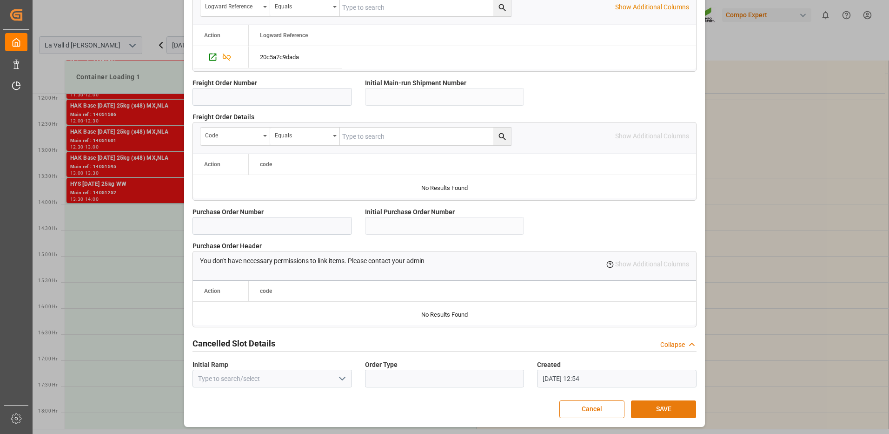
click at [651, 407] on button "SAVE" at bounding box center [663, 409] width 65 height 18
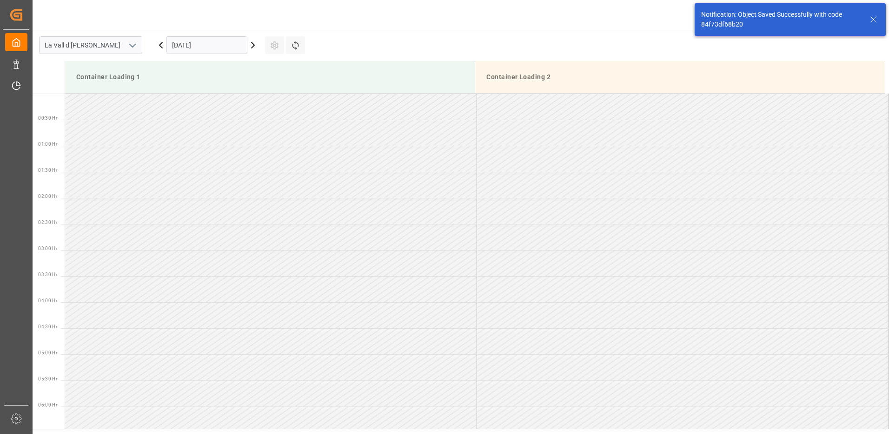
scroll to position [671, 0]
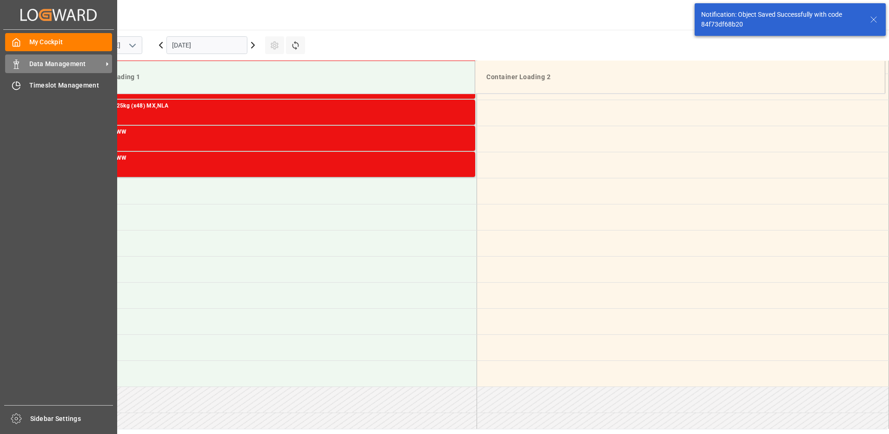
click at [23, 62] on div "Data Management Data Management" at bounding box center [58, 63] width 107 height 18
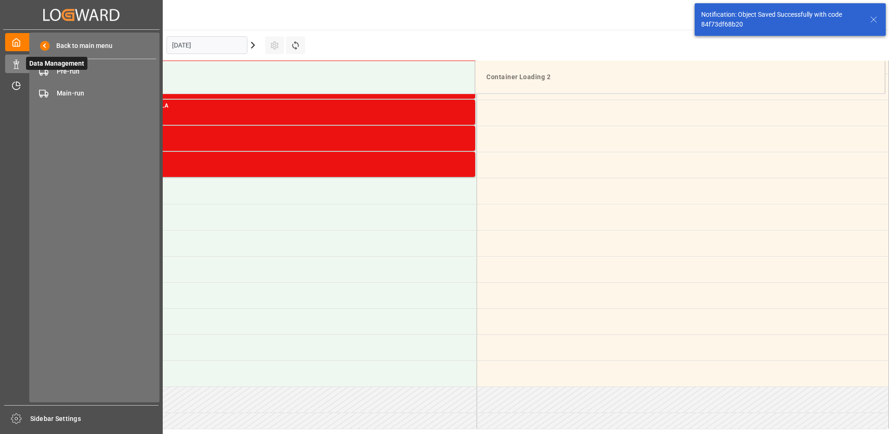
click at [56, 68] on span "Data Management" at bounding box center [56, 63] width 61 height 13
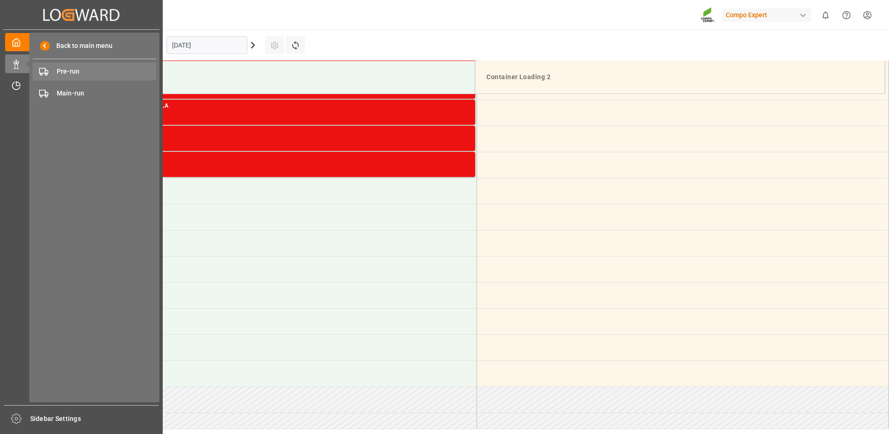
click at [57, 71] on span "Pre-run" at bounding box center [107, 72] width 100 height 10
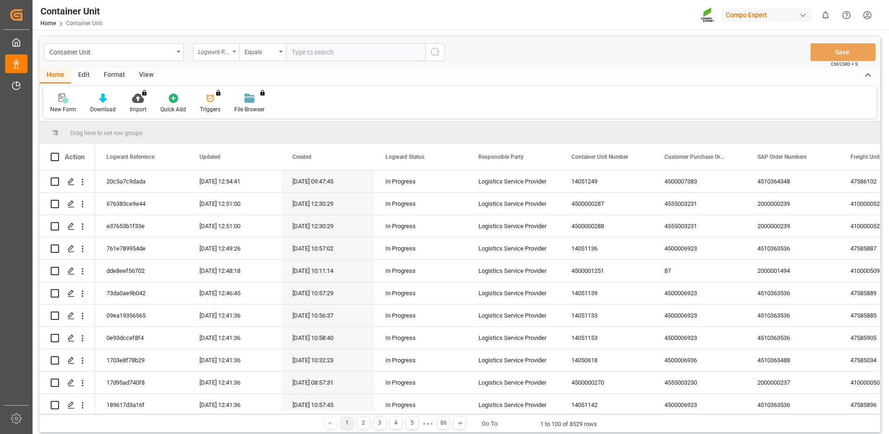
click at [231, 55] on div "Logward Reference" at bounding box center [216, 52] width 47 height 18
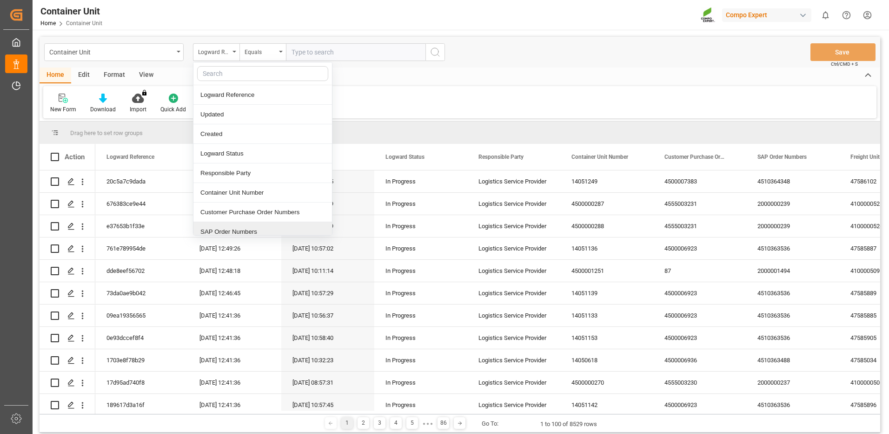
drag, startPoint x: 229, startPoint y: 234, endPoint x: 250, endPoint y: 205, distance: 35.4
click at [230, 234] on div "SAP Order Numbers" at bounding box center [262, 232] width 139 height 20
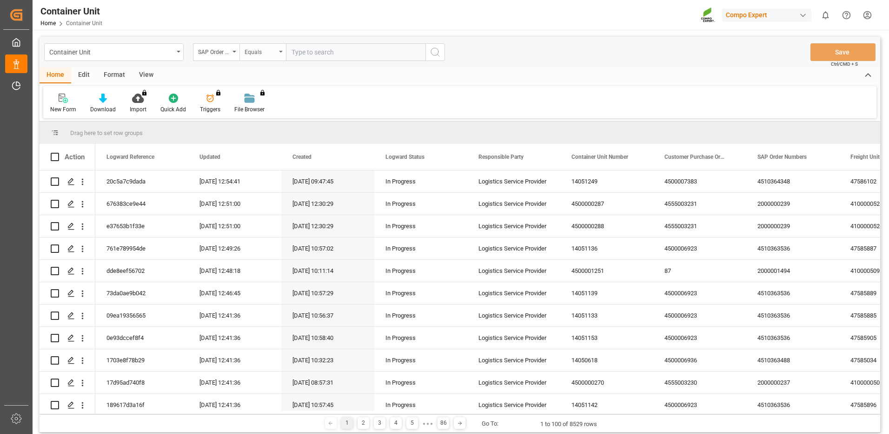
click at [267, 51] on div "Equals" at bounding box center [261, 51] width 32 height 11
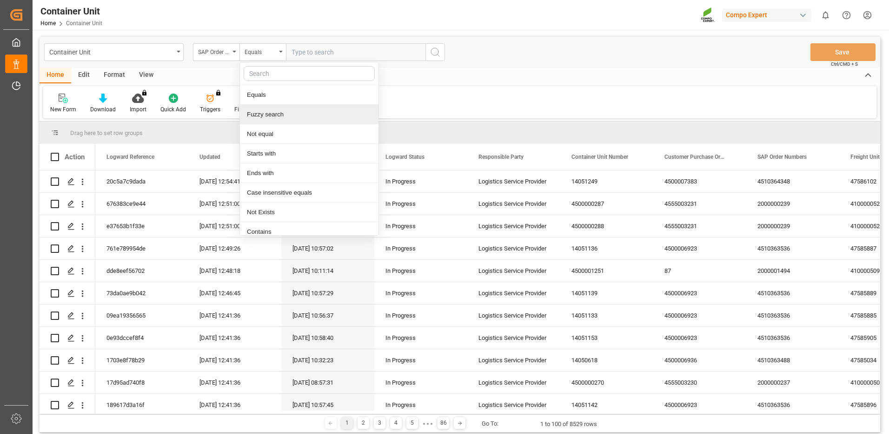
click at [257, 115] on div "Fuzzy search" at bounding box center [309, 115] width 139 height 20
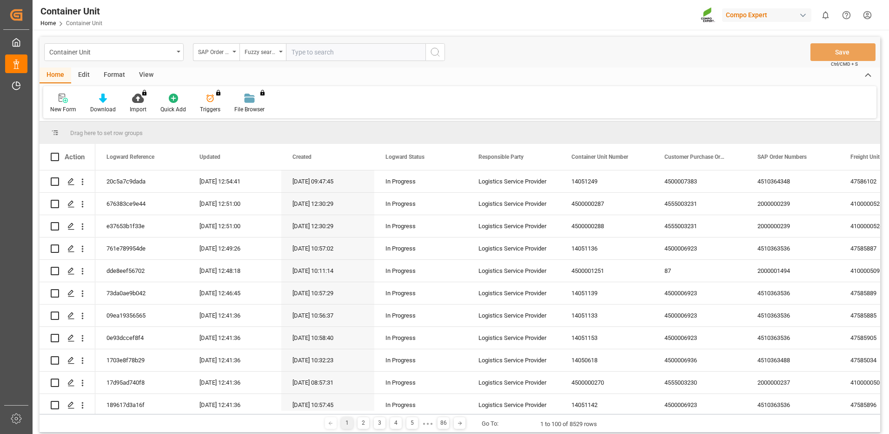
click at [325, 54] on input "text" at bounding box center [356, 52] width 140 height 18
paste input "4510364348"
type input "4510364348"
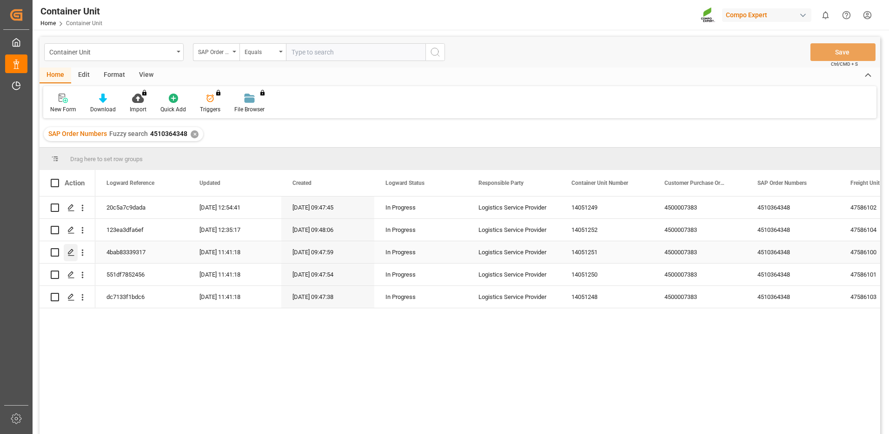
click at [69, 249] on icon "Press SPACE to select this row." at bounding box center [70, 251] width 7 height 7
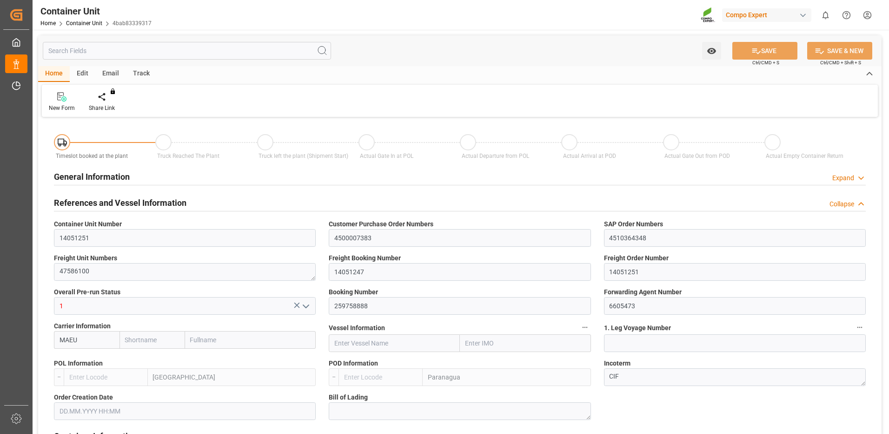
type input "MAEU"
type input "ESVLC"
type input "BRPNG"
type input "10"
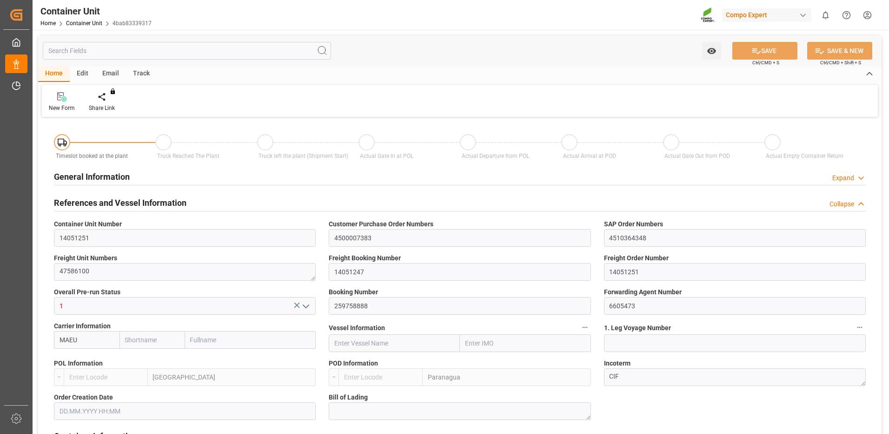
type input "0"
type input "10"
type input "0"
type input "100"
type input "24576"
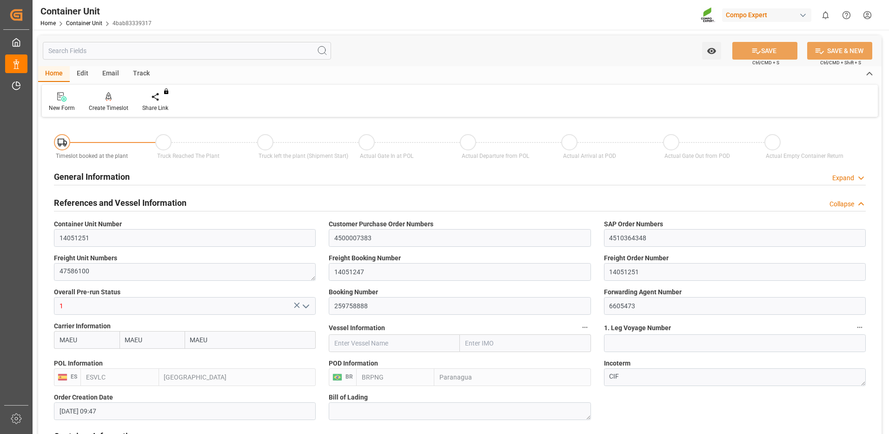
type input "[DATE] 09:47"
type input "[DATE]"
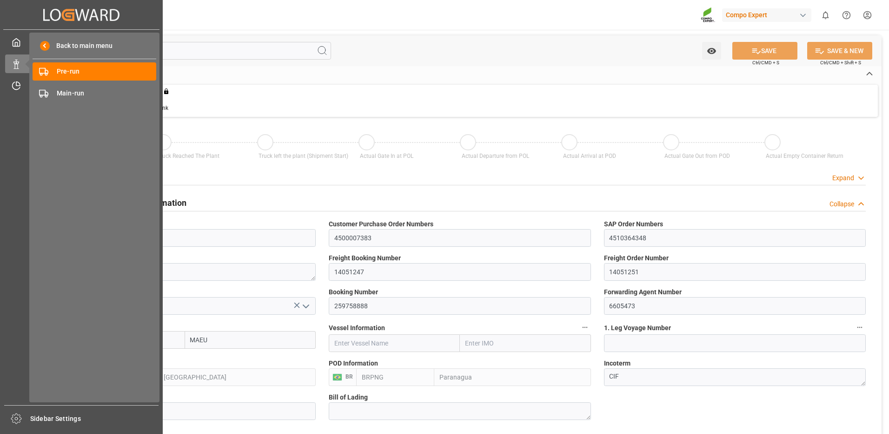
scroll to position [47, 0]
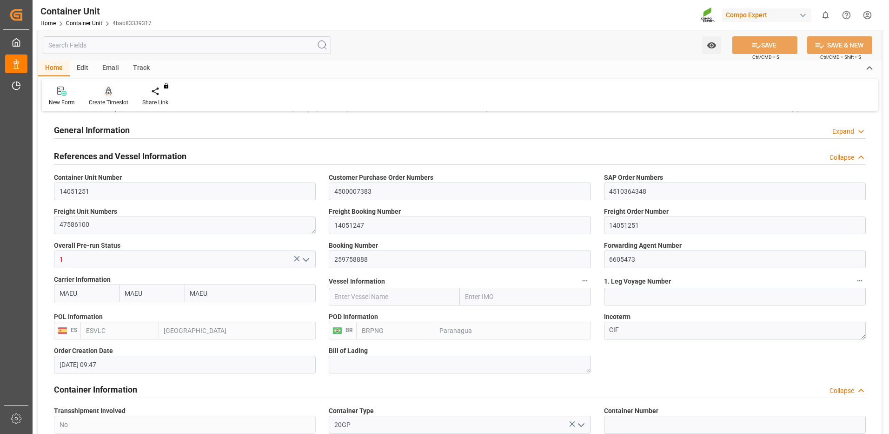
click at [117, 102] on div "Create Timeslot" at bounding box center [109, 102] width 40 height 8
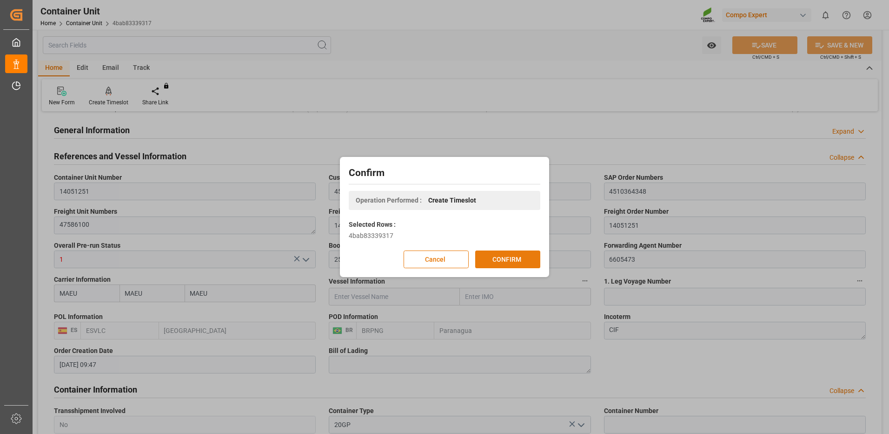
click at [510, 256] on button "CONFIRM" at bounding box center [507, 259] width 65 height 18
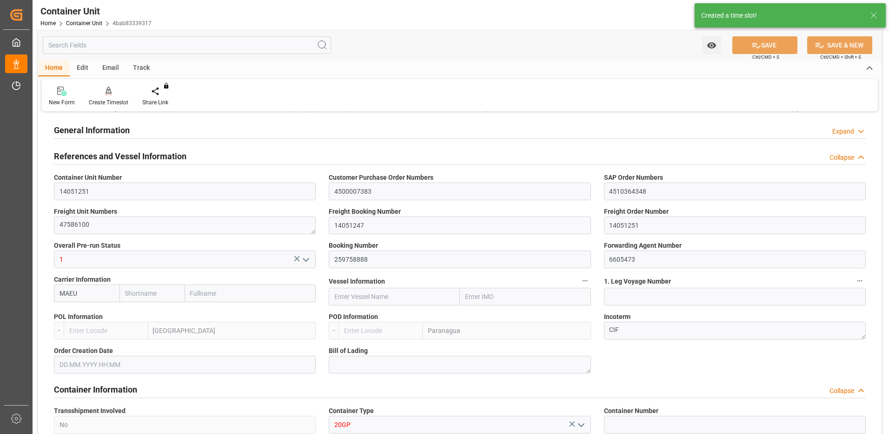
type input "MAEU"
type input "ESVLC"
type input "BRPNG"
type input "10"
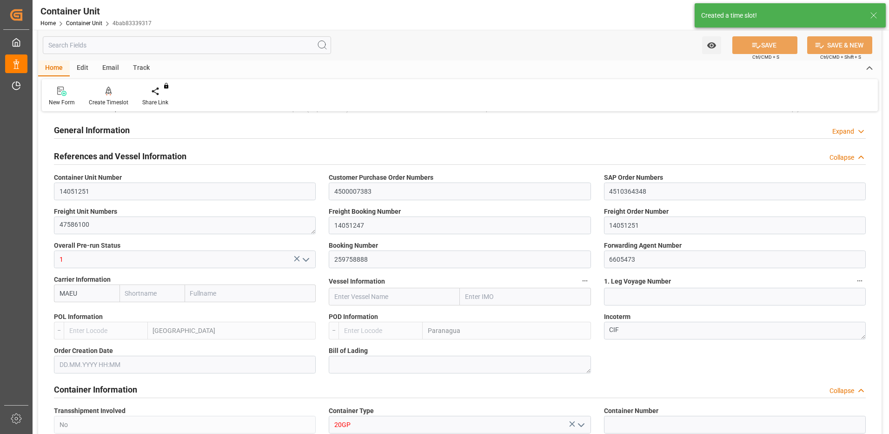
type input "0"
type input "10"
type input "0"
type input "100"
type input "24576"
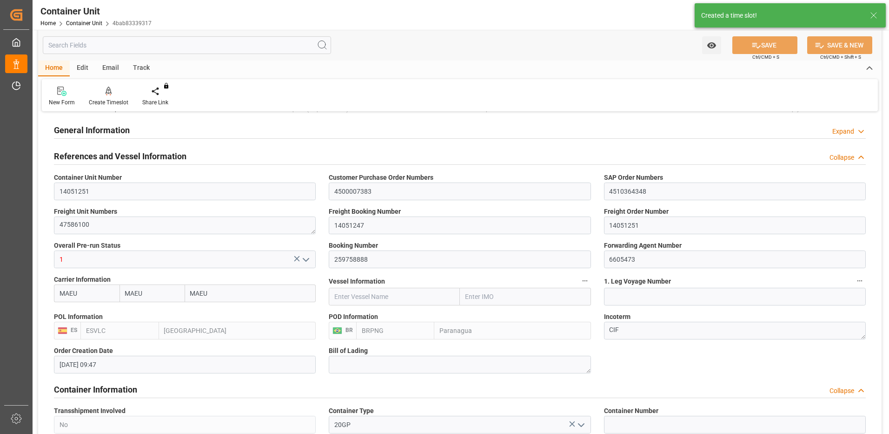
type input "[DATE] 09:47"
type input "[DATE]"
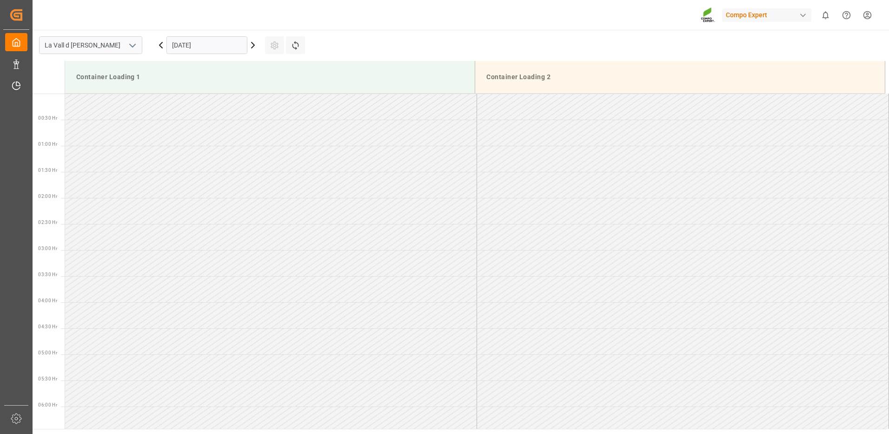
scroll to position [619, 0]
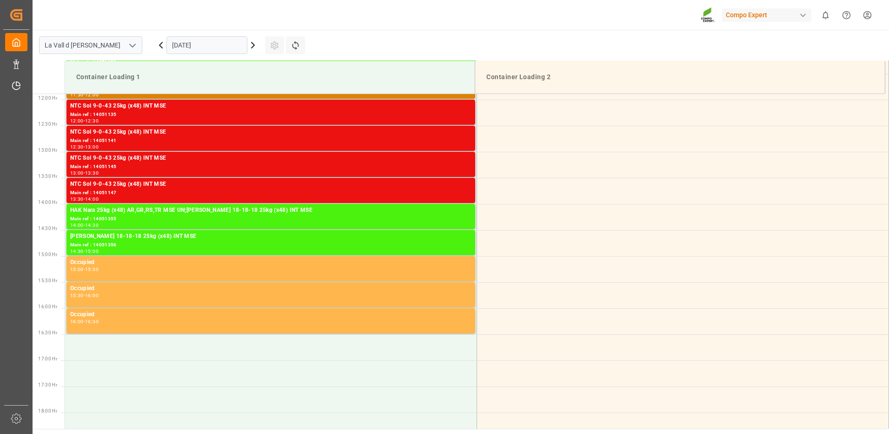
click at [218, 47] on input "[DATE]" at bounding box center [207, 45] width 81 height 18
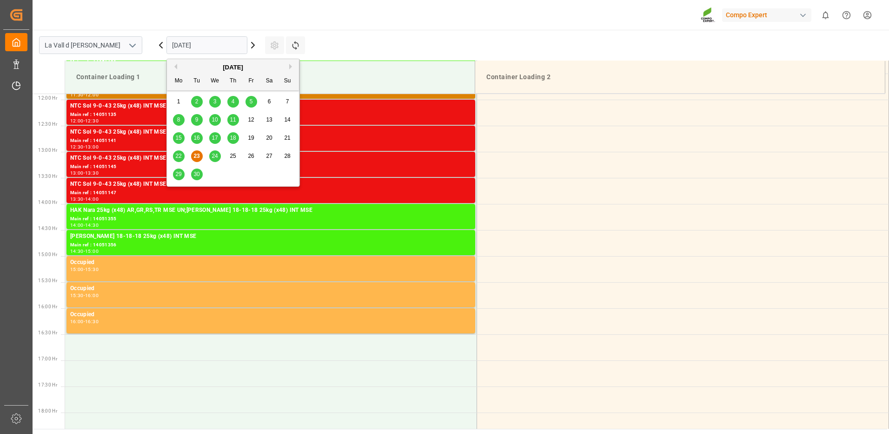
click at [292, 66] on button "Next Month" at bounding box center [292, 67] width 6 height 6
click at [214, 119] on span "8" at bounding box center [215, 119] width 3 height 7
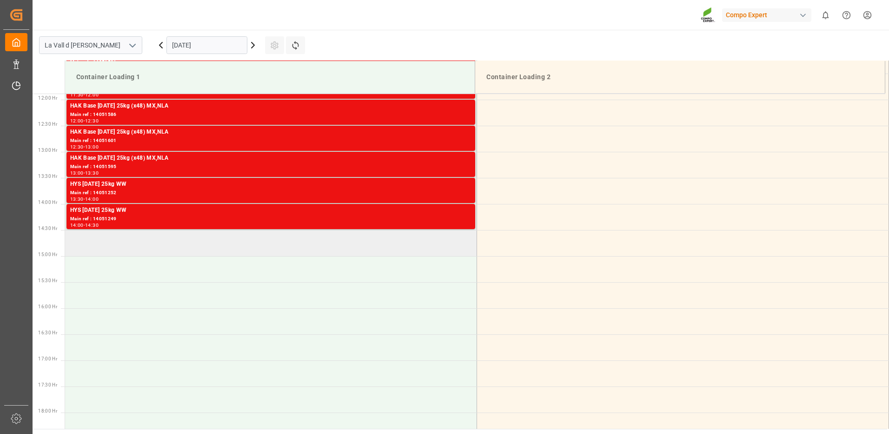
click at [199, 252] on td at bounding box center [271, 243] width 412 height 26
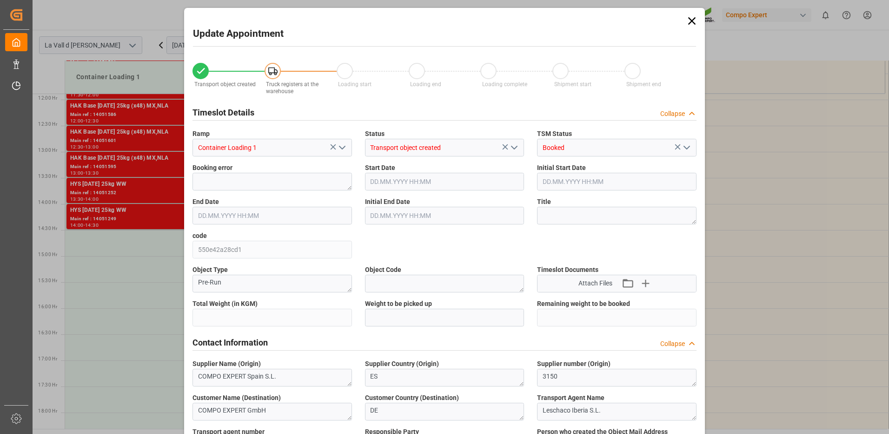
type input "24576"
type input "100"
type input "[DATE] 14:30"
type input "[DATE] 15:00"
type input "[DATE] 09:47"
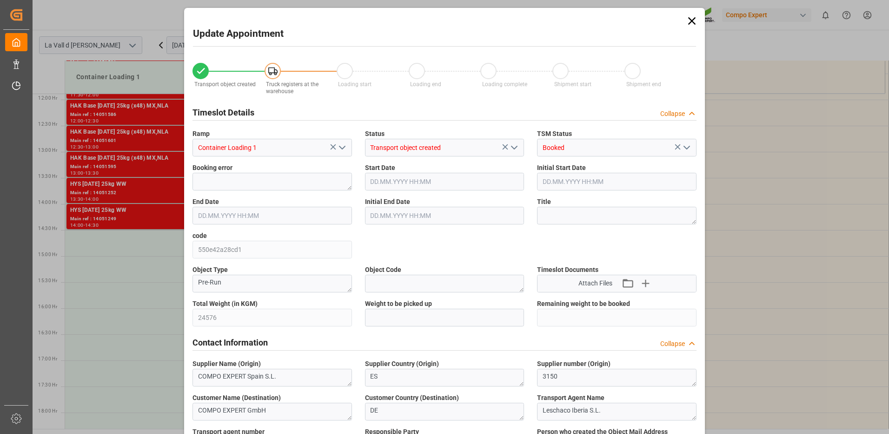
type input "[DATE] 12:55"
click at [420, 313] on input "text" at bounding box center [445, 317] width 160 height 18
type input "24576"
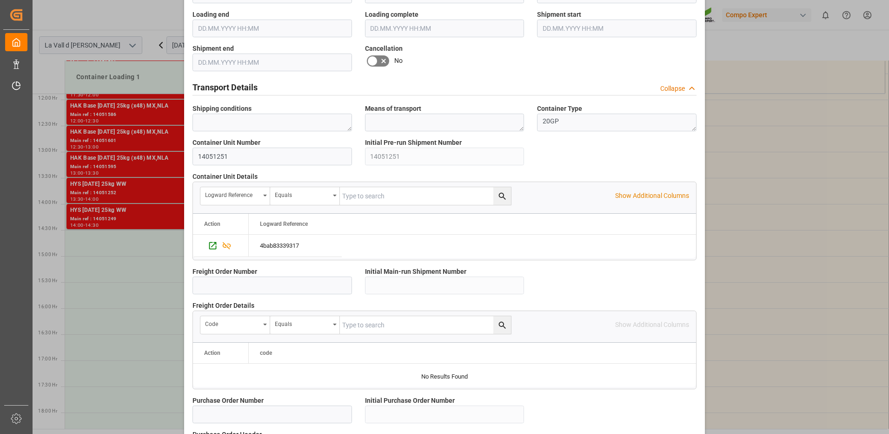
scroll to position [793, 0]
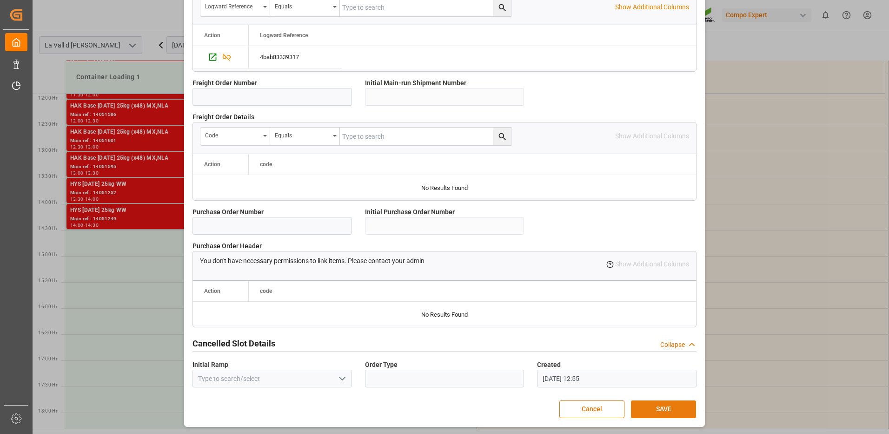
click at [655, 405] on button "SAVE" at bounding box center [663, 409] width 65 height 18
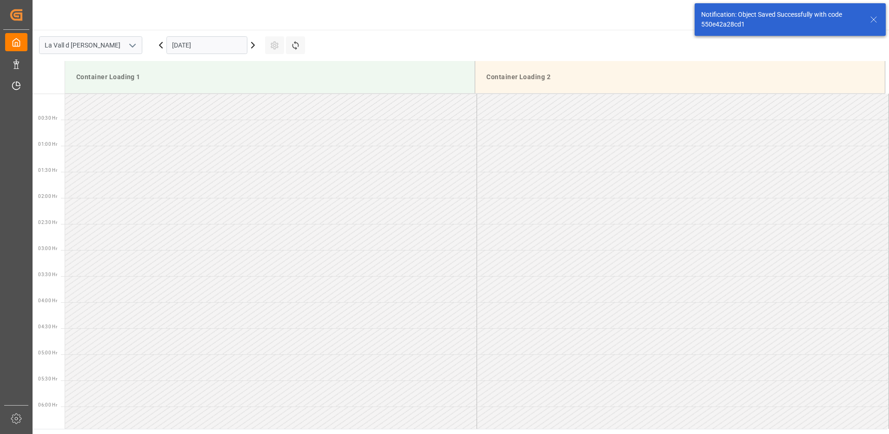
scroll to position [671, 0]
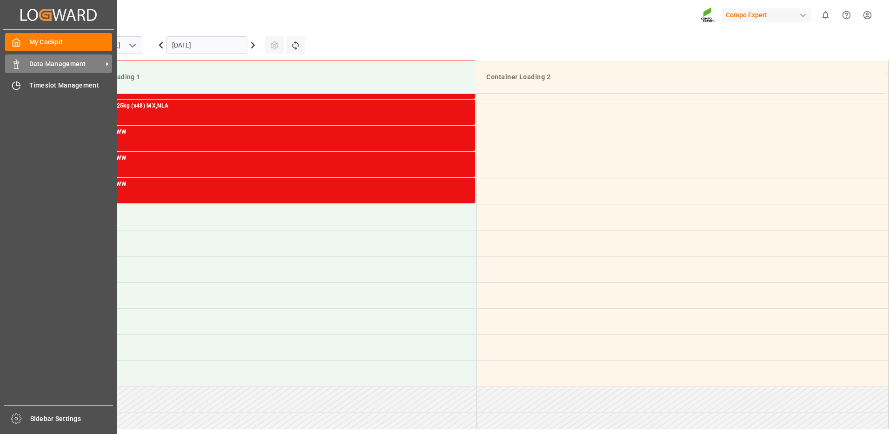
click at [18, 66] on icon at bounding box center [16, 64] width 9 height 9
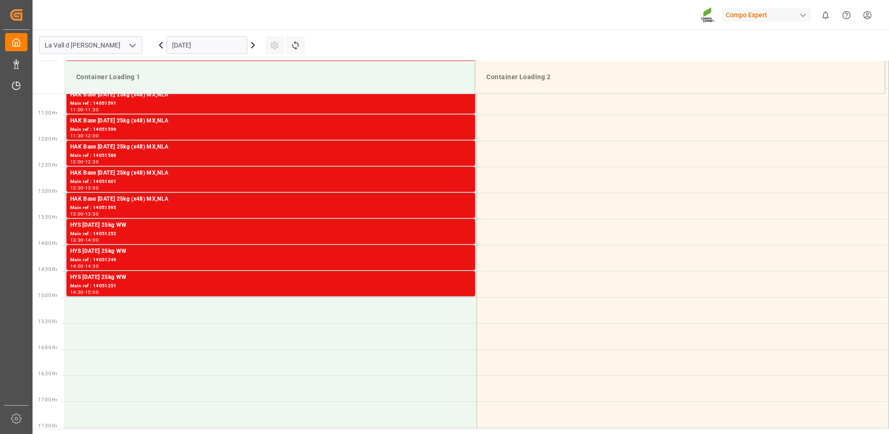
scroll to position [625, 0]
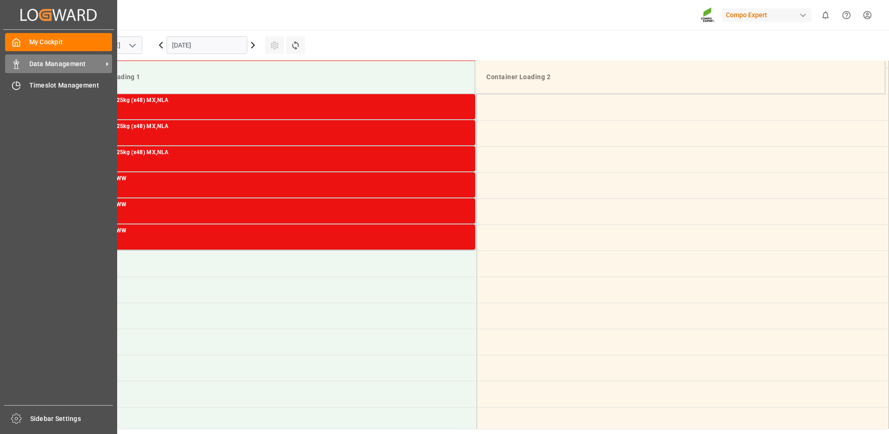
click at [26, 62] on div "Data Management Data Management" at bounding box center [58, 63] width 107 height 18
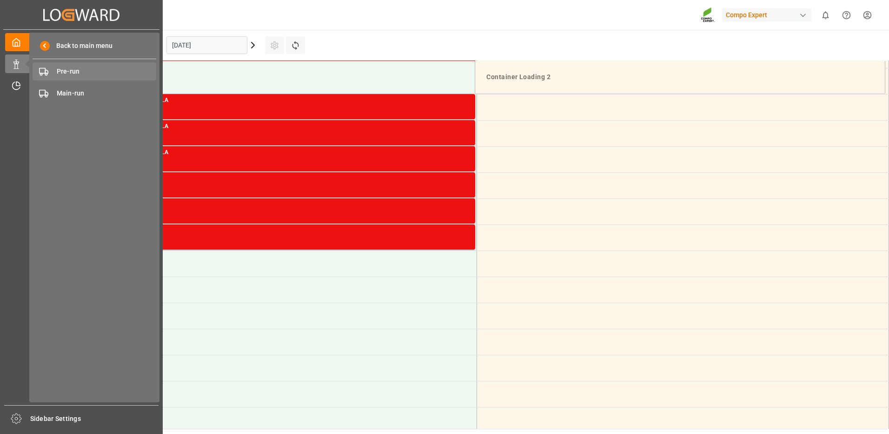
click at [76, 75] on span "Pre-run" at bounding box center [107, 72] width 100 height 10
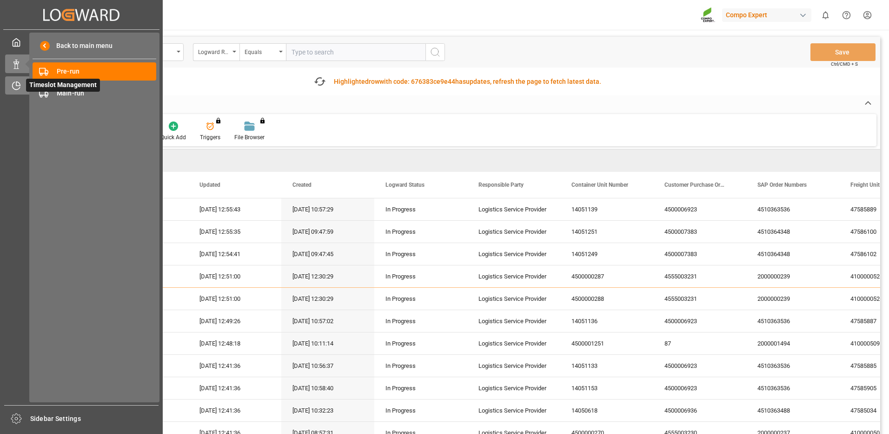
click at [17, 87] on icon at bounding box center [16, 85] width 9 height 9
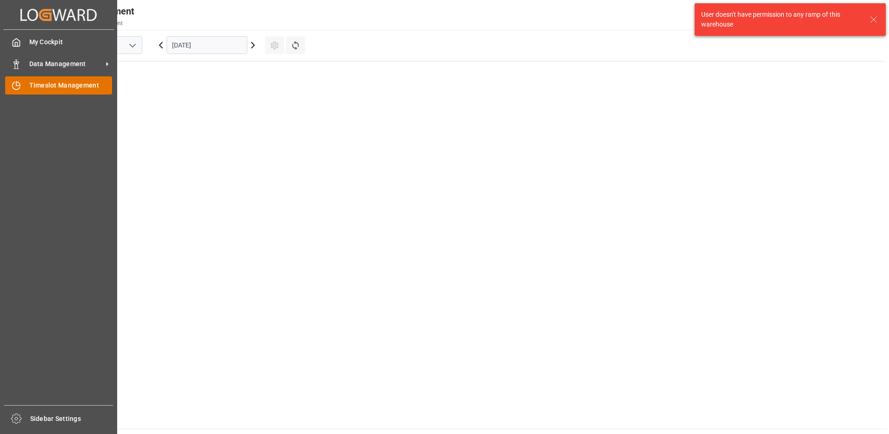
scroll to position [587, 0]
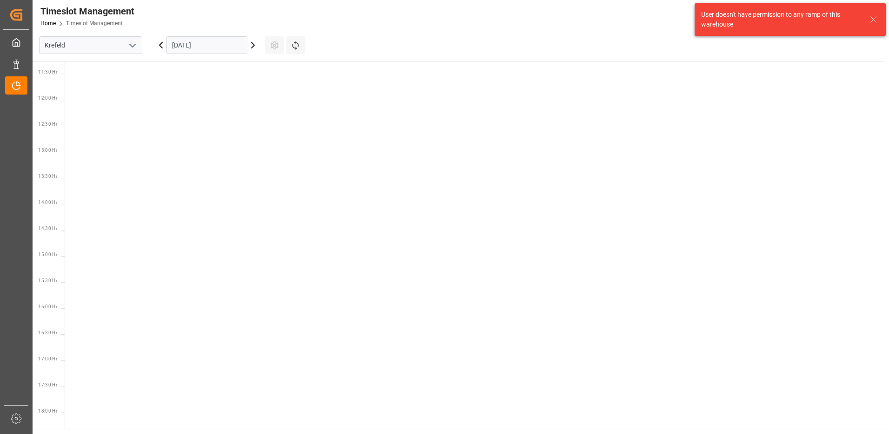
click at [188, 43] on input "[DATE]" at bounding box center [207, 45] width 81 height 18
click at [120, 54] on div "Krefeld" at bounding box center [91, 45] width 116 height 31
click at [120, 49] on input "Krefeld" at bounding box center [90, 45] width 103 height 18
click at [132, 47] on polyline "open menu" at bounding box center [133, 45] width 6 height 3
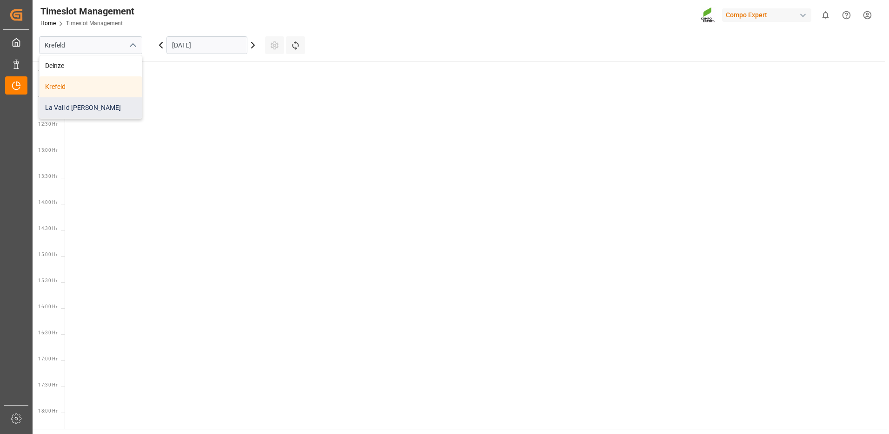
click at [92, 112] on div "La Vall d [PERSON_NAME]" at bounding box center [91, 107] width 102 height 21
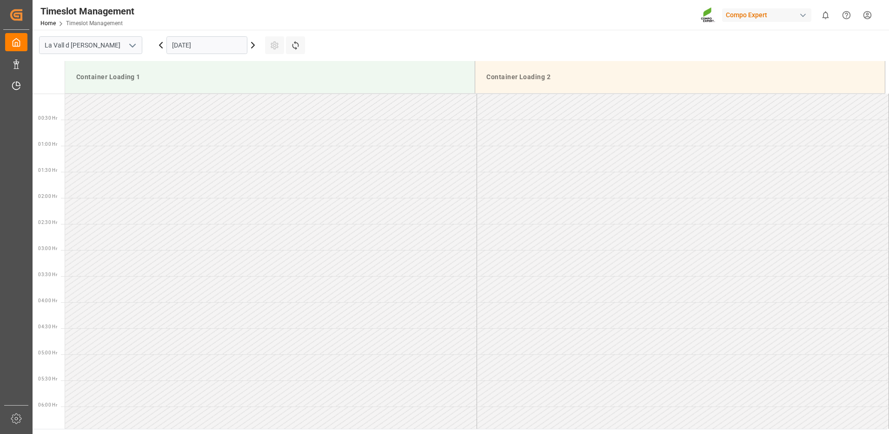
scroll to position [619, 0]
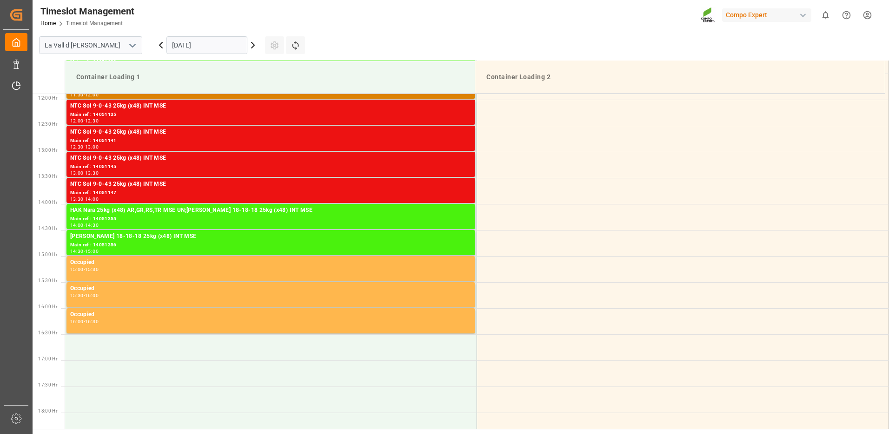
click at [214, 48] on input "[DATE]" at bounding box center [207, 45] width 81 height 18
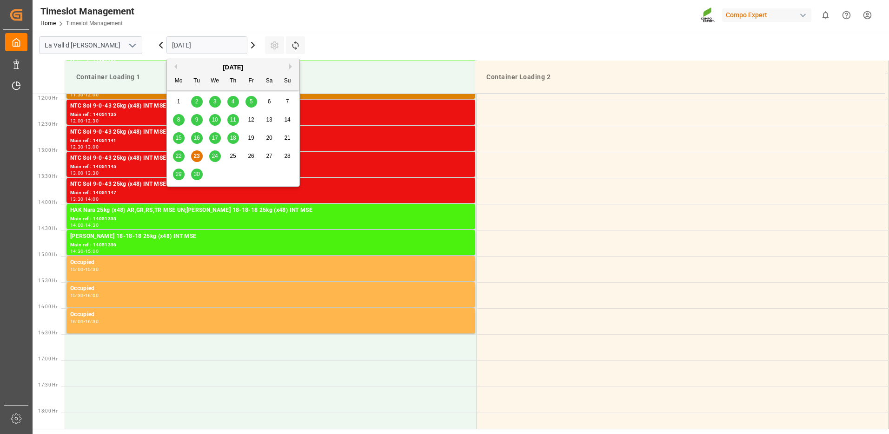
click at [291, 67] on button "Next Month" at bounding box center [292, 67] width 6 height 6
click at [212, 122] on div "8" at bounding box center [215, 119] width 12 height 11
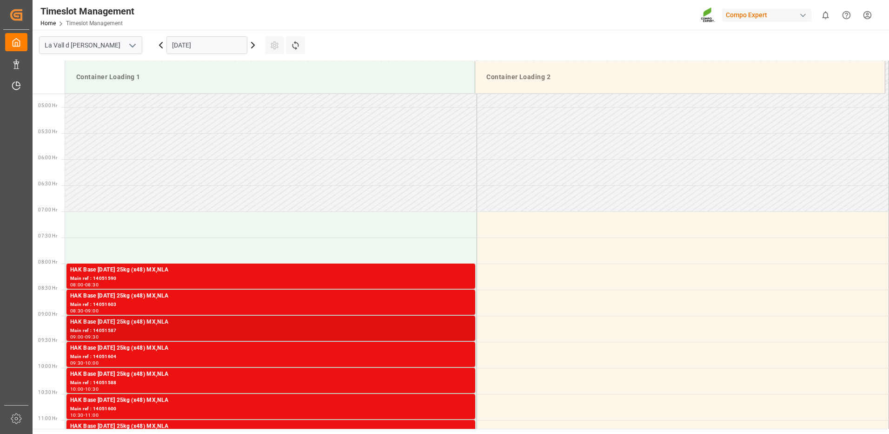
scroll to position [294, 0]
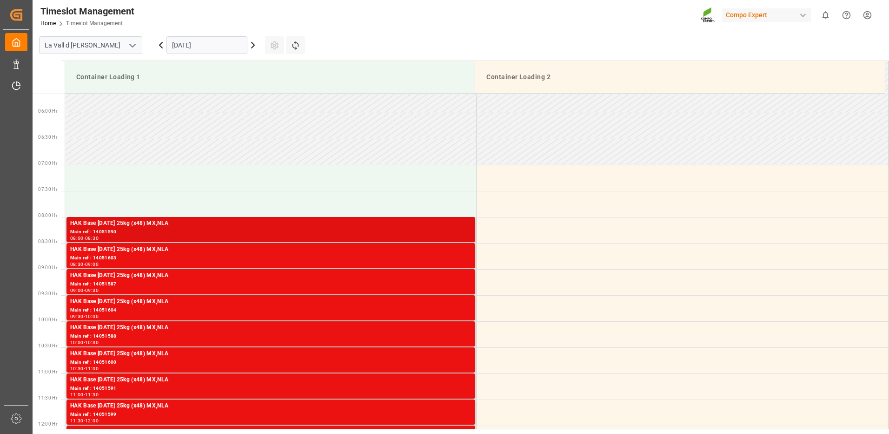
click at [394, 232] on div "Main ref : 14051590" at bounding box center [270, 232] width 401 height 8
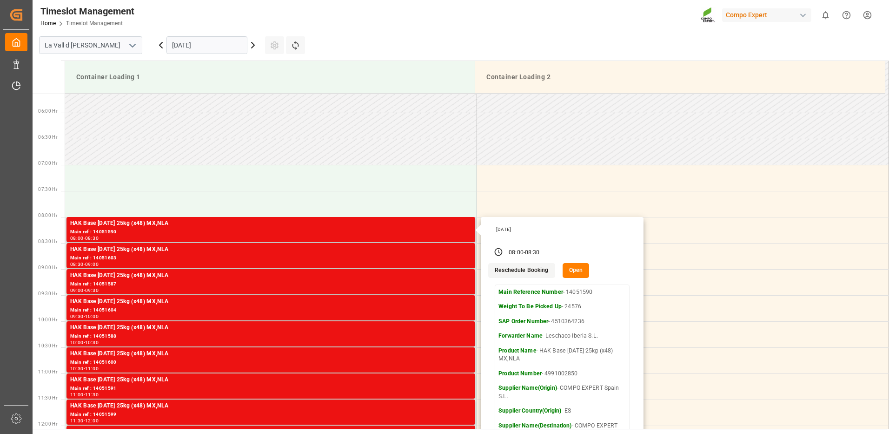
click at [572, 321] on p "SAP Order Number - 4510364236" at bounding box center [562, 321] width 127 height 8
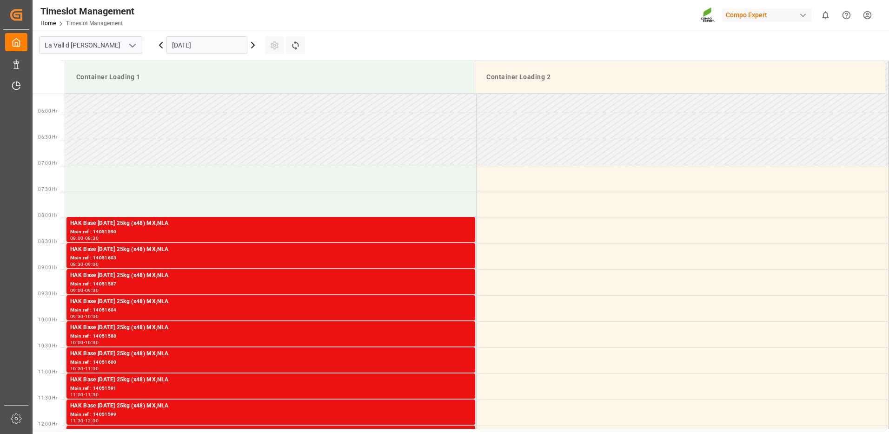
click at [572, 321] on td at bounding box center [683, 334] width 412 height 26
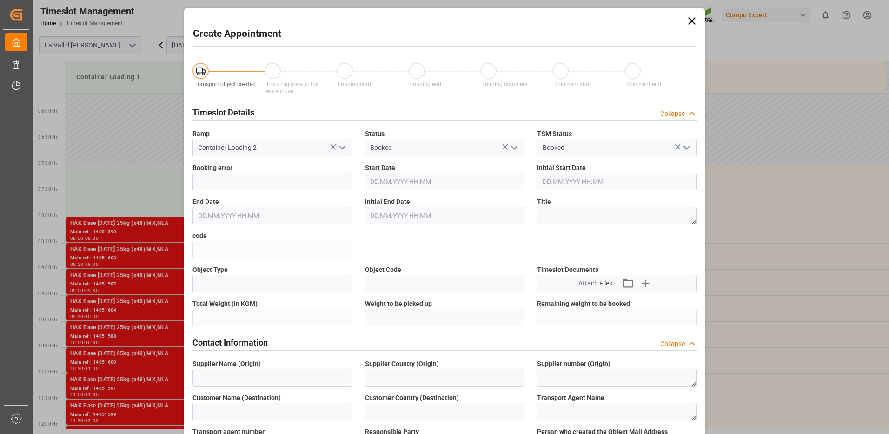
type input "[DATE] 10:00"
type input "[DATE] 10:30"
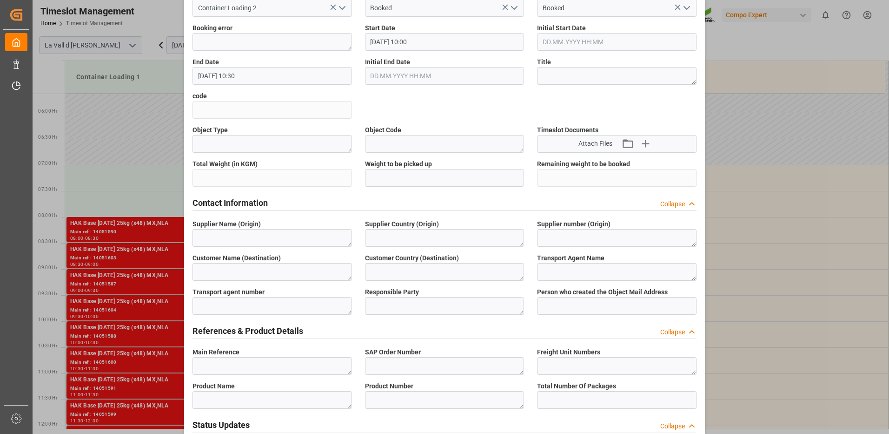
scroll to position [0, 0]
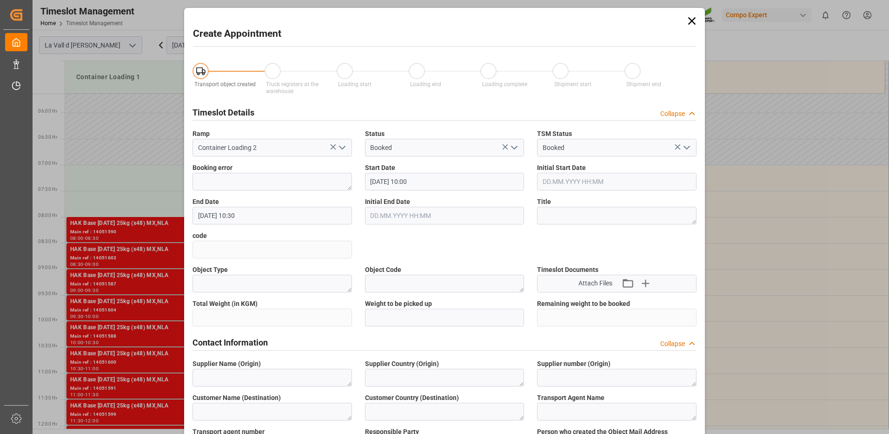
click at [694, 19] on icon at bounding box center [692, 20] width 13 height 13
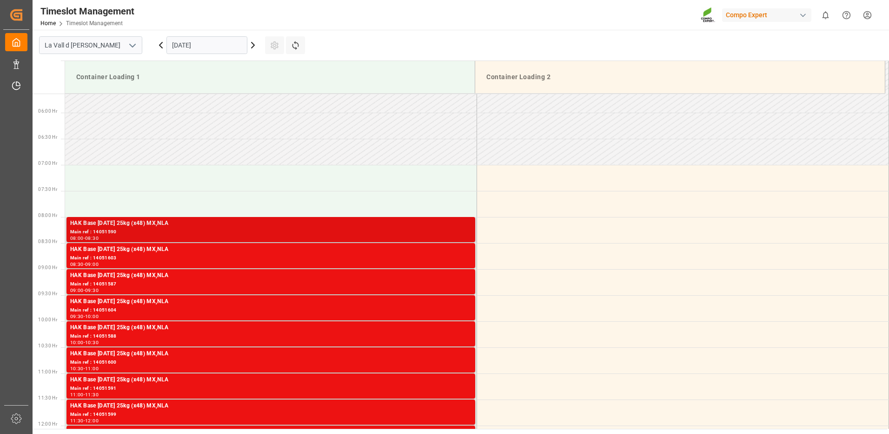
click at [343, 225] on div "HAK Base [DATE] 25kg (x48) MX,NLA" at bounding box center [270, 223] width 401 height 9
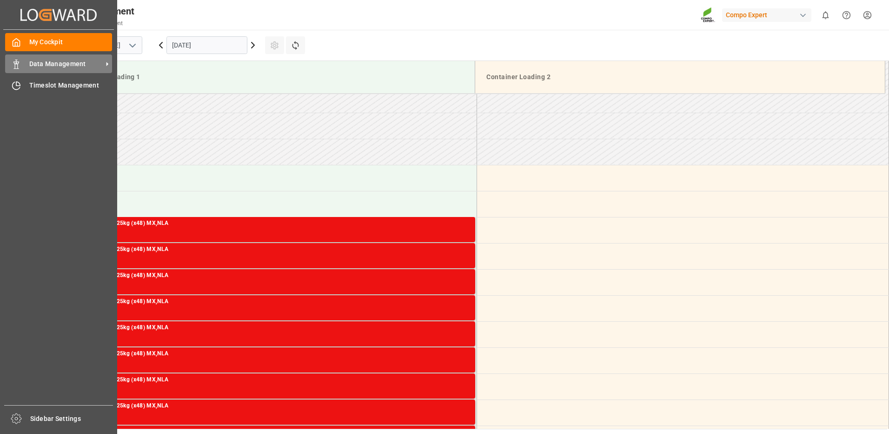
click at [24, 65] on div "Data Management Data Management" at bounding box center [58, 63] width 107 height 18
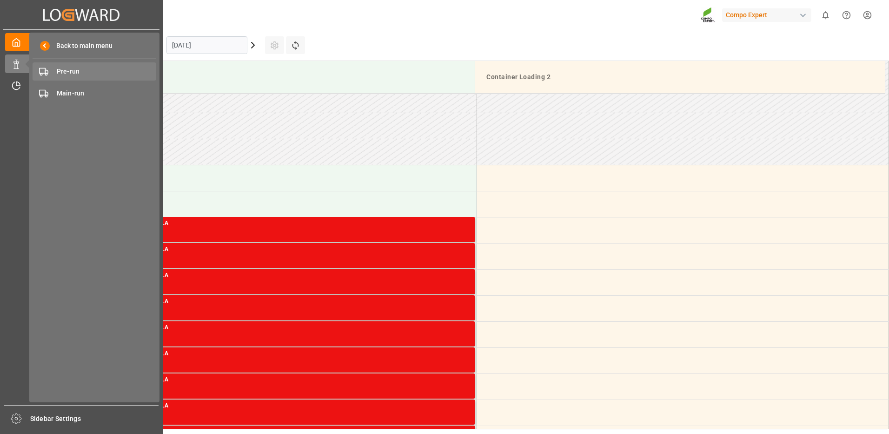
click at [65, 73] on span "Pre-run" at bounding box center [107, 72] width 100 height 10
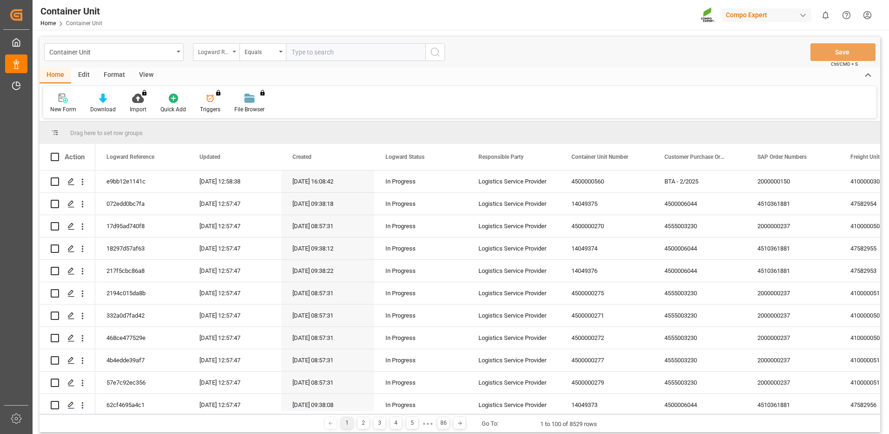
click at [202, 50] on div "Logward Reference" at bounding box center [214, 51] width 32 height 11
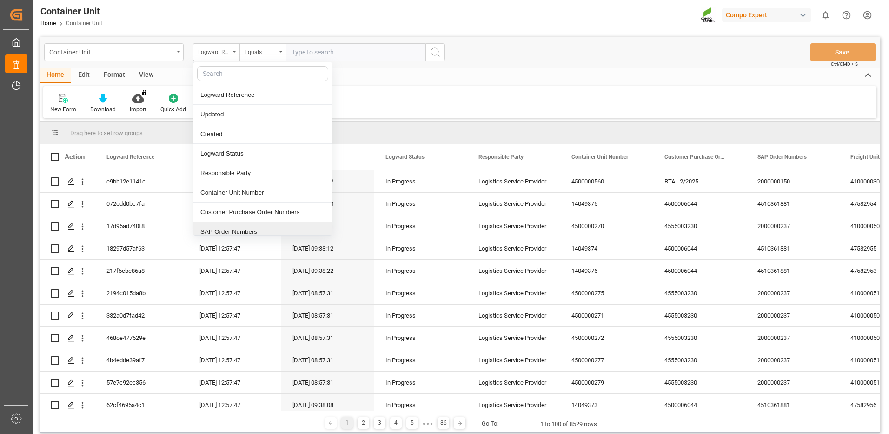
click at [231, 234] on div "SAP Order Numbers" at bounding box center [262, 232] width 139 height 20
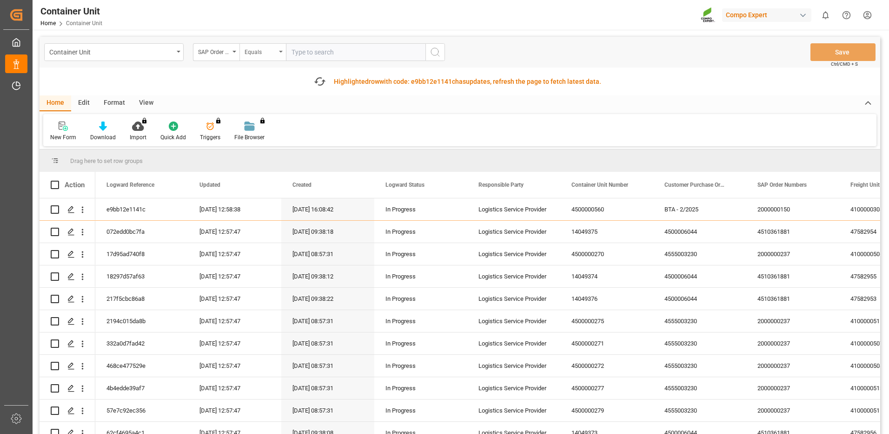
click at [261, 53] on div "Equals" at bounding box center [261, 51] width 32 height 11
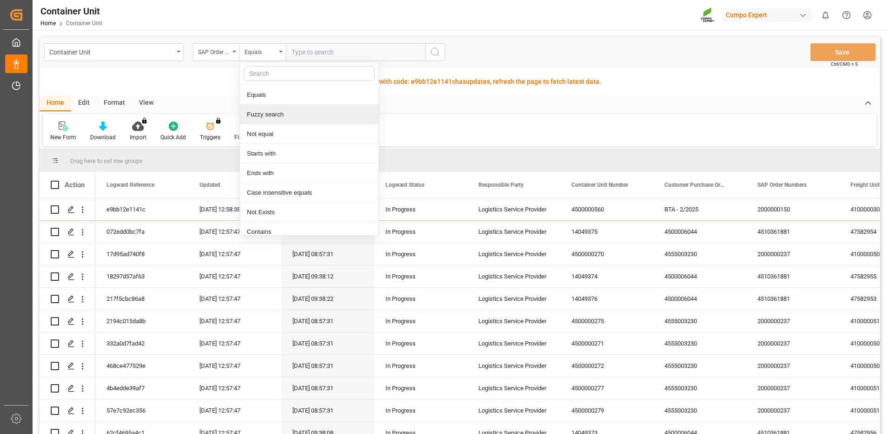
click at [265, 114] on div "Fuzzy search" at bounding box center [309, 115] width 139 height 20
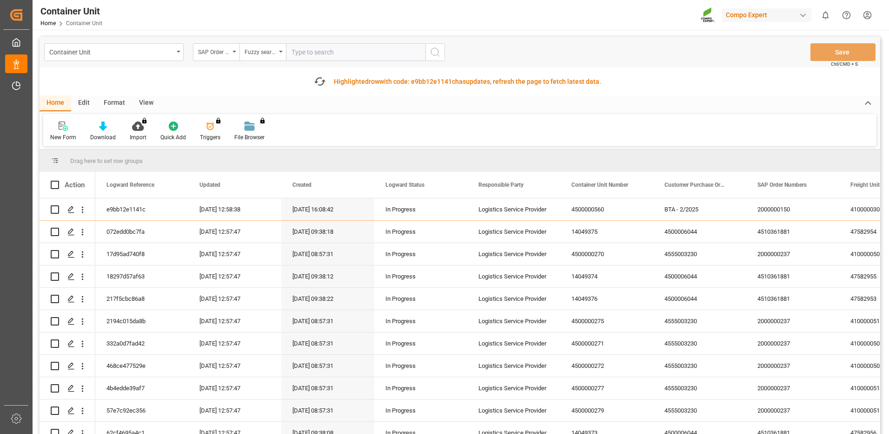
click at [339, 55] on input "text" at bounding box center [356, 52] width 140 height 18
paste input "4510364348"
type input "4510364348"
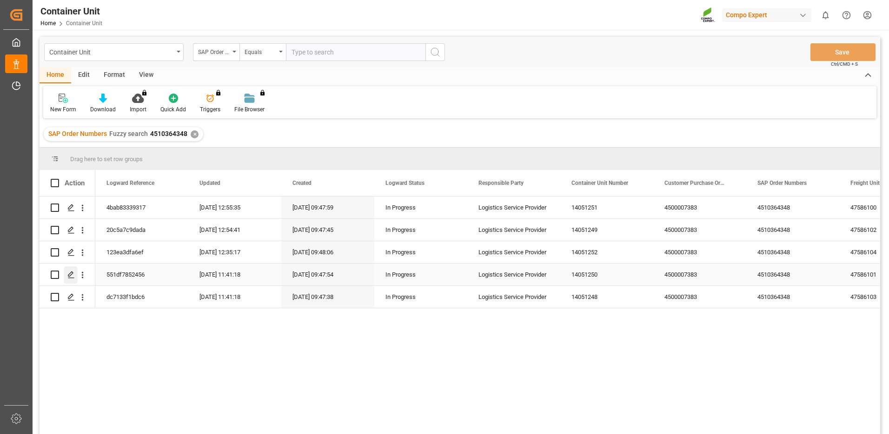
click at [69, 276] on polygon "Press SPACE to select this row." at bounding box center [70, 274] width 5 height 5
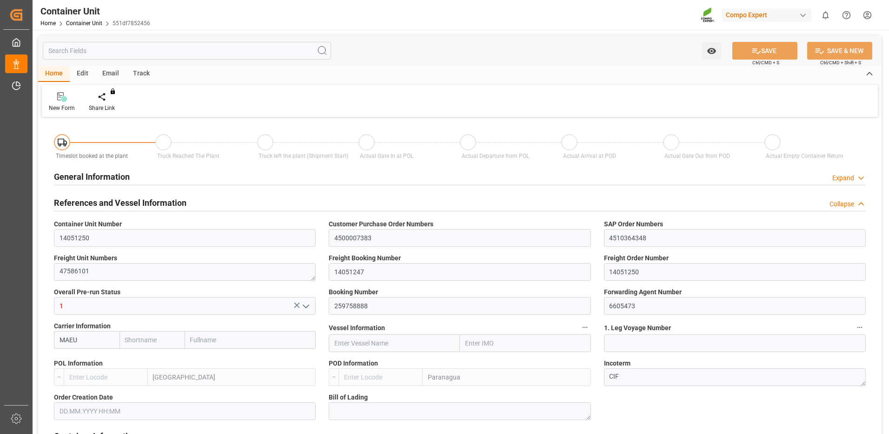
type input "MAEU"
type input "ESVLC"
type input "BRPNG"
type input "10"
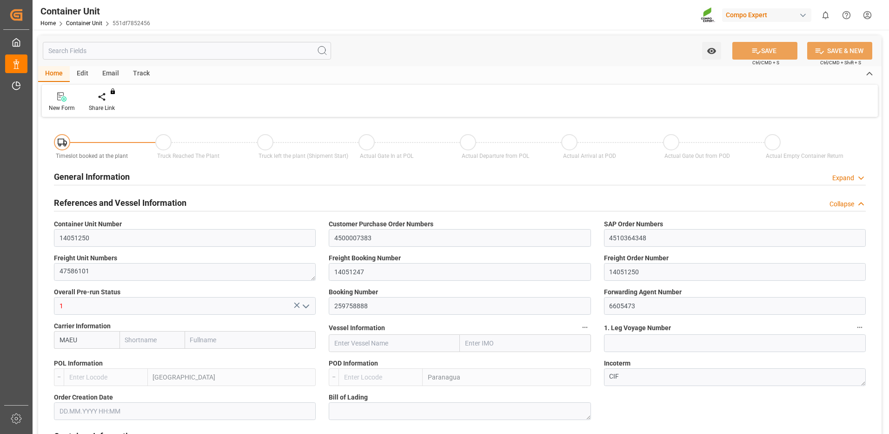
type input "0"
type input "10"
type input "0"
type input "100"
type input "24576"
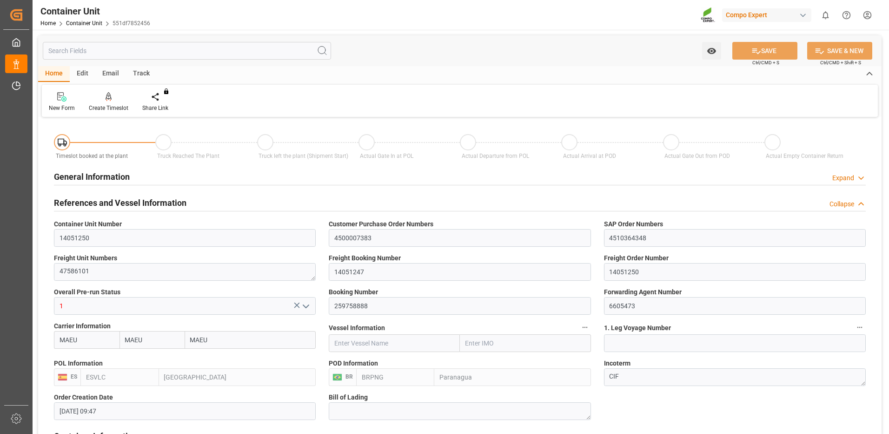
type input "[DATE] 09:47"
type input "[DATE]"
click at [107, 107] on div "Create Timeslot" at bounding box center [109, 108] width 40 height 8
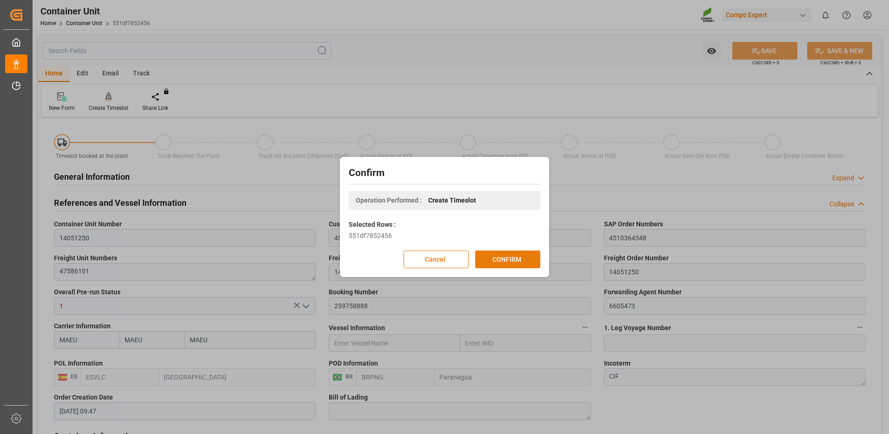
click at [518, 262] on button "CONFIRM" at bounding box center [507, 259] width 65 height 18
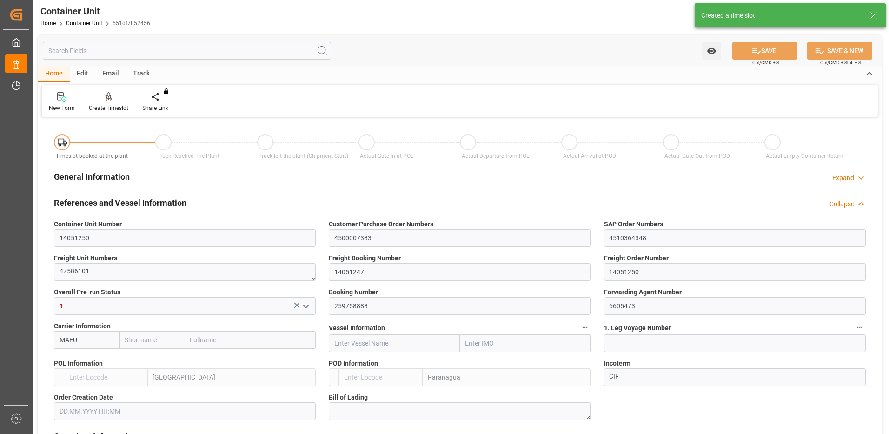
type input "MAEU"
type input "ESVLC"
type input "BRPNG"
type input "10"
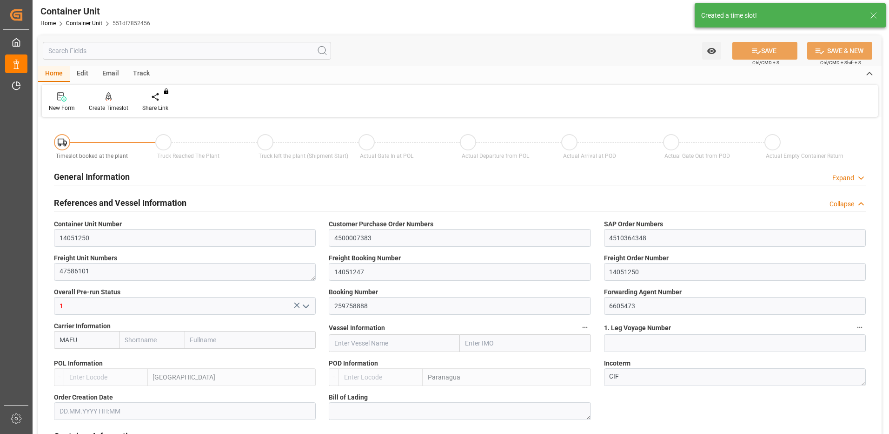
type input "0"
type input "10"
type input "0"
type input "100"
type input "24576"
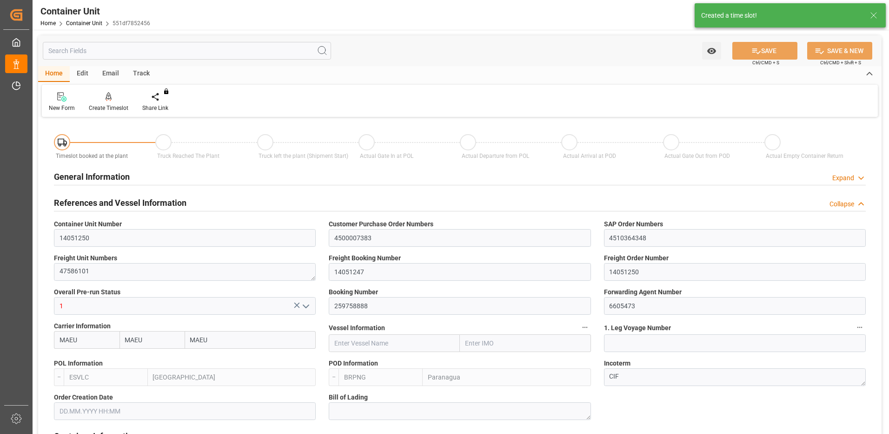
type input "[DATE] 09:47"
type input "[DATE]"
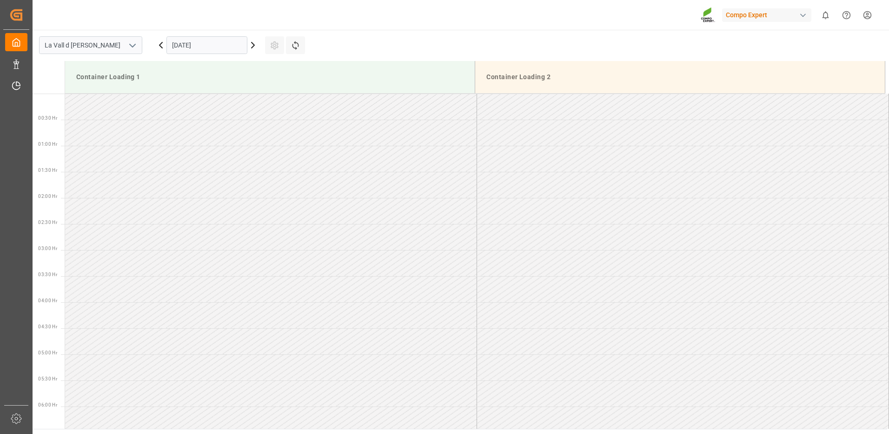
scroll to position [619, 0]
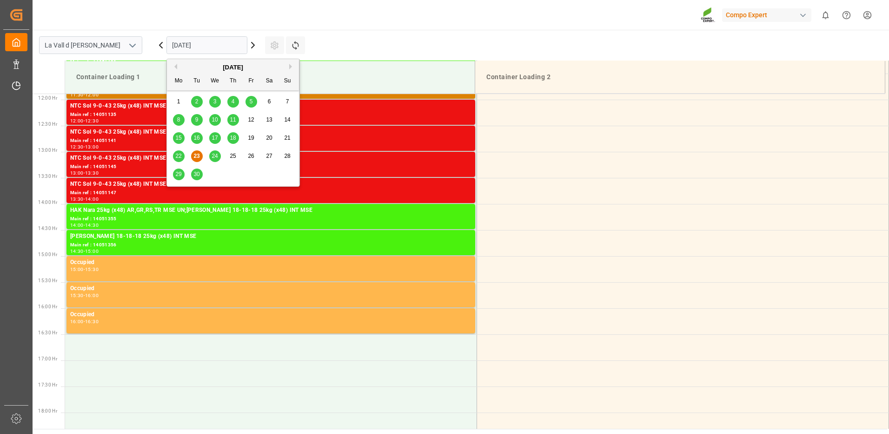
click at [186, 48] on input "[DATE]" at bounding box center [207, 45] width 81 height 18
click at [290, 67] on button "Next Month" at bounding box center [292, 67] width 6 height 6
click at [216, 120] on span "8" at bounding box center [215, 119] width 3 height 7
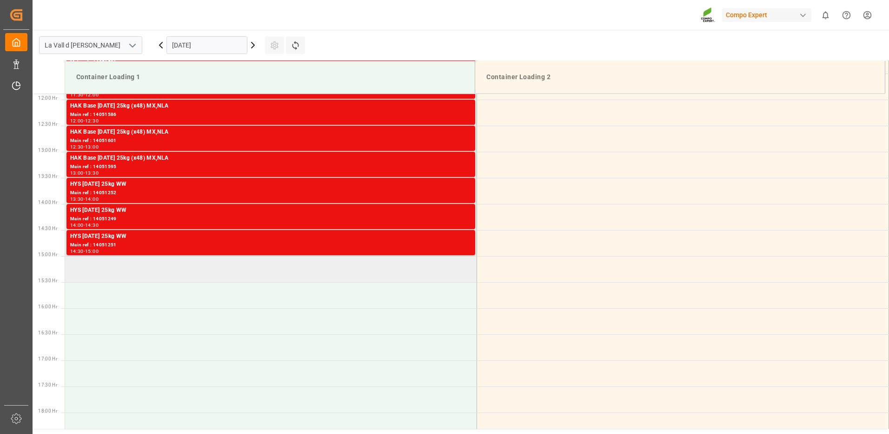
click at [209, 270] on td at bounding box center [271, 269] width 412 height 26
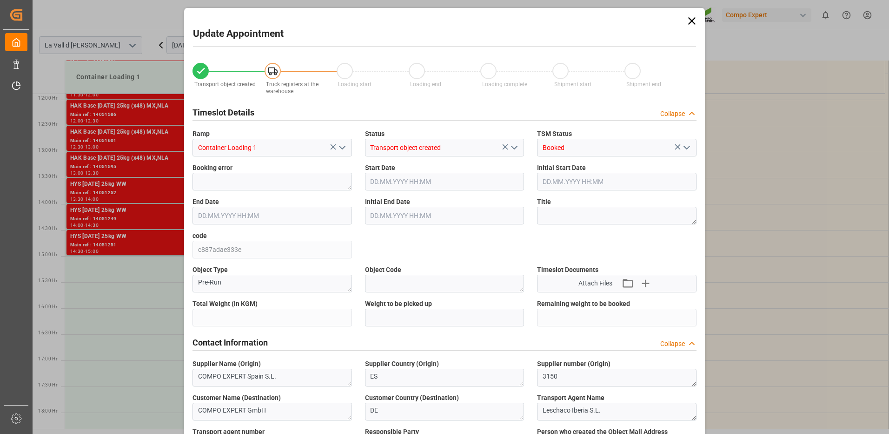
type input "24576"
type input "100"
type input "08.10.2025 15:00"
type input "[DATE] 15:30"
type input "[DATE] 09:47"
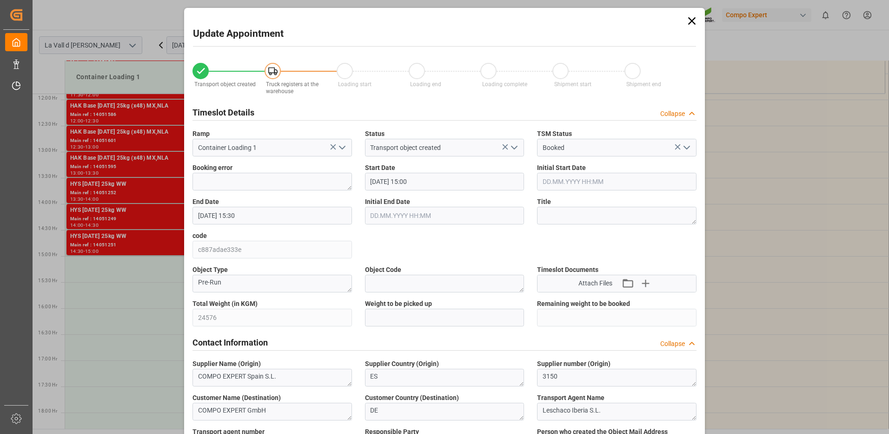
type input "23.09.2025 12:59"
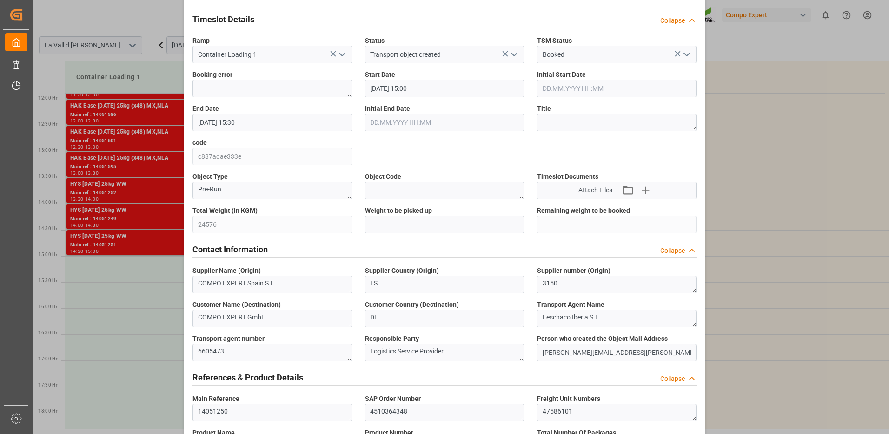
scroll to position [140, 0]
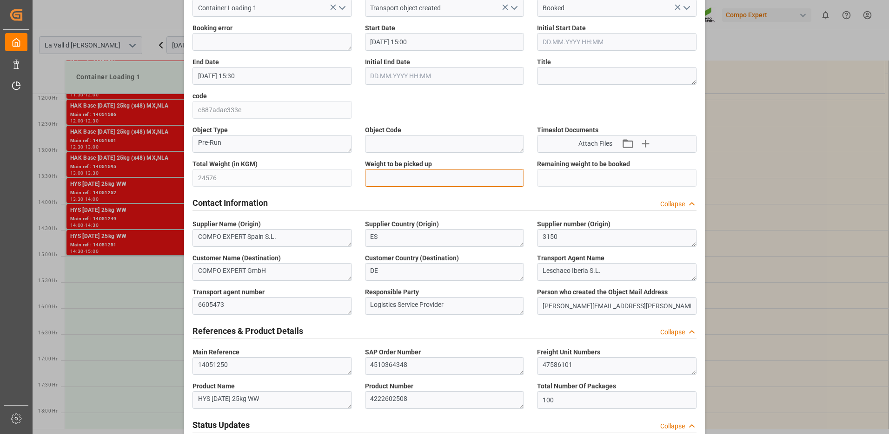
click at [392, 179] on input "text" at bounding box center [445, 178] width 160 height 18
type input "24576"
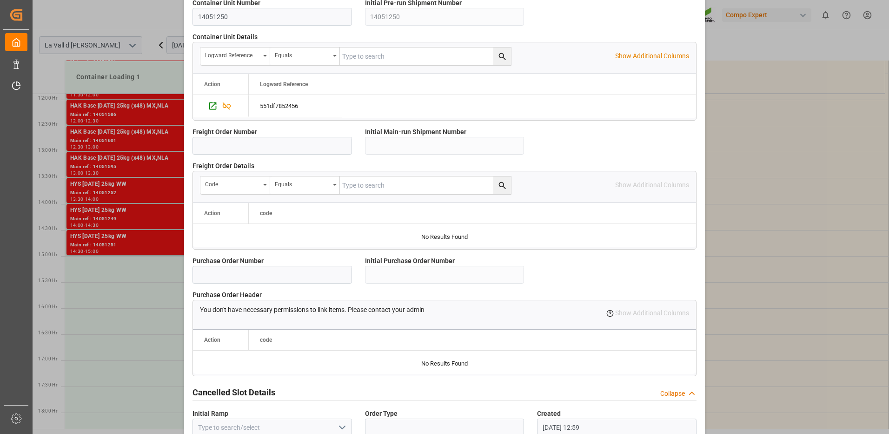
scroll to position [793, 0]
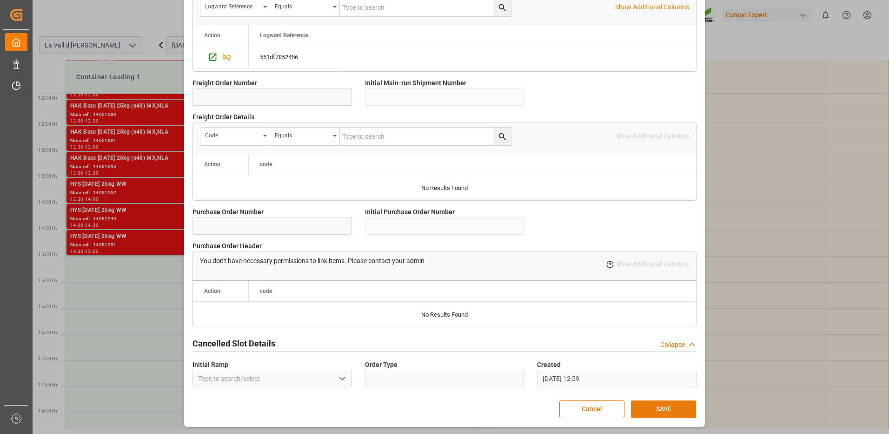
click at [674, 410] on button "SAVE" at bounding box center [663, 409] width 65 height 18
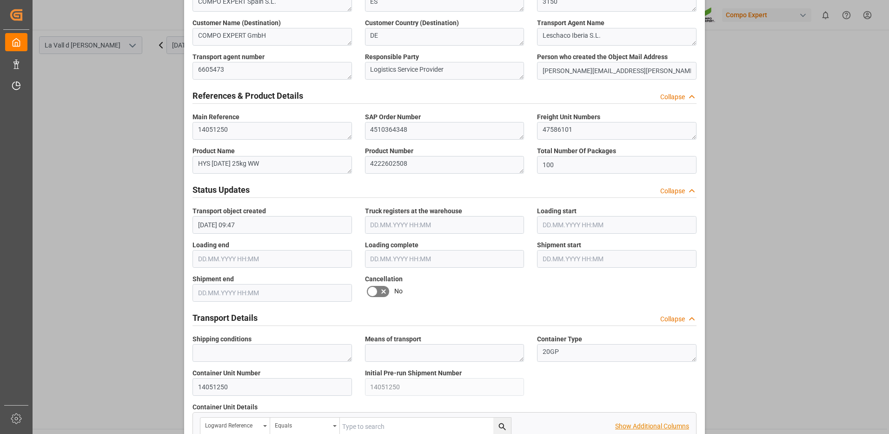
scroll to position [235, 0]
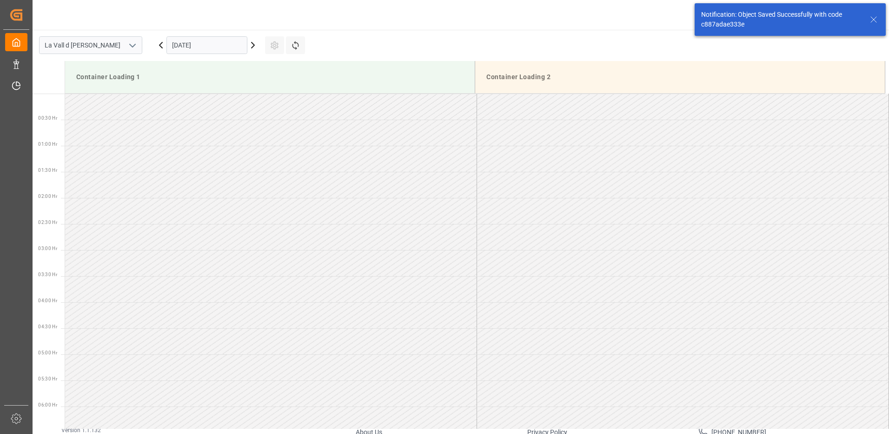
scroll to position [723, 0]
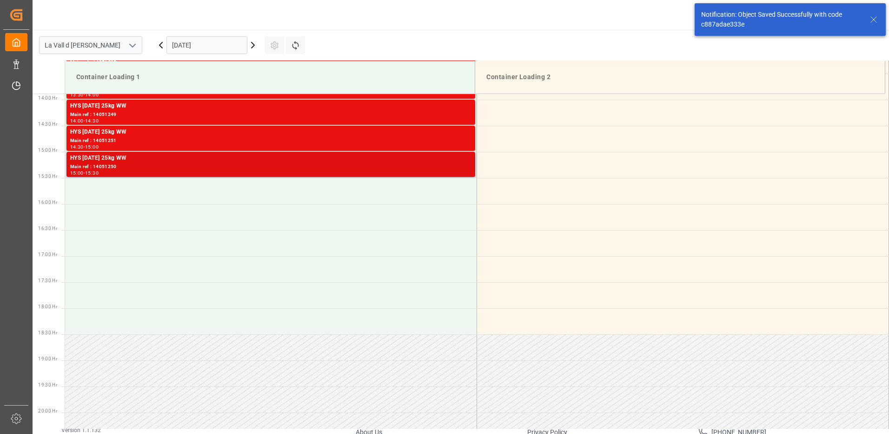
click at [457, 171] on div "15:00 - 15:30" at bounding box center [270, 173] width 401 height 5
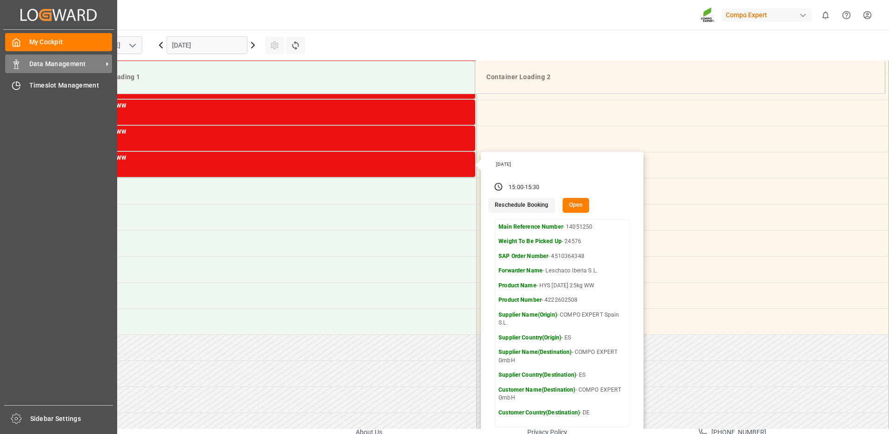
click at [12, 60] on icon at bounding box center [16, 64] width 9 height 9
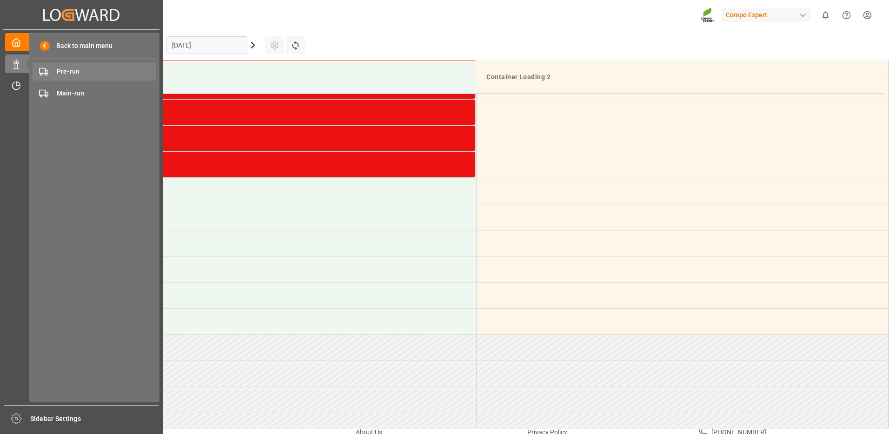
click at [76, 74] on span "Pre-run" at bounding box center [107, 72] width 100 height 10
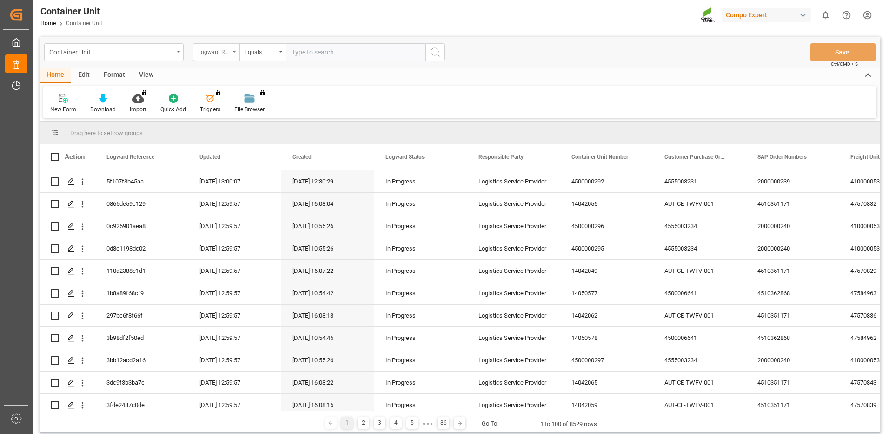
click at [209, 54] on div "Logward Reference" at bounding box center [214, 51] width 32 height 11
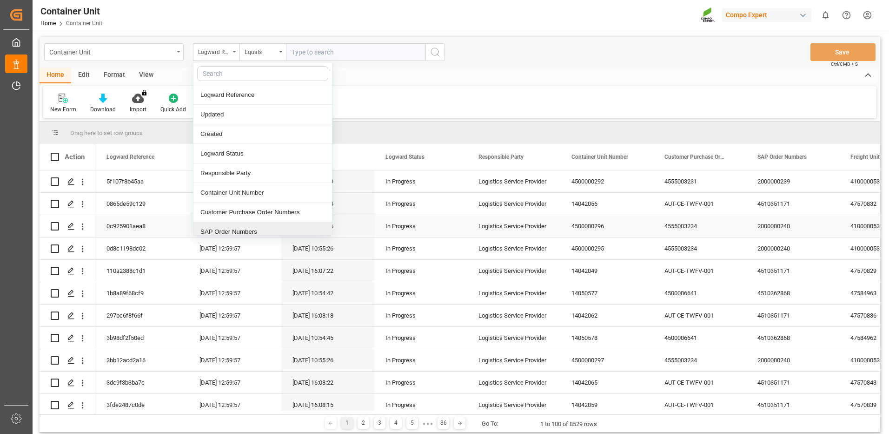
click at [220, 235] on div "SAP Order Numbers" at bounding box center [262, 232] width 139 height 20
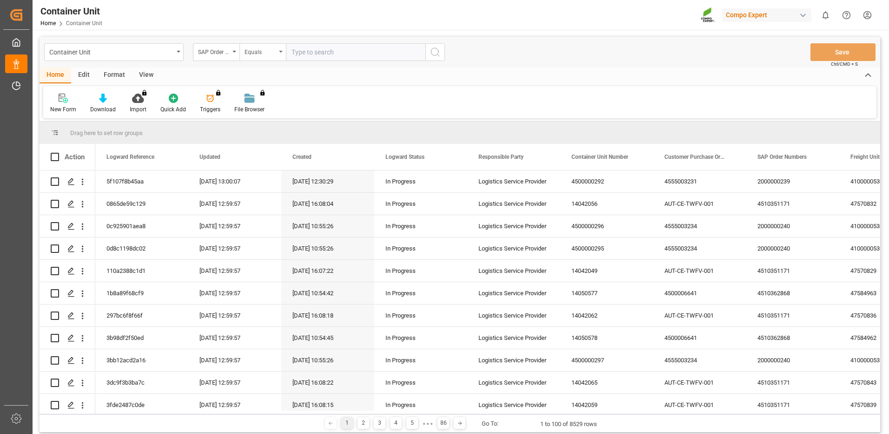
click at [253, 50] on div "Equals" at bounding box center [261, 51] width 32 height 11
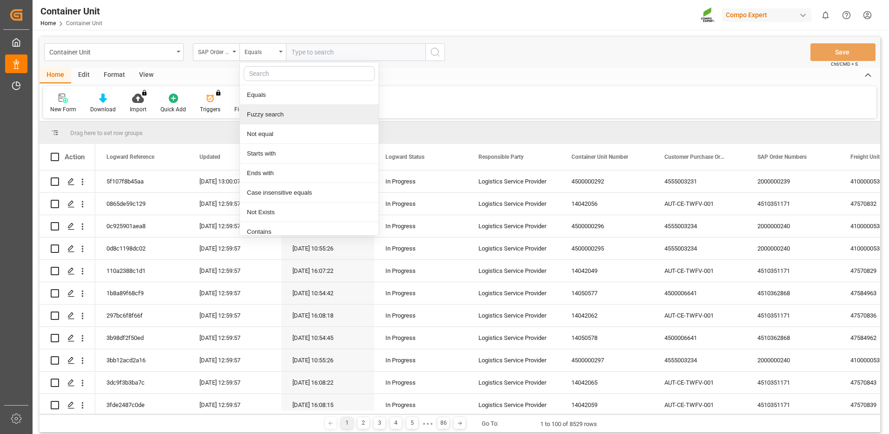
click at [258, 113] on div "Fuzzy search" at bounding box center [309, 115] width 139 height 20
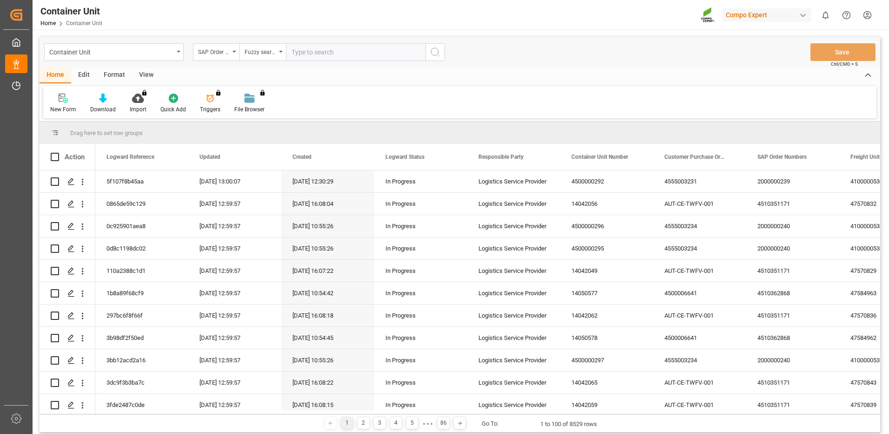
click at [358, 50] on input "text" at bounding box center [356, 52] width 140 height 18
paste input "4510364348"
type input "4510364348"
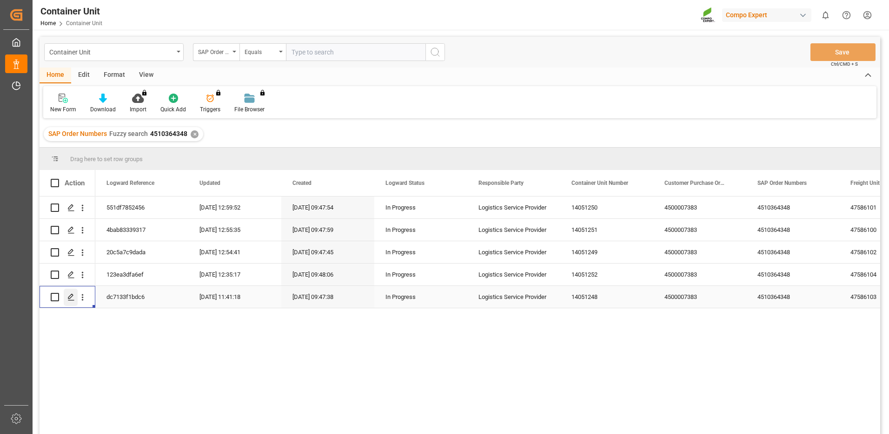
click at [69, 296] on icon "Press SPACE to select this row." at bounding box center [70, 296] width 7 height 7
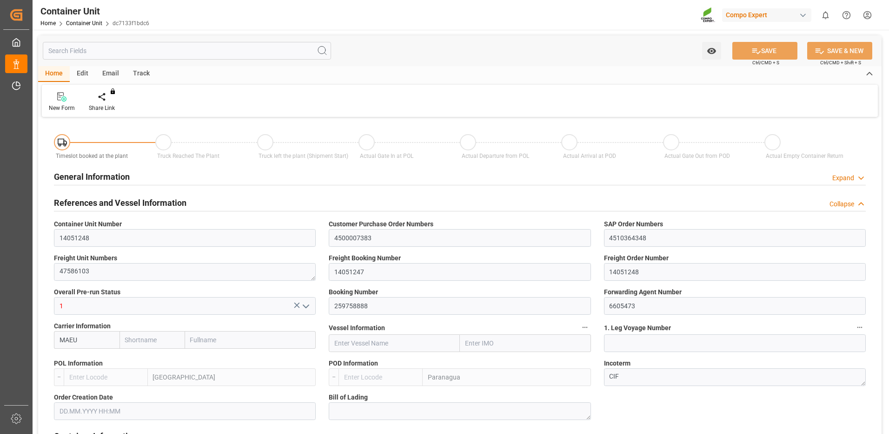
type input "MAEU"
type input "ESVLC"
type input "BRPNG"
type input "10"
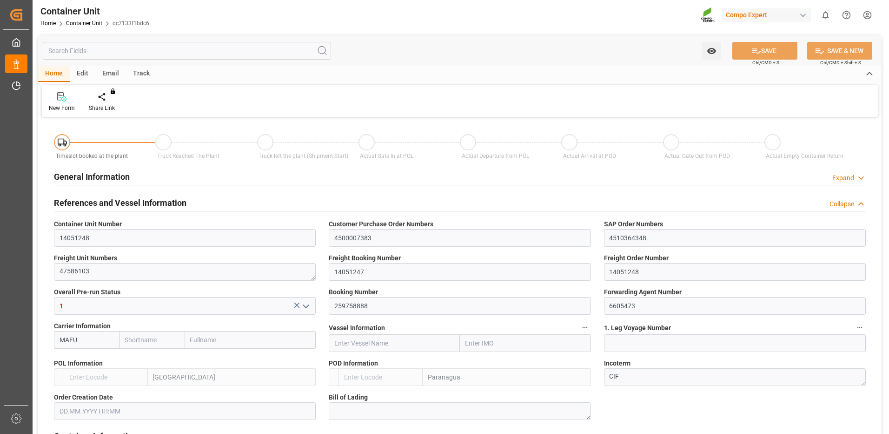
type input "0"
type input "10"
type input "0"
type input "100"
type input "24576"
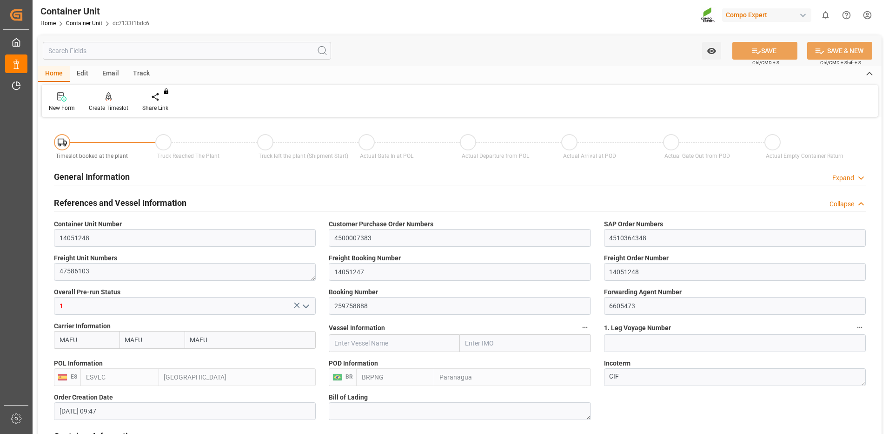
type input "22.08.2025 09:47"
type input "[DATE]"
click at [112, 95] on div at bounding box center [109, 97] width 40 height 10
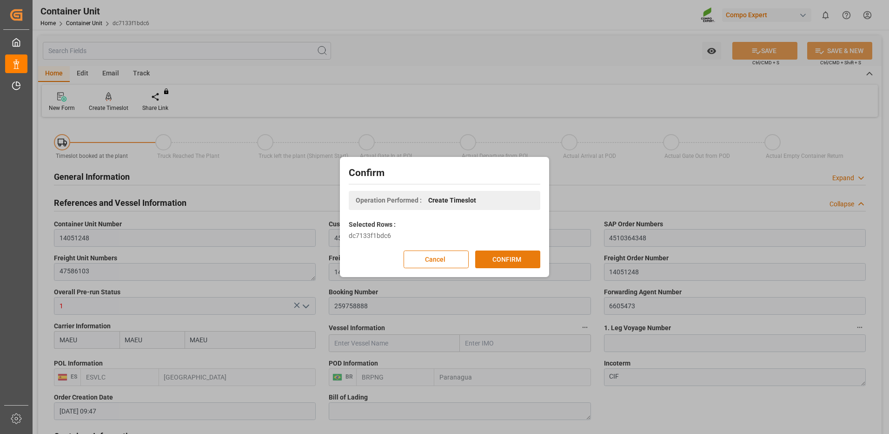
click at [531, 259] on button "CONFIRM" at bounding box center [507, 259] width 65 height 18
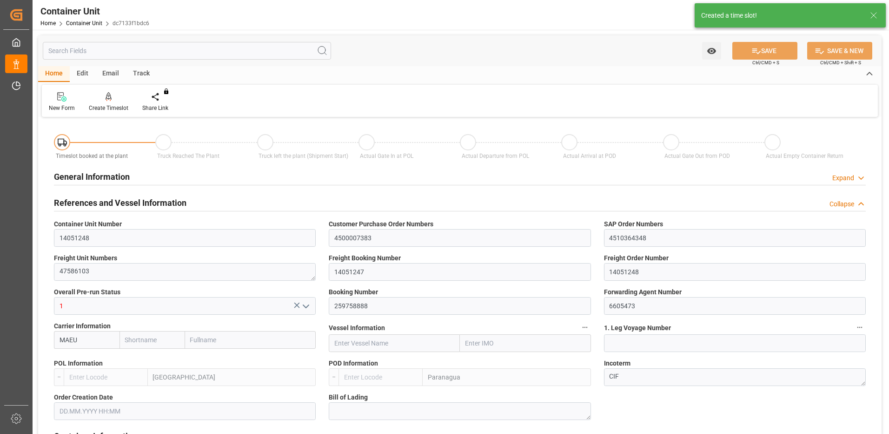
type input "MAEU"
type input "ESVLC"
type input "BRPNG"
type input "10"
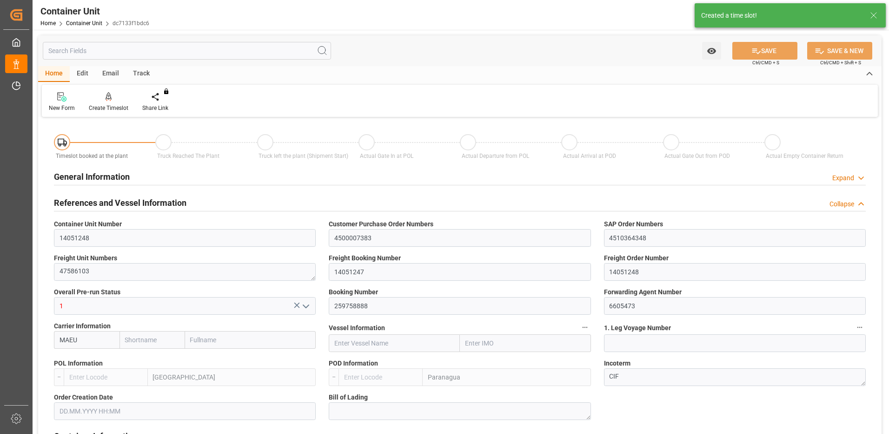
type input "0"
type input "10"
type input "0"
type input "100"
type input "24576"
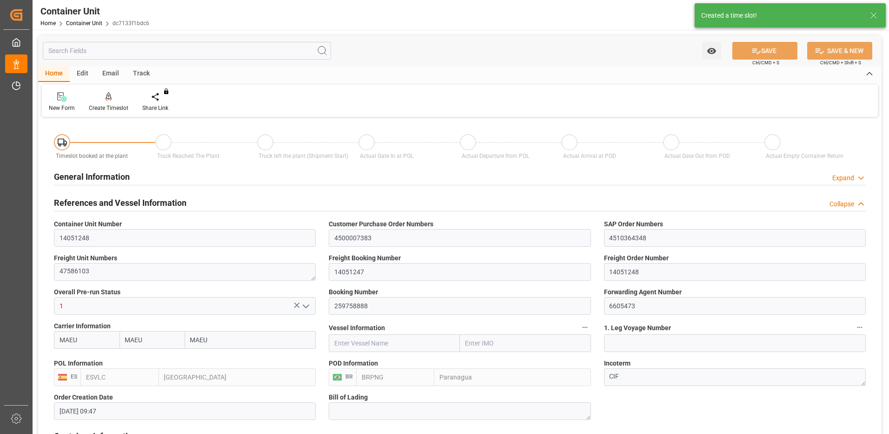
type input "22.08.2025 09:47"
type input "[DATE]"
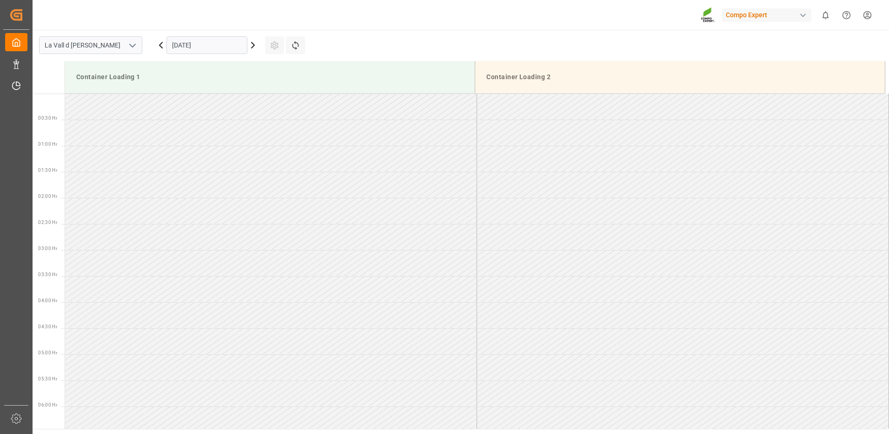
scroll to position [619, 0]
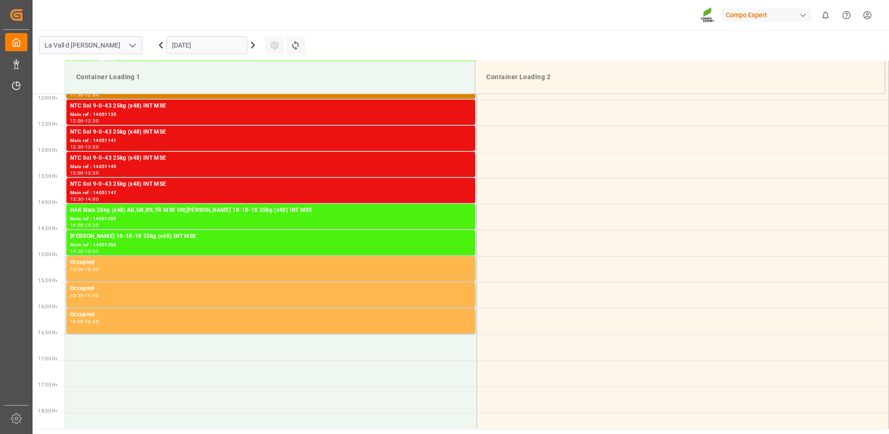
click at [207, 41] on input "[DATE]" at bounding box center [207, 45] width 81 height 18
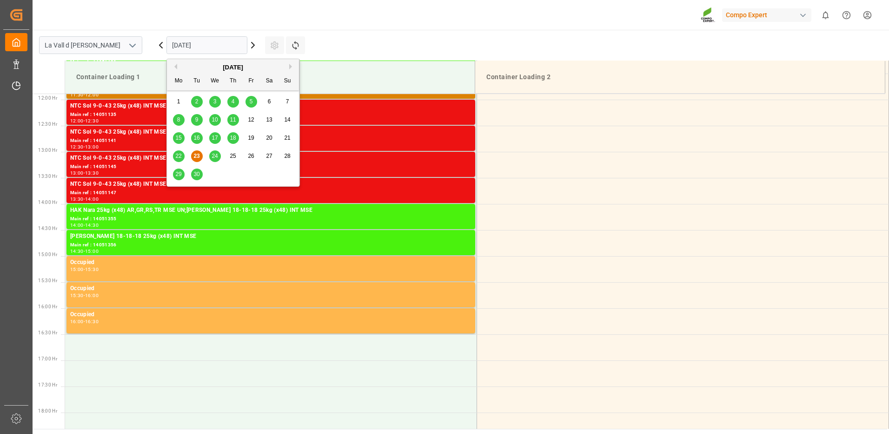
click at [289, 66] on button "Next Month" at bounding box center [292, 67] width 6 height 6
click at [216, 120] on span "8" at bounding box center [215, 119] width 3 height 7
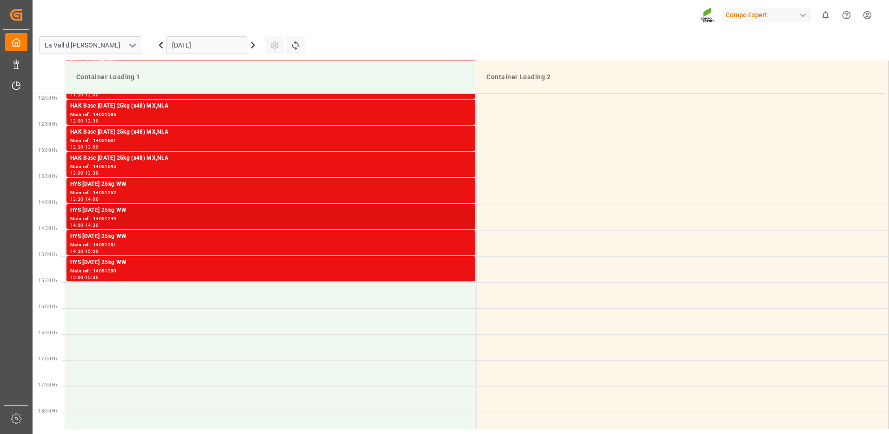
scroll to position [666, 0]
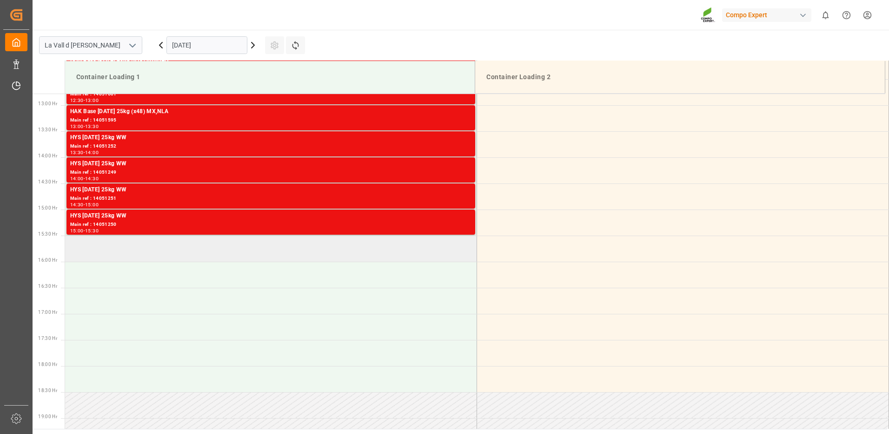
click at [200, 247] on td at bounding box center [271, 248] width 412 height 26
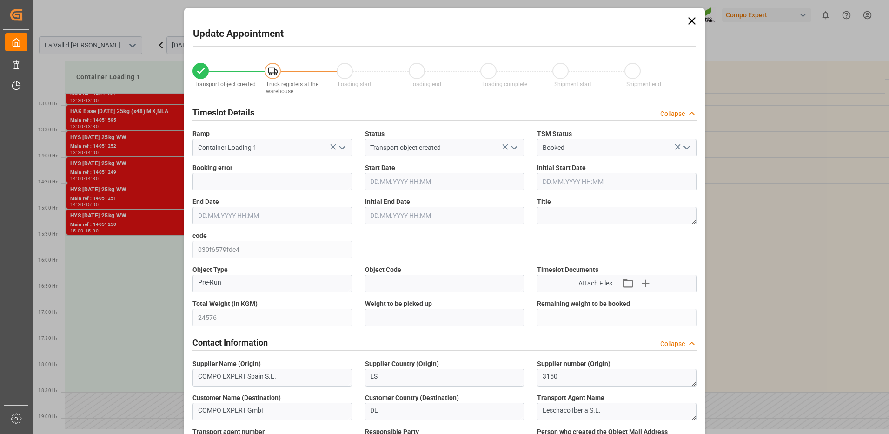
type input "24576"
type input "100"
type input "08.10.2025 15:30"
type input "08.10.2025 16:00"
type input "22.08.2025 09:47"
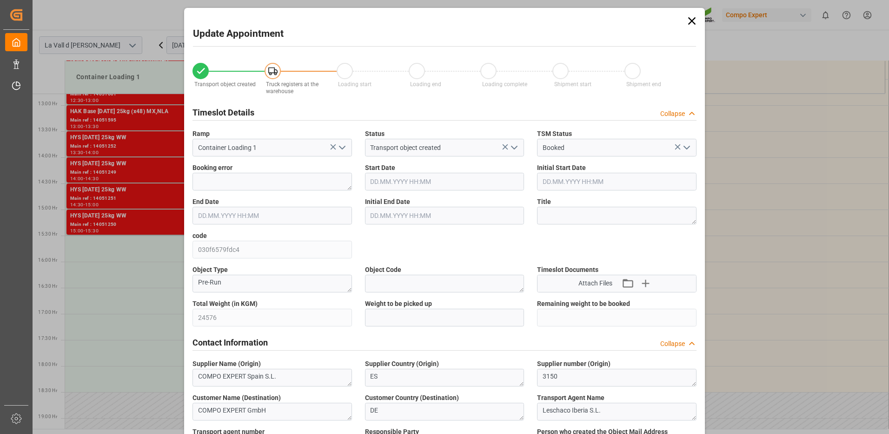
type input "23.09.2025 13:00"
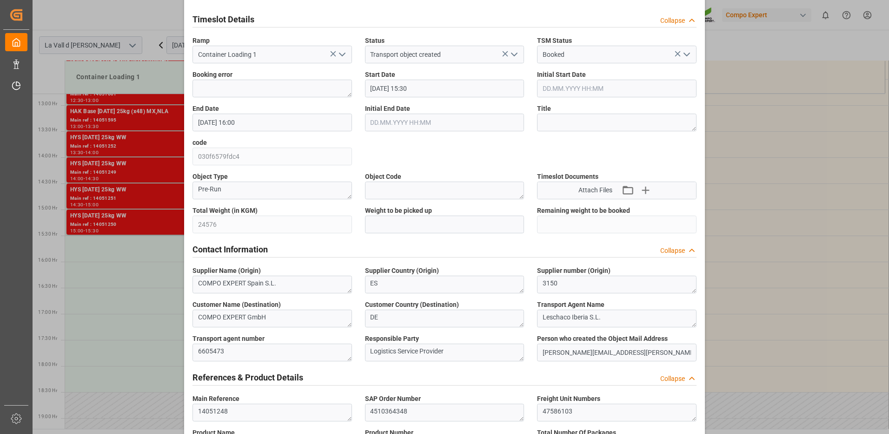
scroll to position [140, 0]
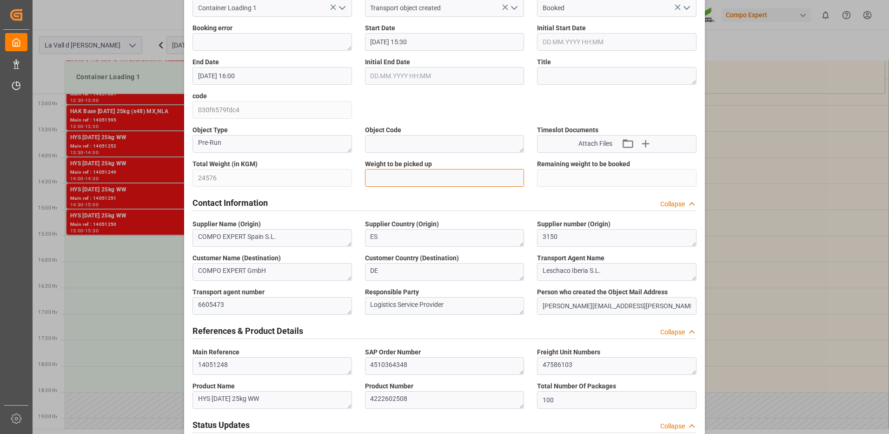
click at [404, 175] on input "text" at bounding box center [445, 178] width 160 height 18
type input "24576"
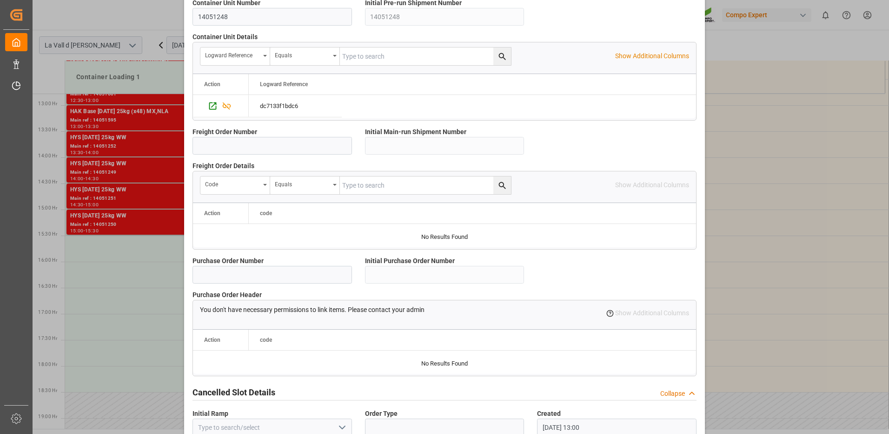
scroll to position [791, 0]
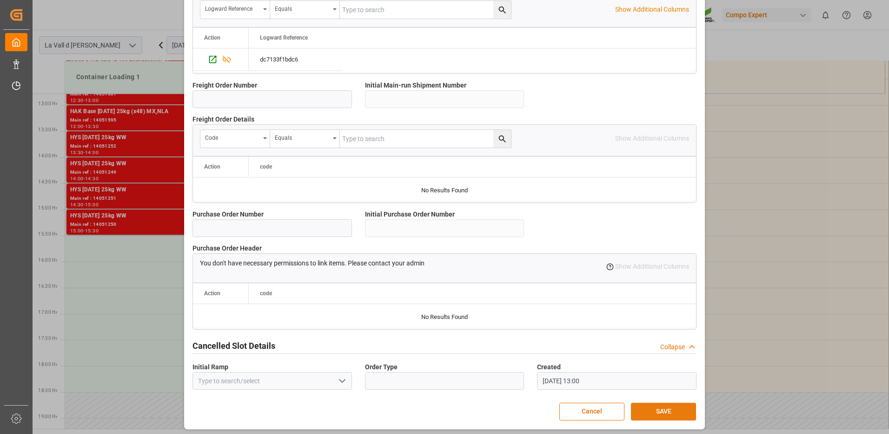
drag, startPoint x: 667, startPoint y: 409, endPoint x: 662, endPoint y: 404, distance: 7.2
click at [667, 408] on button "SAVE" at bounding box center [663, 411] width 65 height 18
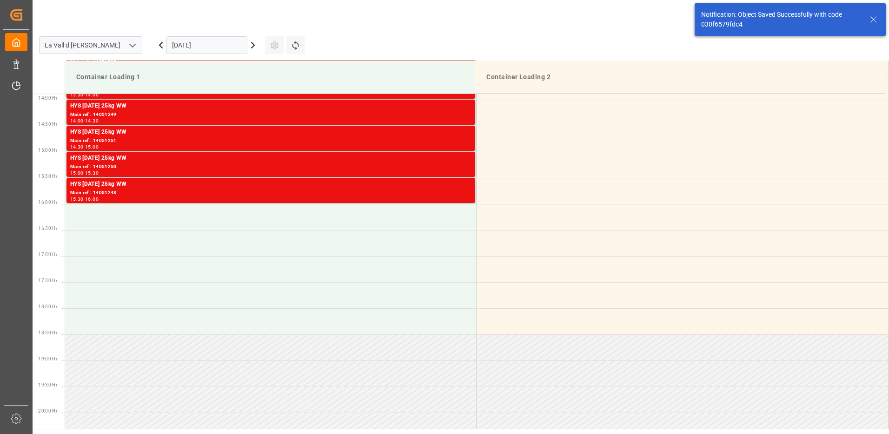
scroll to position [584, 0]
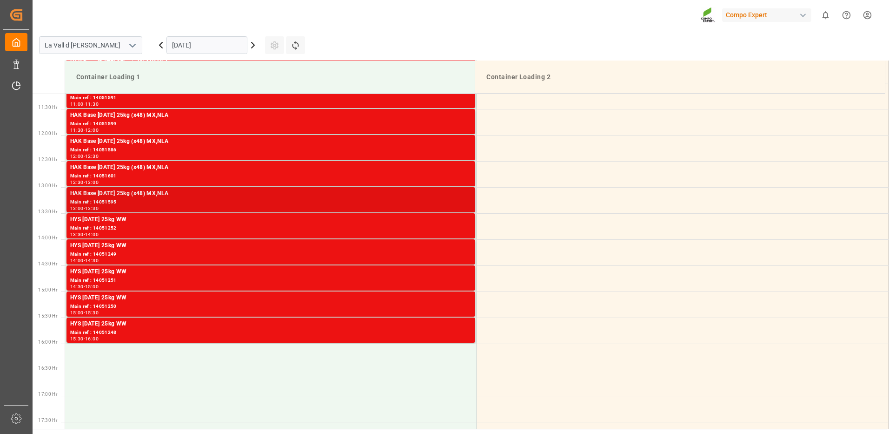
click at [460, 195] on div "HAK Base [DATE] 25kg (x48) MX,NLA" at bounding box center [270, 193] width 401 height 9
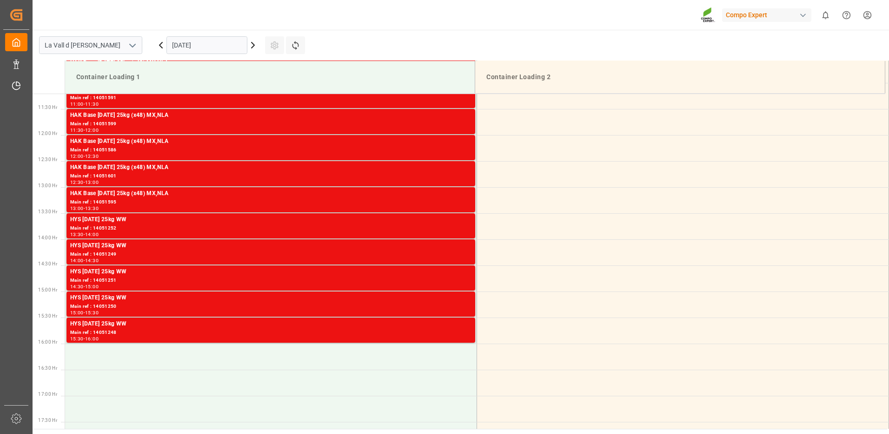
click at [454, 224] on div "HYS 7-12-40 25kg WW" at bounding box center [270, 219] width 401 height 9
click at [460, 257] on div "Main ref : 14051249" at bounding box center [270, 254] width 401 height 8
click at [467, 281] on div "Main ref : 14051251" at bounding box center [270, 280] width 401 height 8
click at [464, 308] on div "Main ref : 14051250" at bounding box center [270, 306] width 401 height 8
click at [464, 327] on div "HYS 7-12-40 25kg WW" at bounding box center [270, 323] width 401 height 9
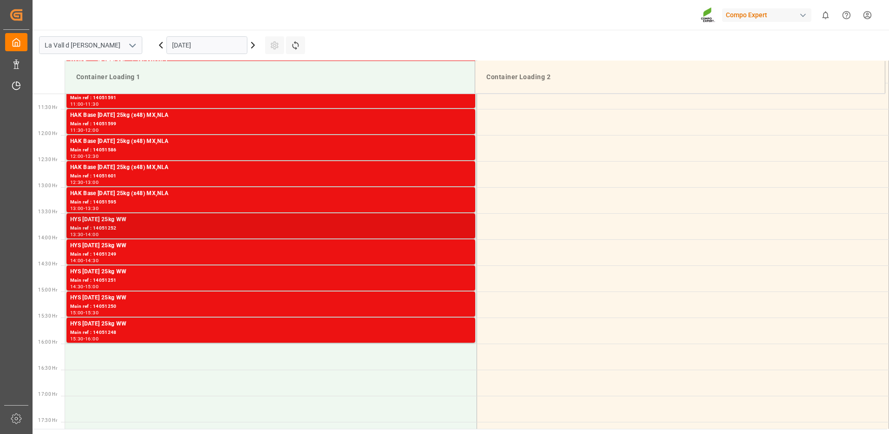
click at [202, 229] on div "Main ref : 14051252" at bounding box center [270, 228] width 401 height 8
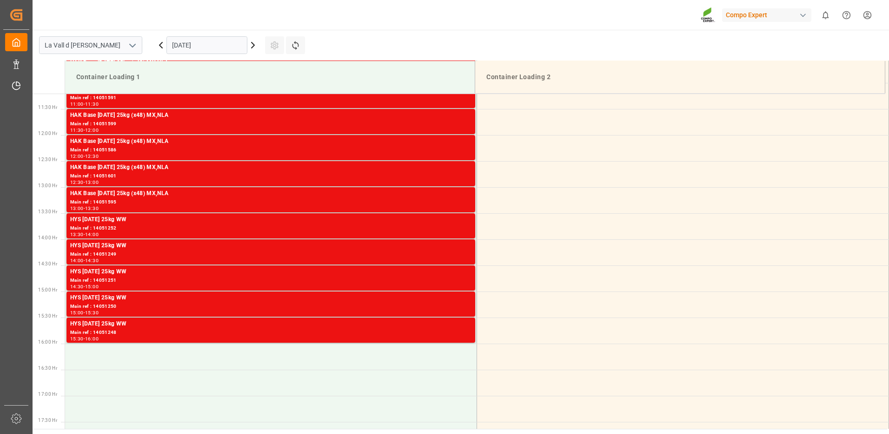
click at [210, 201] on div "Main ref : 14051595" at bounding box center [270, 202] width 401 height 8
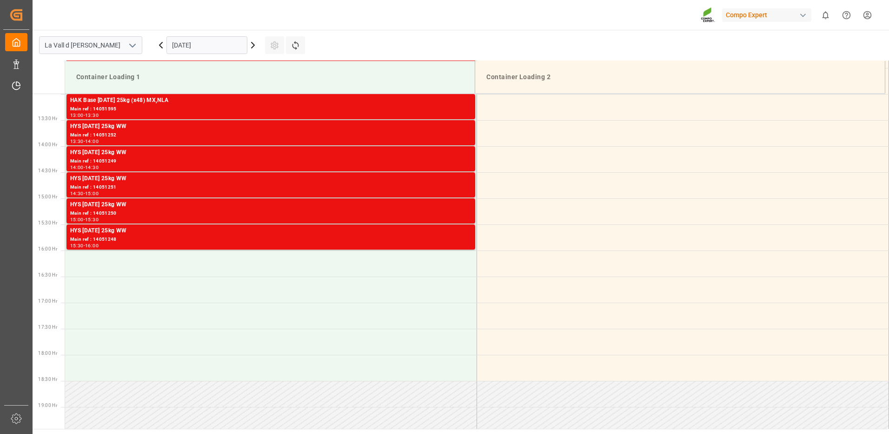
scroll to position [630, 0]
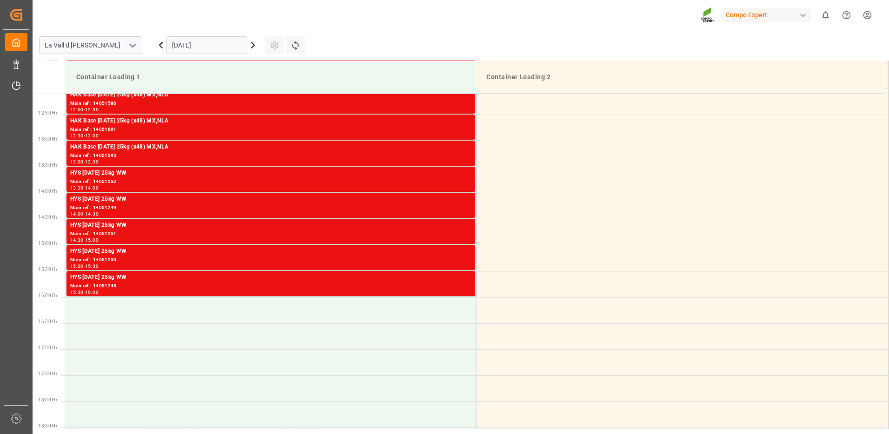
drag, startPoint x: 234, startPoint y: 43, endPoint x: 228, endPoint y: 48, distance: 6.9
click at [234, 43] on input "08.10.2025" at bounding box center [207, 45] width 81 height 18
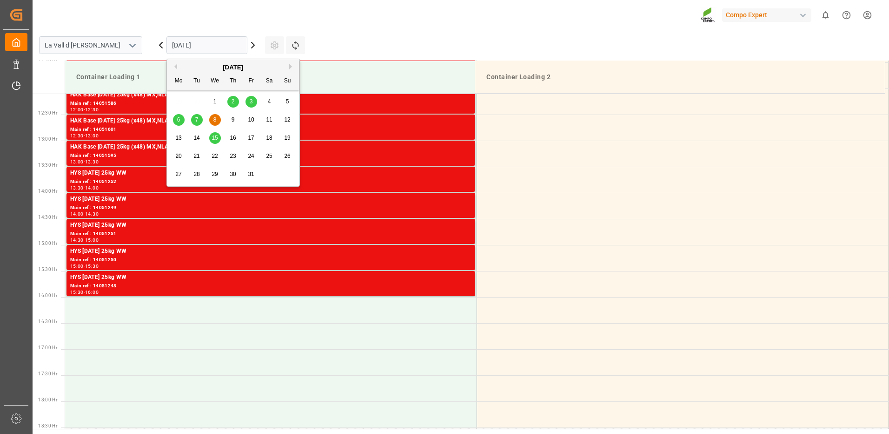
click at [199, 123] on div "7" at bounding box center [197, 119] width 12 height 11
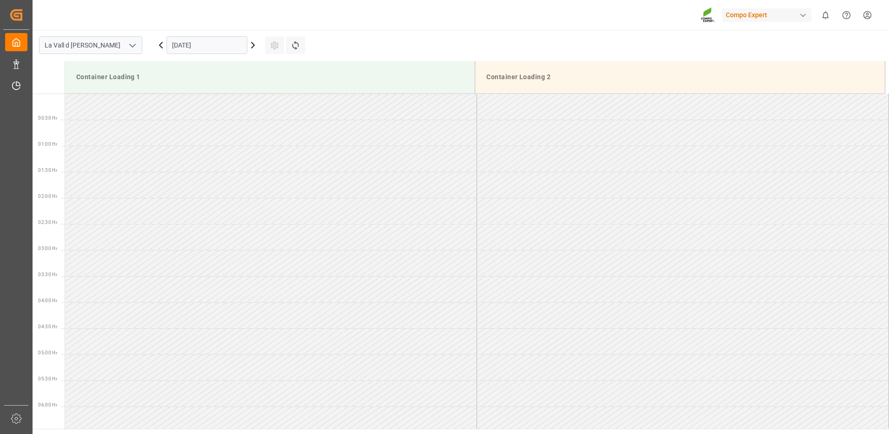
scroll to position [619, 0]
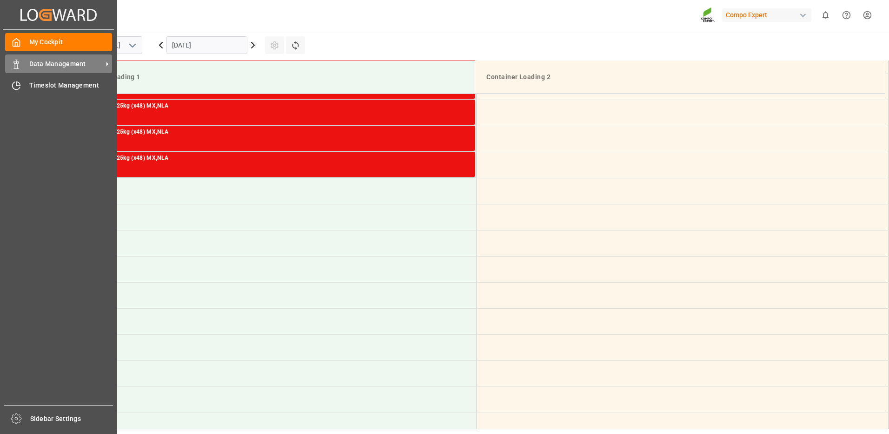
click at [22, 67] on div "Data Management Data Management" at bounding box center [58, 63] width 107 height 18
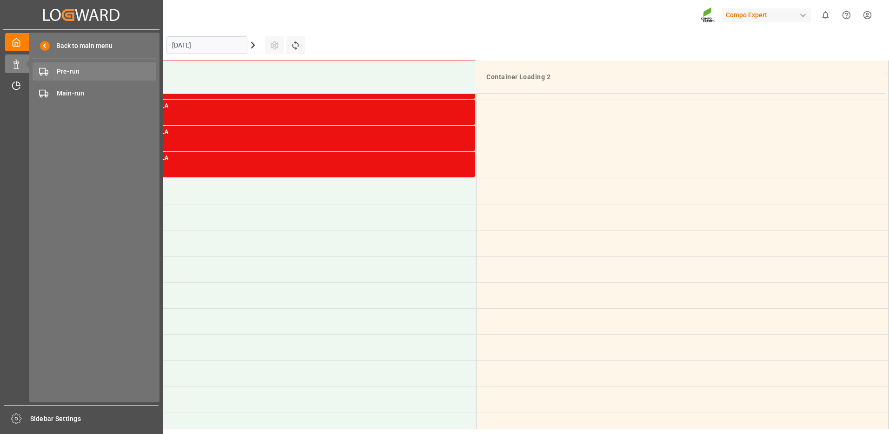
click at [66, 69] on span "Pre-run" at bounding box center [107, 72] width 100 height 10
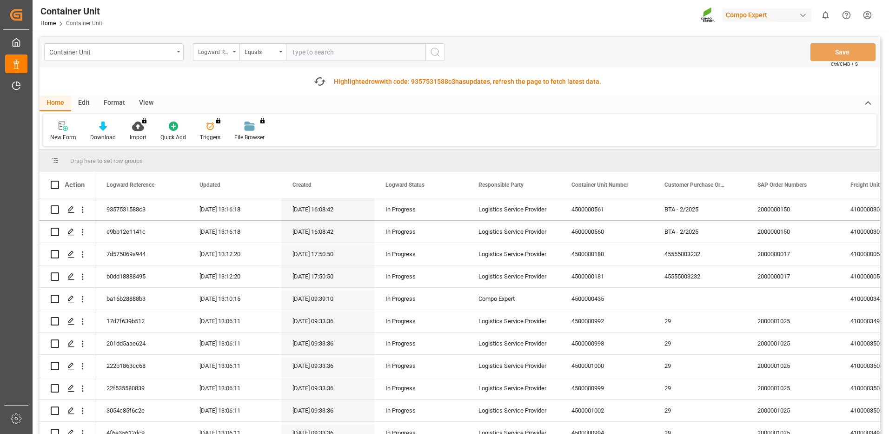
click at [212, 54] on div "Logward Reference" at bounding box center [214, 51] width 32 height 11
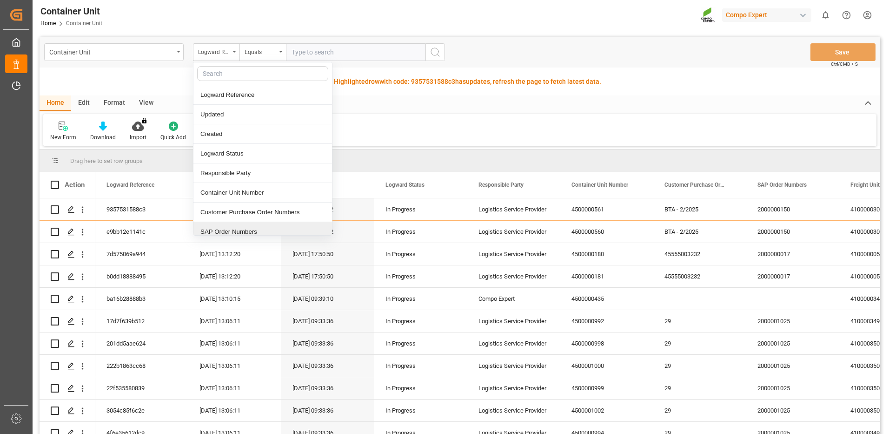
drag, startPoint x: 236, startPoint y: 232, endPoint x: 245, endPoint y: 202, distance: 31.4
click at [236, 231] on div "SAP Order Numbers" at bounding box center [262, 232] width 139 height 20
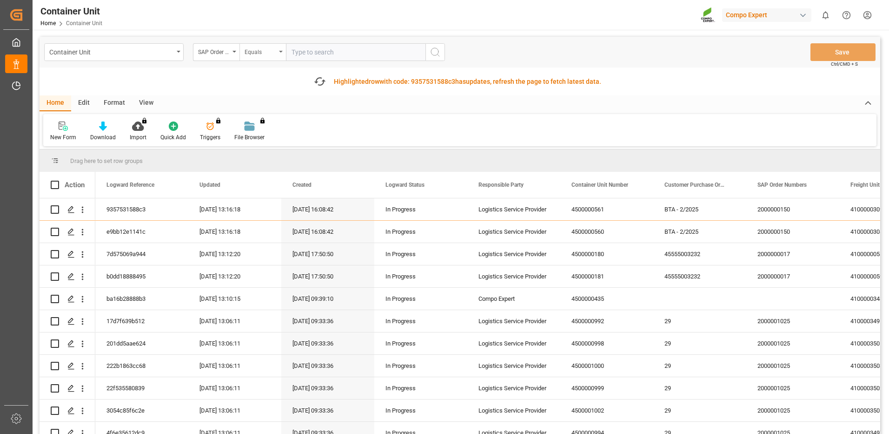
click at [267, 57] on div "Equals" at bounding box center [263, 52] width 47 height 18
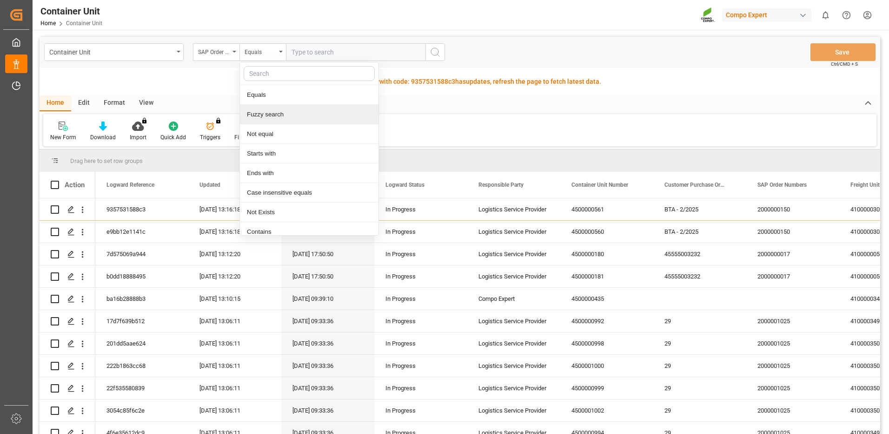
click at [278, 112] on div "Fuzzy search" at bounding box center [309, 115] width 139 height 20
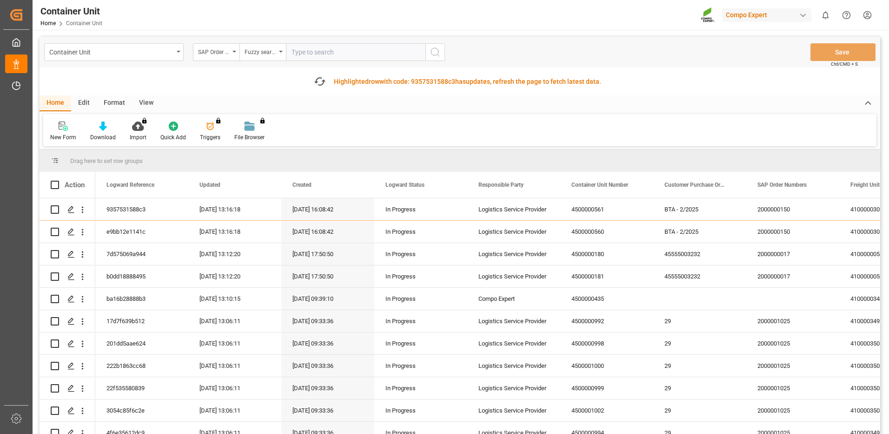
click at [313, 55] on input "text" at bounding box center [356, 52] width 140 height 18
paste input "4510364351"
type input "4510364351"
click at [434, 50] on icon "search button" at bounding box center [435, 52] width 11 height 11
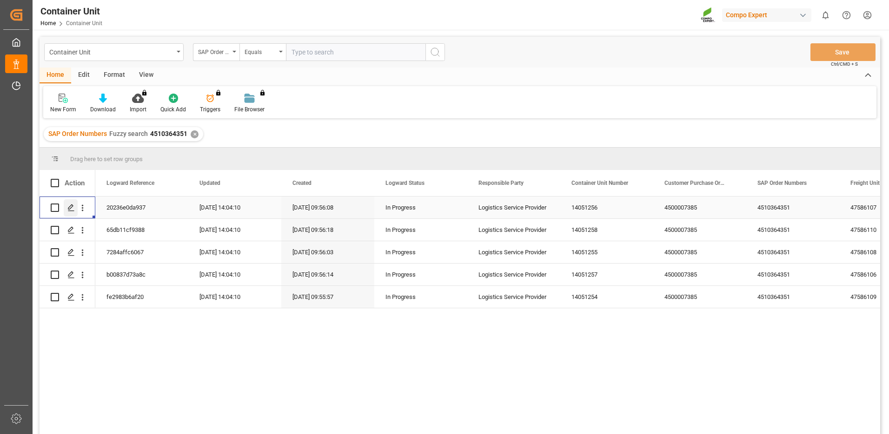
click at [71, 207] on icon "Press SPACE to select this row." at bounding box center [70, 207] width 7 height 7
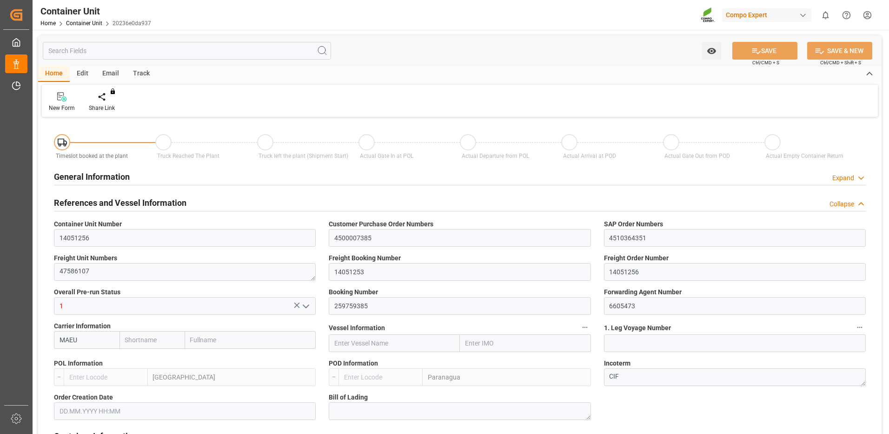
type input "MAEU"
type input "ESVLC"
type input "BRPNG"
type input "10"
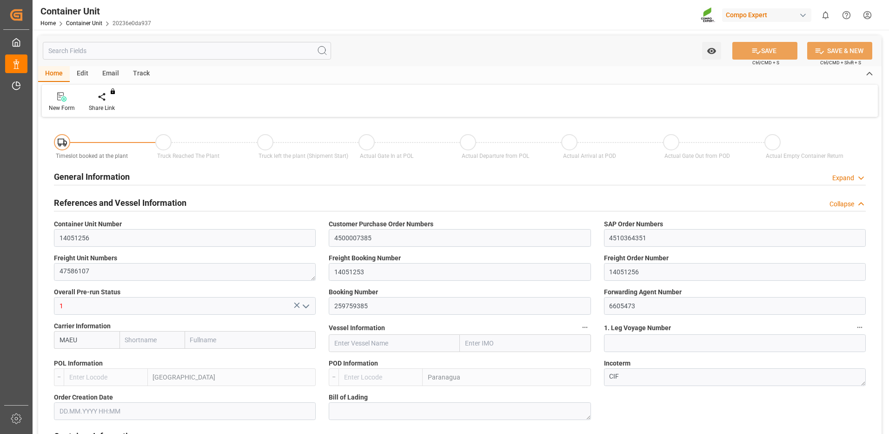
type input "0"
type input "10"
type input "0"
type input "100"
type input "24576"
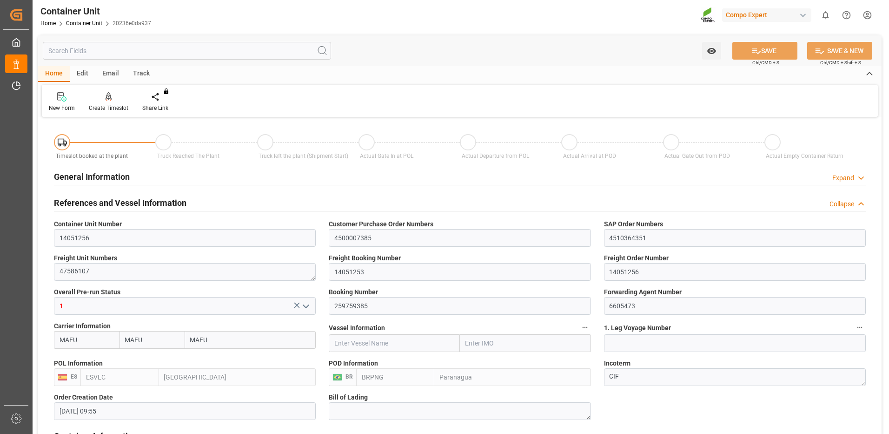
type input "[DATE] 09:55"
type input "06.10.2025"
click at [112, 102] on div "Create Timeslot" at bounding box center [108, 102] width 53 height 20
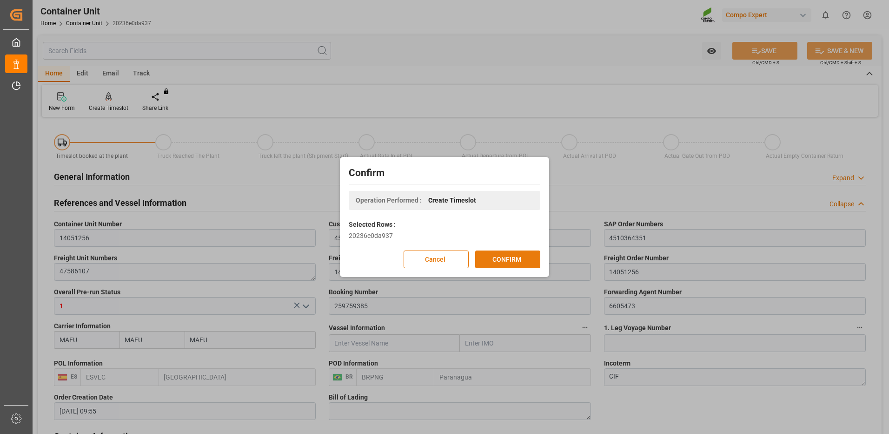
click at [526, 262] on button "CONFIRM" at bounding box center [507, 259] width 65 height 18
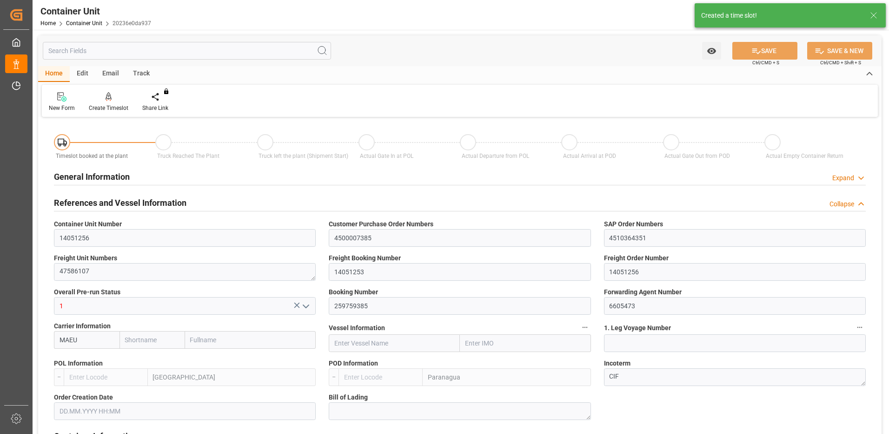
type input "MAEU"
type input "ESVLC"
type input "BRPNG"
type input "10"
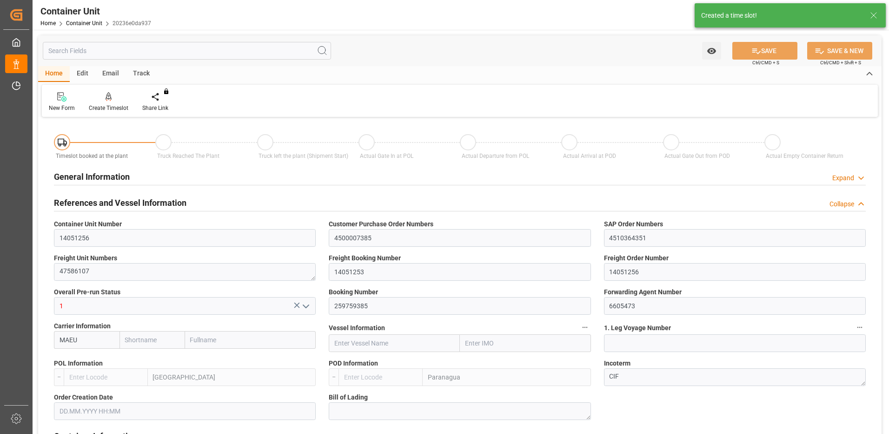
type input "0"
type input "10"
type input "0"
type input "100"
type input "24576"
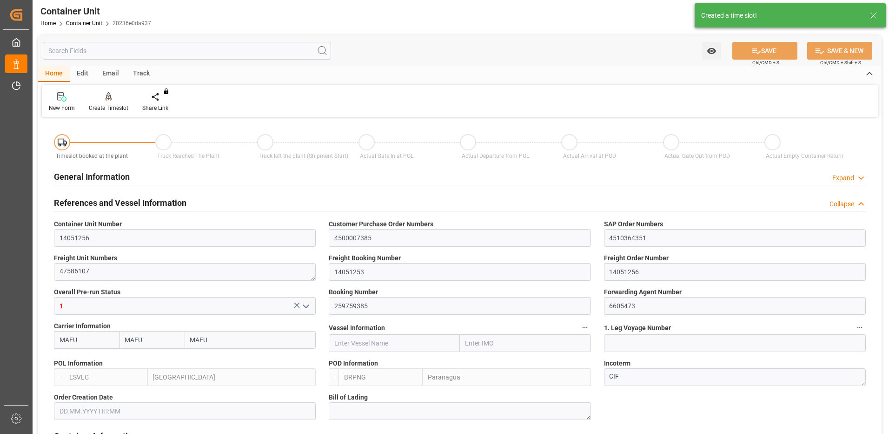
type input "[DATE] 09:55"
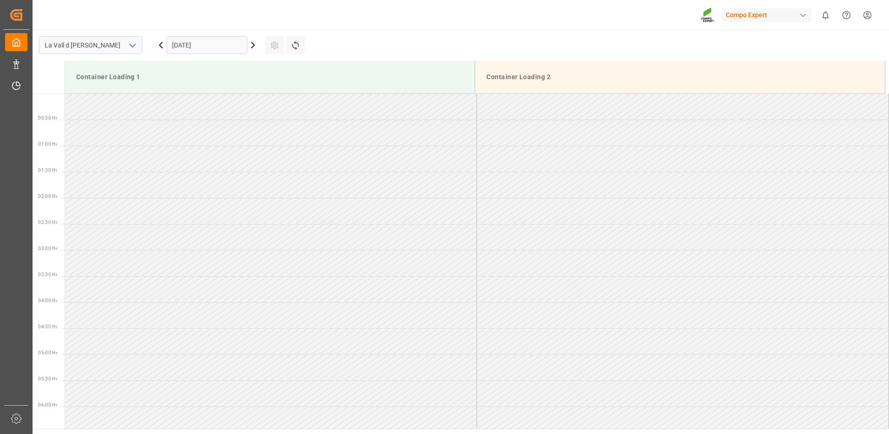
scroll to position [619, 0]
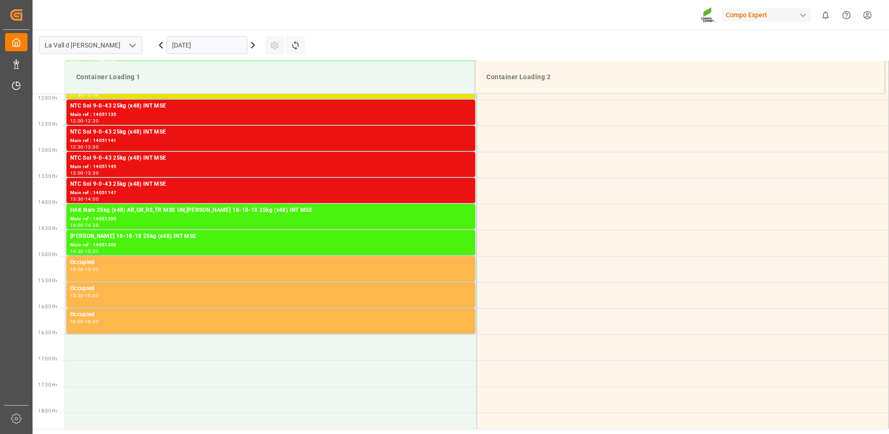
click at [232, 47] on input "[DATE]" at bounding box center [207, 45] width 81 height 18
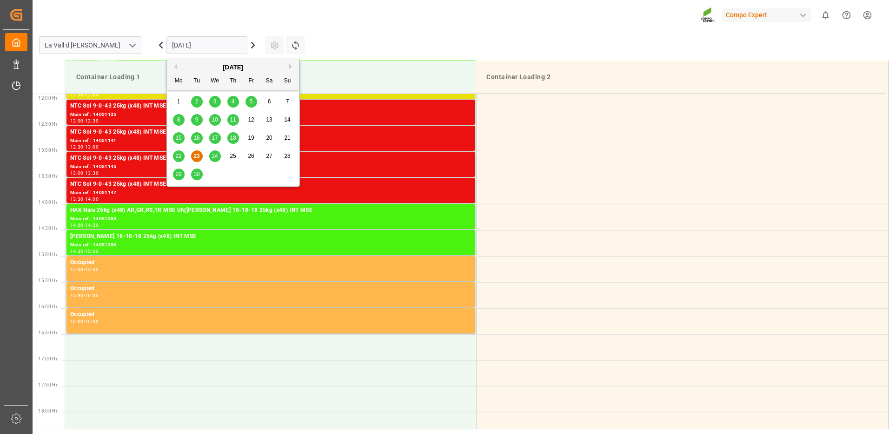
click at [288, 67] on div "[DATE]" at bounding box center [233, 67] width 132 height 9
click at [293, 63] on div "[DATE]" at bounding box center [233, 67] width 132 height 9
click at [292, 66] on button "Next Month" at bounding box center [292, 67] width 6 height 6
click at [198, 121] on span "7" at bounding box center [196, 119] width 3 height 7
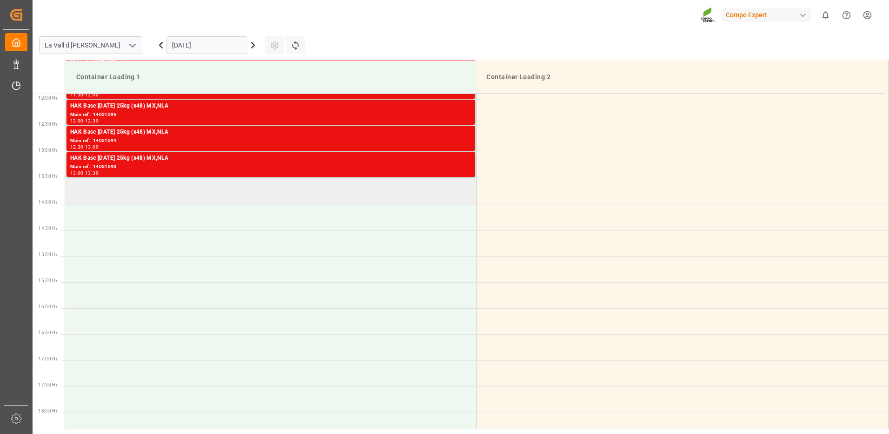
click at [203, 197] on td at bounding box center [271, 191] width 412 height 26
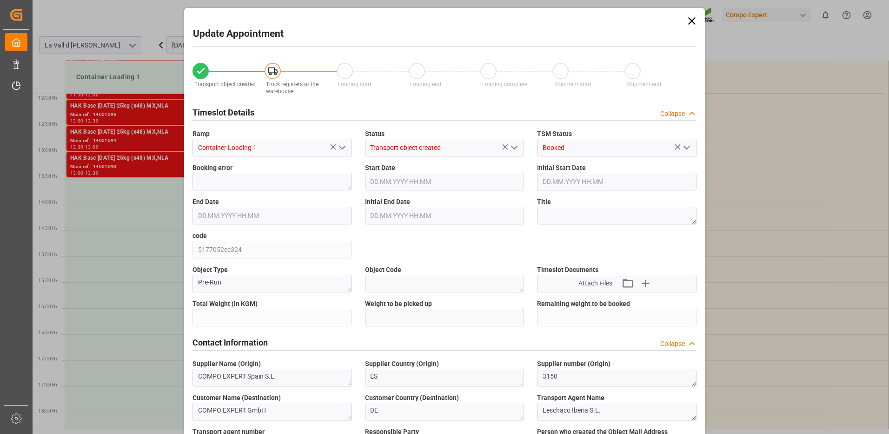
type input "24576"
type input "100"
type input "[DATE] 13:30"
type input "[DATE] 14:00"
type input "[DATE] 09:55"
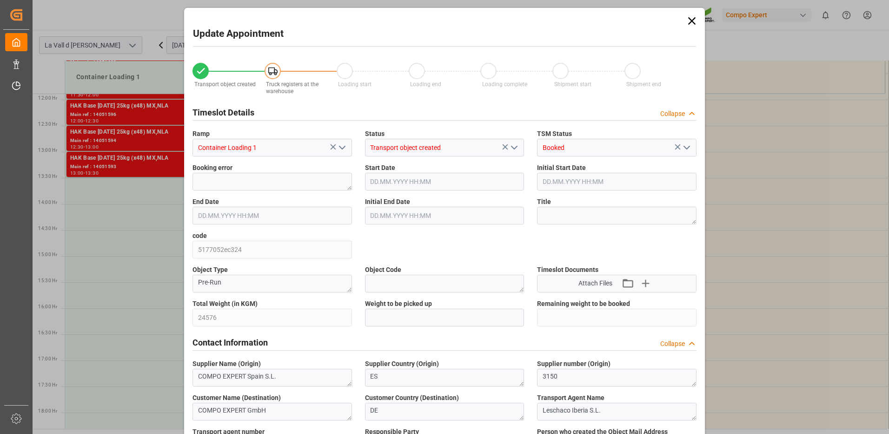
type input "[DATE] 13:17"
click at [432, 320] on input "text" at bounding box center [445, 317] width 160 height 18
type input "24576"
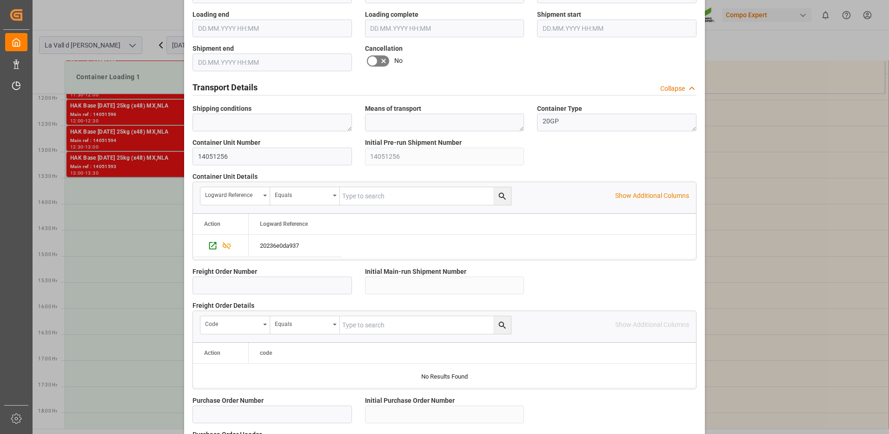
scroll to position [793, 0]
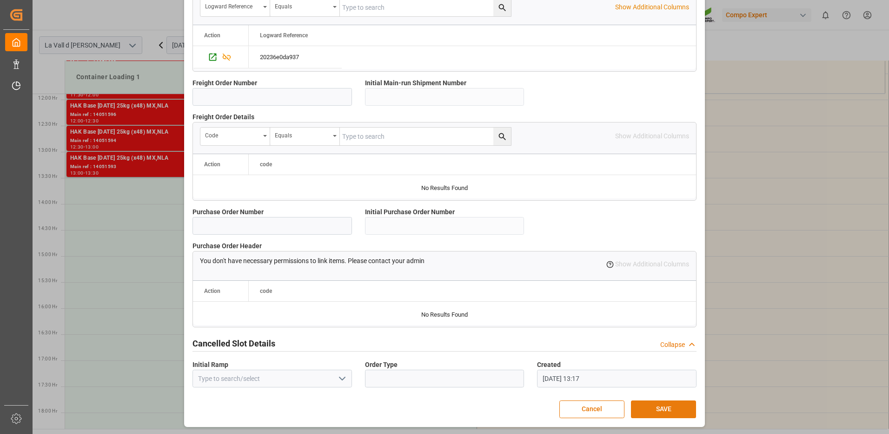
click at [665, 407] on button "SAVE" at bounding box center [663, 409] width 65 height 18
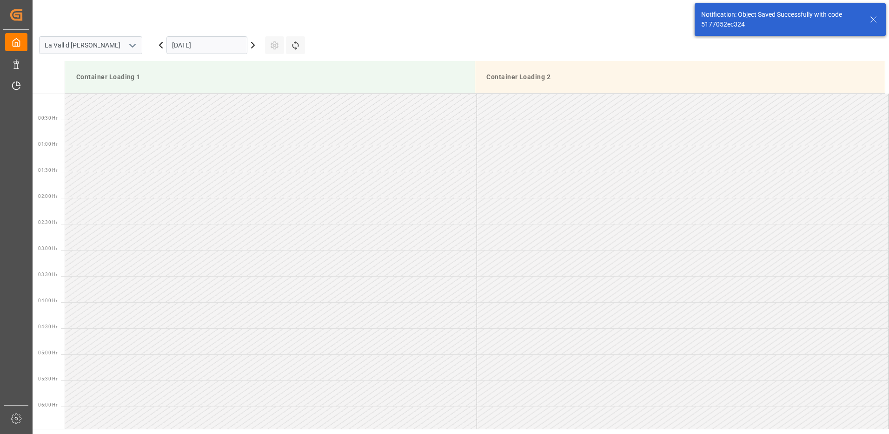
scroll to position [619, 0]
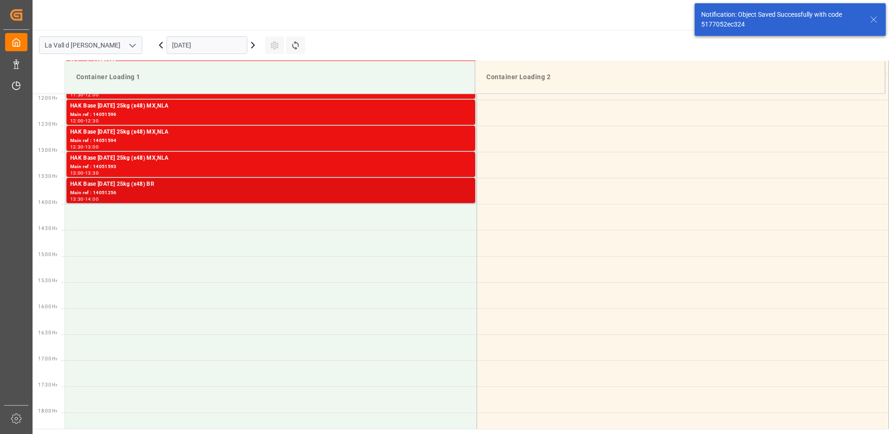
click at [455, 197] on div "13:30 - 14:00" at bounding box center [270, 199] width 401 height 5
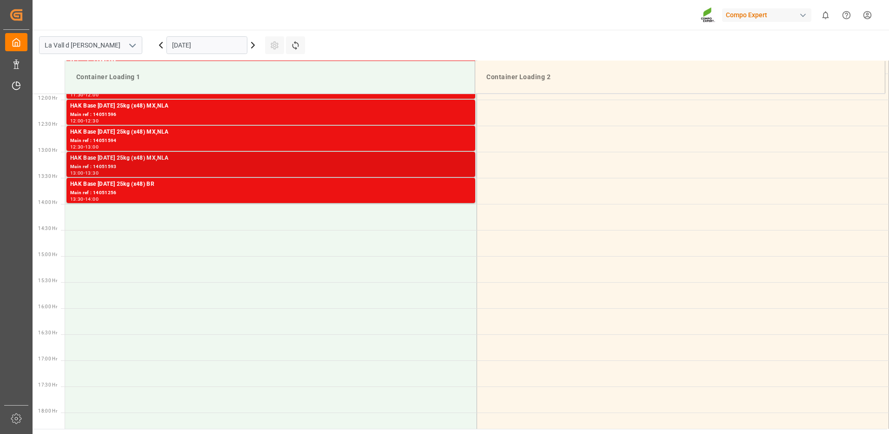
click at [449, 165] on div "Main ref : 14051593" at bounding box center [270, 167] width 401 height 8
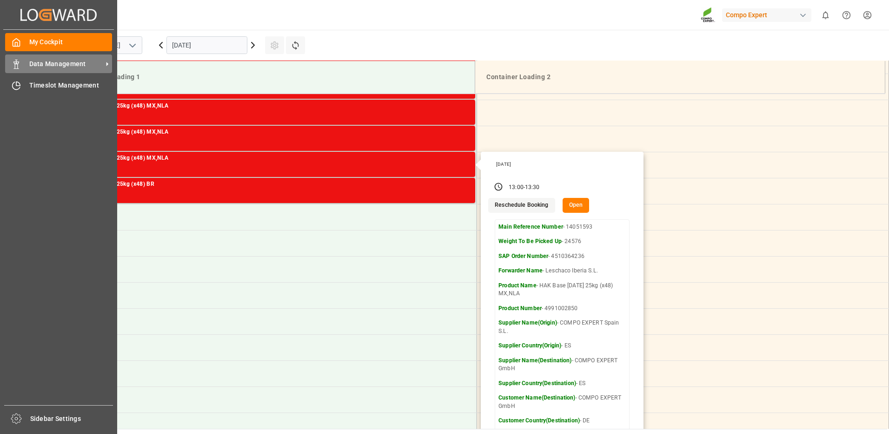
click at [38, 59] on span "Data Management" at bounding box center [65, 64] width 73 height 10
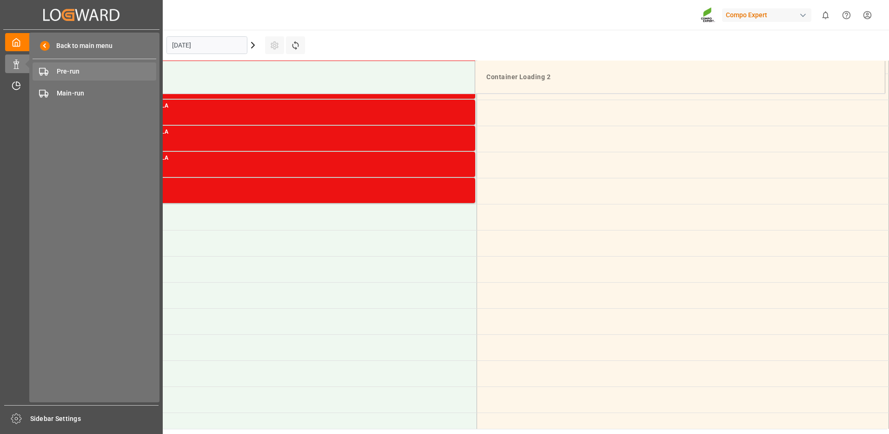
click at [72, 72] on span "Pre-run" at bounding box center [107, 72] width 100 height 10
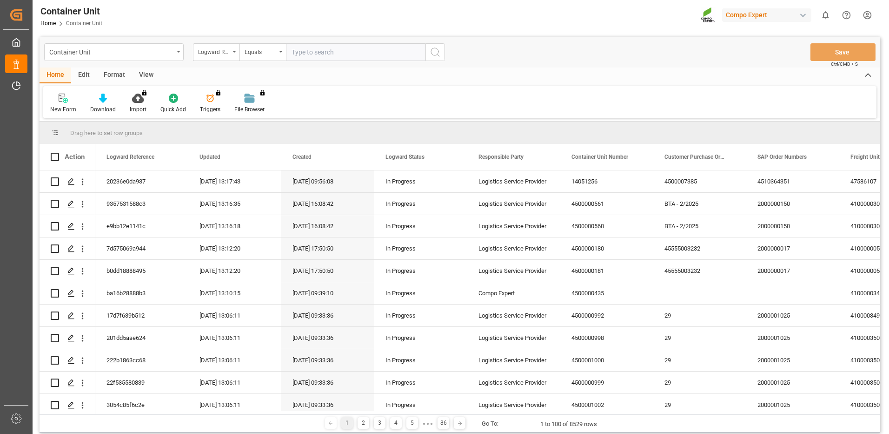
click at [215, 52] on div "Logward Reference" at bounding box center [214, 51] width 32 height 11
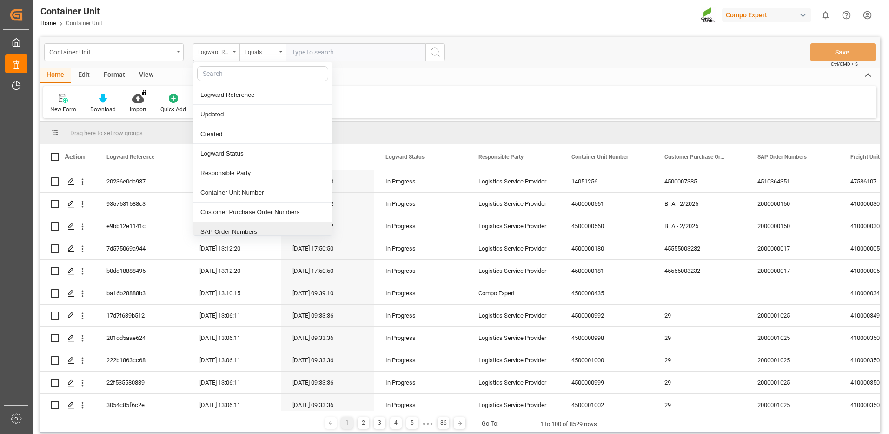
drag, startPoint x: 227, startPoint y: 228, endPoint x: 245, endPoint y: 163, distance: 68.0
click at [227, 227] on div "SAP Order Numbers" at bounding box center [262, 232] width 139 height 20
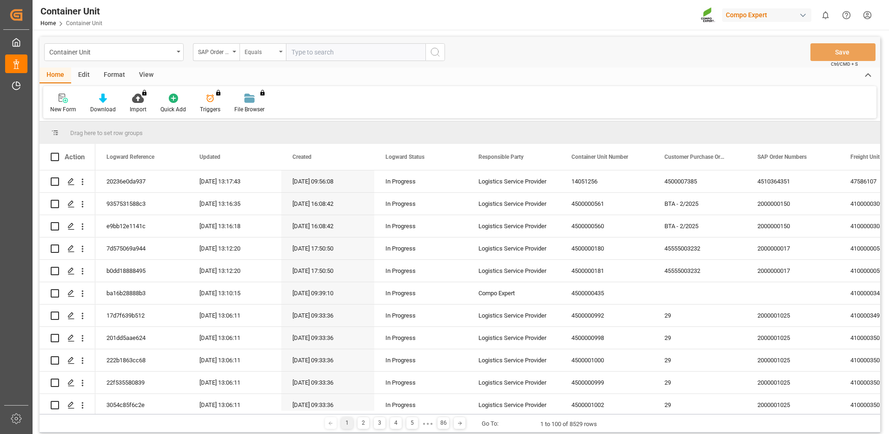
click at [271, 60] on div "Equals" at bounding box center [263, 52] width 47 height 18
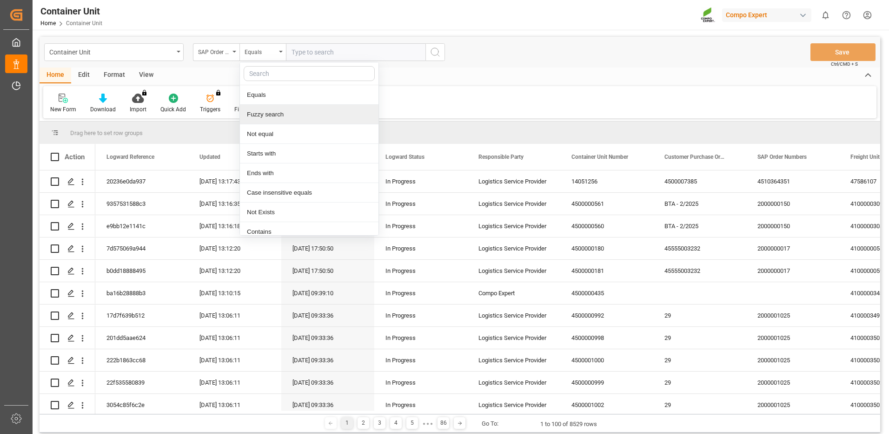
drag, startPoint x: 261, startPoint y: 116, endPoint x: 301, endPoint y: 66, distance: 64.2
click at [263, 115] on div "Fuzzy search" at bounding box center [309, 115] width 139 height 20
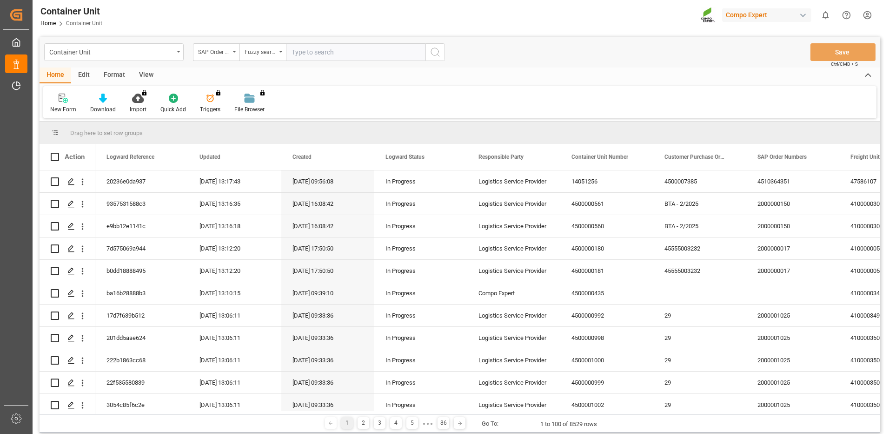
click at [309, 55] on input "text" at bounding box center [356, 52] width 140 height 18
paste input "4510364351"
type input "4510364351"
click at [440, 56] on icon "search button" at bounding box center [435, 52] width 11 height 11
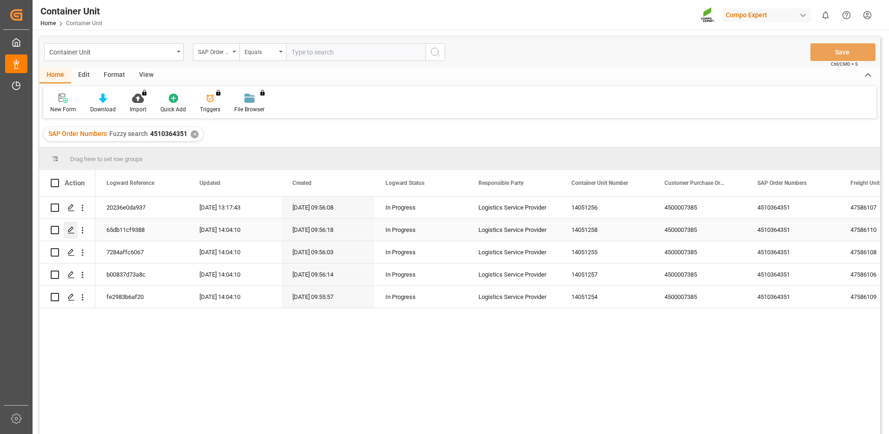
click at [71, 230] on polygon "Press SPACE to select this row." at bounding box center [70, 229] width 5 height 5
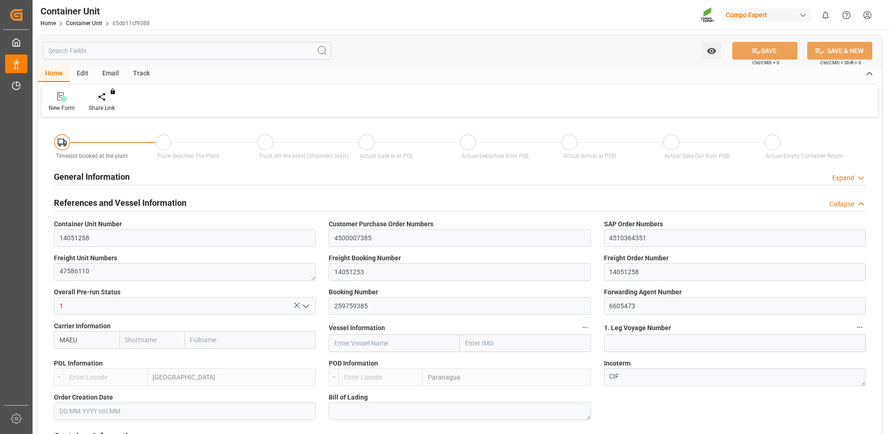
type input "MAEU"
type input "ESVLC"
type input "BRPNG"
type input "10"
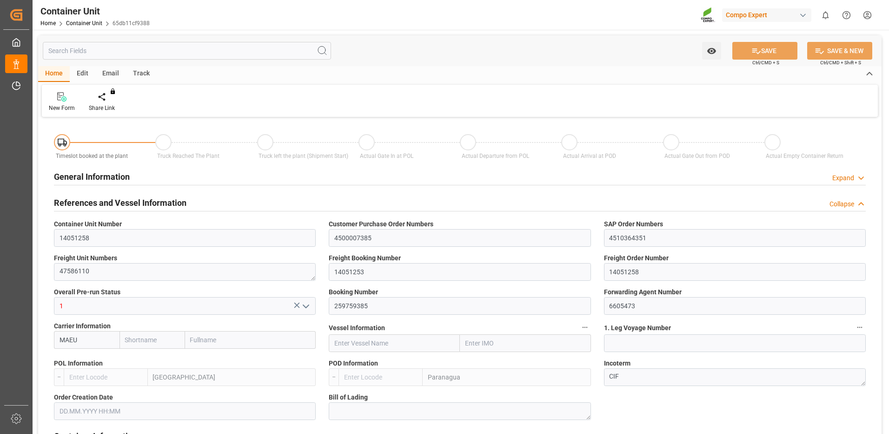
type input "0"
type input "10"
type input "0"
type input "100"
type input "24576"
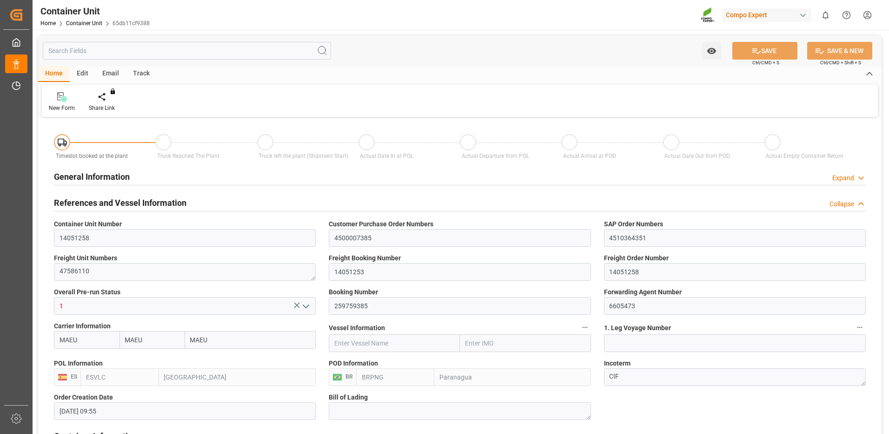
type input "[DATE] 09:55"
type input "[DATE]"
click at [109, 107] on div "Create Timeslot" at bounding box center [109, 108] width 40 height 8
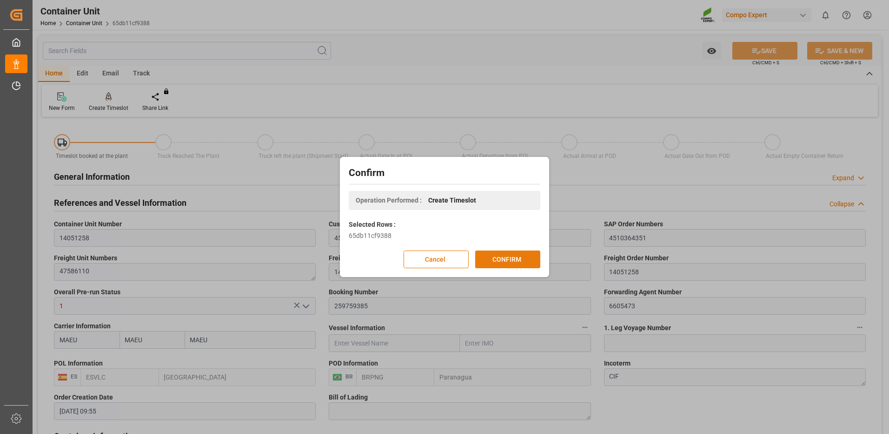
click at [506, 259] on button "CONFIRM" at bounding box center [507, 259] width 65 height 18
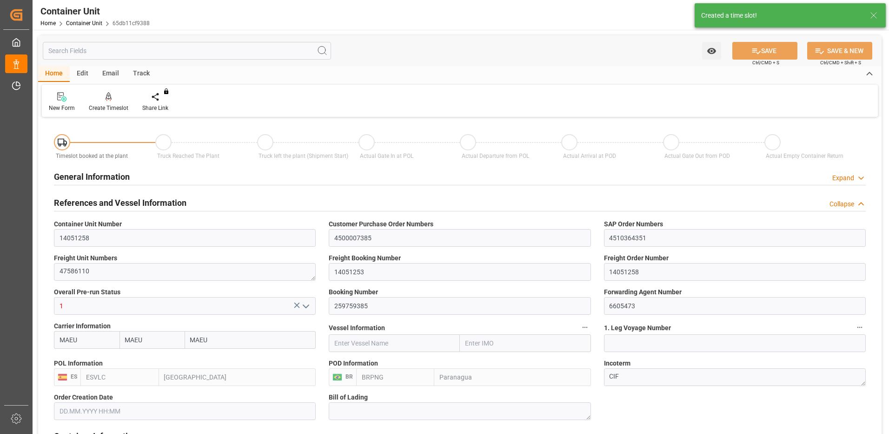
type input "MAEU"
type input "ESVLC"
type input "BRPNG"
type input "10"
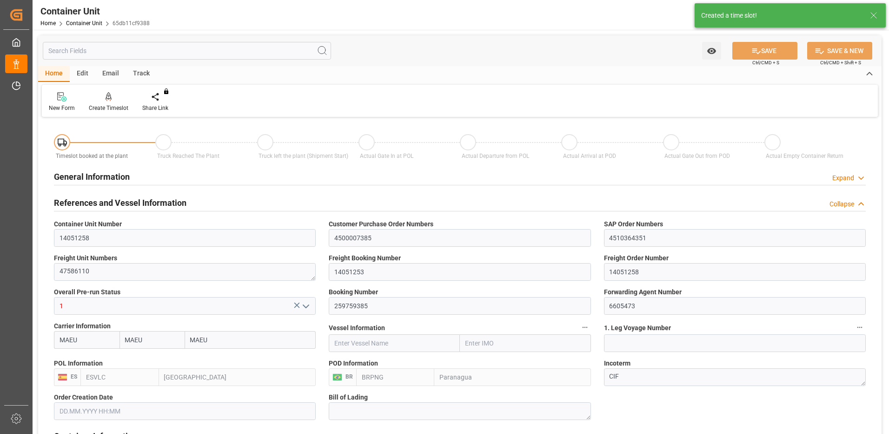
type input "0"
type input "10"
type input "0"
type input "100"
type input "24576"
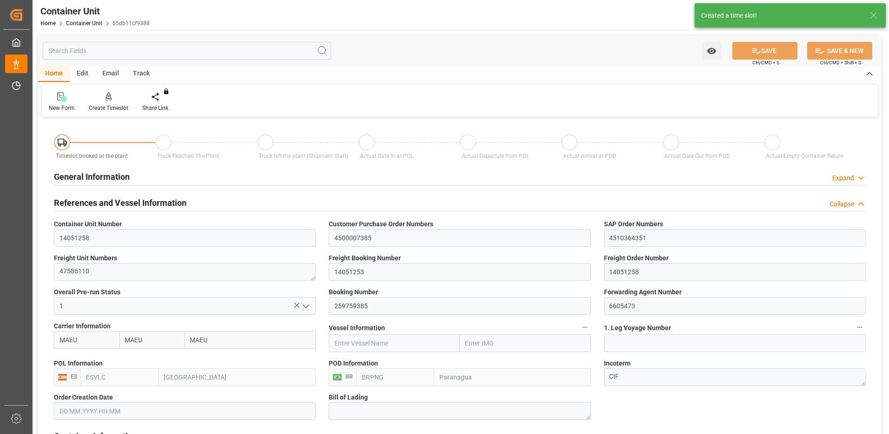
type input "[DATE] 09:55"
type input "[DATE]"
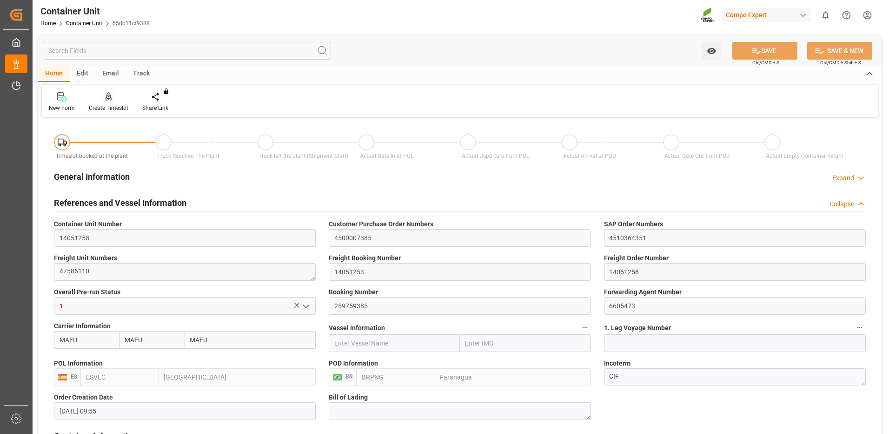
click at [115, 107] on div "Create Timeslot" at bounding box center [109, 108] width 40 height 8
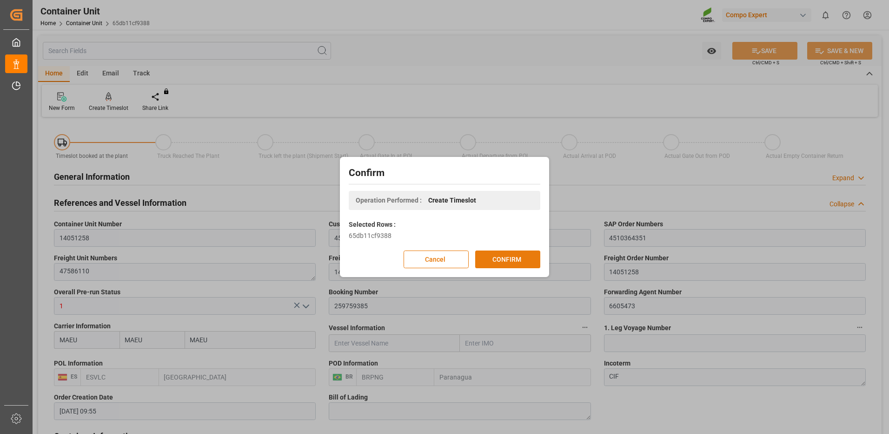
click at [510, 259] on button "CONFIRM" at bounding box center [507, 259] width 65 height 18
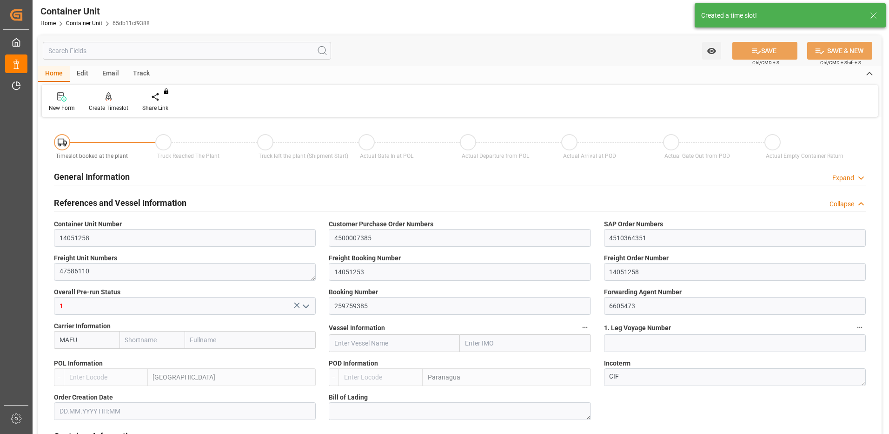
type input "MAEU"
type input "ESVLC"
type input "BRPNG"
type input "10"
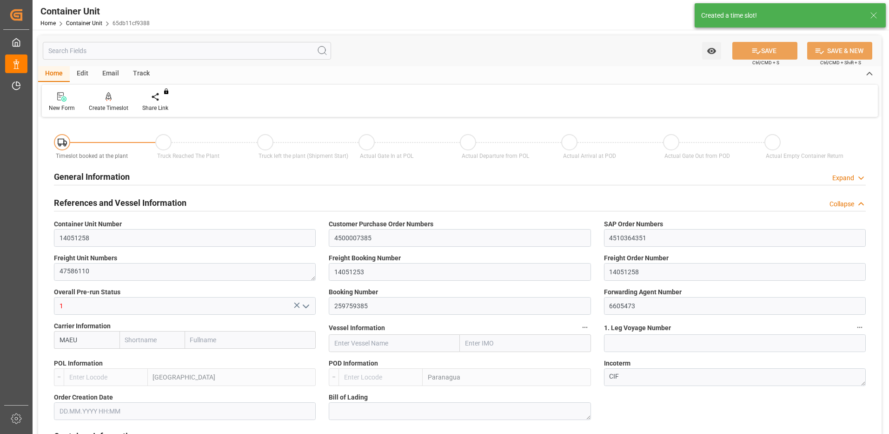
type input "0"
type input "10"
type input "0"
type input "100"
type input "24576"
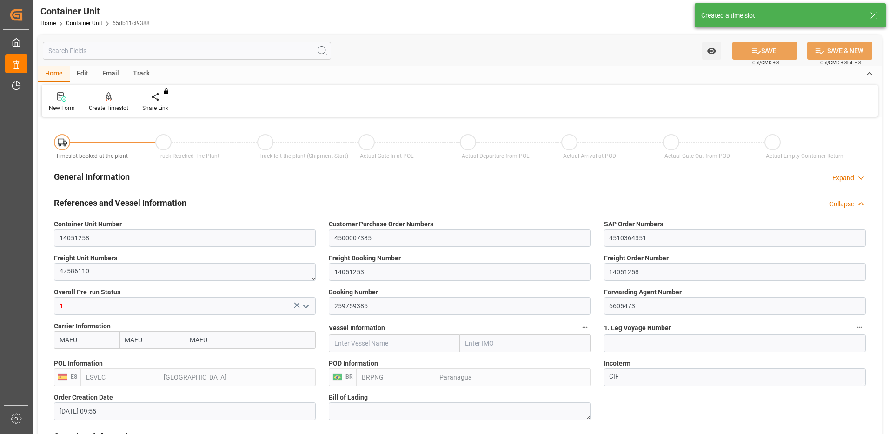
type input "[DATE] 09:55"
type input "[DATE]"
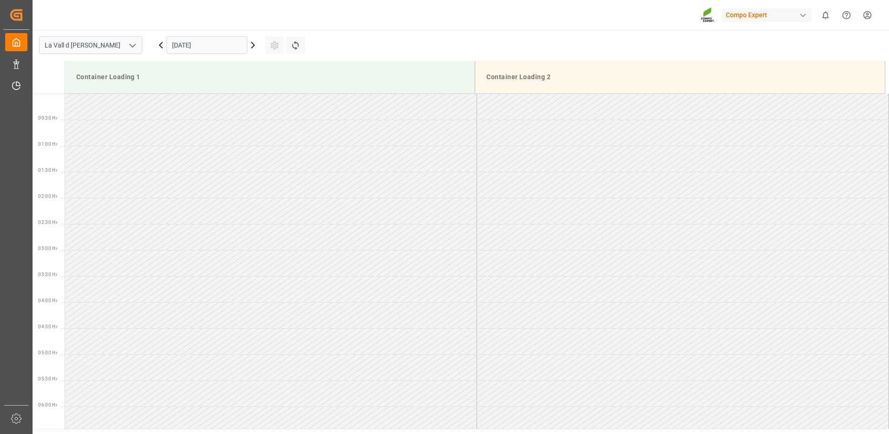
scroll to position [619, 0]
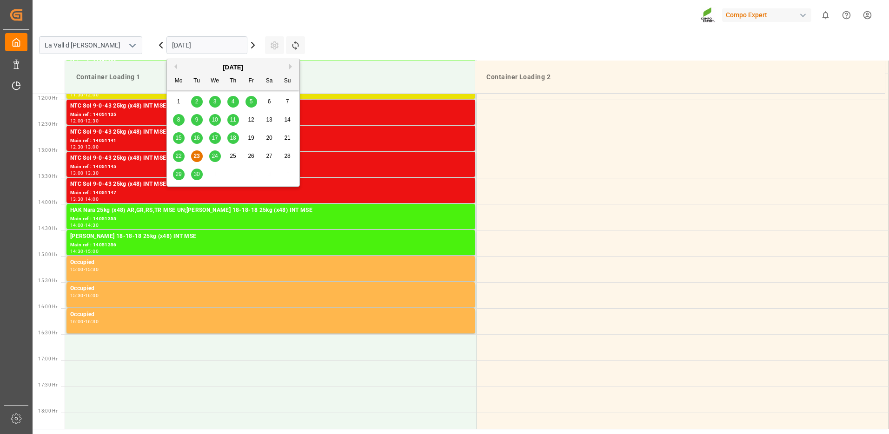
click at [204, 44] on input "[DATE]" at bounding box center [207, 45] width 81 height 18
click at [288, 67] on div "[DATE]" at bounding box center [233, 67] width 132 height 9
click at [287, 65] on div "[DATE]" at bounding box center [233, 67] width 132 height 9
click at [261, 64] on div "[DATE]" at bounding box center [233, 67] width 132 height 9
click at [291, 66] on button "Next Month" at bounding box center [292, 67] width 6 height 6
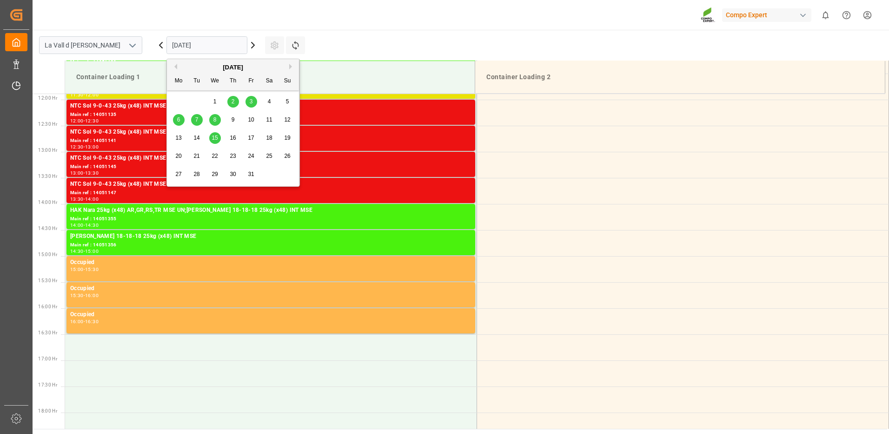
click at [195, 120] on span "7" at bounding box center [196, 119] width 3 height 7
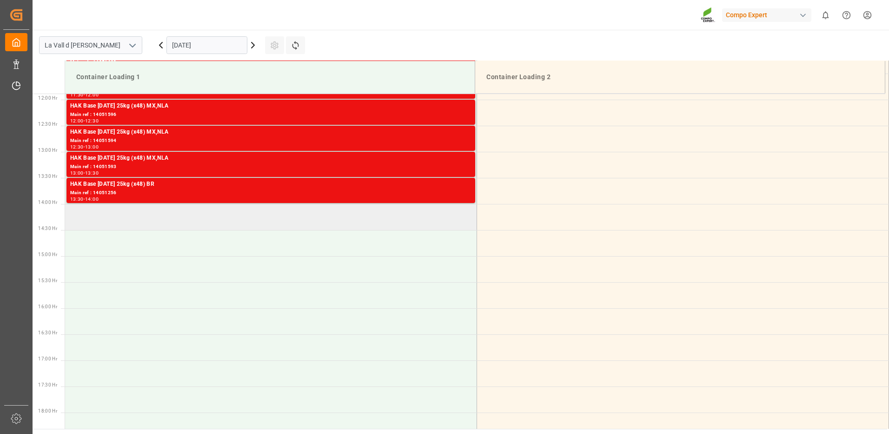
click at [134, 217] on td at bounding box center [271, 217] width 412 height 26
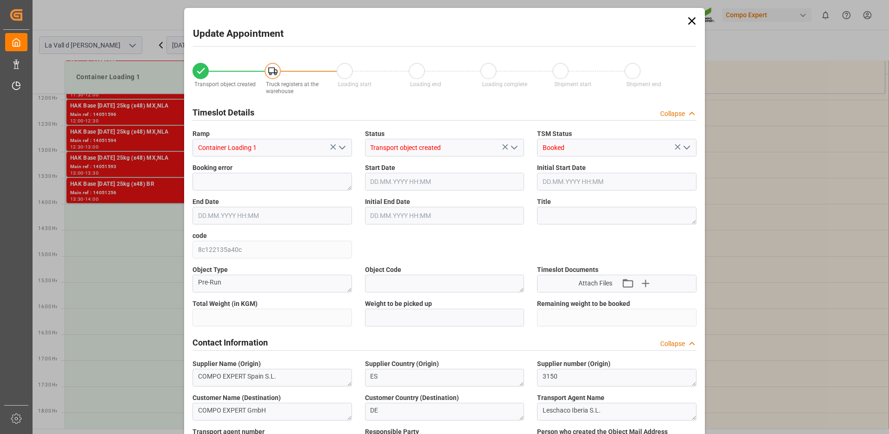
type input "24576"
type input "100"
type input "07.10.2025 14:00"
type input "[DATE] 14:30"
type input "[DATE] 09:55"
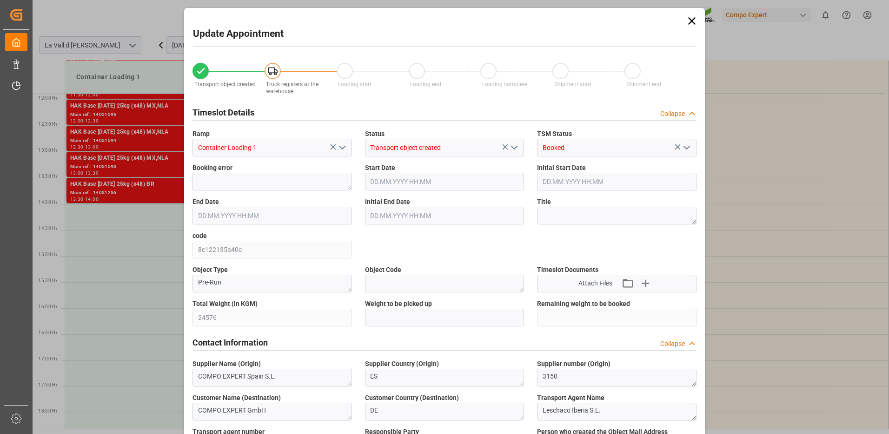
type input "23.09.2025 13:18"
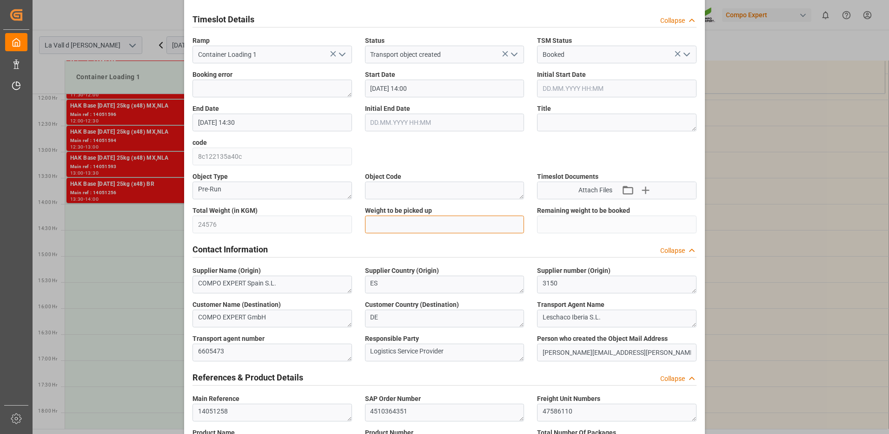
click at [400, 228] on input "text" at bounding box center [445, 224] width 160 height 18
type input "24576"
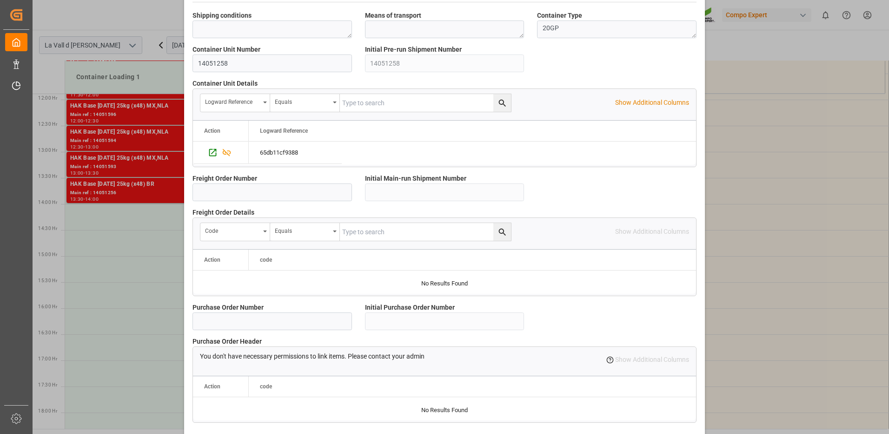
scroll to position [793, 0]
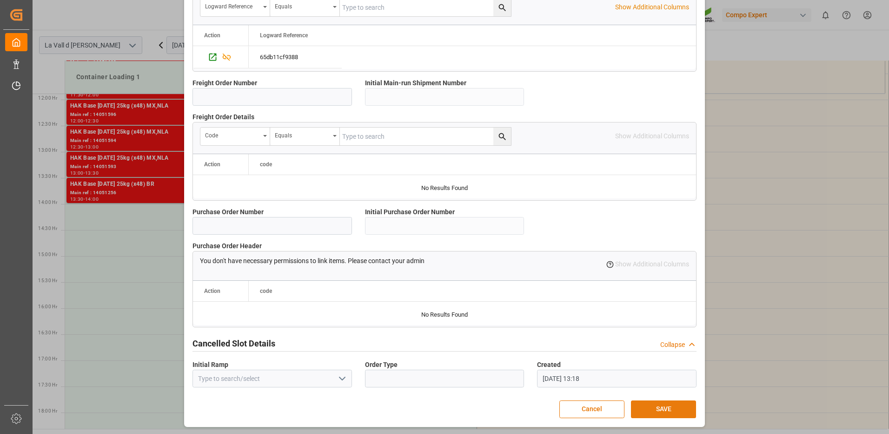
click at [641, 408] on button "SAVE" at bounding box center [663, 409] width 65 height 18
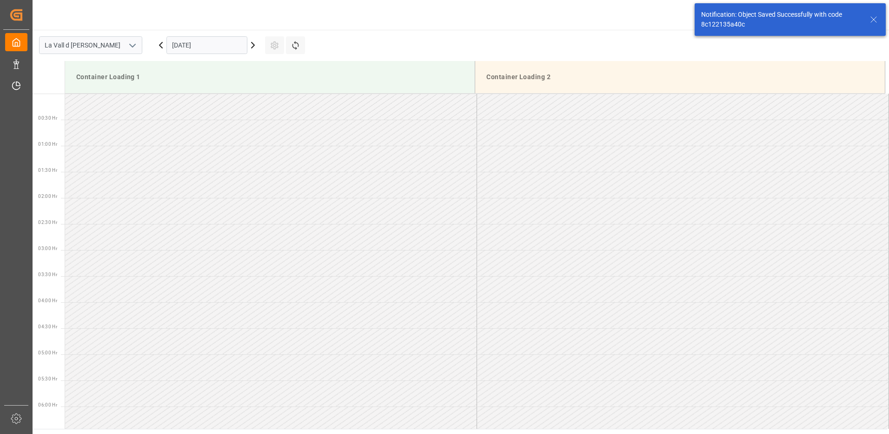
scroll to position [671, 0]
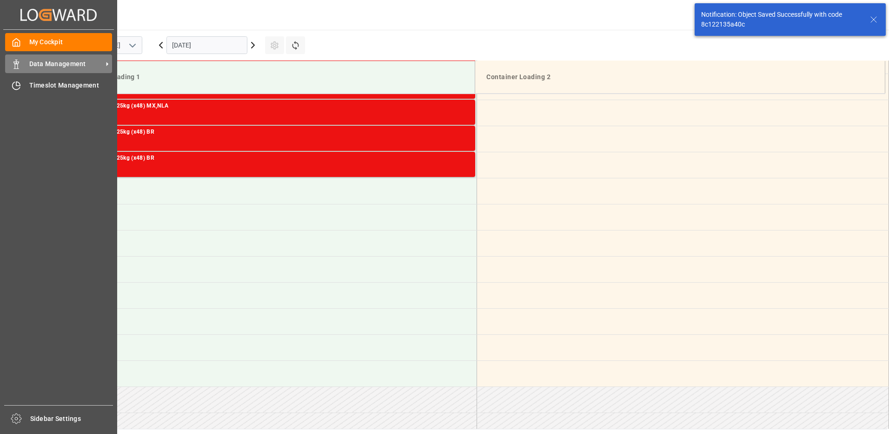
click at [26, 65] on div "Data Management Data Management" at bounding box center [58, 63] width 107 height 18
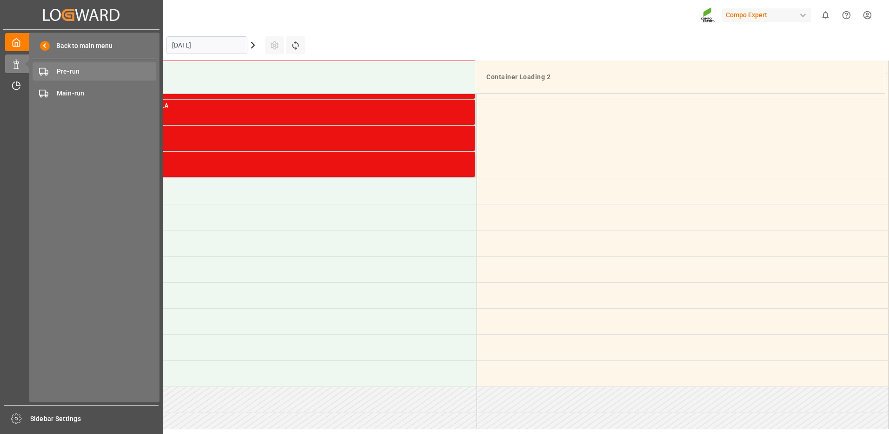
click at [73, 75] on span "Pre-run" at bounding box center [107, 72] width 100 height 10
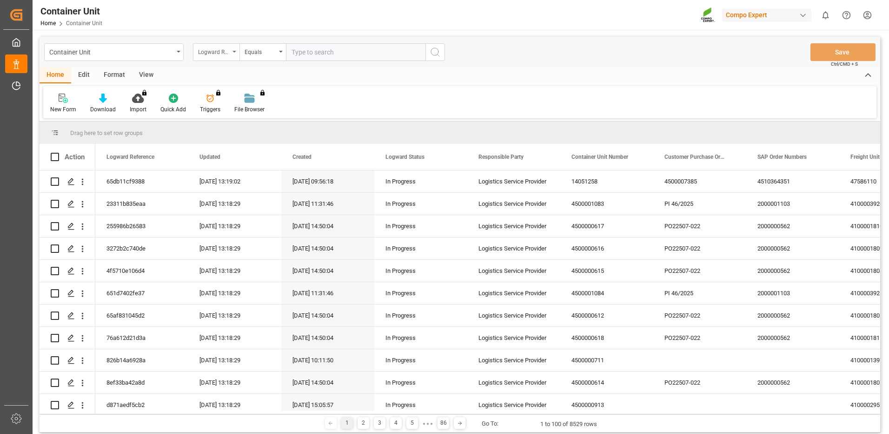
click at [221, 53] on div "Logward Reference" at bounding box center [214, 51] width 32 height 11
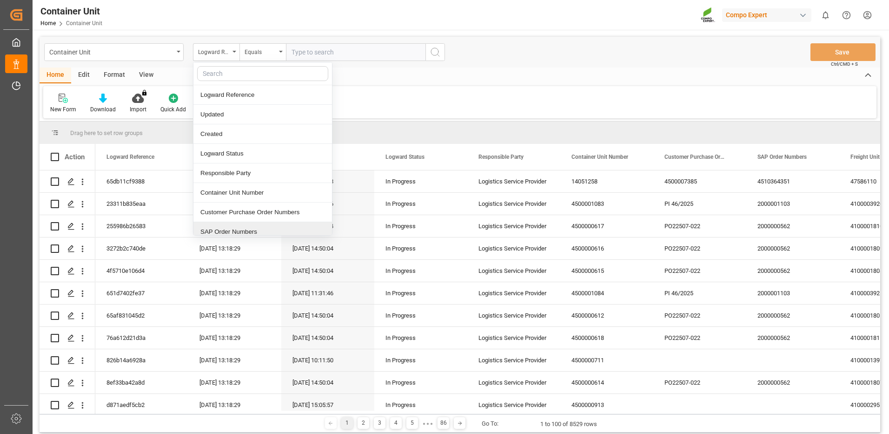
click at [231, 229] on div "SAP Order Numbers" at bounding box center [262, 232] width 139 height 20
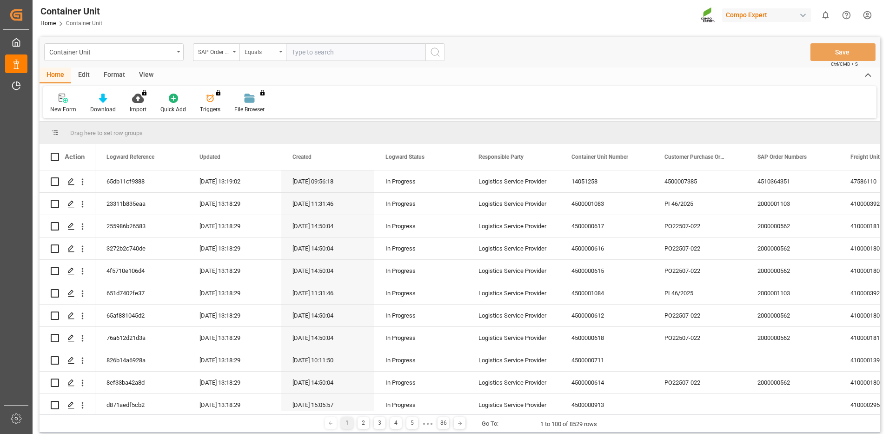
click at [267, 47] on div "Equals" at bounding box center [261, 51] width 32 height 11
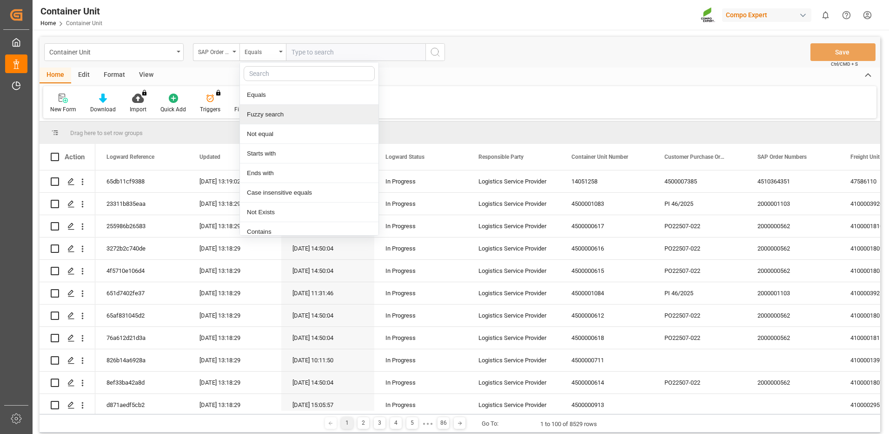
click at [279, 119] on div "Fuzzy search" at bounding box center [309, 115] width 139 height 20
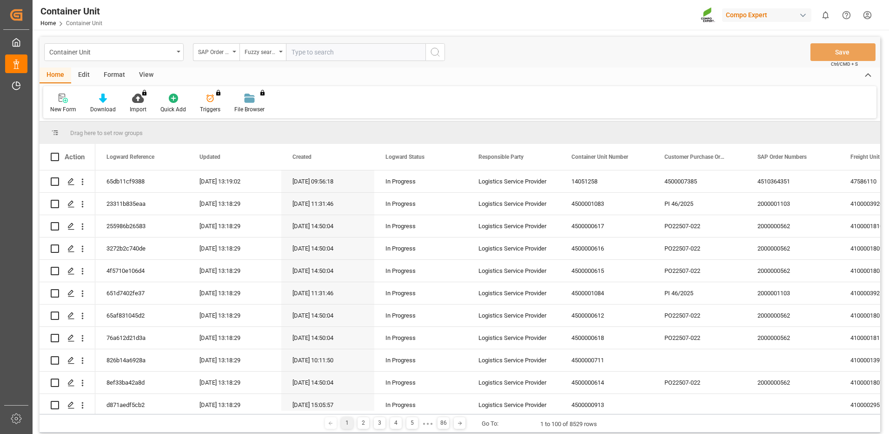
click at [314, 54] on input "text" at bounding box center [356, 52] width 140 height 18
paste input "4510364351"
type input "4510364351"
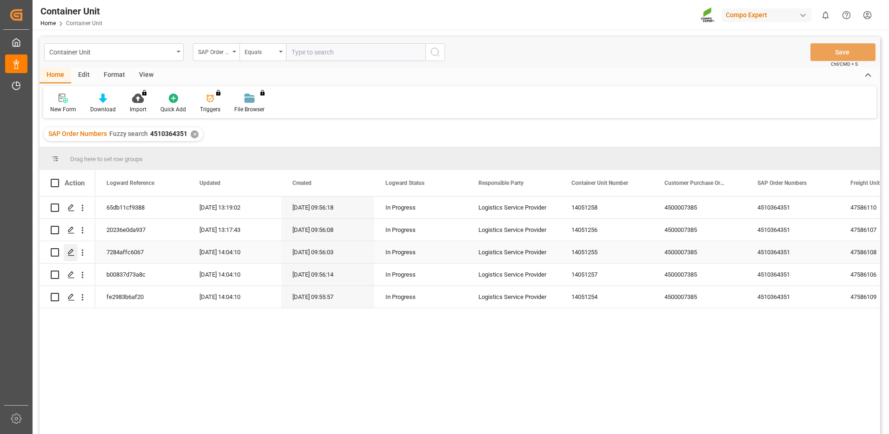
click at [71, 254] on icon "Press SPACE to select this row." at bounding box center [70, 251] width 7 height 7
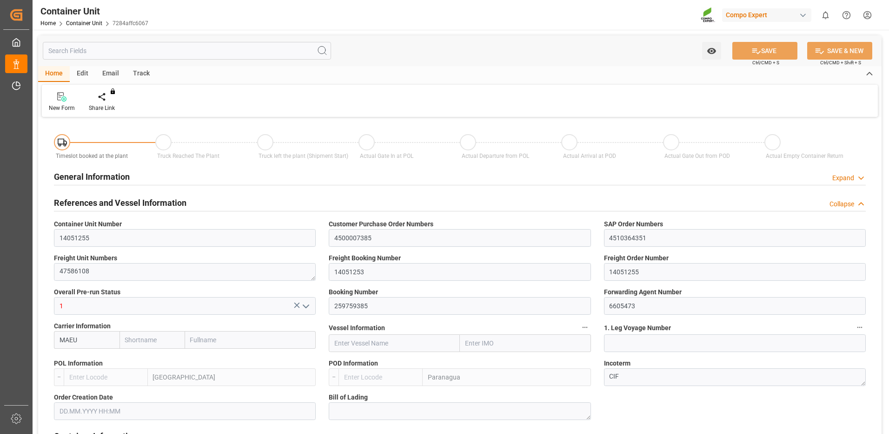
type input "MAEU"
type input "ESVLC"
type input "BRPNG"
type input "10"
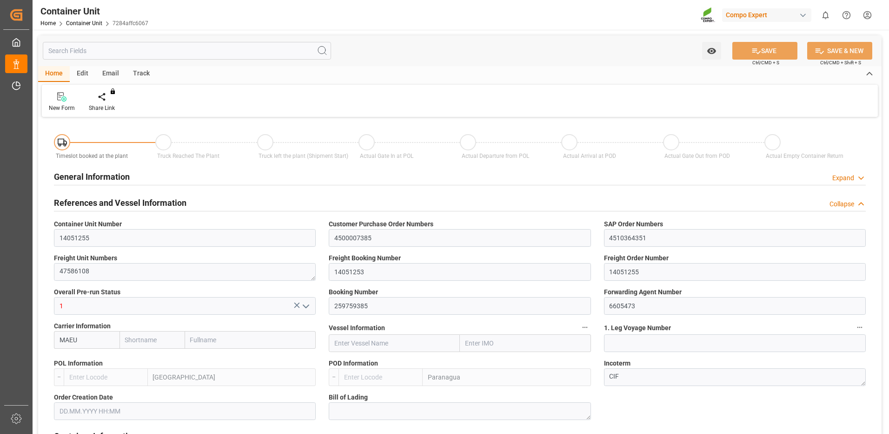
type input "0"
type input "10"
type input "0"
type input "100"
type input "24576"
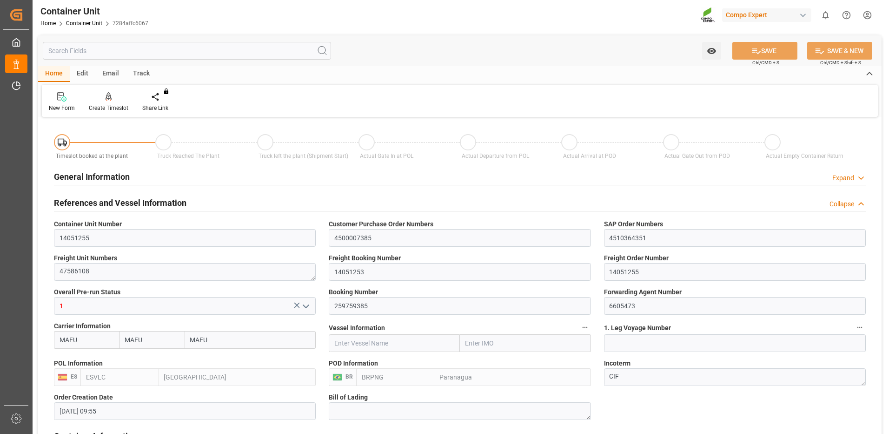
type input "[DATE] 09:55"
type input "[DATE]"
click at [115, 101] on div "Create Timeslot" at bounding box center [108, 102] width 53 height 20
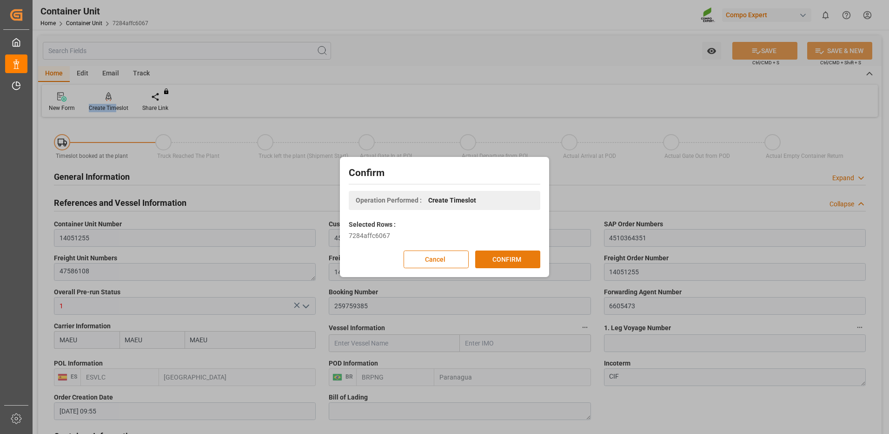
click at [515, 254] on button "CONFIRM" at bounding box center [507, 259] width 65 height 18
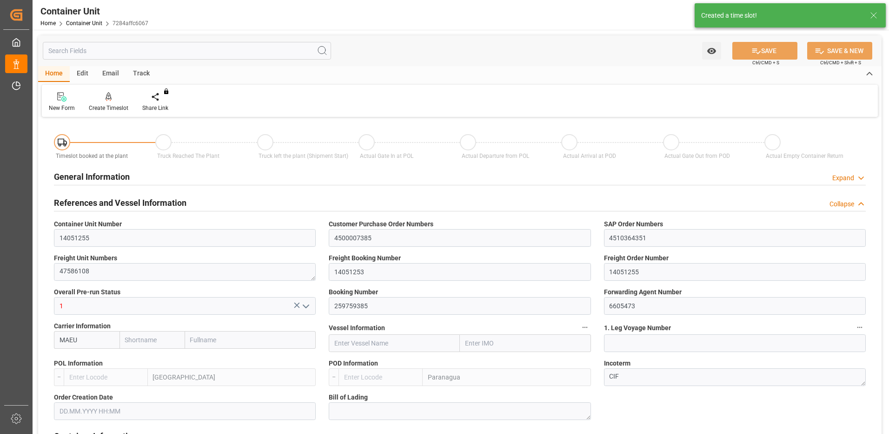
type input "MAEU"
type input "ESVLC"
type input "BRPNG"
type input "10"
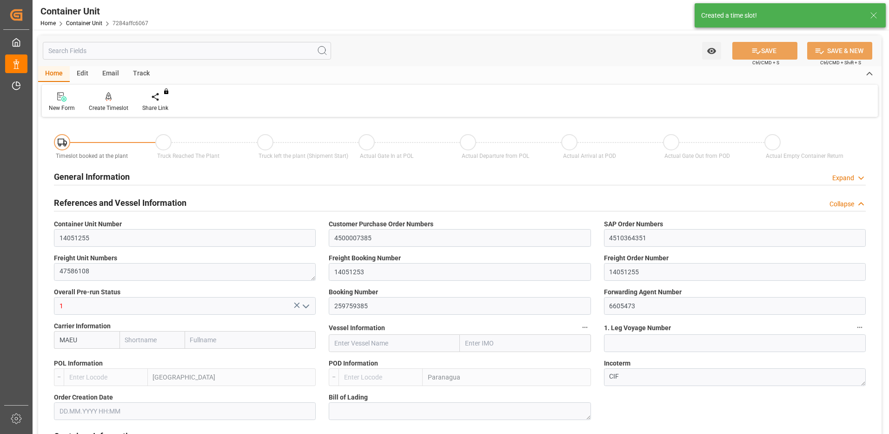
type input "0"
type input "10"
type input "0"
type input "100"
type input "24576"
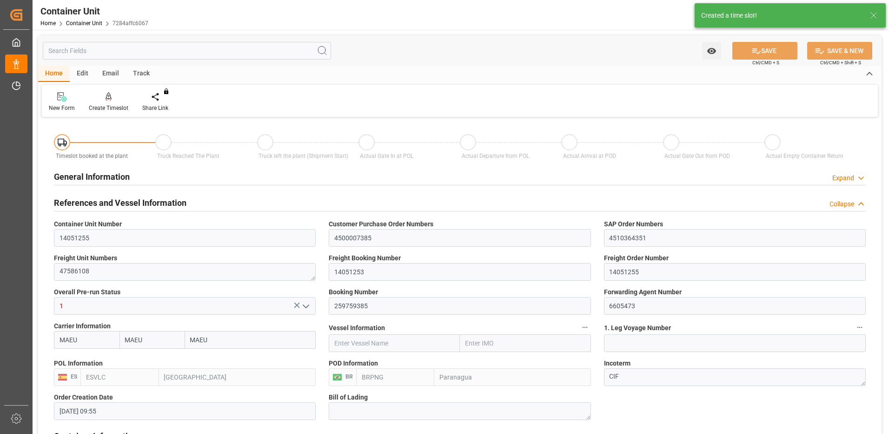
type input "[DATE] 09:55"
type input "[DATE]"
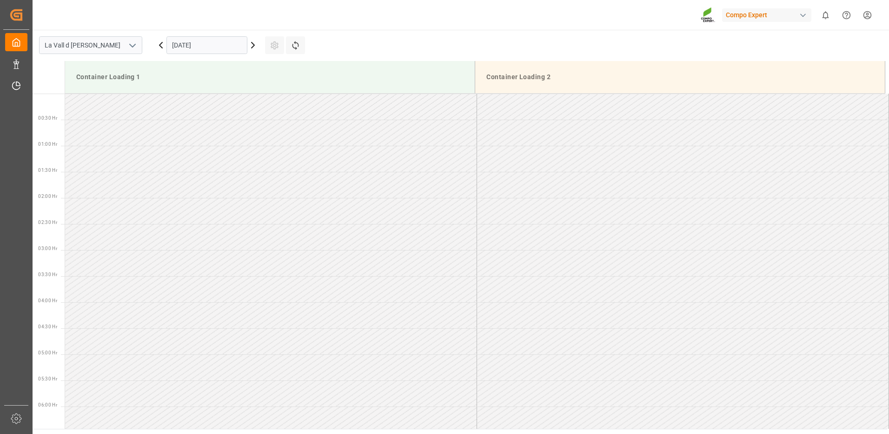
scroll to position [619, 0]
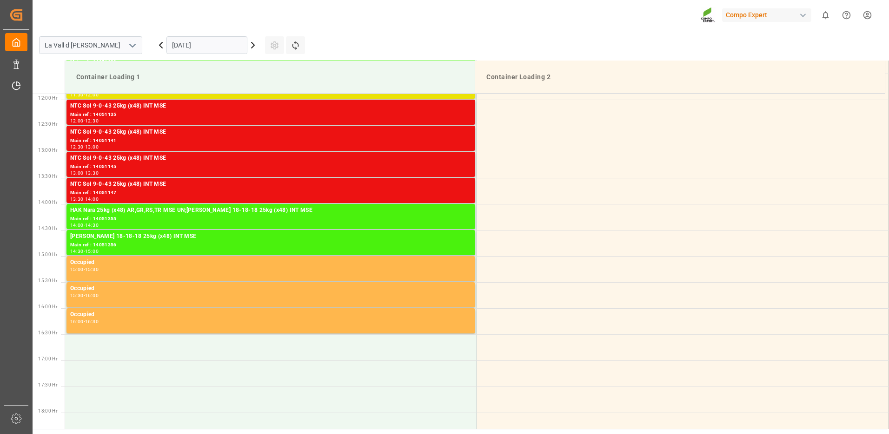
click at [222, 48] on input "[DATE]" at bounding box center [207, 45] width 81 height 18
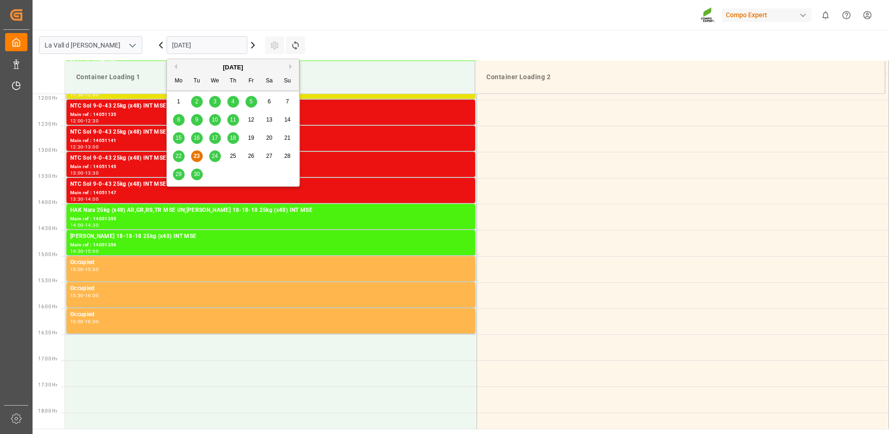
click at [291, 68] on button "Next Month" at bounding box center [292, 67] width 6 height 6
click at [200, 117] on div "7" at bounding box center [197, 119] width 12 height 11
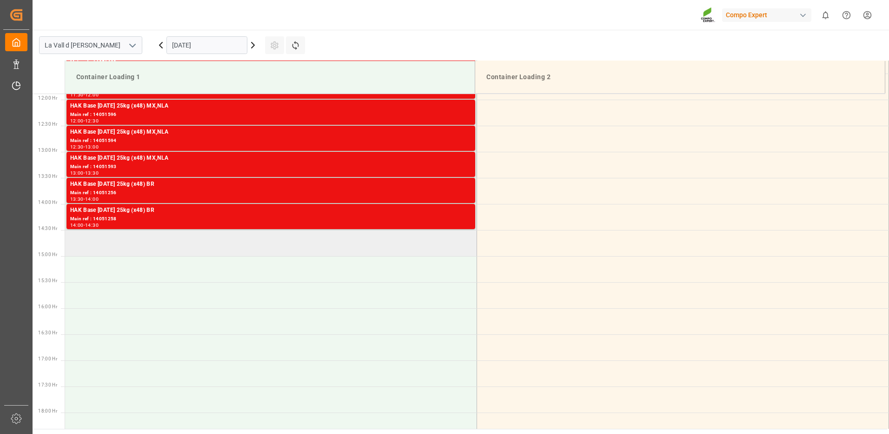
click at [171, 250] on td at bounding box center [271, 243] width 412 height 26
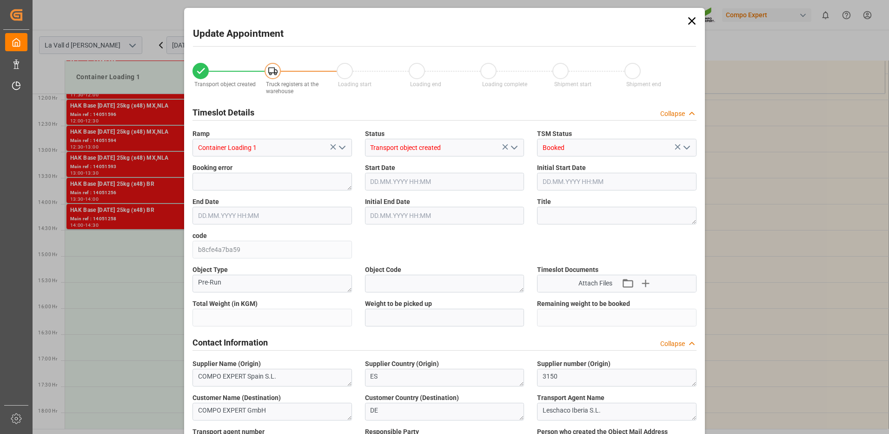
type input "24576"
type input "100"
type input "[DATE] 14:30"
type input "[DATE] 15:00"
type input "[DATE] 09:55"
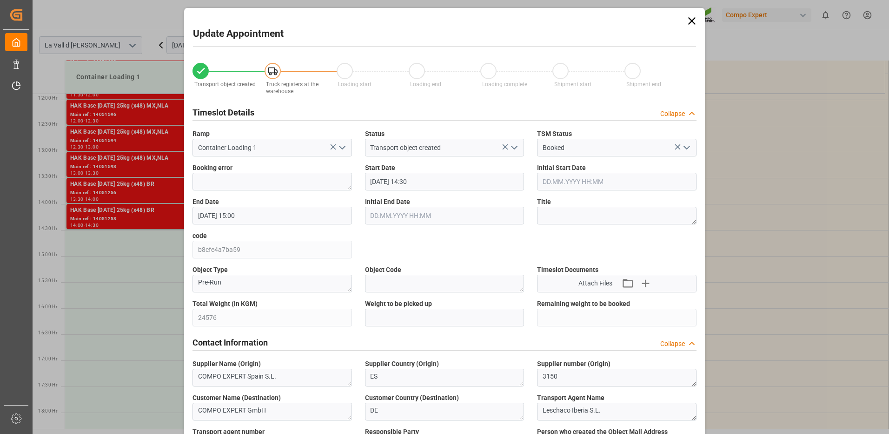
type input "[DATE] 13:19"
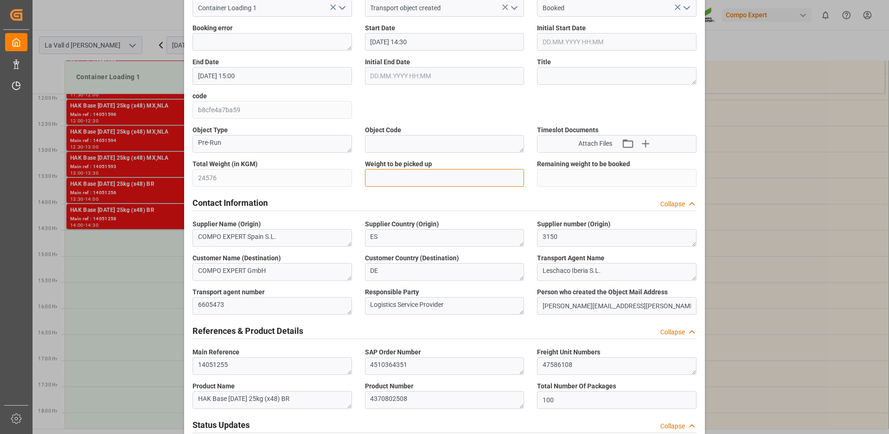
click at [403, 176] on input "text" at bounding box center [445, 178] width 160 height 18
type input "24576"
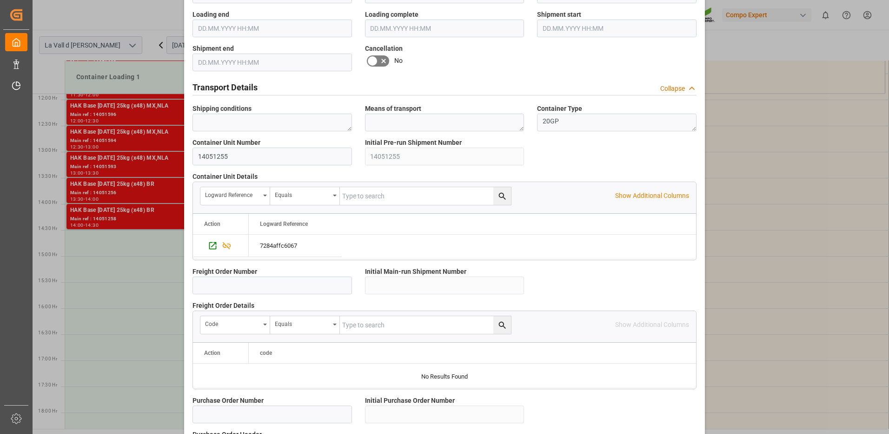
scroll to position [791, 0]
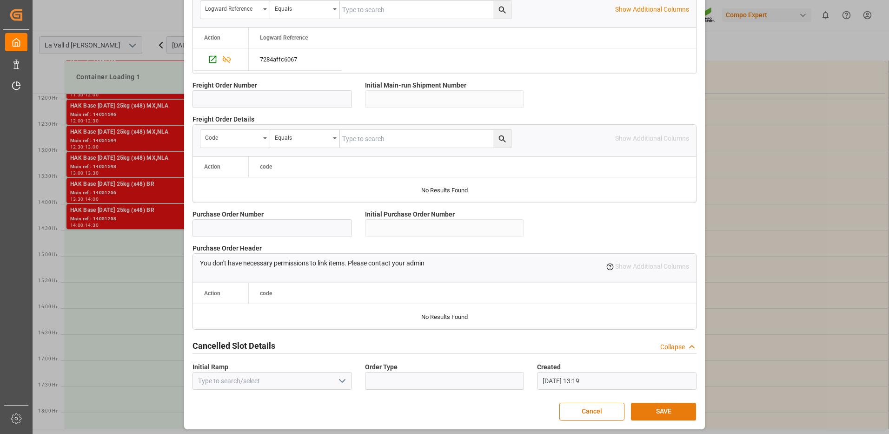
click at [646, 412] on button "SAVE" at bounding box center [663, 411] width 65 height 18
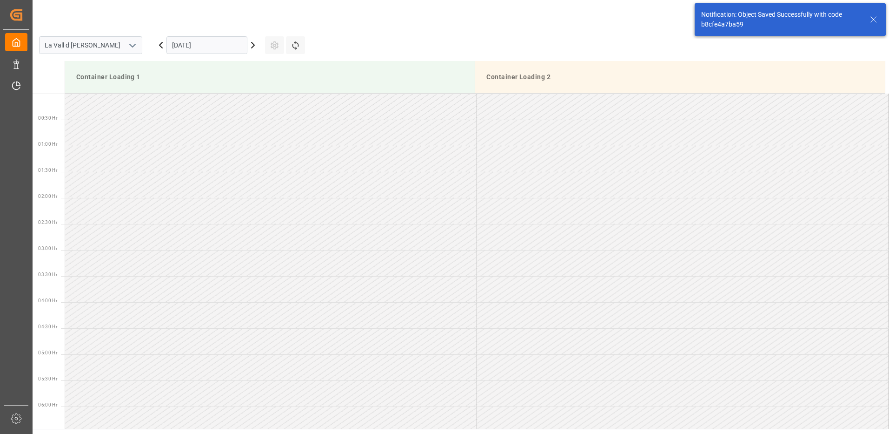
scroll to position [671, 0]
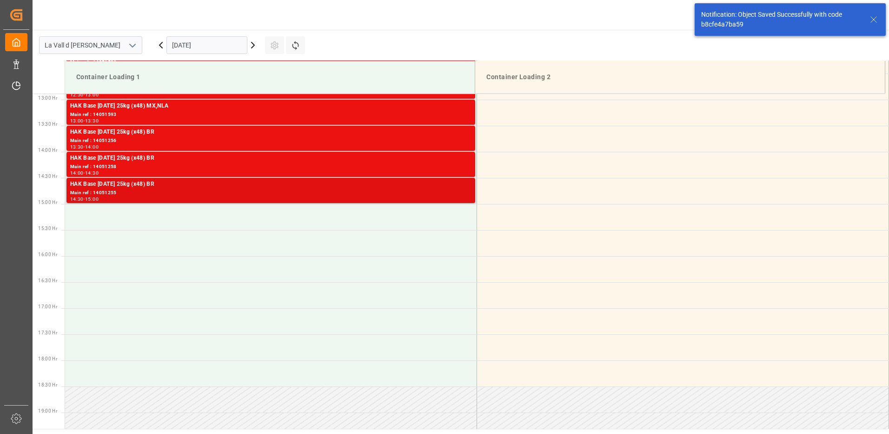
click at [439, 199] on div "14:30 - 15:00" at bounding box center [270, 199] width 401 height 5
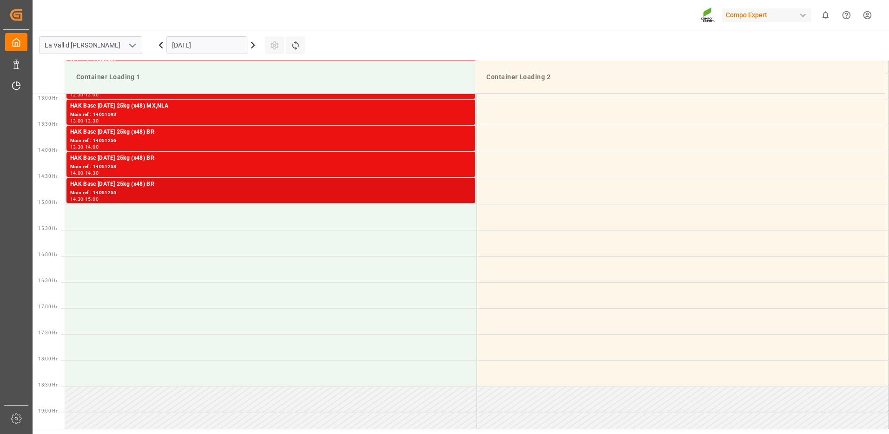
click at [298, 202] on div "HAK Base [DATE] 25kg (x48) BR Main ref : 14051255 14:30 - 15:00" at bounding box center [271, 190] width 409 height 25
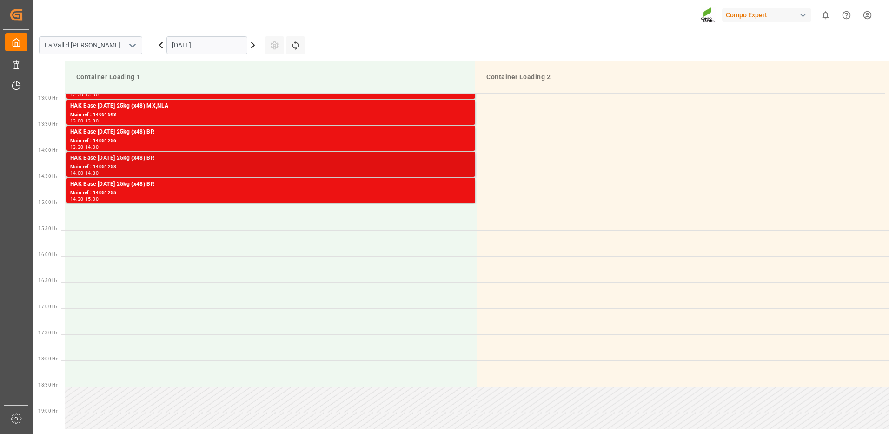
click at [410, 167] on div "Main ref : 14051258" at bounding box center [270, 167] width 401 height 8
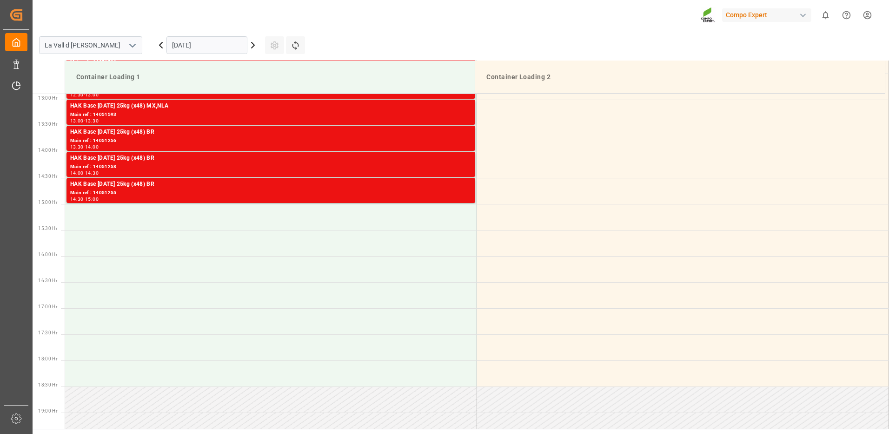
click at [447, 140] on div "Main ref : 14051256" at bounding box center [270, 141] width 401 height 8
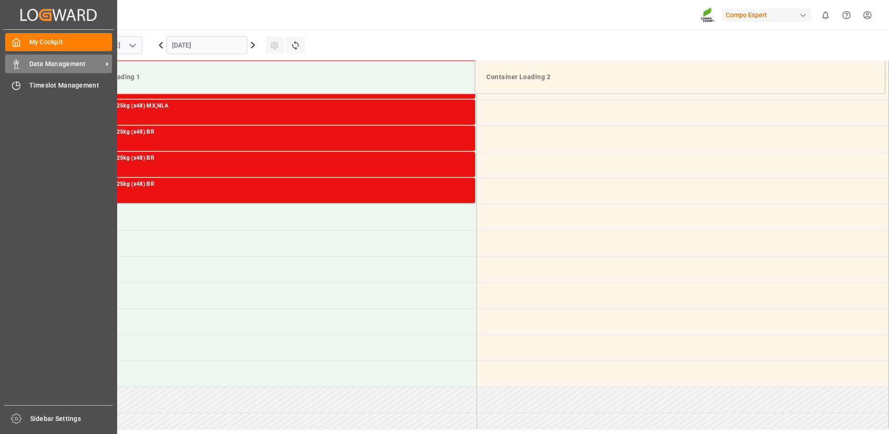
click at [27, 65] on div "Data Management Data Management" at bounding box center [58, 63] width 107 height 18
click at [23, 66] on div "Data Management Data Management" at bounding box center [58, 63] width 107 height 18
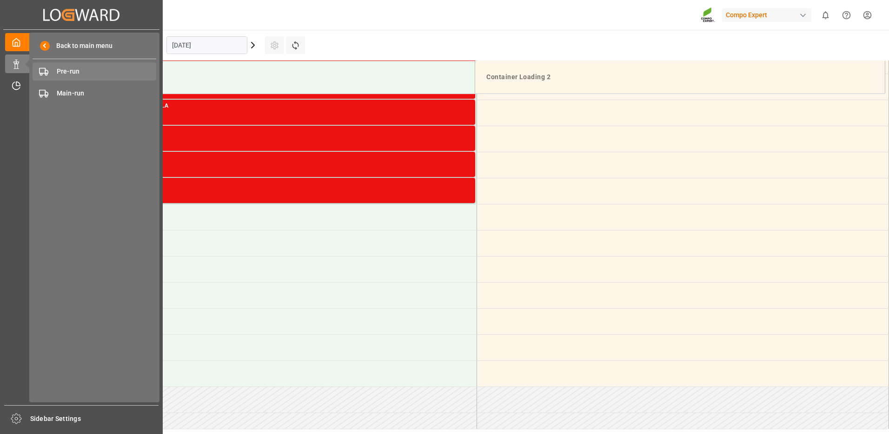
click at [63, 71] on span "Pre-run" at bounding box center [107, 72] width 100 height 10
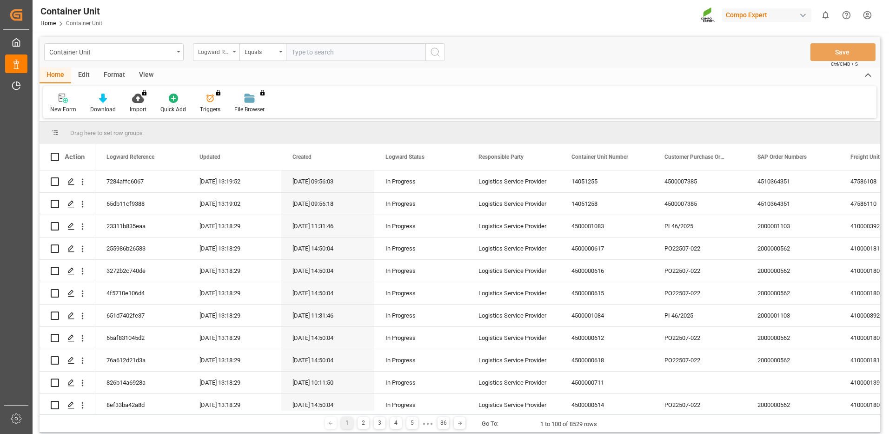
click at [233, 51] on icon "open menu" at bounding box center [235, 52] width 4 height 2
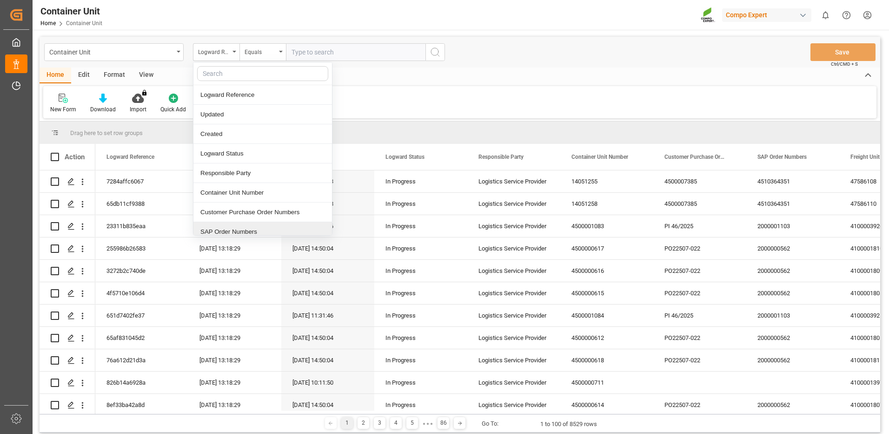
drag, startPoint x: 237, startPoint y: 234, endPoint x: 253, endPoint y: 175, distance: 60.8
click at [235, 234] on div "SAP Order Numbers" at bounding box center [262, 232] width 139 height 20
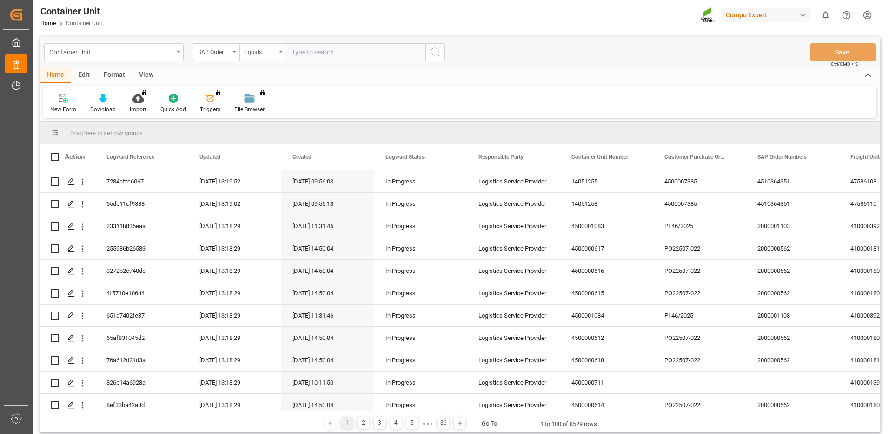
click at [268, 56] on div "Equals" at bounding box center [261, 51] width 32 height 11
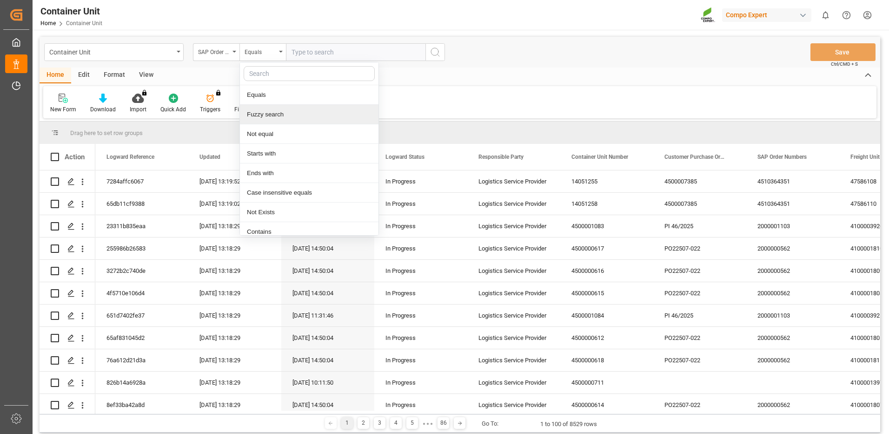
click at [262, 117] on div "Fuzzy search" at bounding box center [309, 115] width 139 height 20
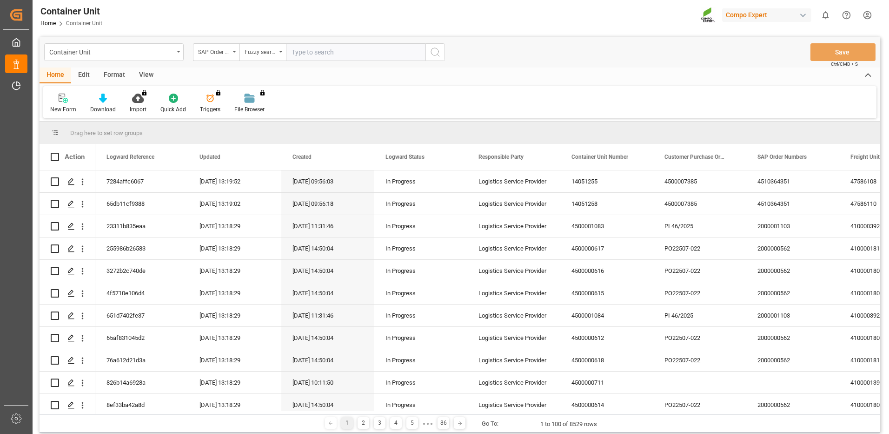
click at [346, 49] on input "text" at bounding box center [356, 52] width 140 height 18
paste input "4510364351"
type input "4510364351"
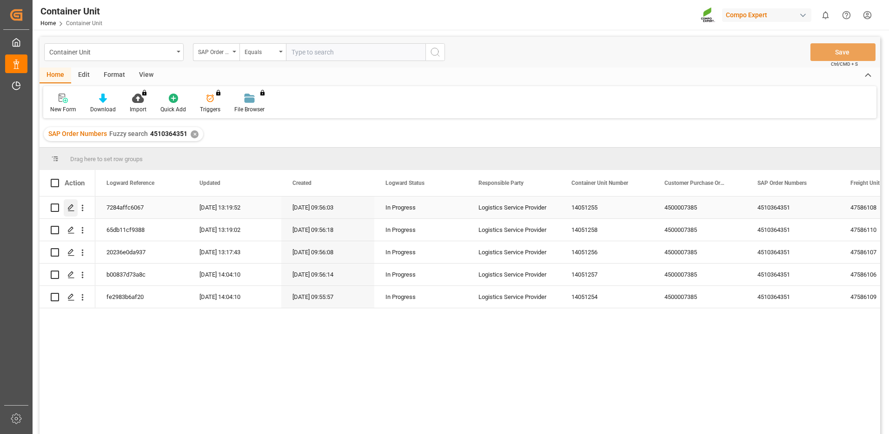
click at [70, 207] on icon "Press SPACE to select this row." at bounding box center [70, 207] width 7 height 7
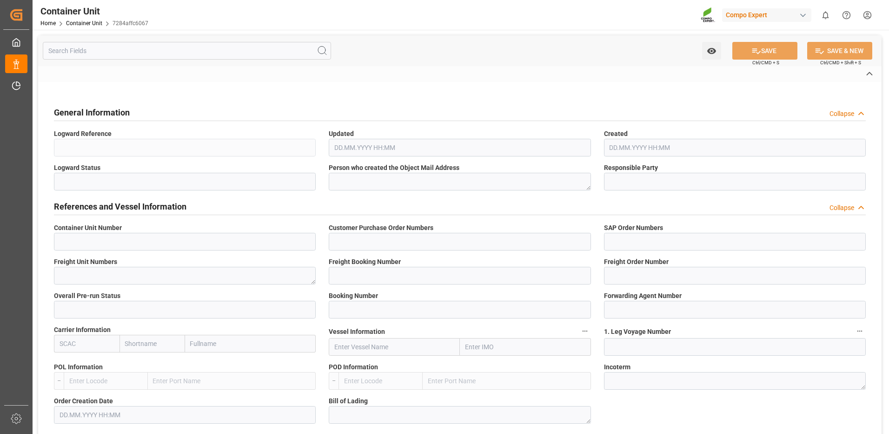
type input "14051255"
type input "4500007385"
type input "4510364351"
type textarea "47586108"
type input "14051253"
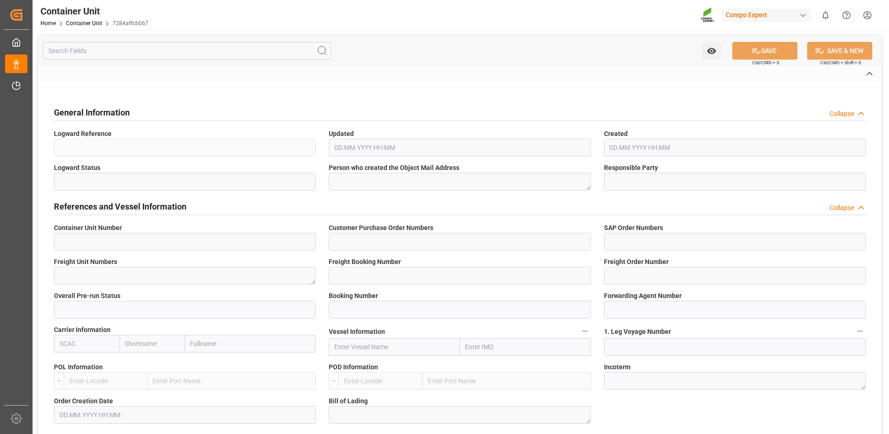
type input "14051255"
type input "1"
type input "259759385"
type input "6605473"
type input "MAEU"
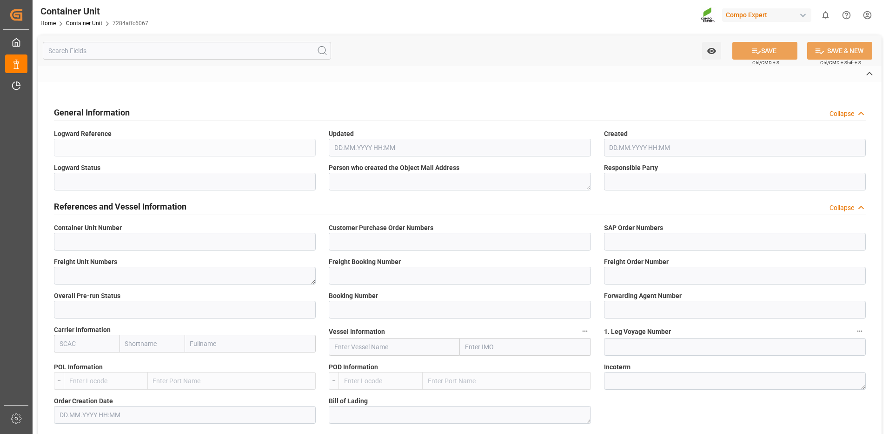
type input "[GEOGRAPHIC_DATA]"
type input "Paranagua"
type textarea "CIF"
type input "No"
type input "20GP"
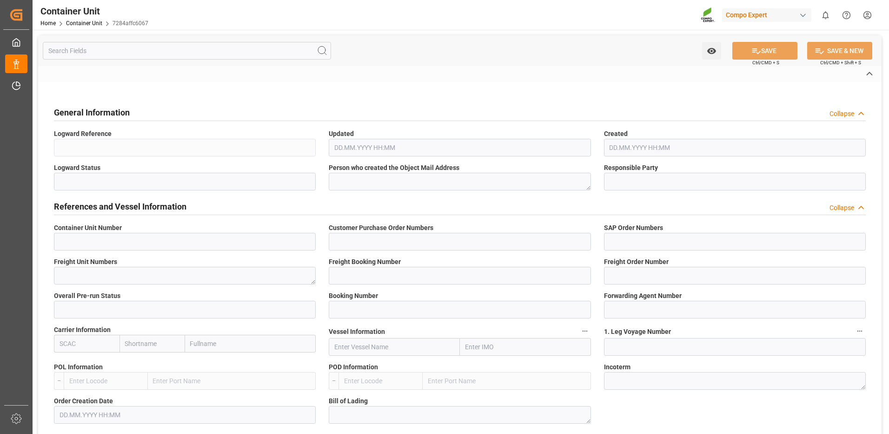
type input "2"
type textarea "30"
type textarea "Z3"
type input "[DATE]"
type textarea "COMPO Centro de Producción"
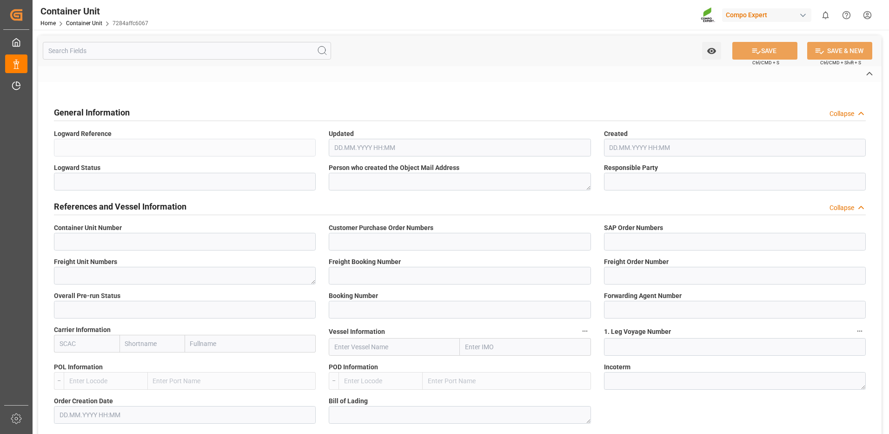
type textarea "12600"
type input "[GEOGRAPHIC_DATA]"
type textarea "01317-890"
type input "[GEOGRAPHIC_DATA]"
type input "EUR"
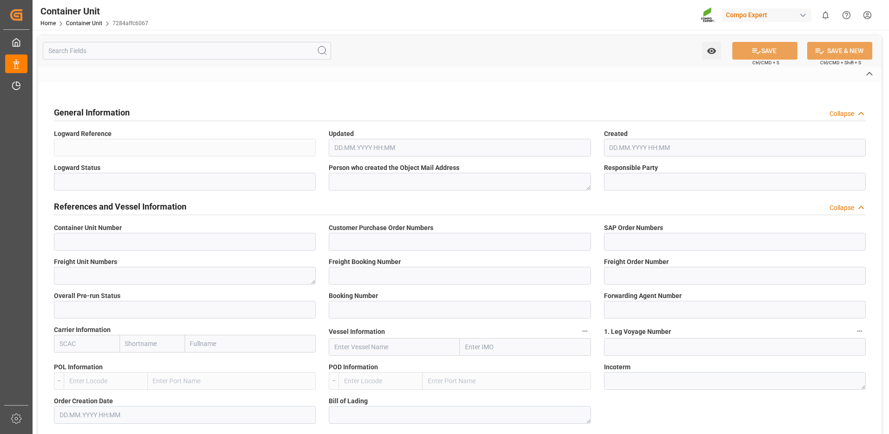
type textarea "[DATE]"
type textarea "HAK Base [DATE] 25kg (x48) BR"
type textarea "4370802508"
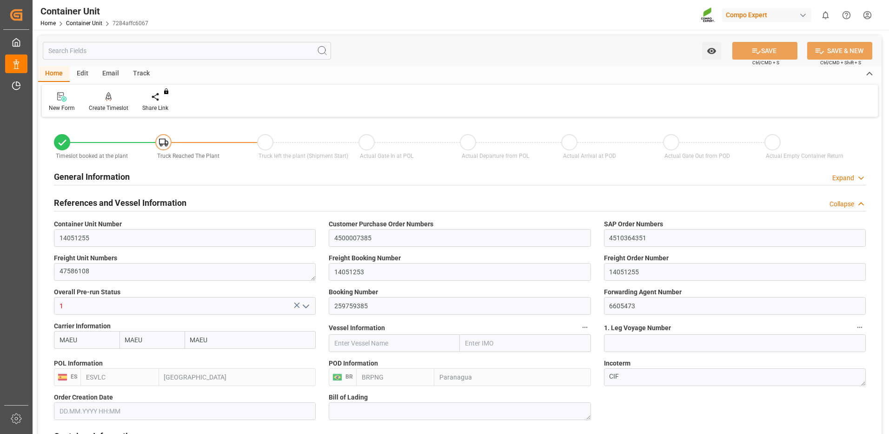
type input "MAEU"
type input "ESVLC"
type input "BRPNG"
type input "10"
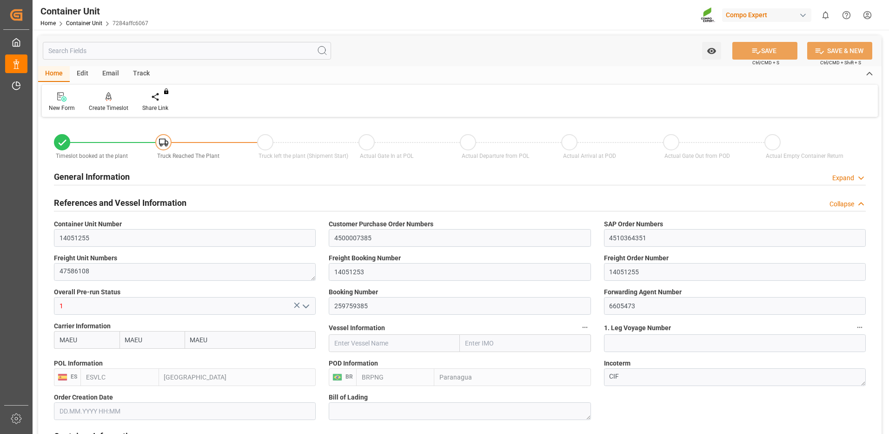
type input "0"
type input "10"
type input "0"
type input "100"
type input "24576"
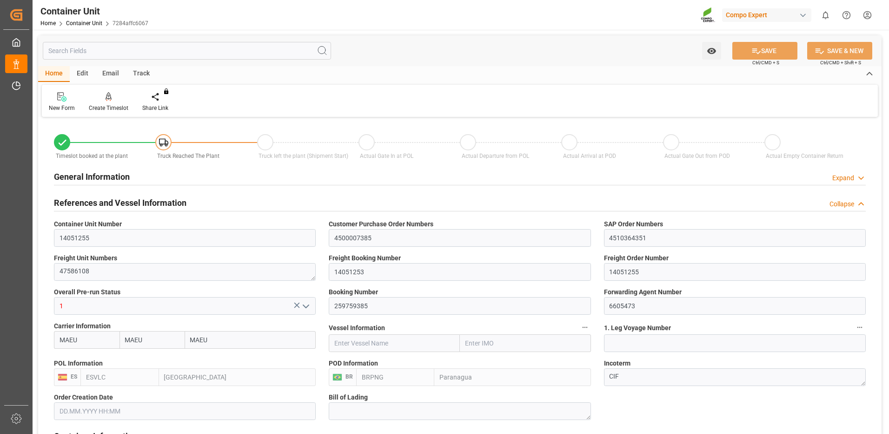
type input "[DATE] 09:55"
type input "[DATE]"
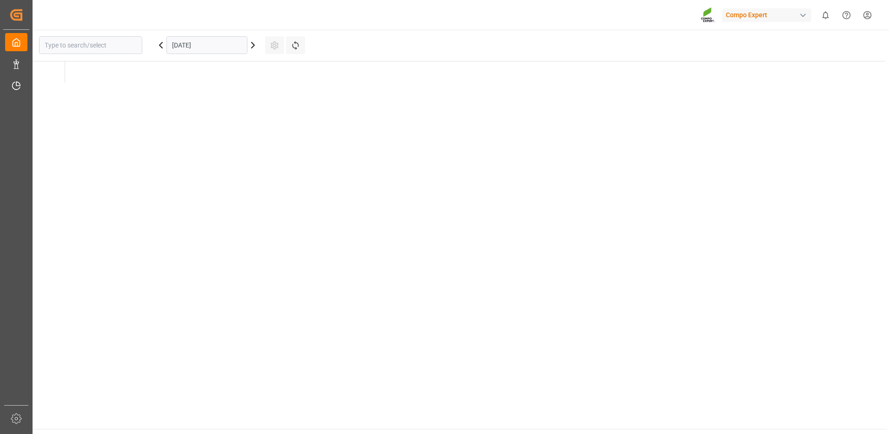
type input "La Vall d [PERSON_NAME]"
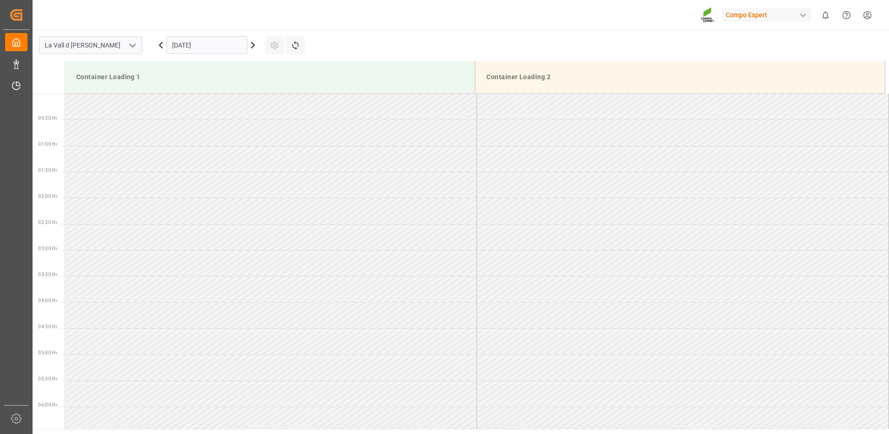
scroll to position [619, 0]
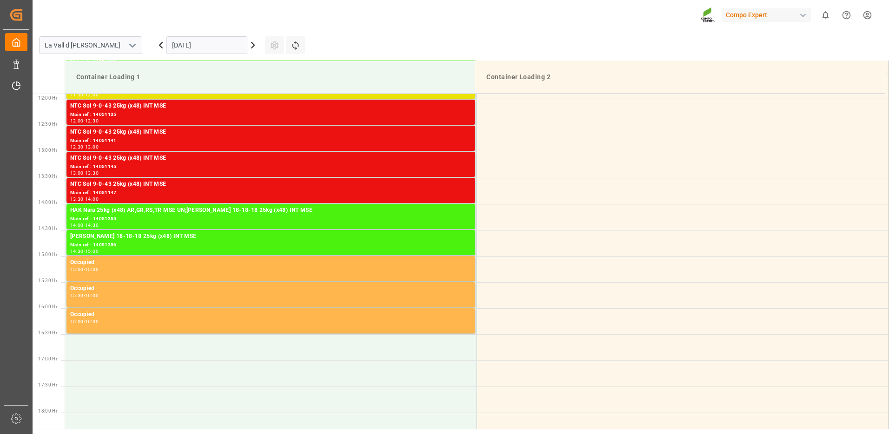
click at [204, 48] on input "[DATE]" at bounding box center [207, 45] width 81 height 18
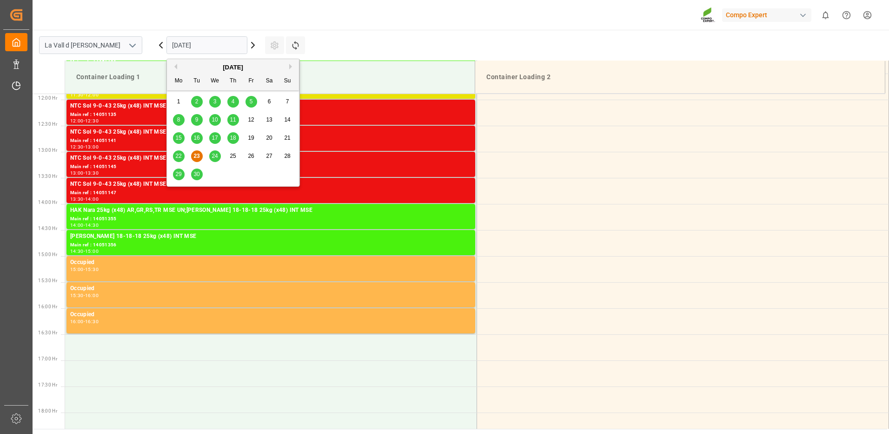
click at [293, 66] on button "Next Month" at bounding box center [292, 67] width 6 height 6
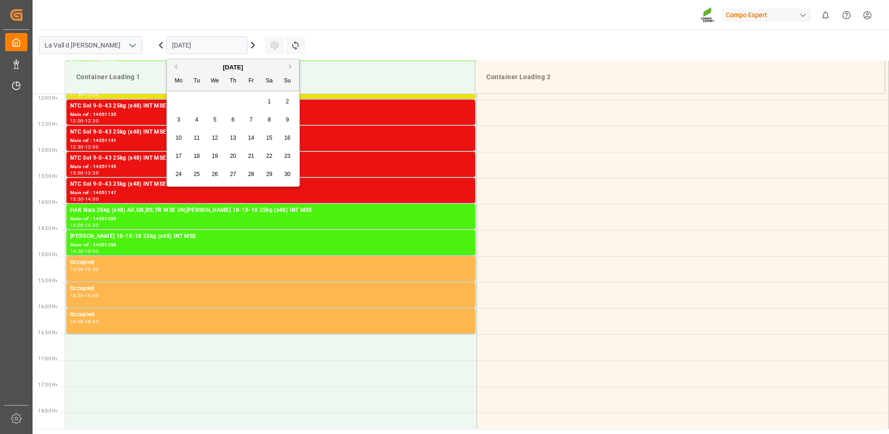
click at [293, 66] on button "Next Month" at bounding box center [292, 67] width 6 height 6
click at [177, 67] on button "Previous Month" at bounding box center [175, 67] width 6 height 6
click at [196, 118] on span "7" at bounding box center [196, 119] width 3 height 7
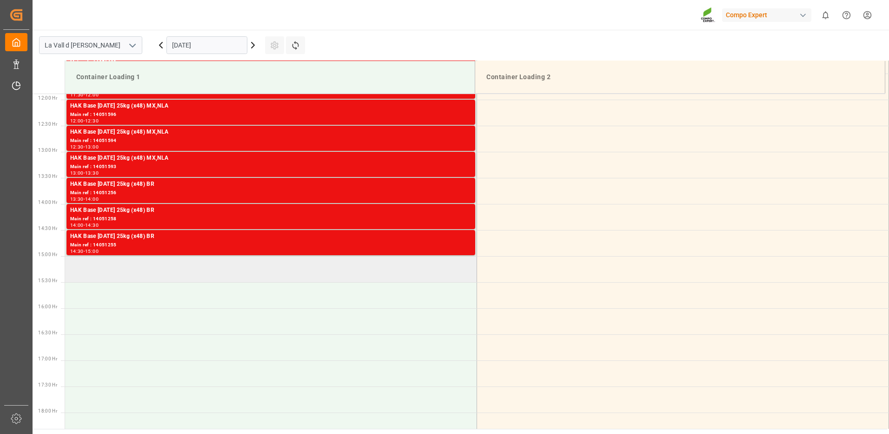
click at [266, 270] on td at bounding box center [271, 269] width 412 height 26
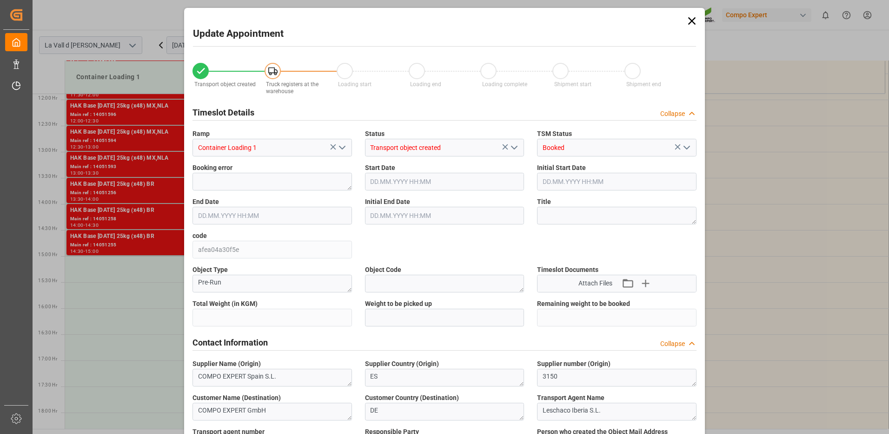
type input "24576"
type input "100"
type input "[DATE] 15:00"
type input "[DATE] 15:30"
type input "[DATE] 09:55"
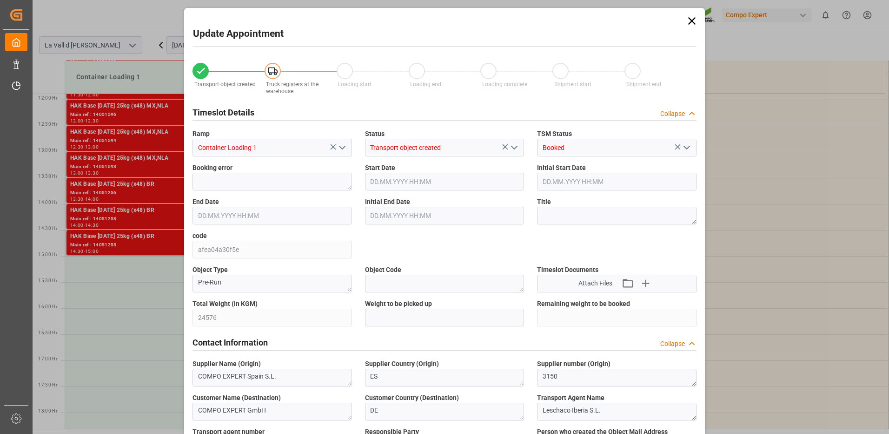
type input "[DATE] 13:21"
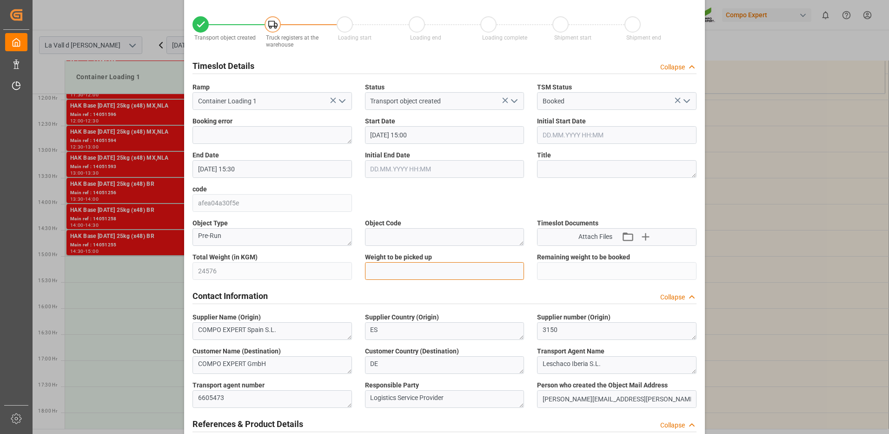
click at [429, 272] on input "text" at bounding box center [445, 271] width 160 height 18
type input "24576"
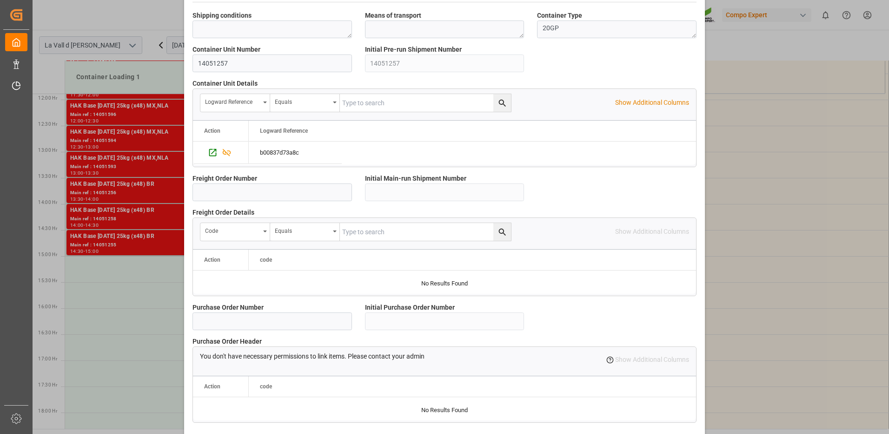
scroll to position [793, 0]
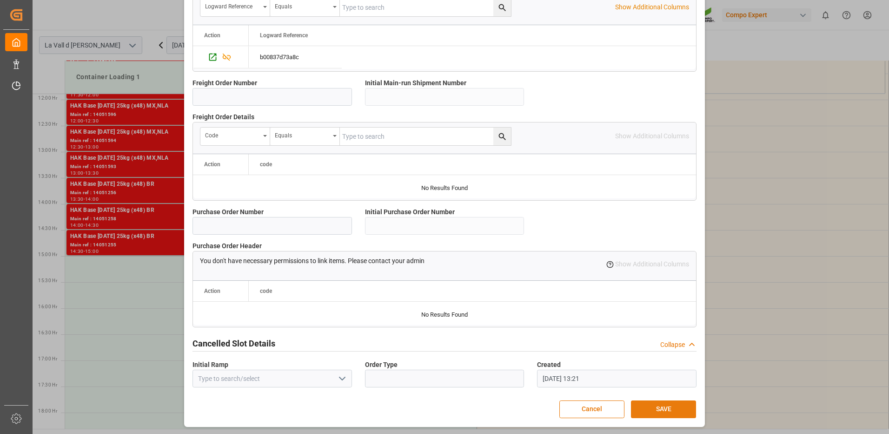
click at [669, 407] on button "SAVE" at bounding box center [663, 409] width 65 height 18
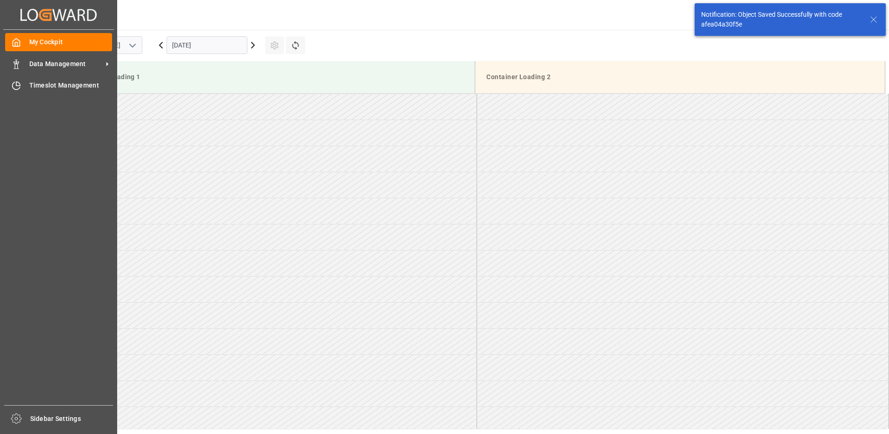
scroll to position [723, 0]
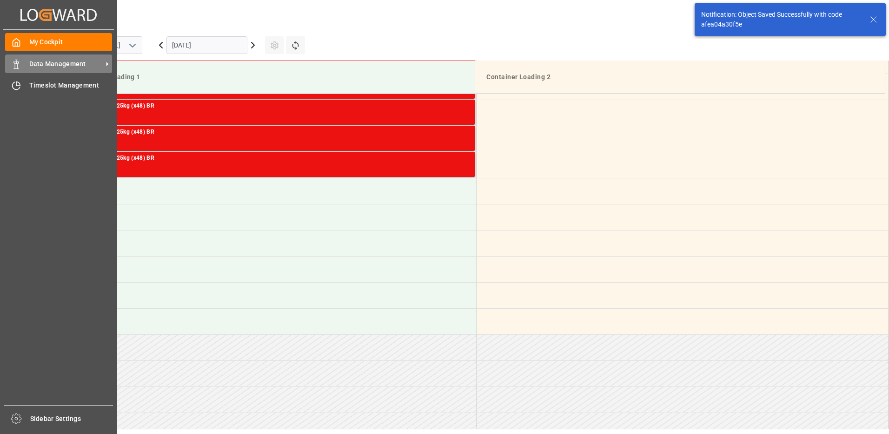
click at [64, 66] on span "Data Management" at bounding box center [65, 64] width 73 height 10
click at [22, 60] on div "Data Management Data Management" at bounding box center [58, 63] width 107 height 18
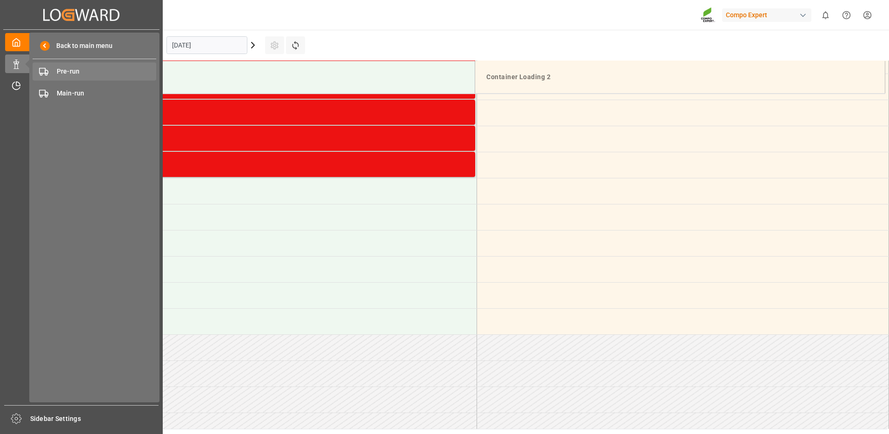
click at [60, 71] on span "Pre-run" at bounding box center [107, 72] width 100 height 10
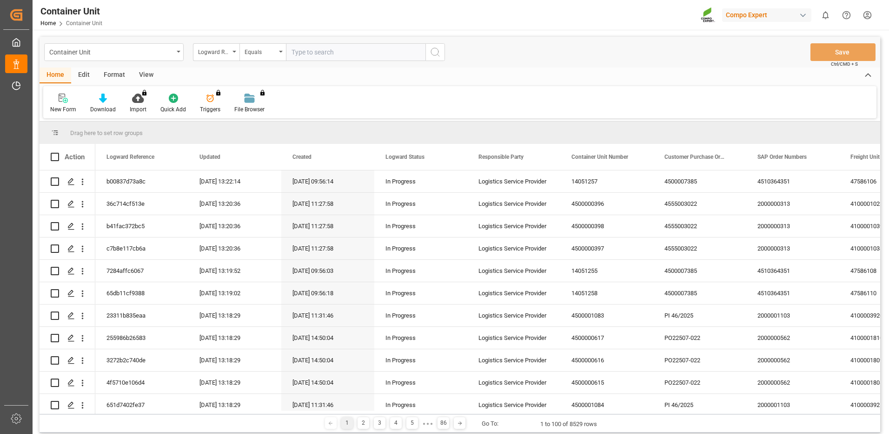
click at [213, 63] on div "Container Unit Logward Reference Equals Save Ctrl/CMD + S" at bounding box center [460, 52] width 841 height 31
click at [215, 57] on div "Logward Reference" at bounding box center [216, 52] width 47 height 18
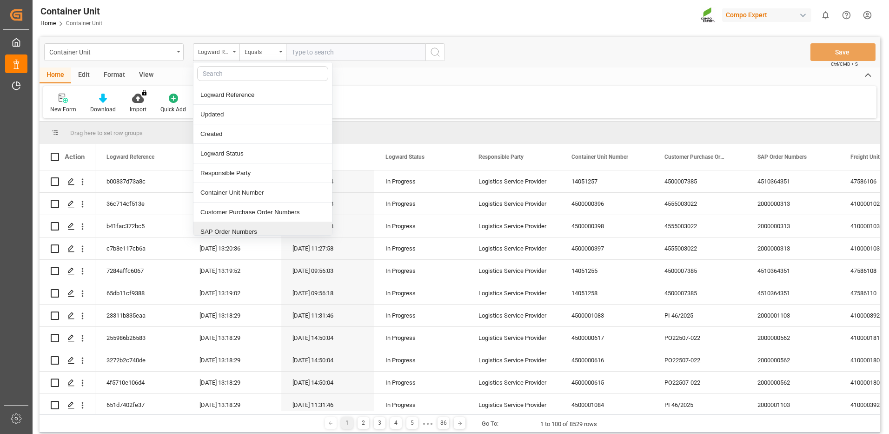
click at [239, 227] on div "SAP Order Numbers" at bounding box center [262, 232] width 139 height 20
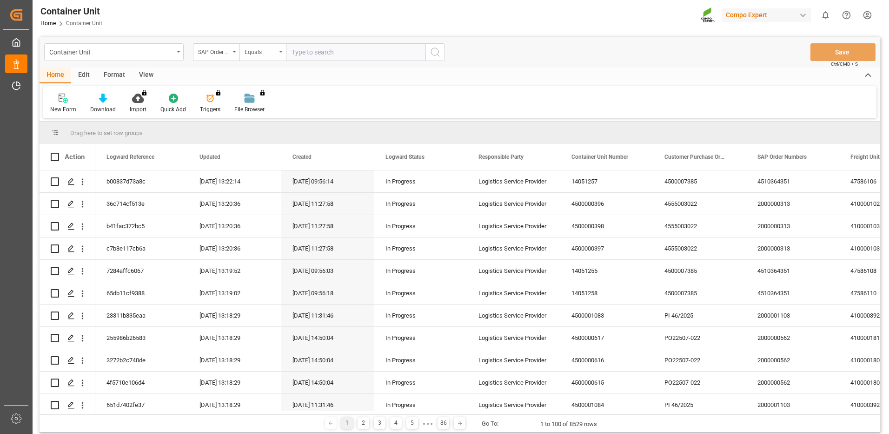
click at [264, 49] on div "Equals" at bounding box center [261, 51] width 32 height 11
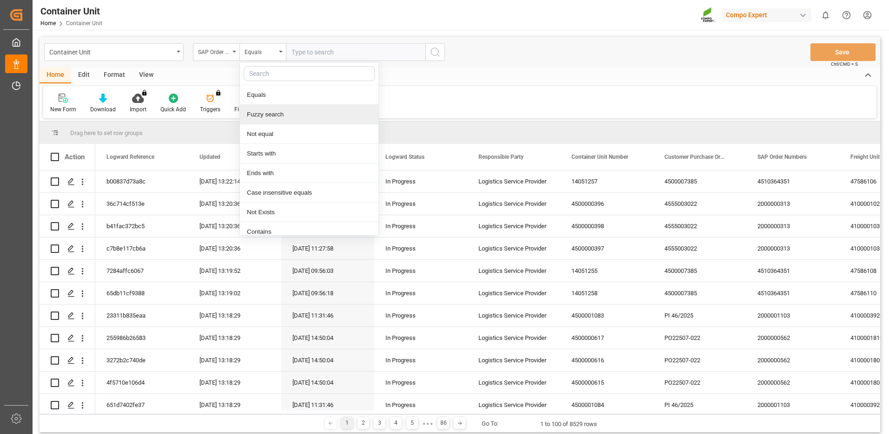
click at [268, 114] on div "Fuzzy search" at bounding box center [309, 115] width 139 height 20
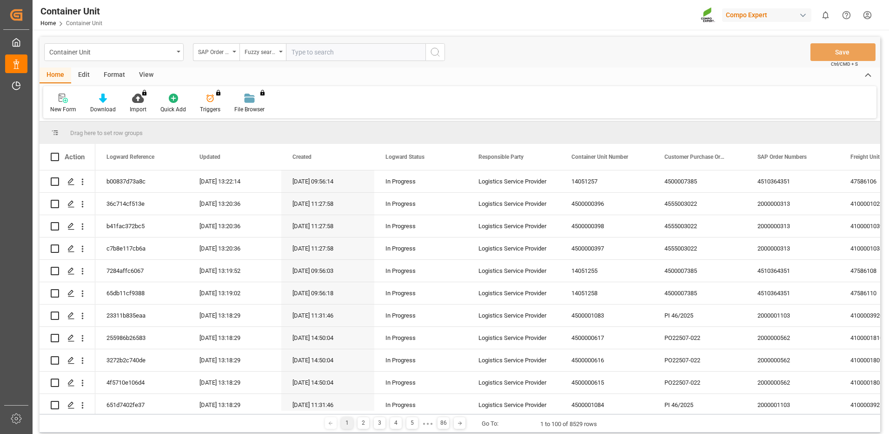
click at [312, 49] on input "text" at bounding box center [356, 52] width 140 height 18
paste input "4510364351"
type input "4510364351"
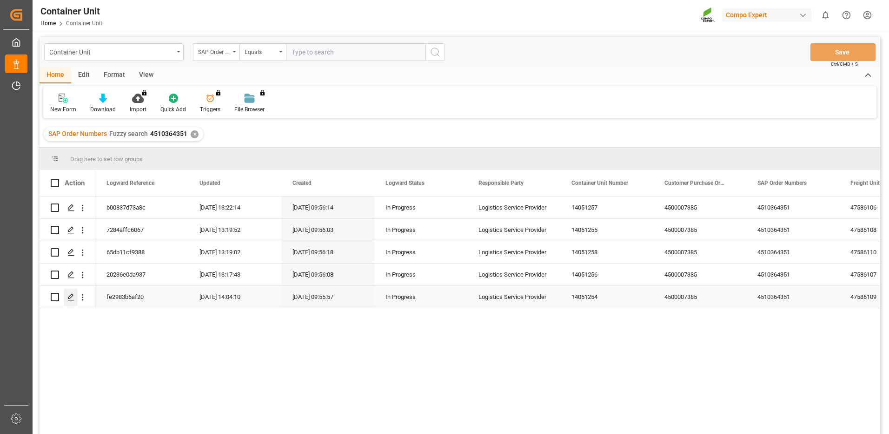
click at [70, 294] on icon "Press SPACE to select this row." at bounding box center [70, 296] width 7 height 7
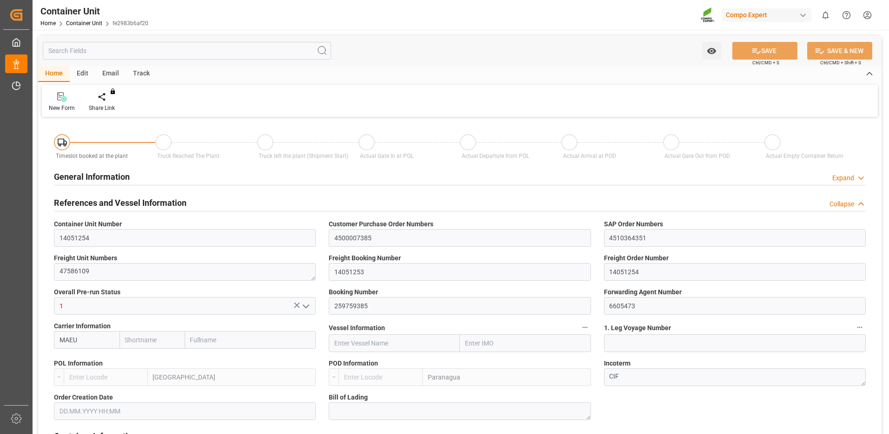
type input "MAEU"
type input "ESVLC"
type input "BRPNG"
type input "10"
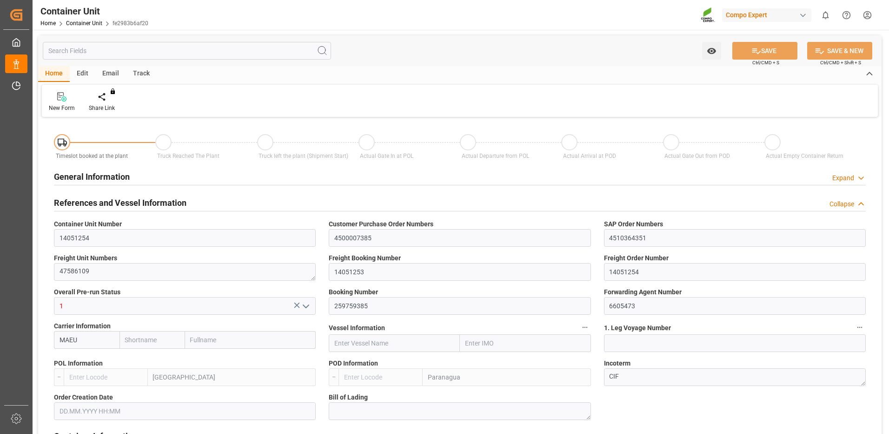
type input "0"
type input "10"
type input "0"
type input "100"
type input "24576"
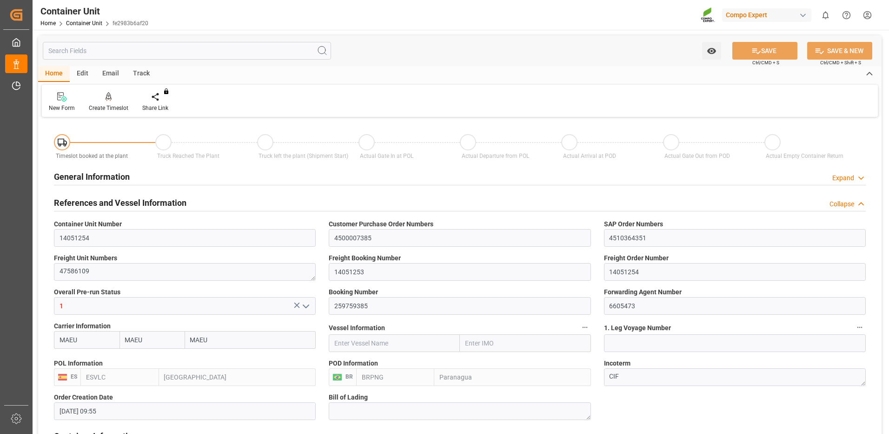
type input "[DATE] 09:55"
type input "06.10.2025"
click at [110, 106] on div "Create Timeslot" at bounding box center [109, 108] width 40 height 8
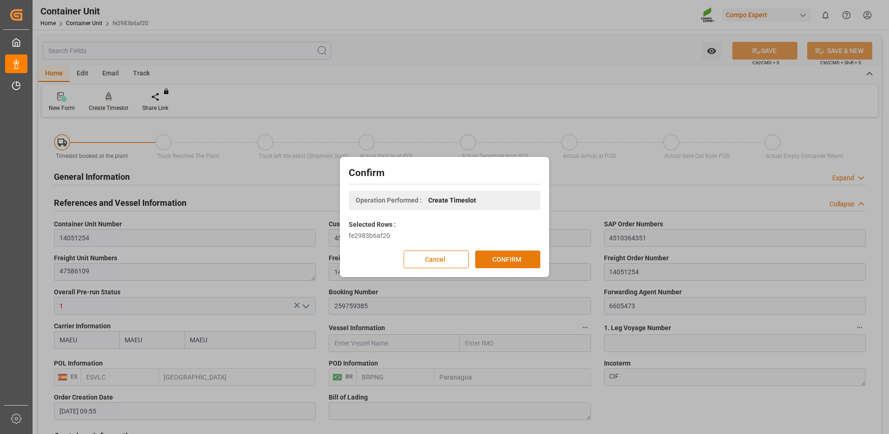
click at [516, 263] on button "CONFIRM" at bounding box center [507, 259] width 65 height 18
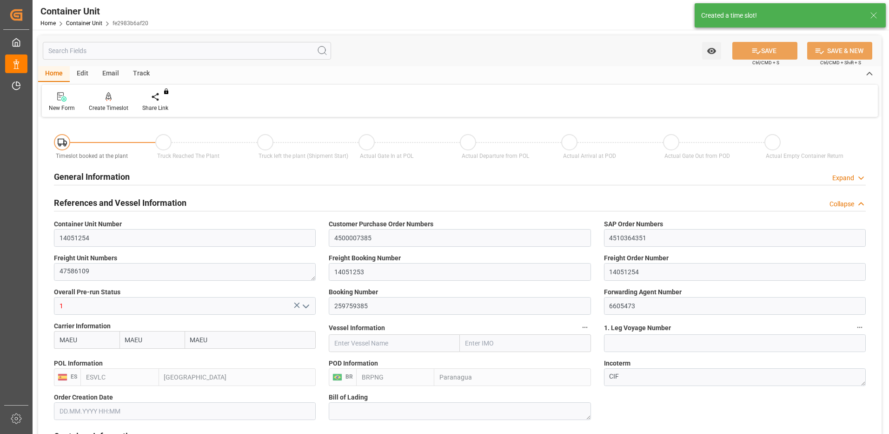
type input "[DATE] 09:55"
type input "06.10.2025"
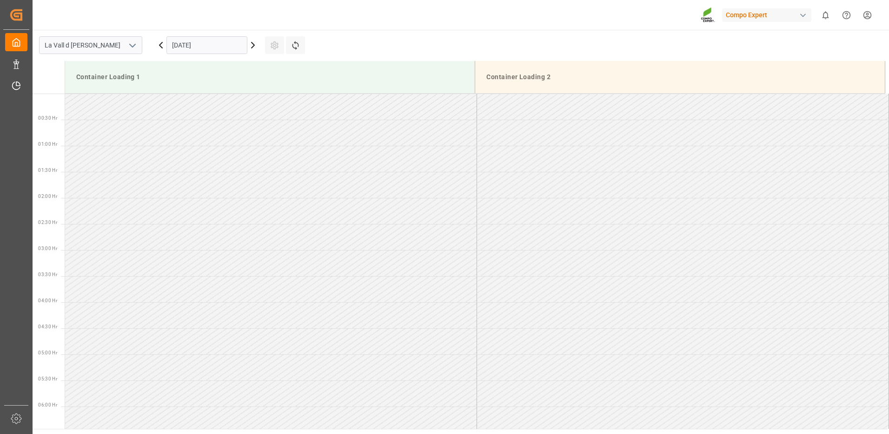
scroll to position [619, 0]
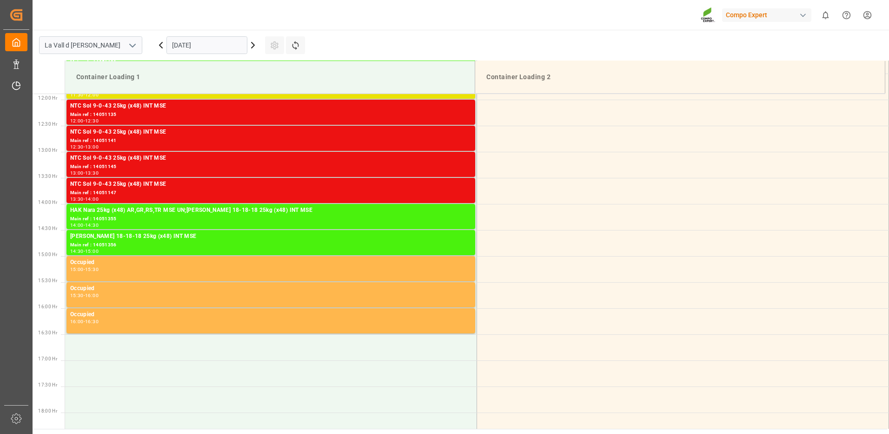
click at [188, 47] on input "[DATE]" at bounding box center [207, 45] width 81 height 18
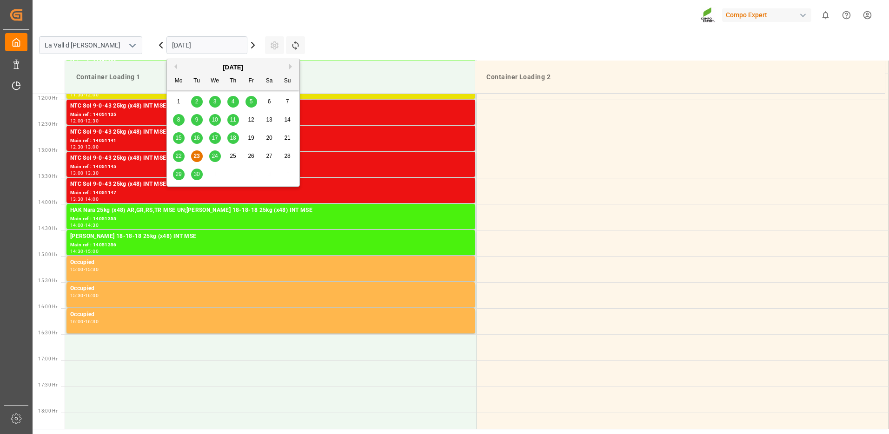
click at [289, 67] on button "Next Month" at bounding box center [292, 67] width 6 height 6
click at [201, 120] on div "7" at bounding box center [197, 119] width 12 height 11
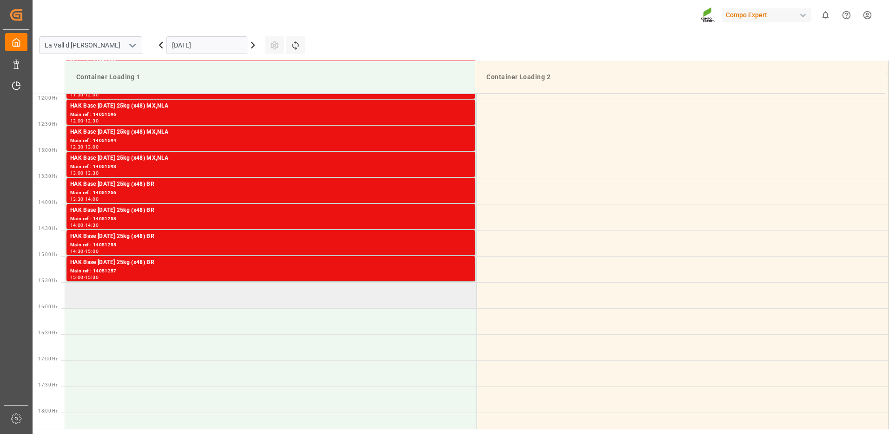
click at [216, 304] on td at bounding box center [271, 295] width 412 height 26
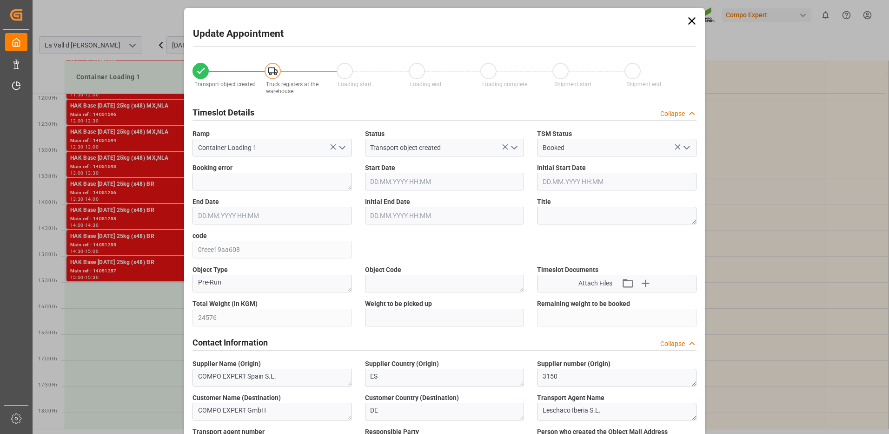
type input "24576"
type input "100"
type input "[DATE] 15:30"
type input "[DATE] 16:00"
type input "[DATE] 09:55"
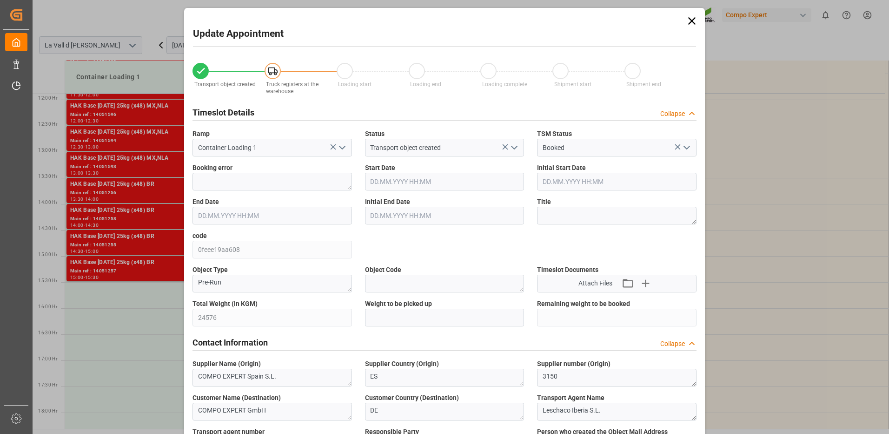
type input "[DATE] 13:22"
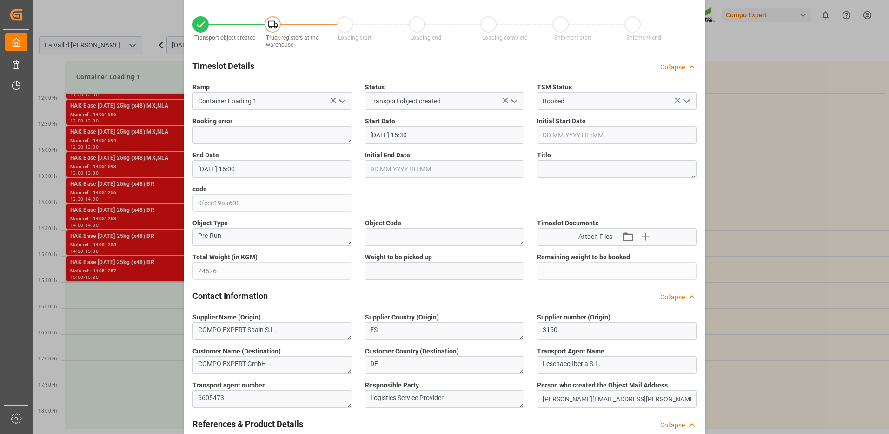
scroll to position [93, 0]
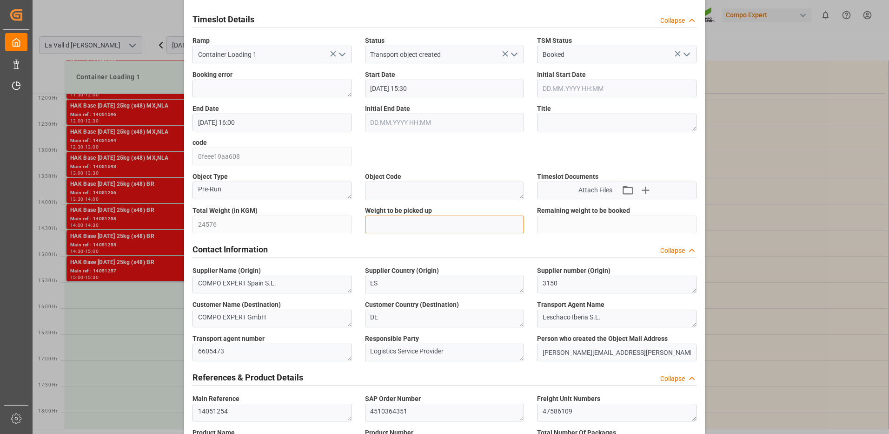
click at [382, 224] on input "text" at bounding box center [445, 224] width 160 height 18
type input "24576"
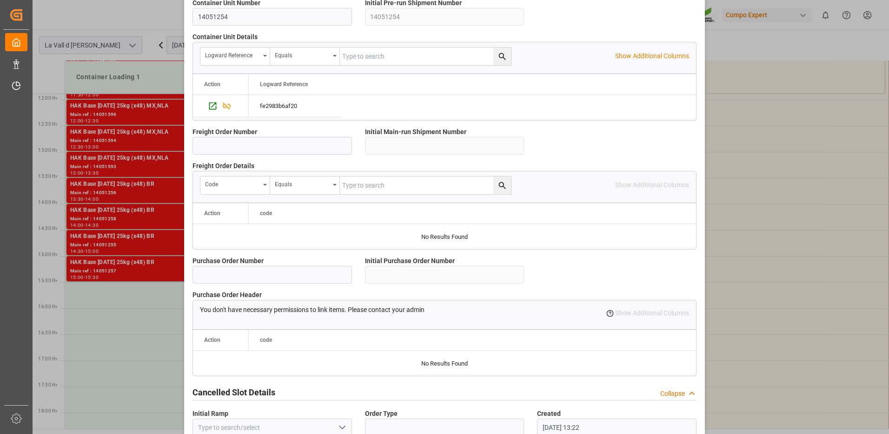
scroll to position [793, 0]
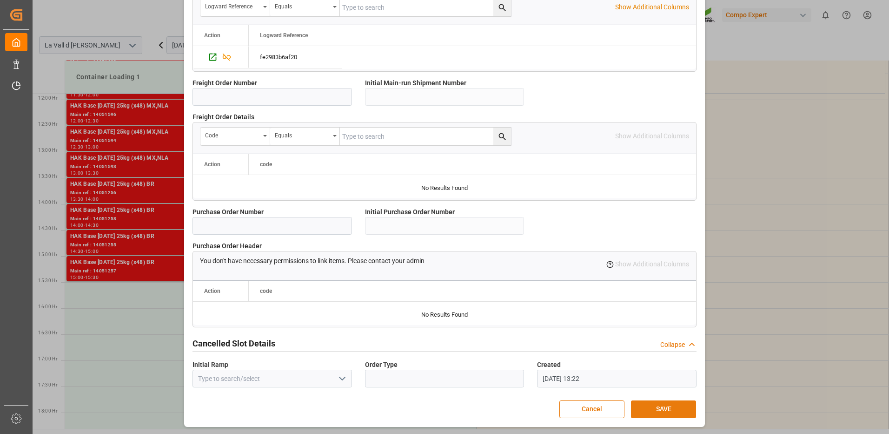
click at [669, 408] on button "SAVE" at bounding box center [663, 409] width 65 height 18
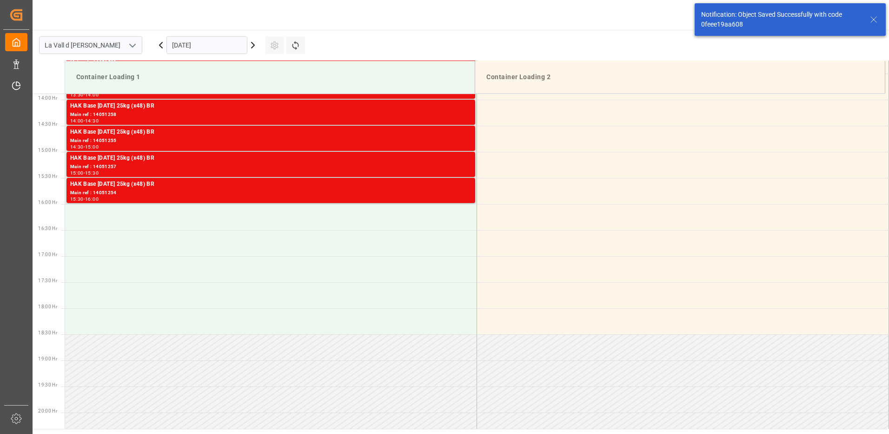
scroll to position [584, 0]
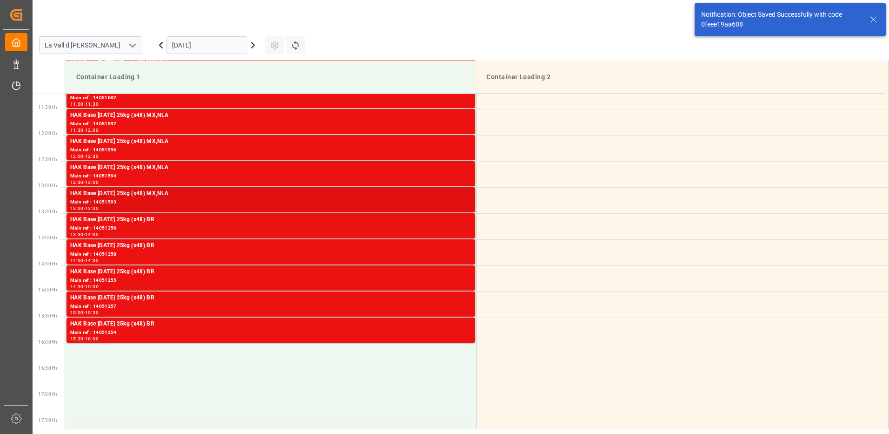
click at [385, 187] on div "HAK Base [DATE] 25kg (x48) MX,NLA Main ref : 14051593 13:00 - 13:30" at bounding box center [271, 199] width 409 height 25
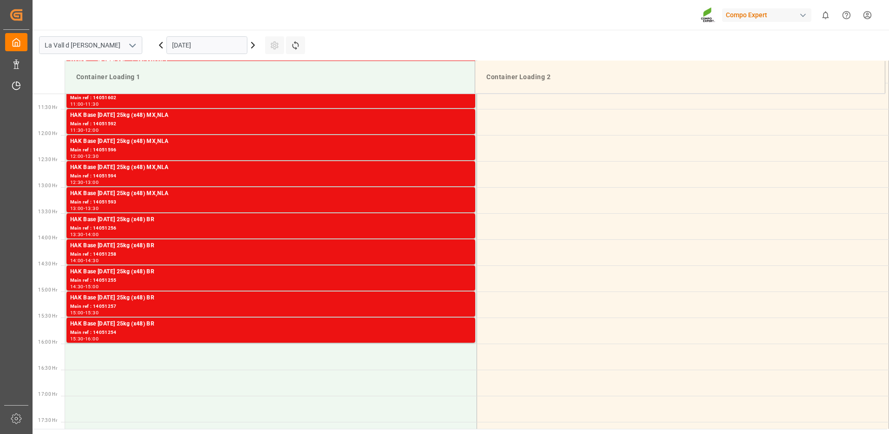
click at [385, 201] on div "Main ref : 14051593" at bounding box center [270, 202] width 401 height 8
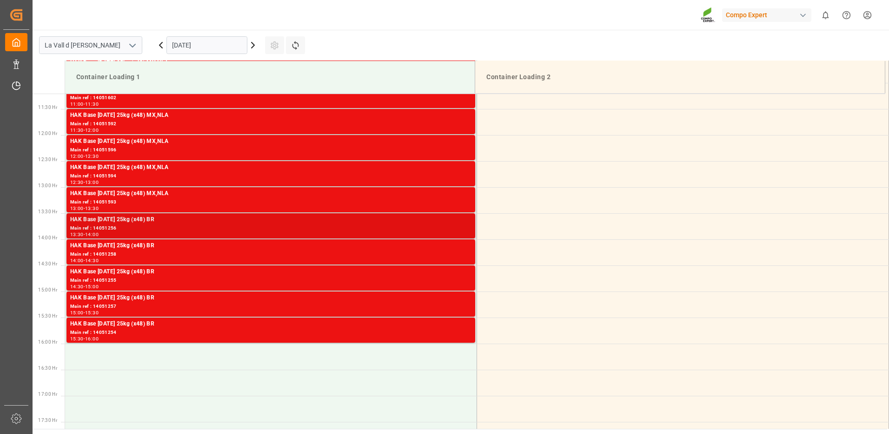
click at [433, 220] on div "HAK Base [DATE] 25kg (x48) BR" at bounding box center [270, 219] width 401 height 9
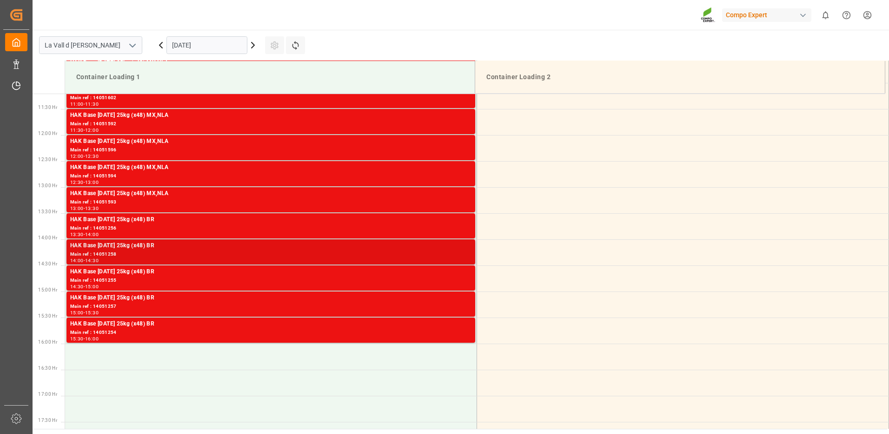
click at [450, 254] on div "Main ref : 14051258" at bounding box center [270, 254] width 401 height 8
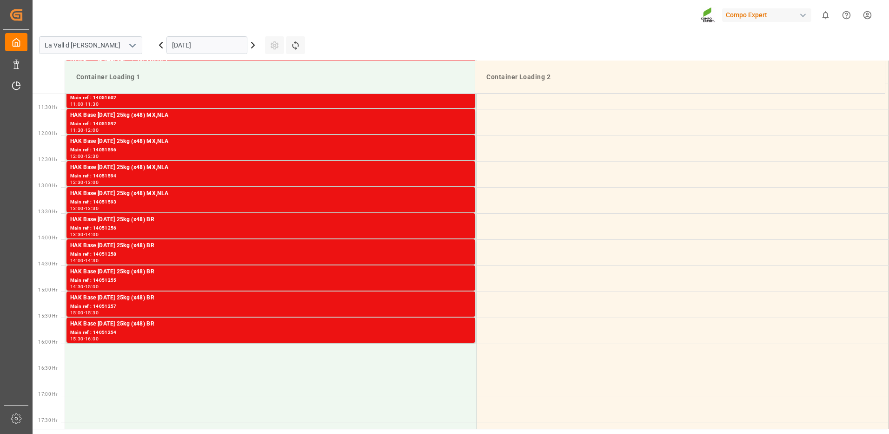
click at [454, 276] on div "HAK Base [DATE] 25kg (x48) BR" at bounding box center [270, 271] width 401 height 9
click at [462, 306] on div "Main ref : 14051257" at bounding box center [270, 306] width 401 height 8
click at [462, 328] on div "Main ref : 14051254" at bounding box center [270, 332] width 401 height 8
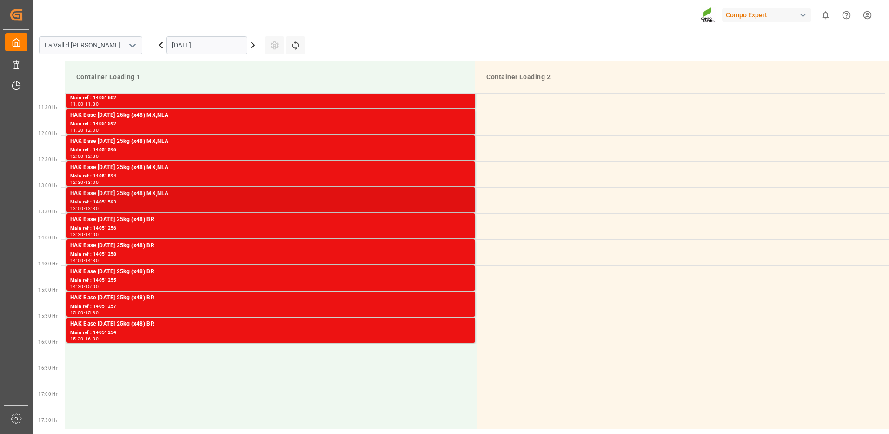
click at [217, 200] on div "Main ref : 14051593" at bounding box center [270, 202] width 401 height 8
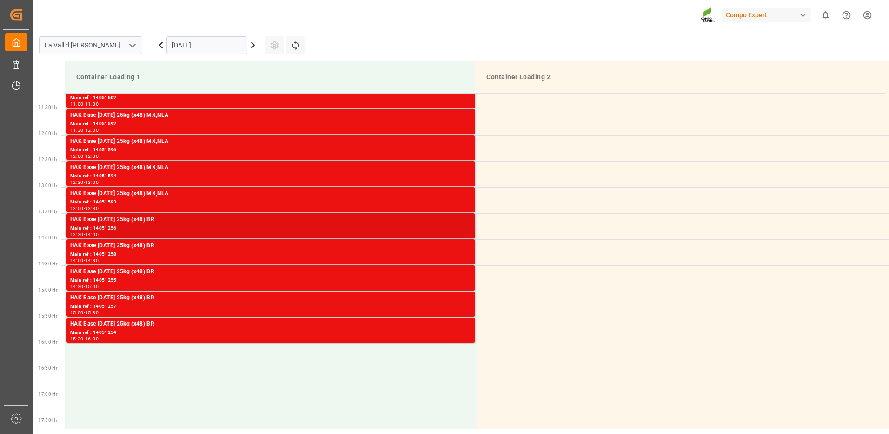
click at [386, 228] on div "Main ref : 14051256" at bounding box center [270, 228] width 401 height 8
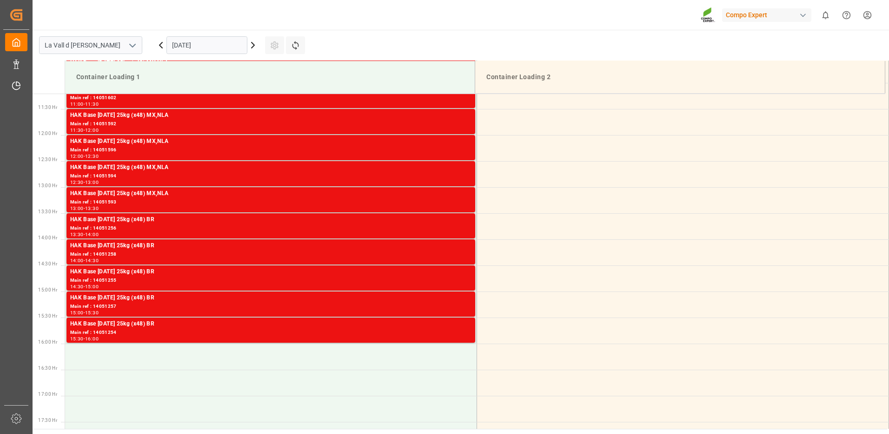
click at [453, 195] on div "HAK Base [DATE] 25kg (x48) MX,NLA" at bounding box center [270, 193] width 401 height 9
click at [454, 226] on div "Main ref : 14051256" at bounding box center [270, 228] width 401 height 8
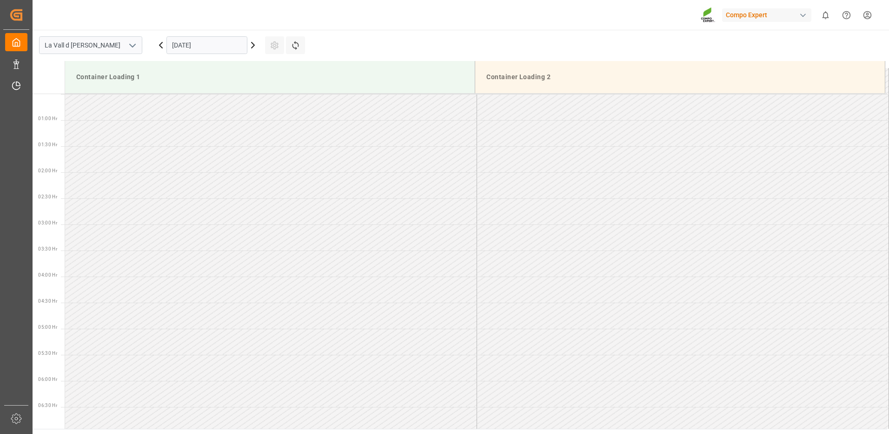
scroll to position [0, 0]
